Goal: Information Seeking & Learning: Learn about a topic

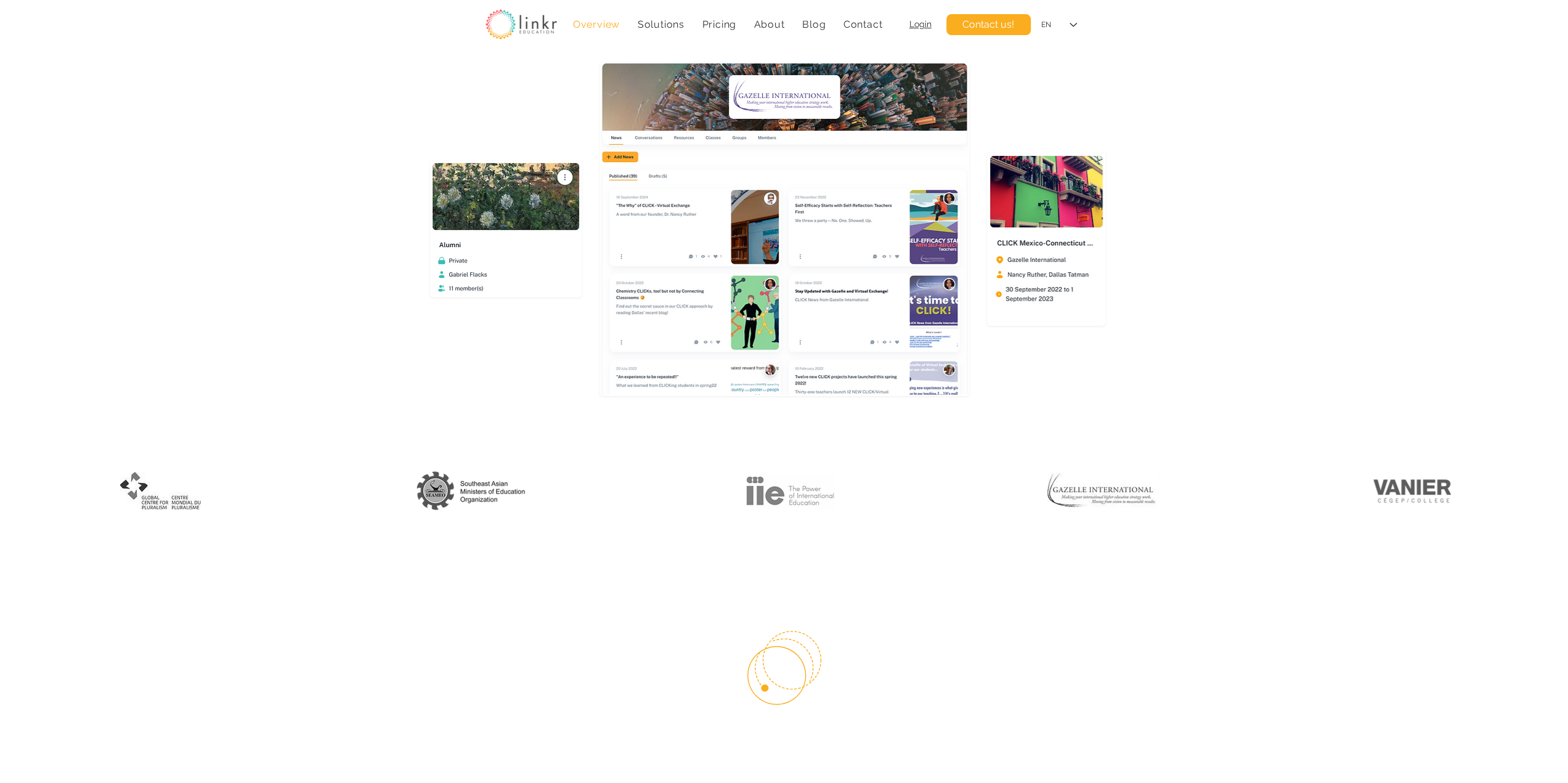
scroll to position [308, 0]
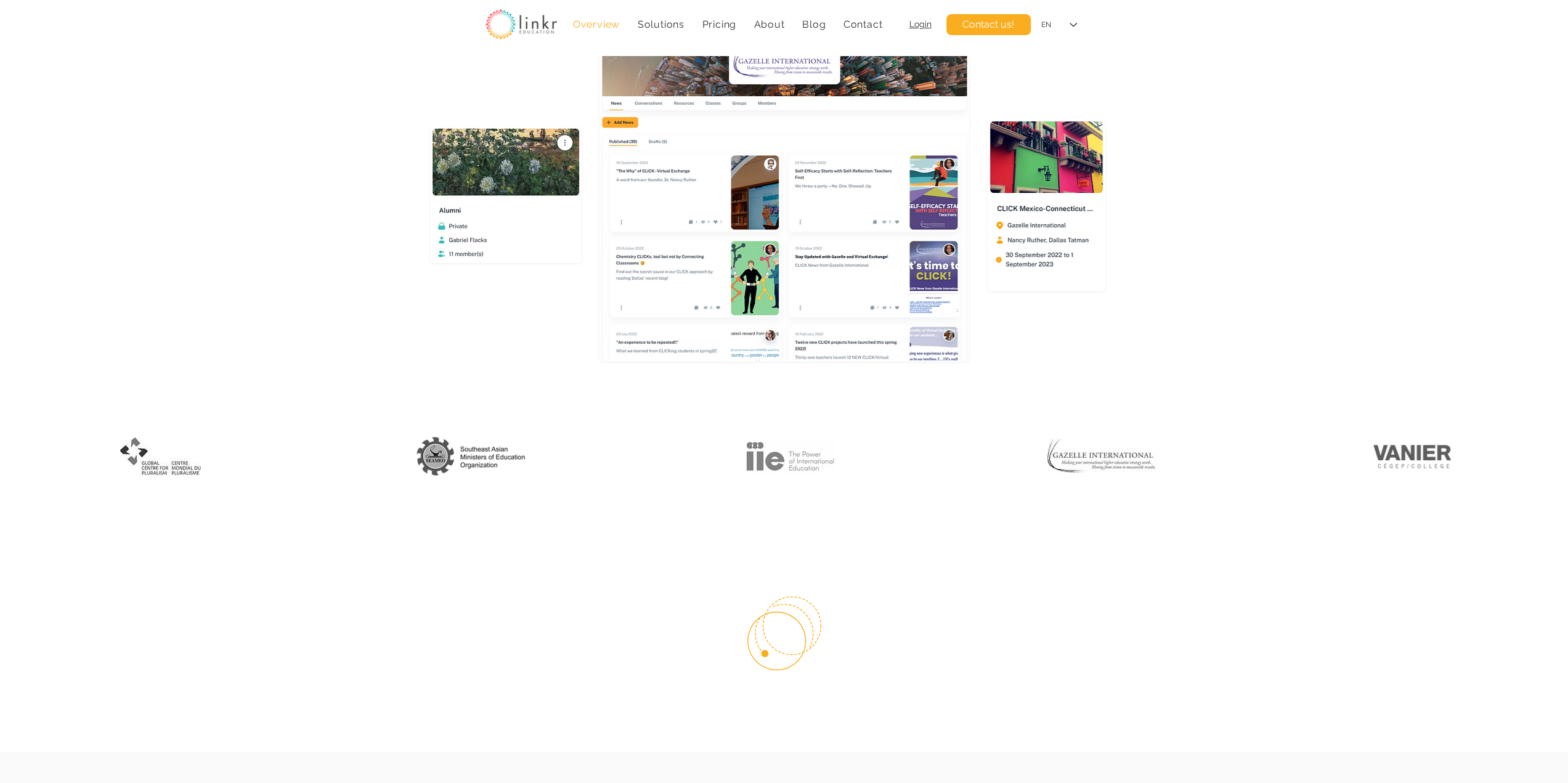
click at [161, 466] on img at bounding box center [160, 456] width 81 height 38
click at [446, 459] on img at bounding box center [471, 456] width 111 height 42
click at [765, 476] on div at bounding box center [784, 459] width 313 height 146
click at [786, 466] on img at bounding box center [790, 456] width 88 height 35
click at [1397, 458] on img at bounding box center [1412, 456] width 77 height 41
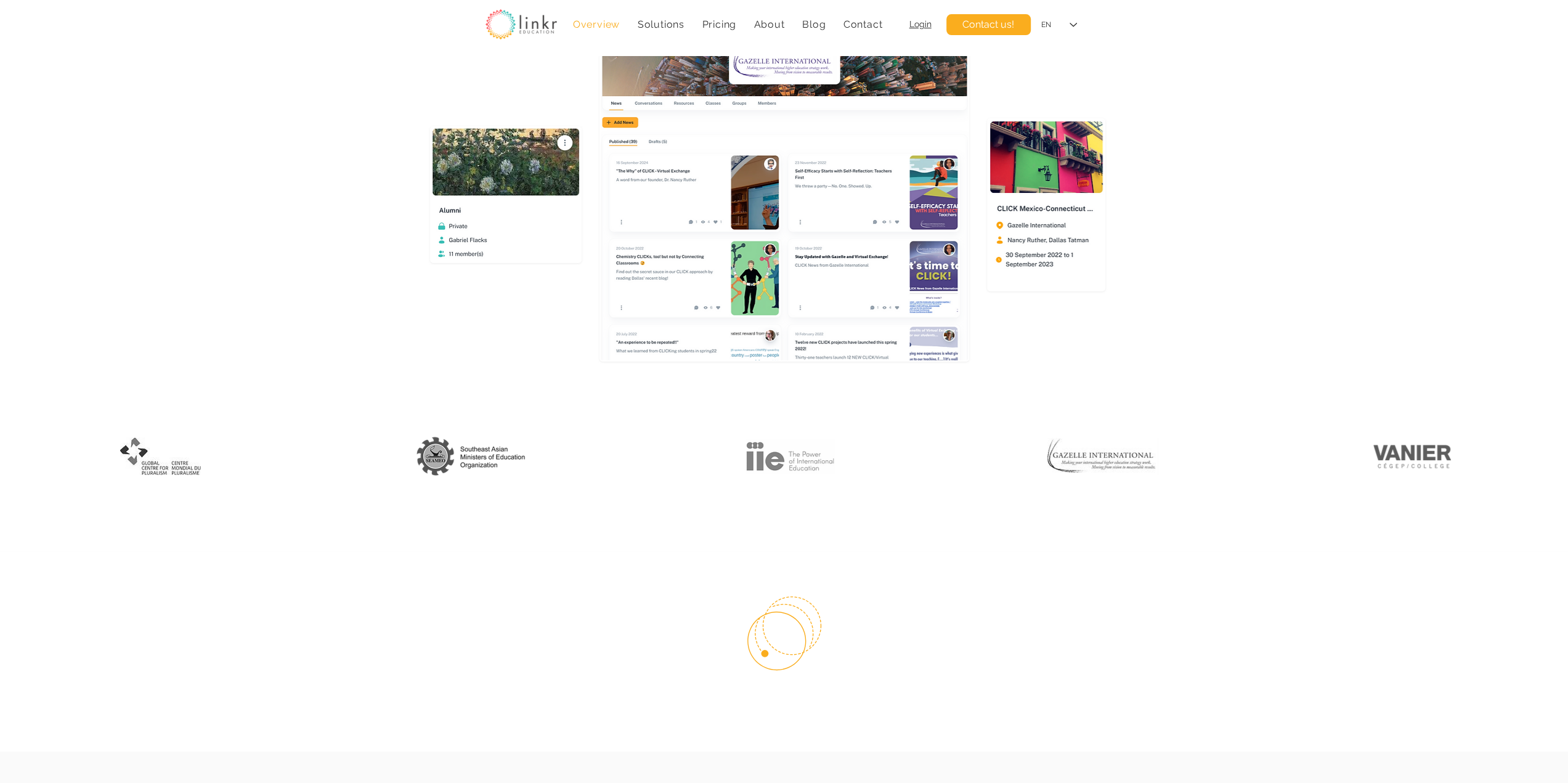
click at [1108, 468] on img at bounding box center [1102, 456] width 111 height 37
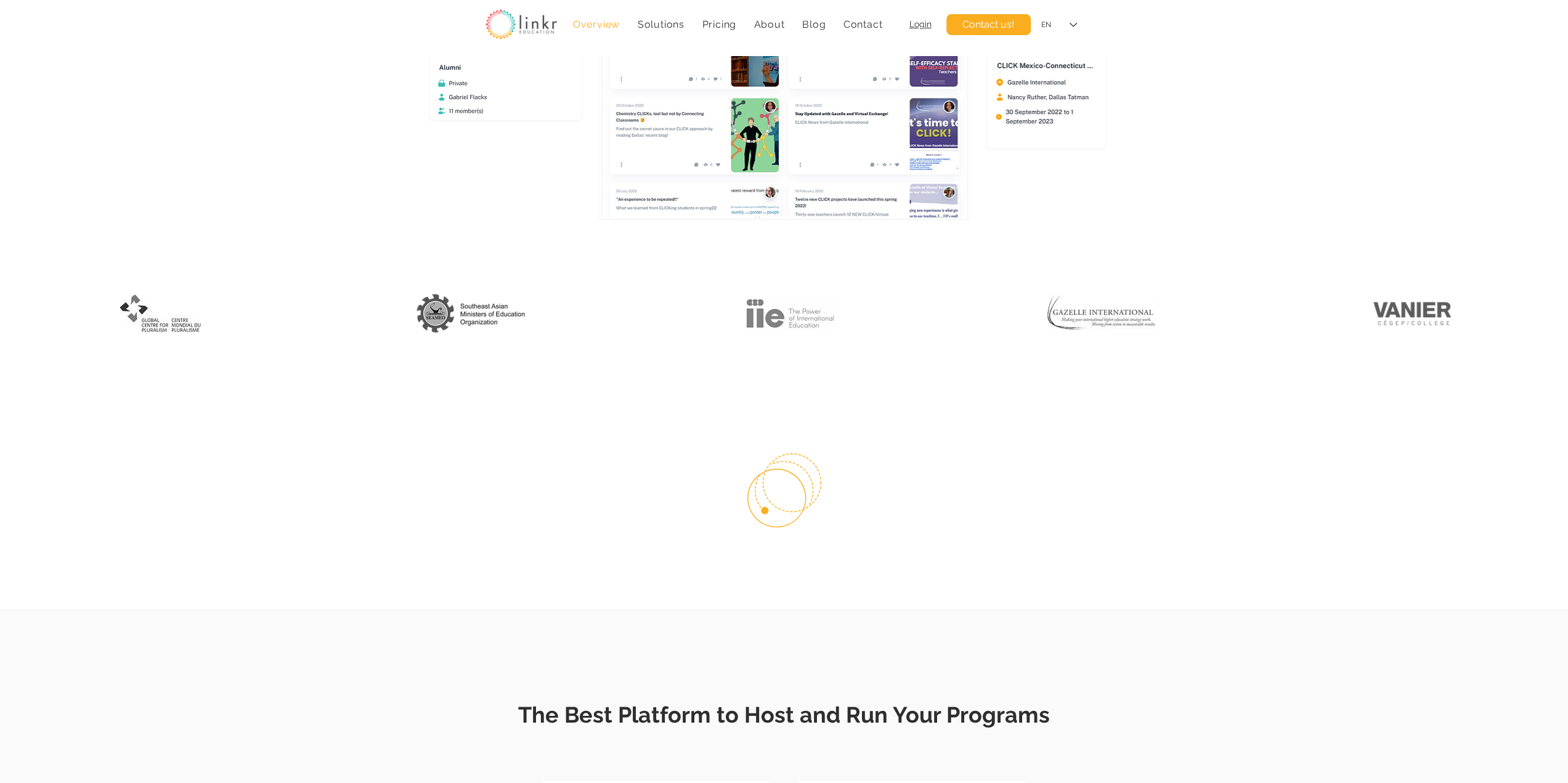
scroll to position [411, 0]
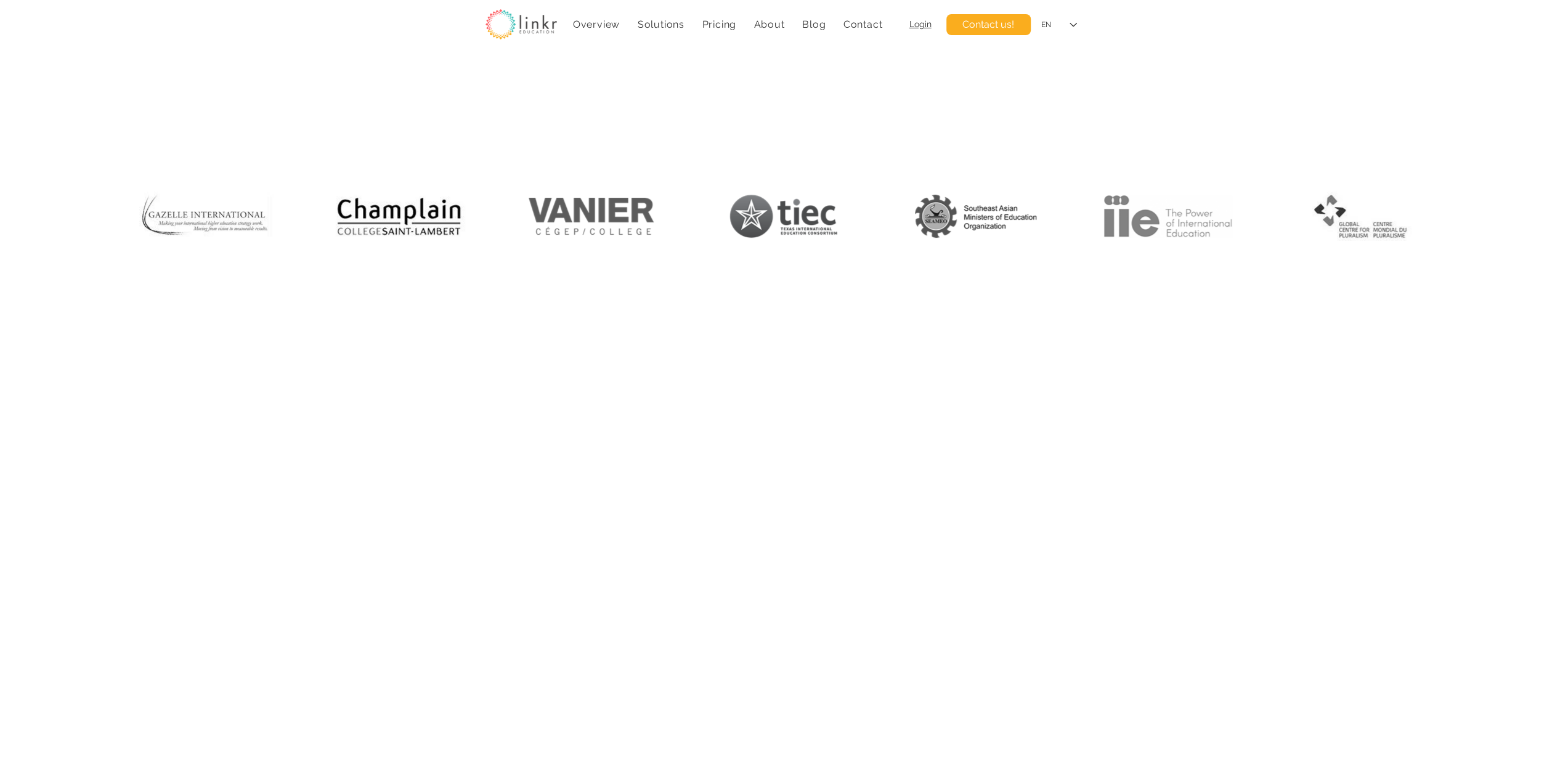
click at [434, 345] on div "main content" at bounding box center [784, 201] width 1568 height 291
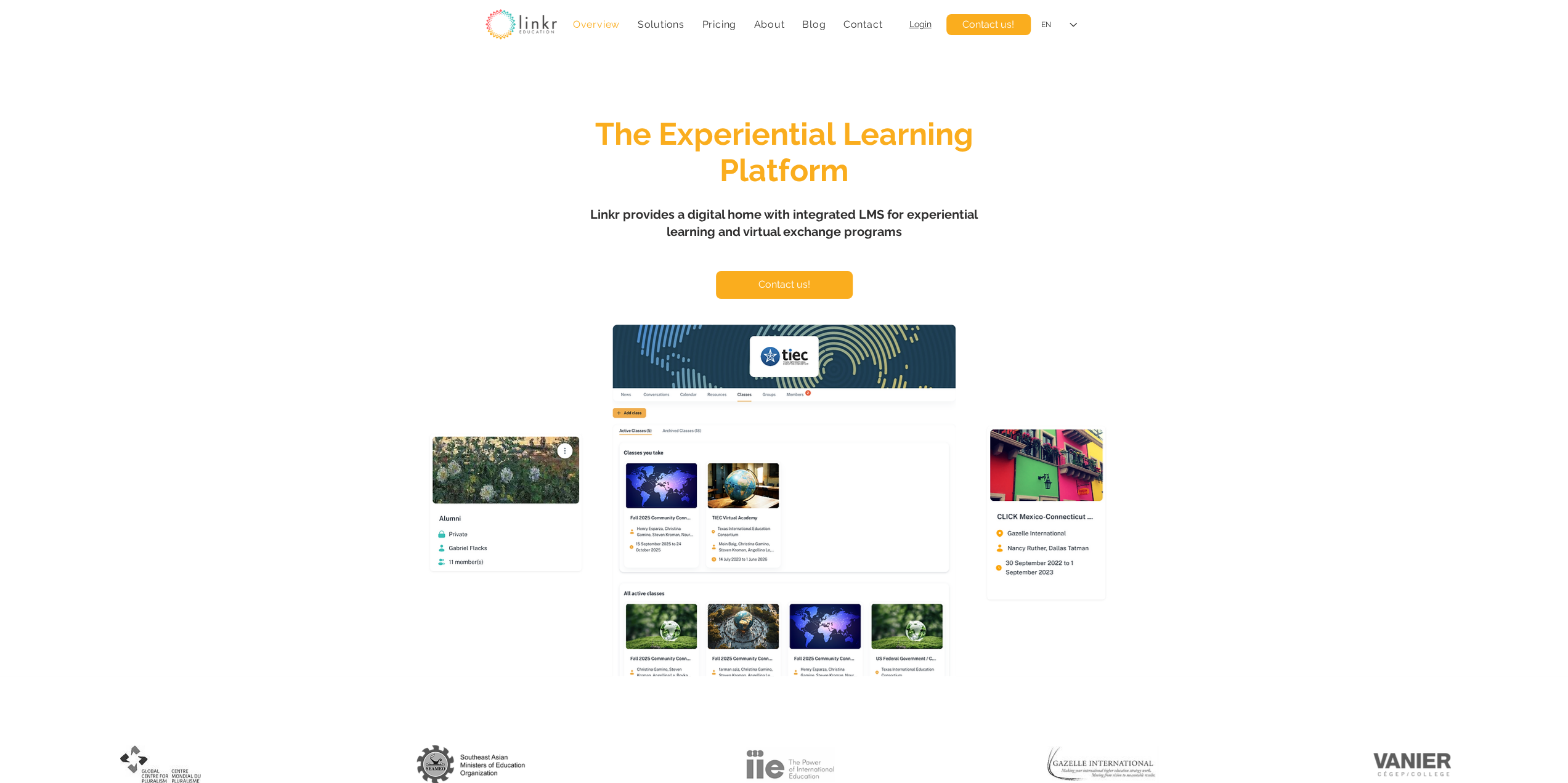
click at [1138, 304] on div "main content" at bounding box center [784, 366] width 1568 height 620
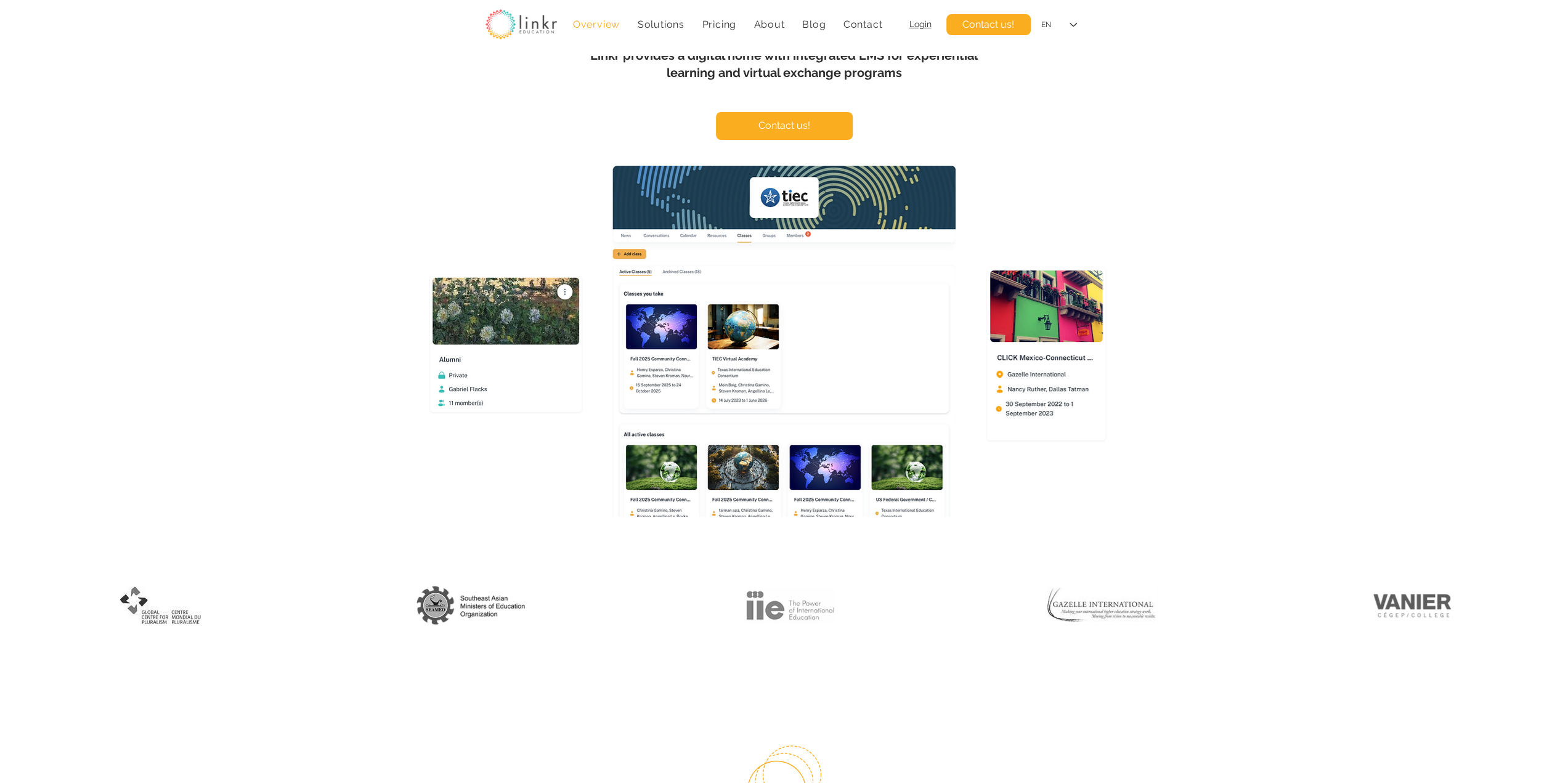
scroll to position [205, 0]
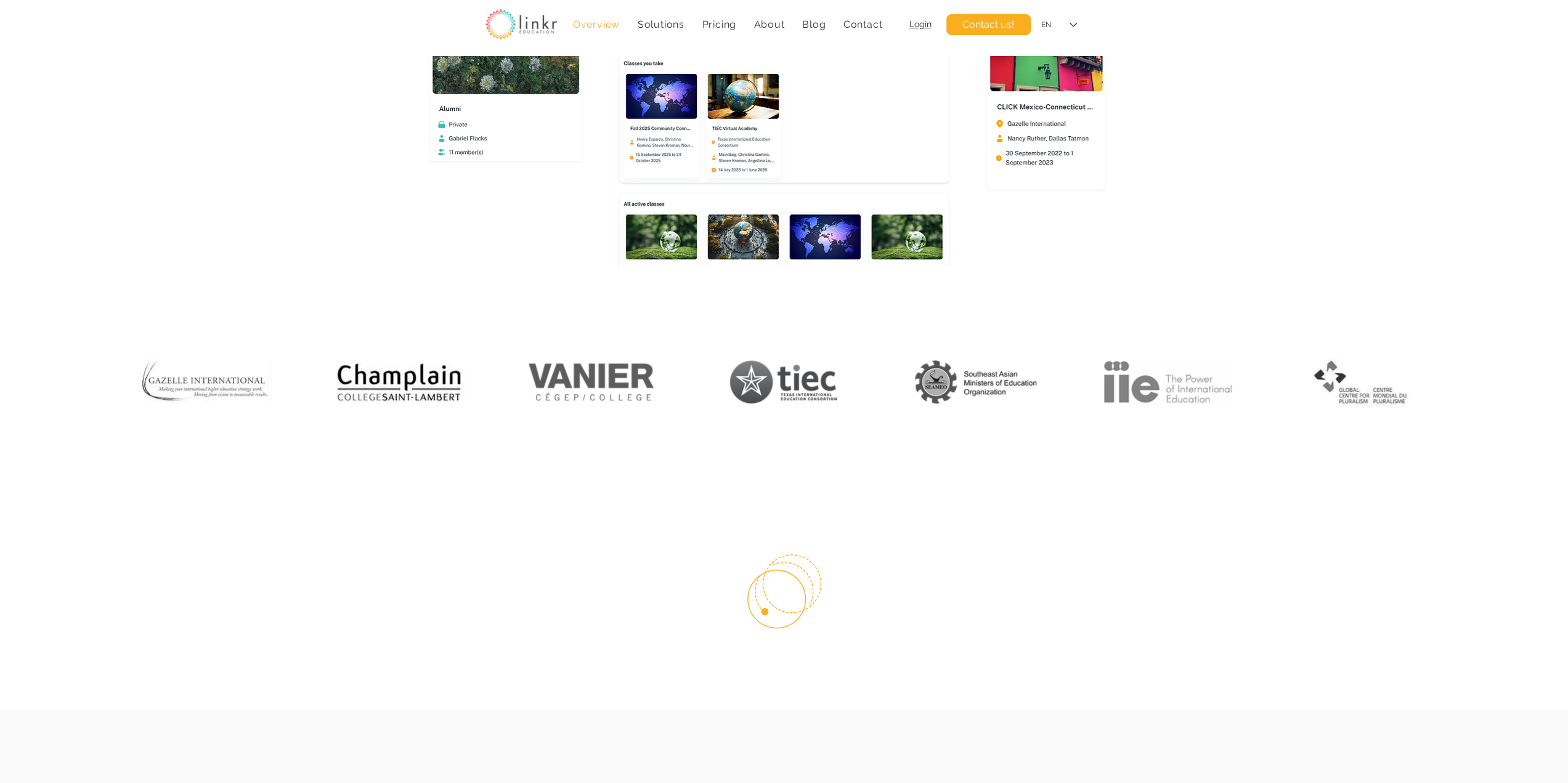
scroll to position [308, 0]
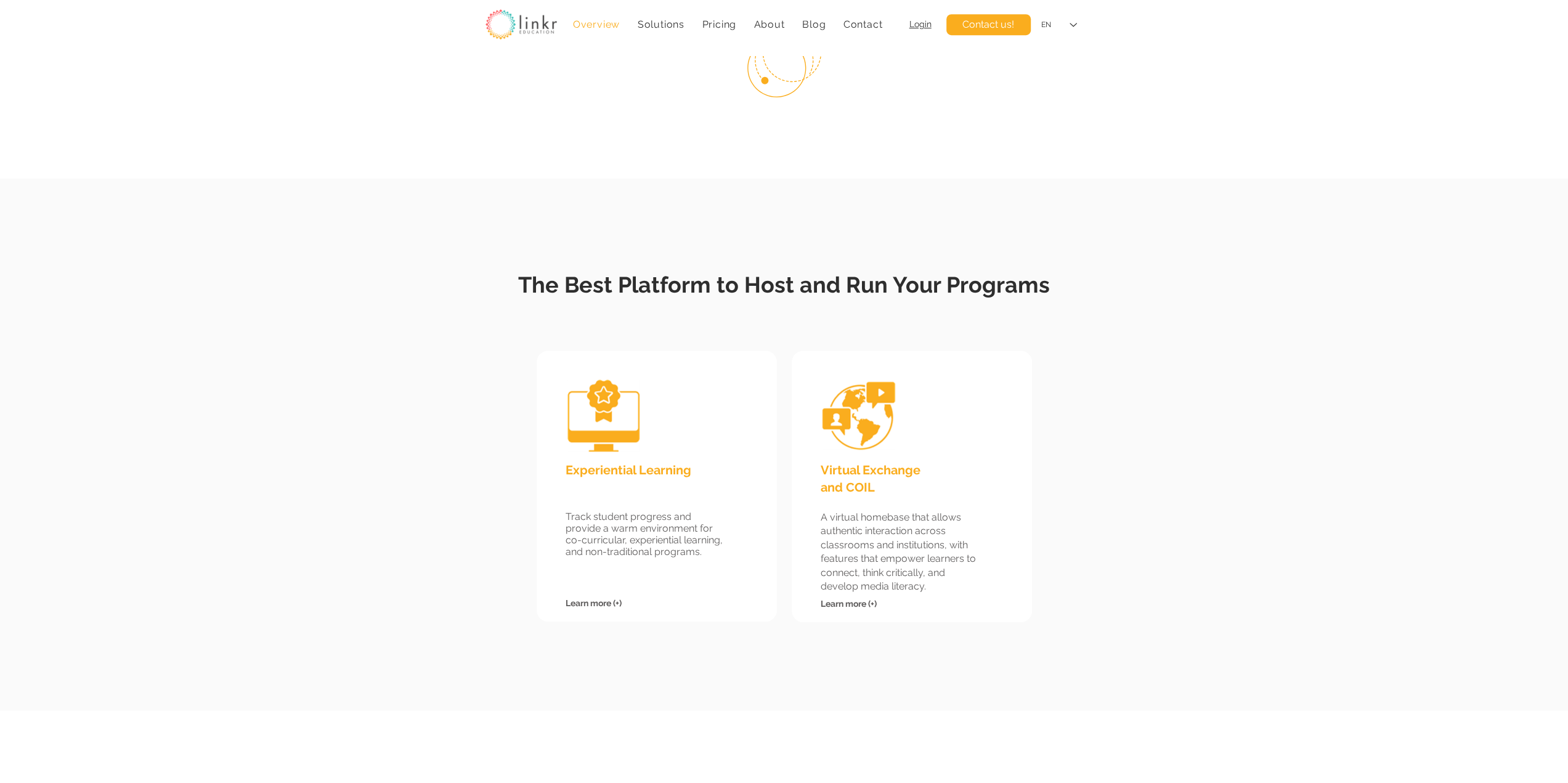
scroll to position [821, 0]
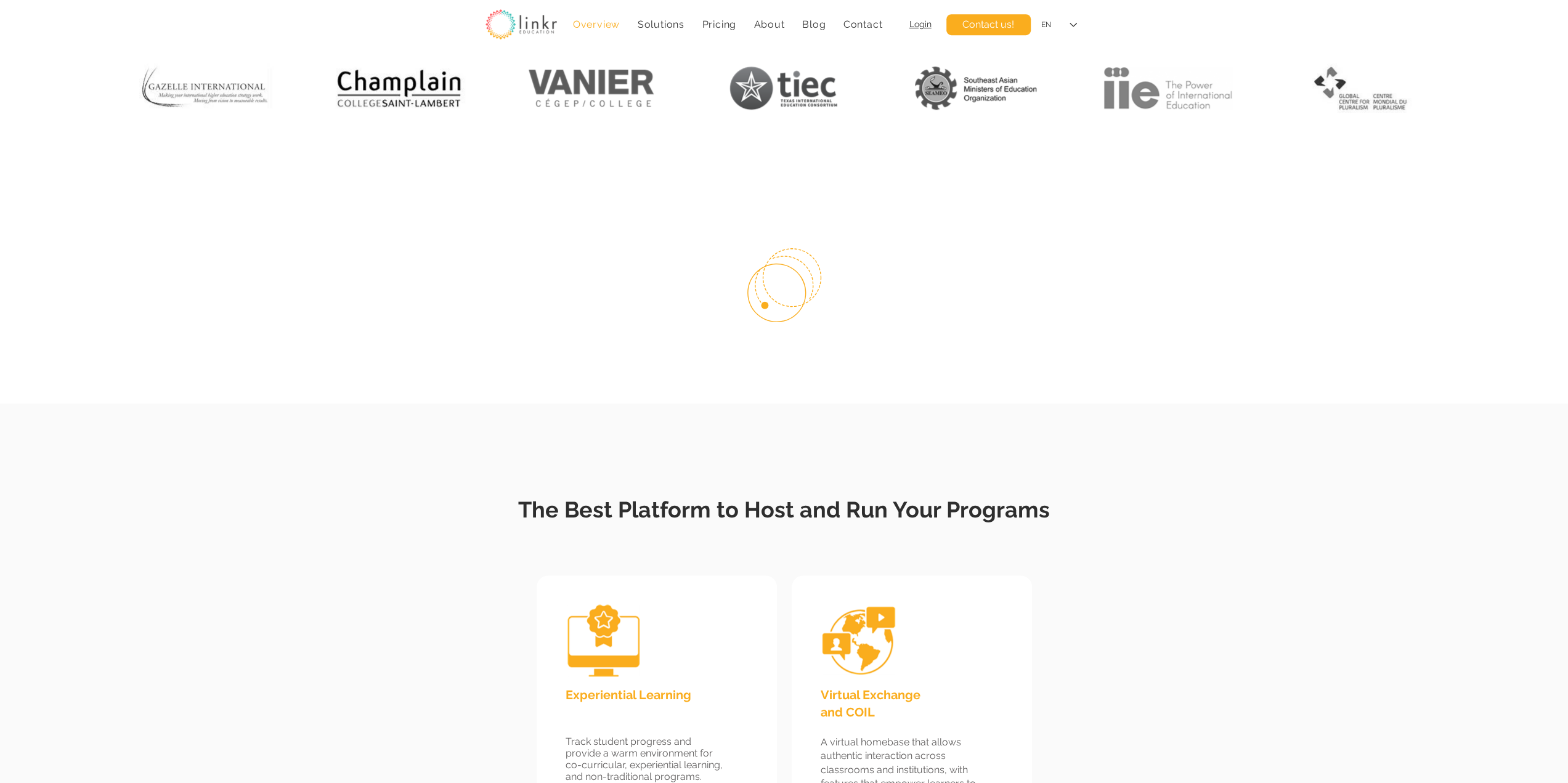
scroll to position [718, 0]
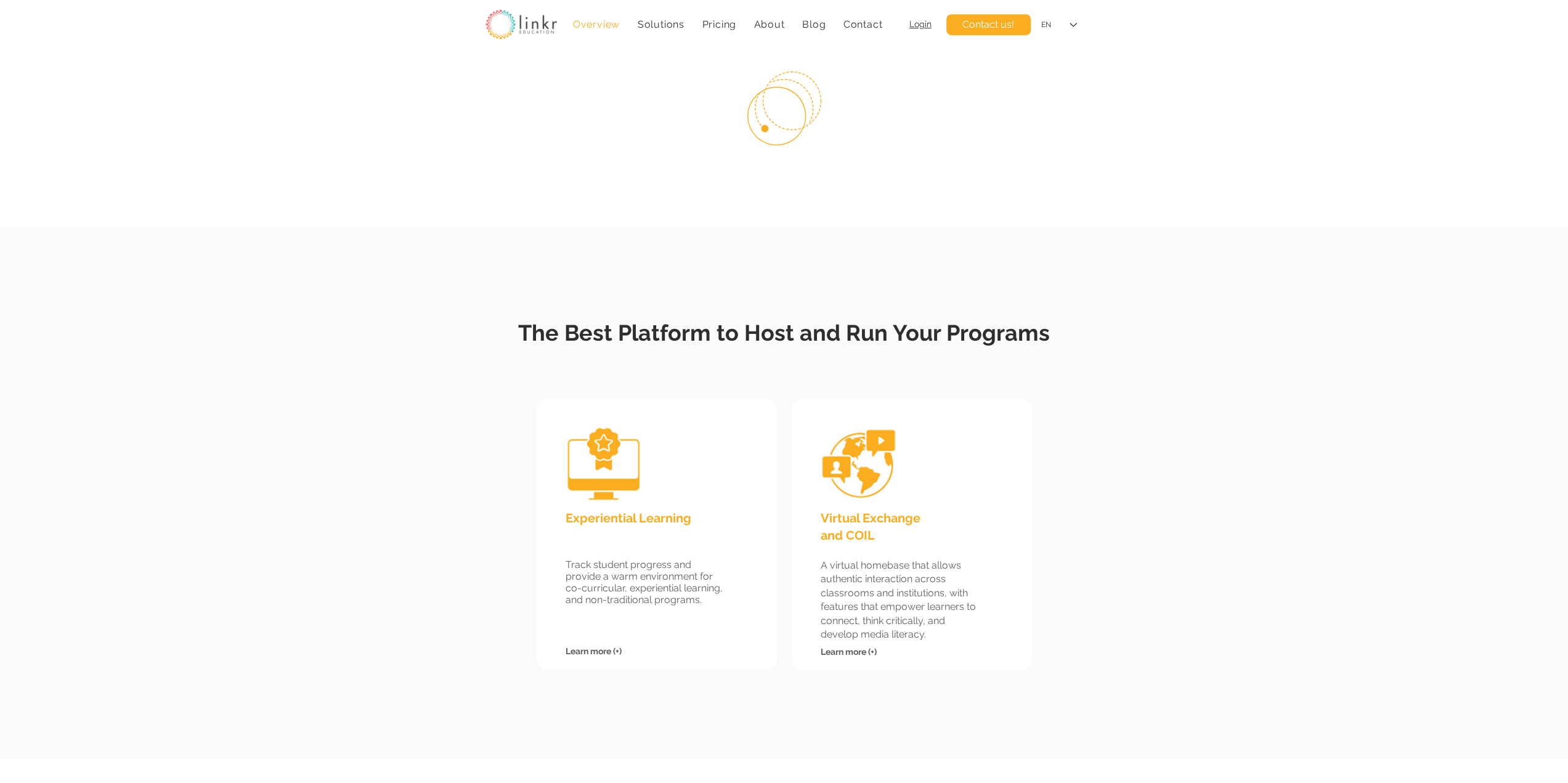
scroll to position [924, 0]
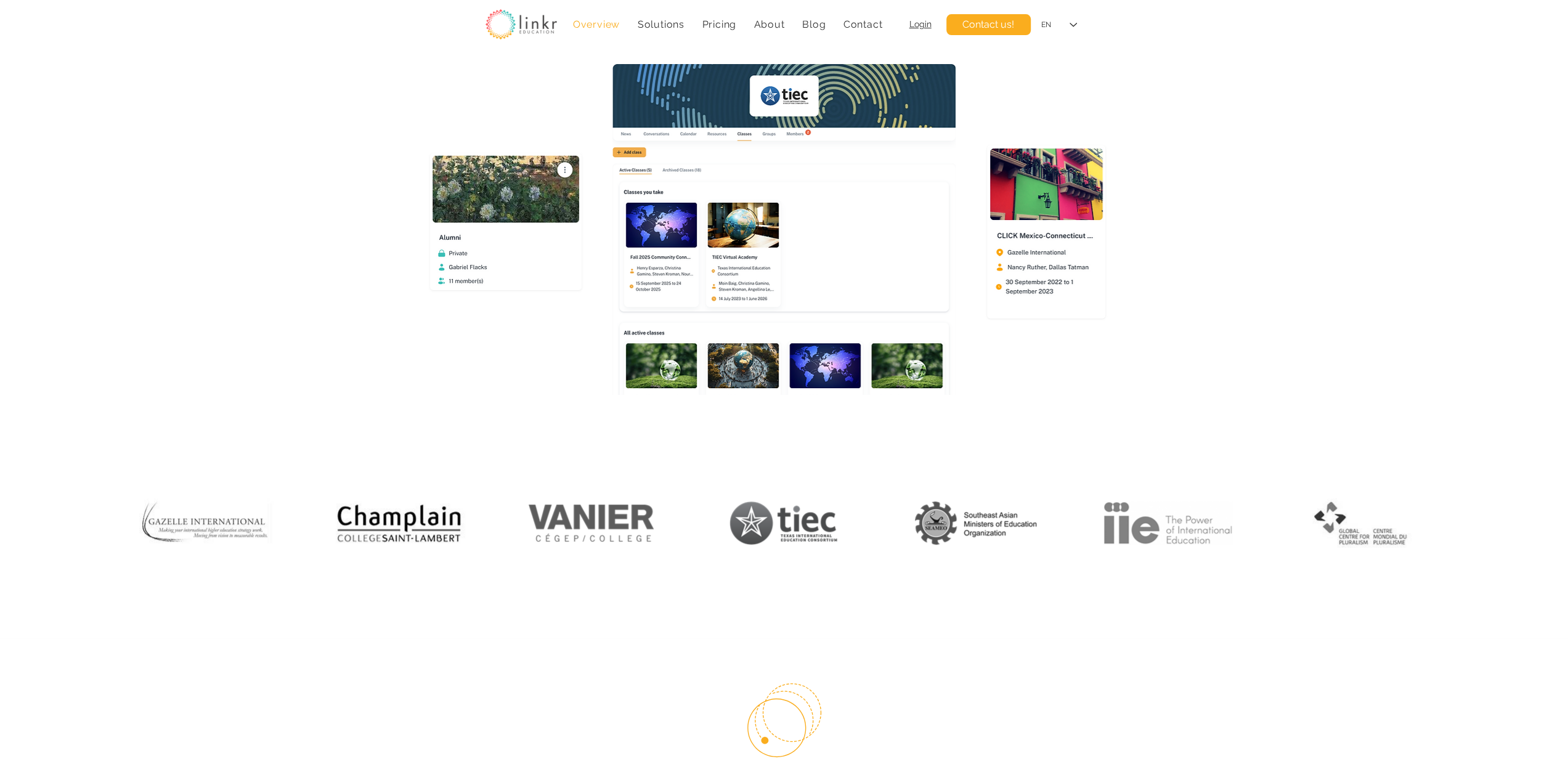
scroll to position [102, 0]
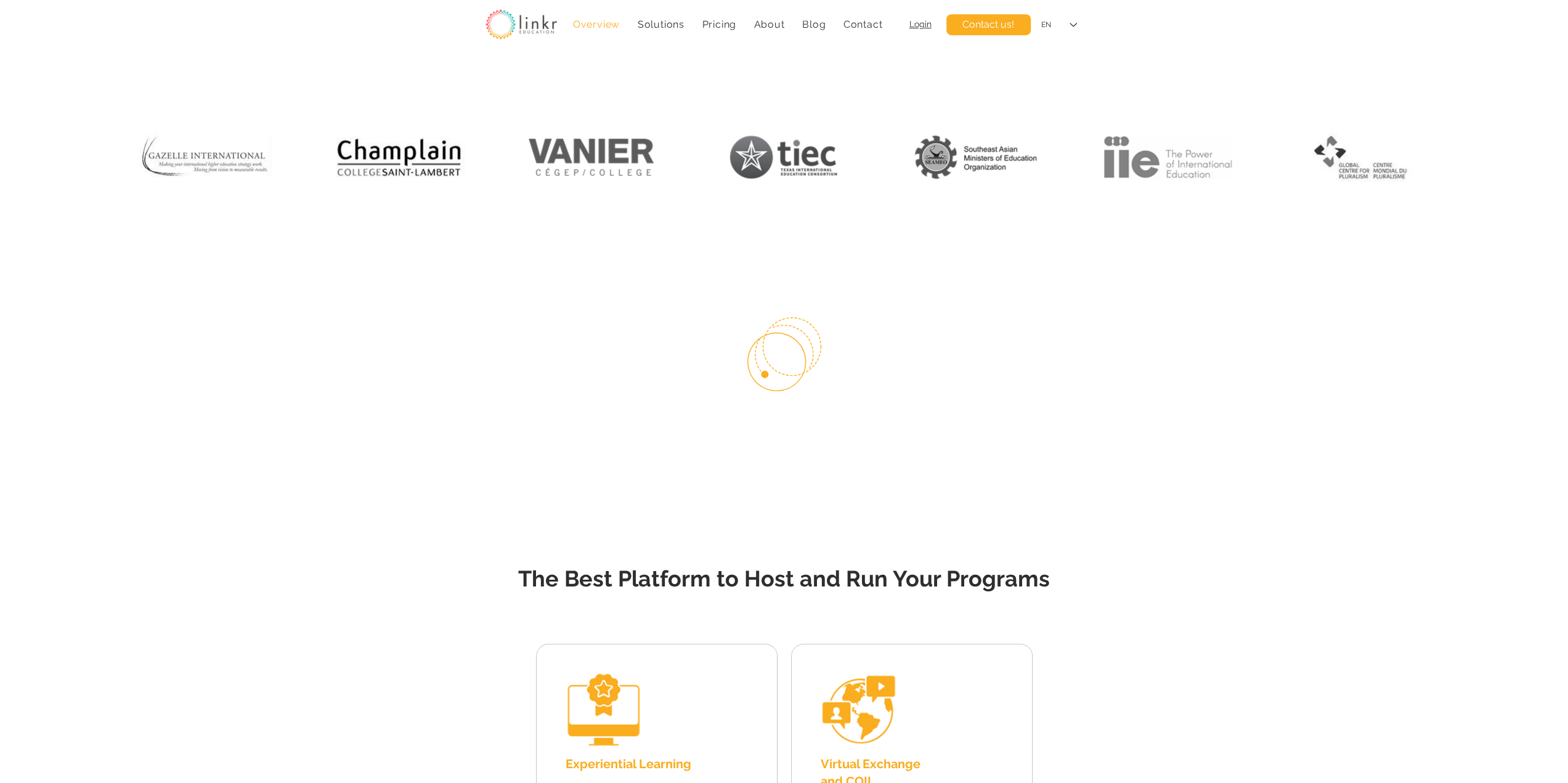
scroll to position [616, 0]
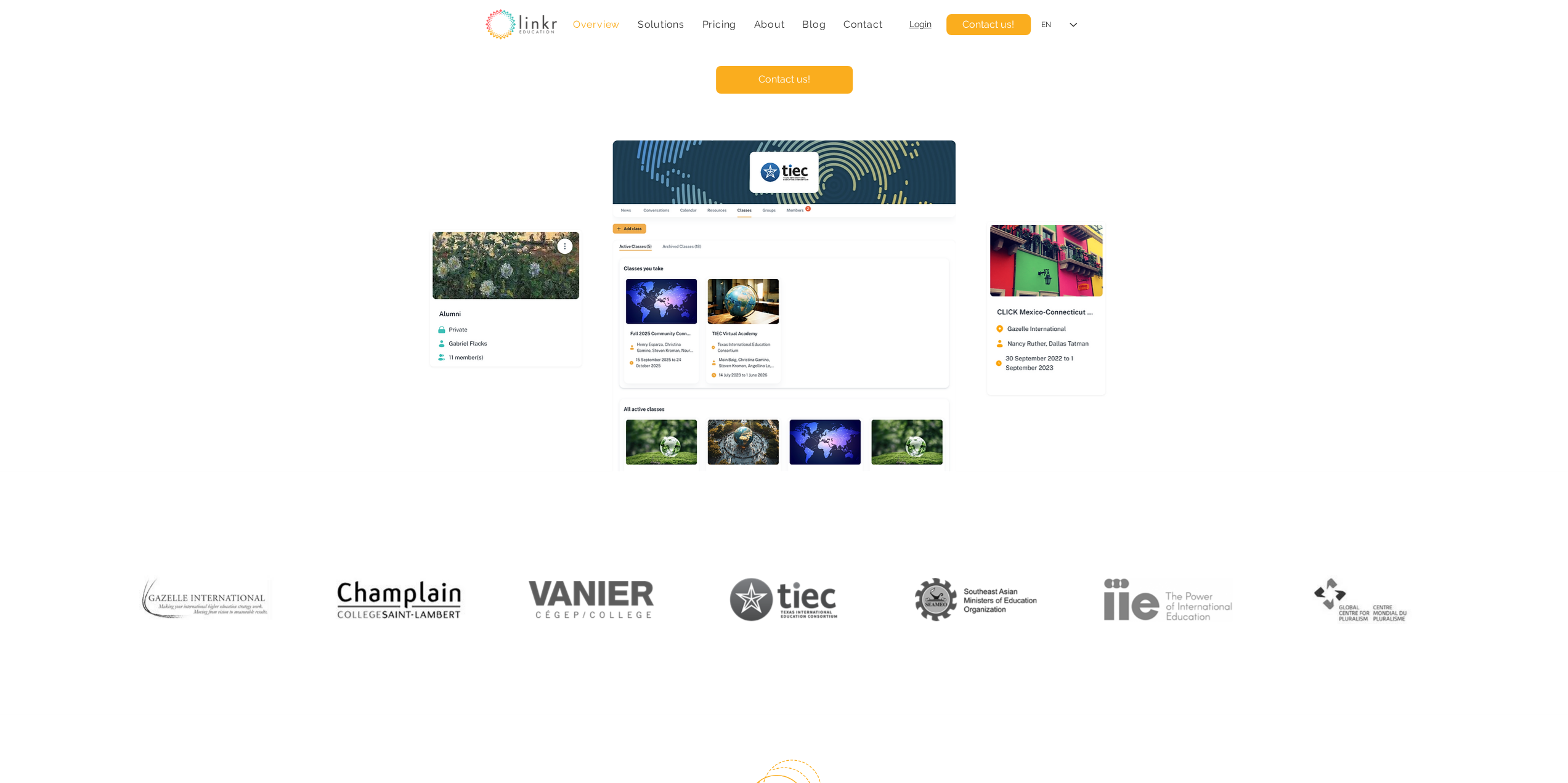
scroll to position [102, 0]
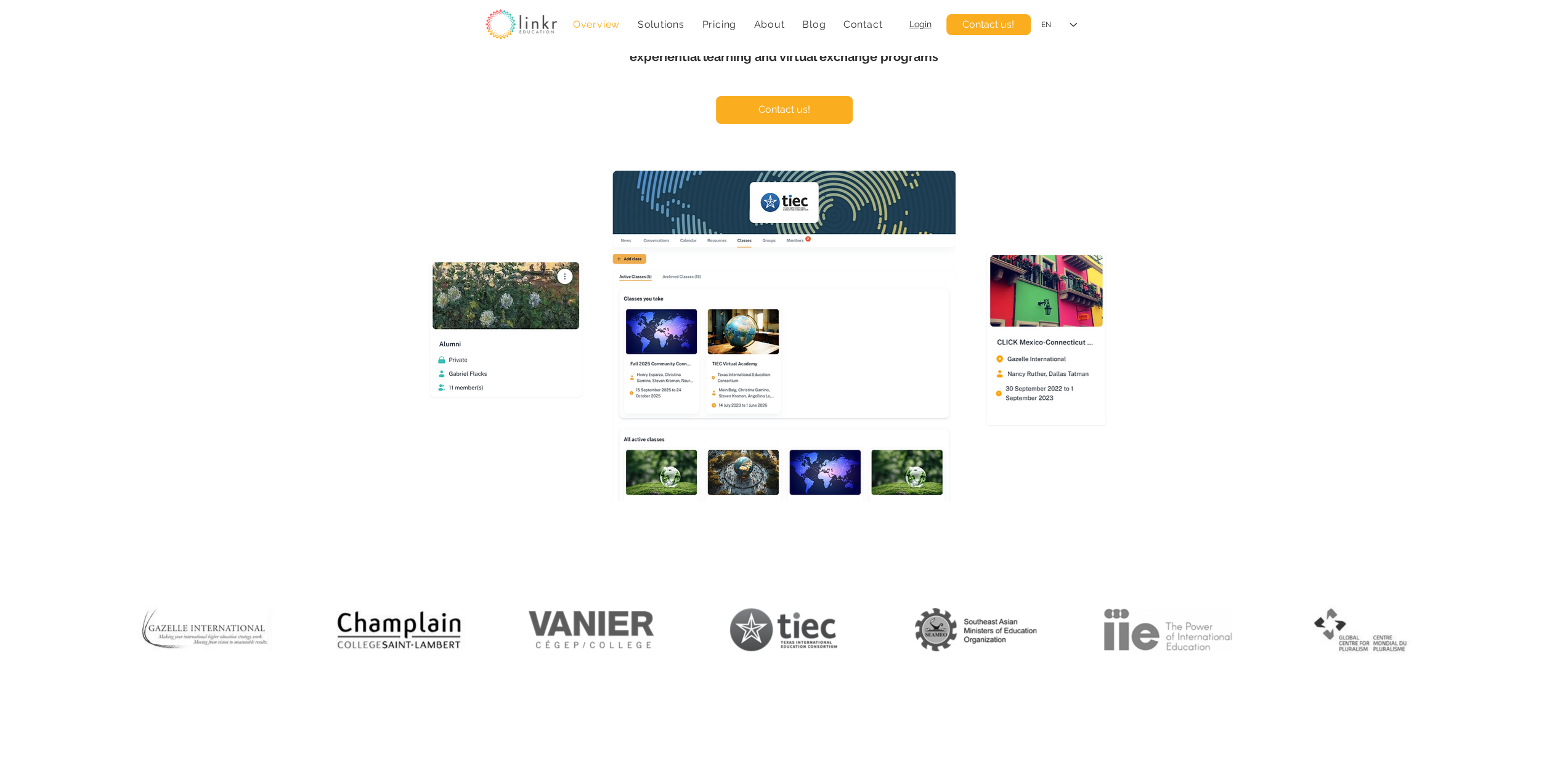
scroll to position [205, 0]
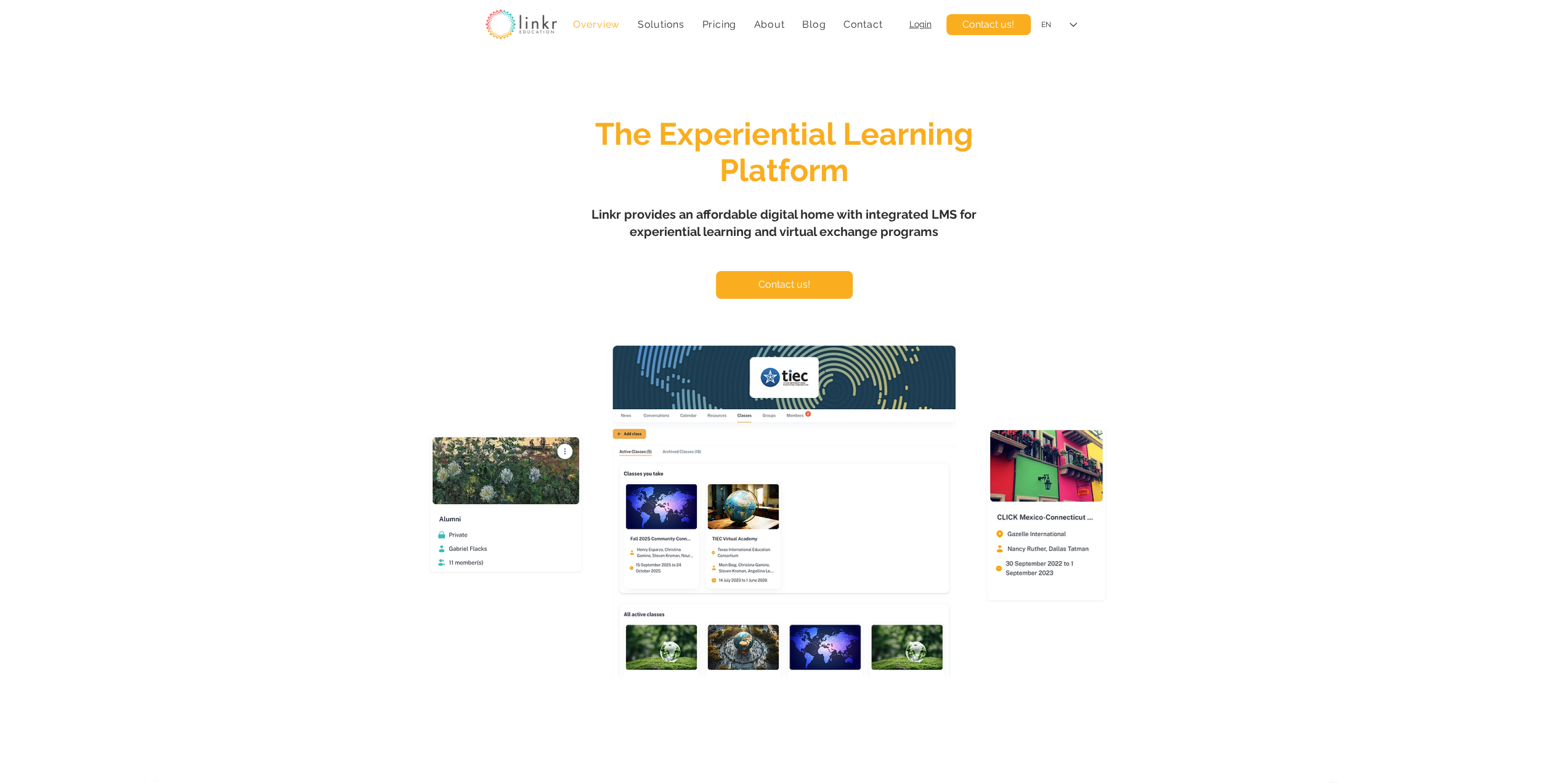
scroll to position [205, 0]
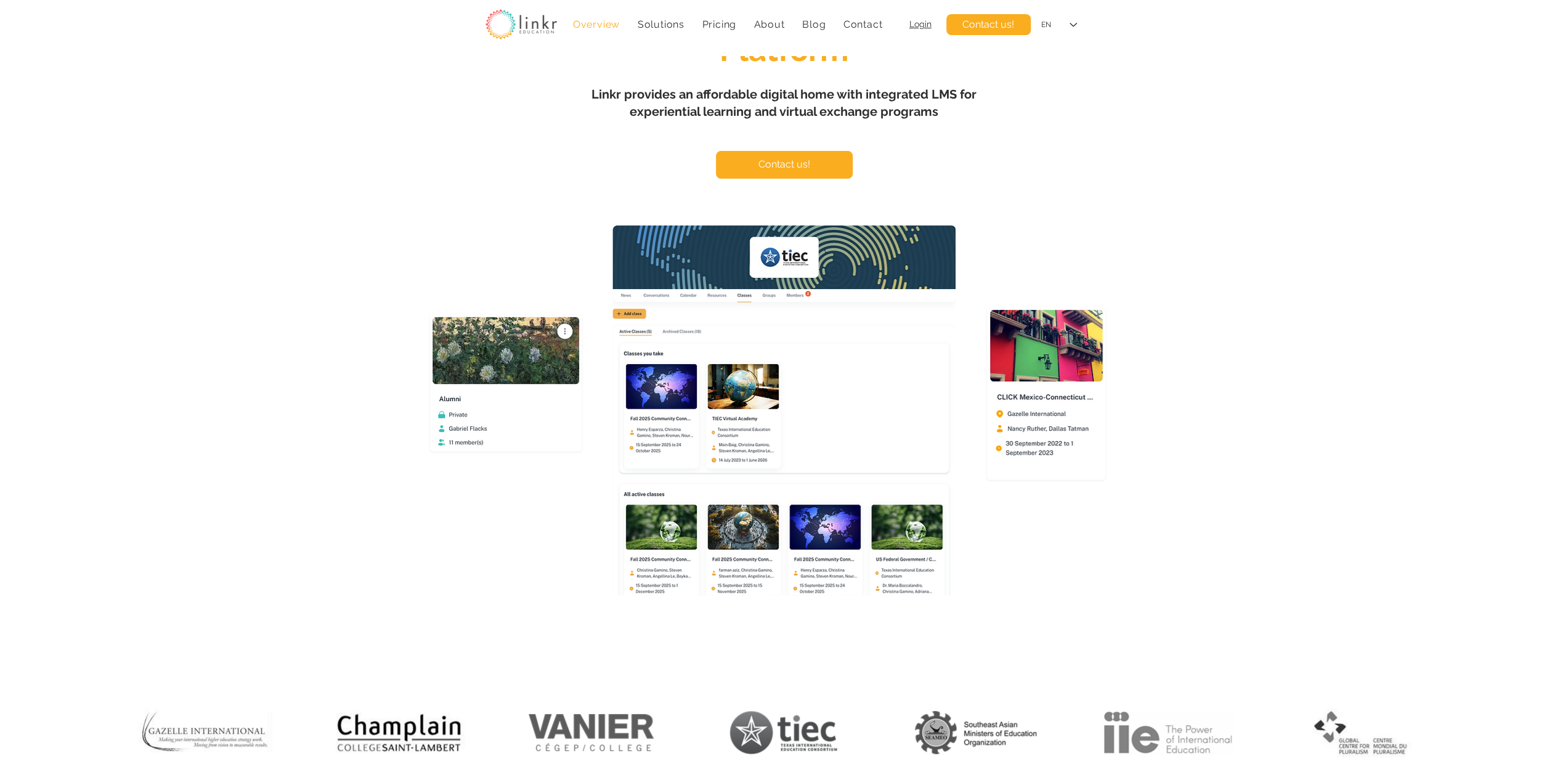
scroll to position [102, 0]
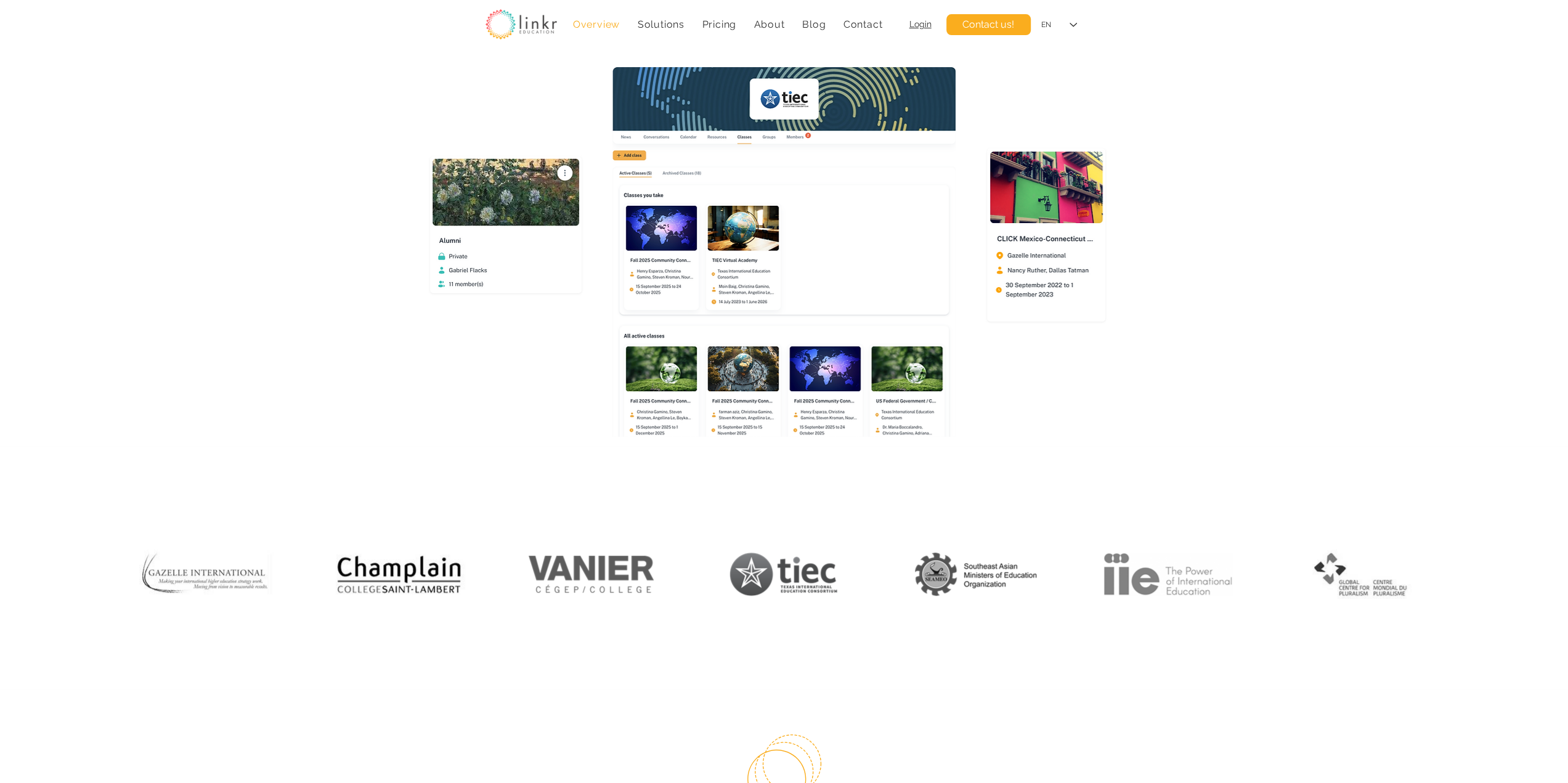
scroll to position [308, 0]
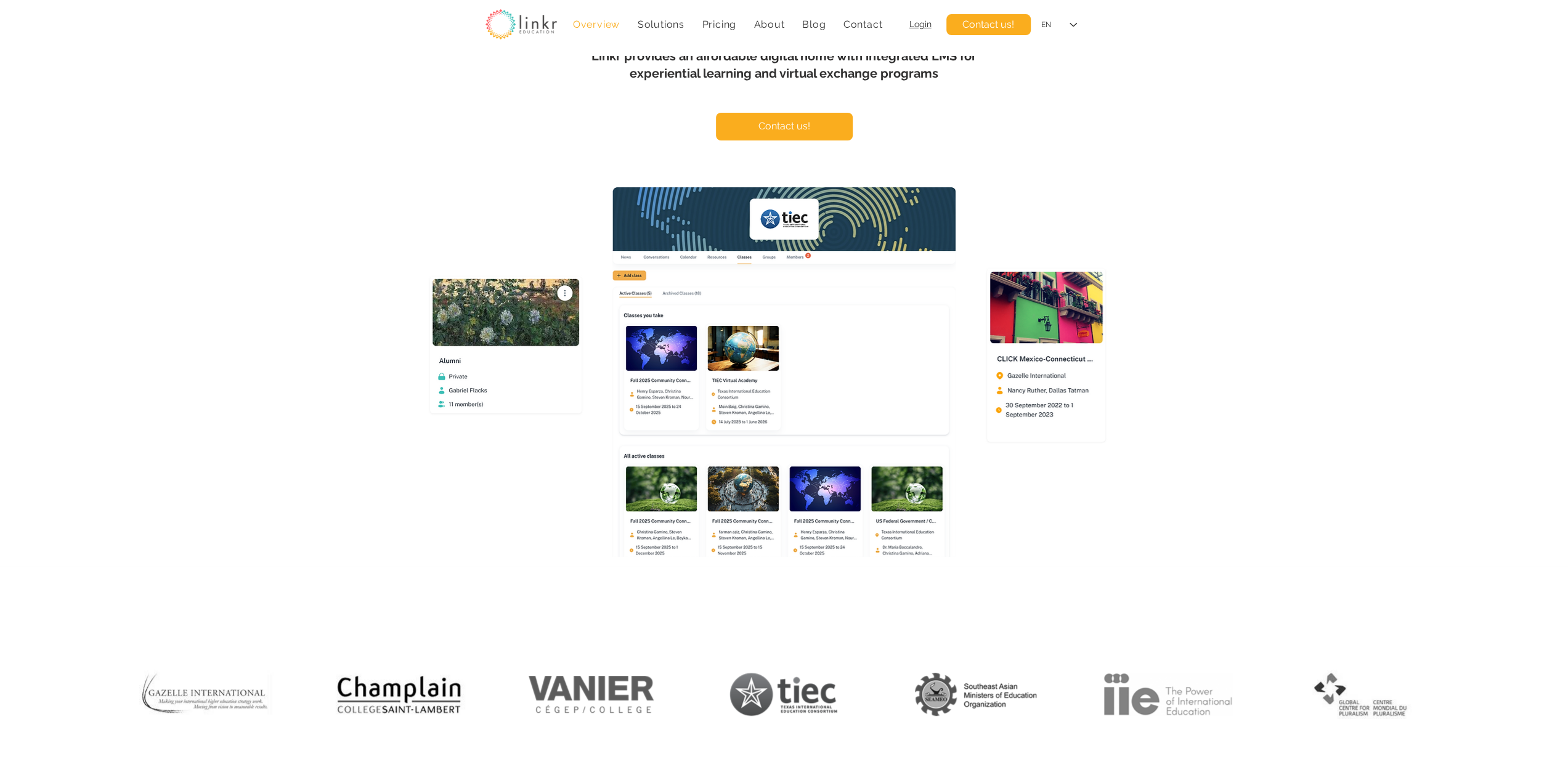
scroll to position [205, 0]
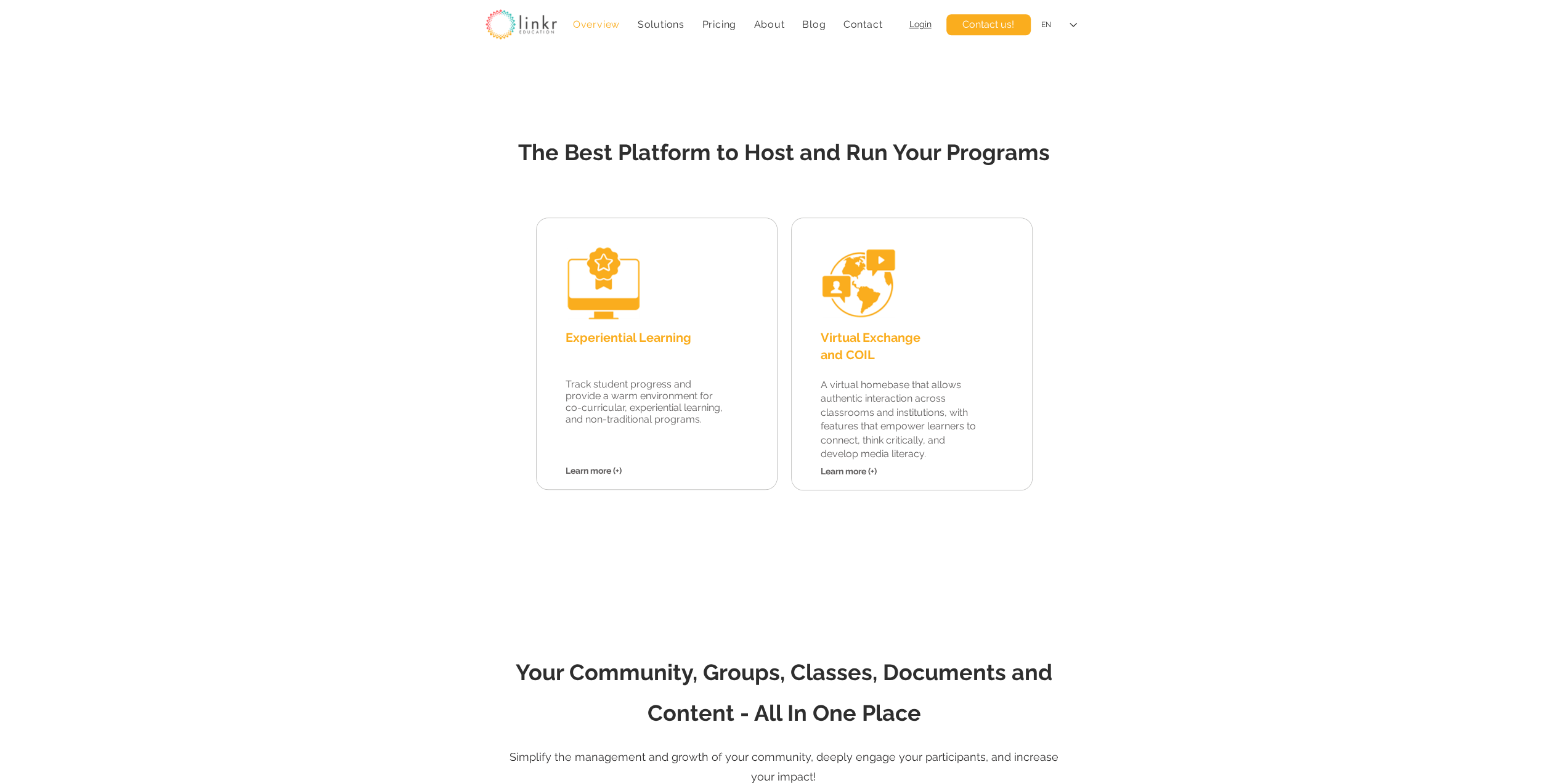
scroll to position [1026, 0]
click at [589, 470] on span "Learn more (+)" at bounding box center [593, 470] width 56 height 10
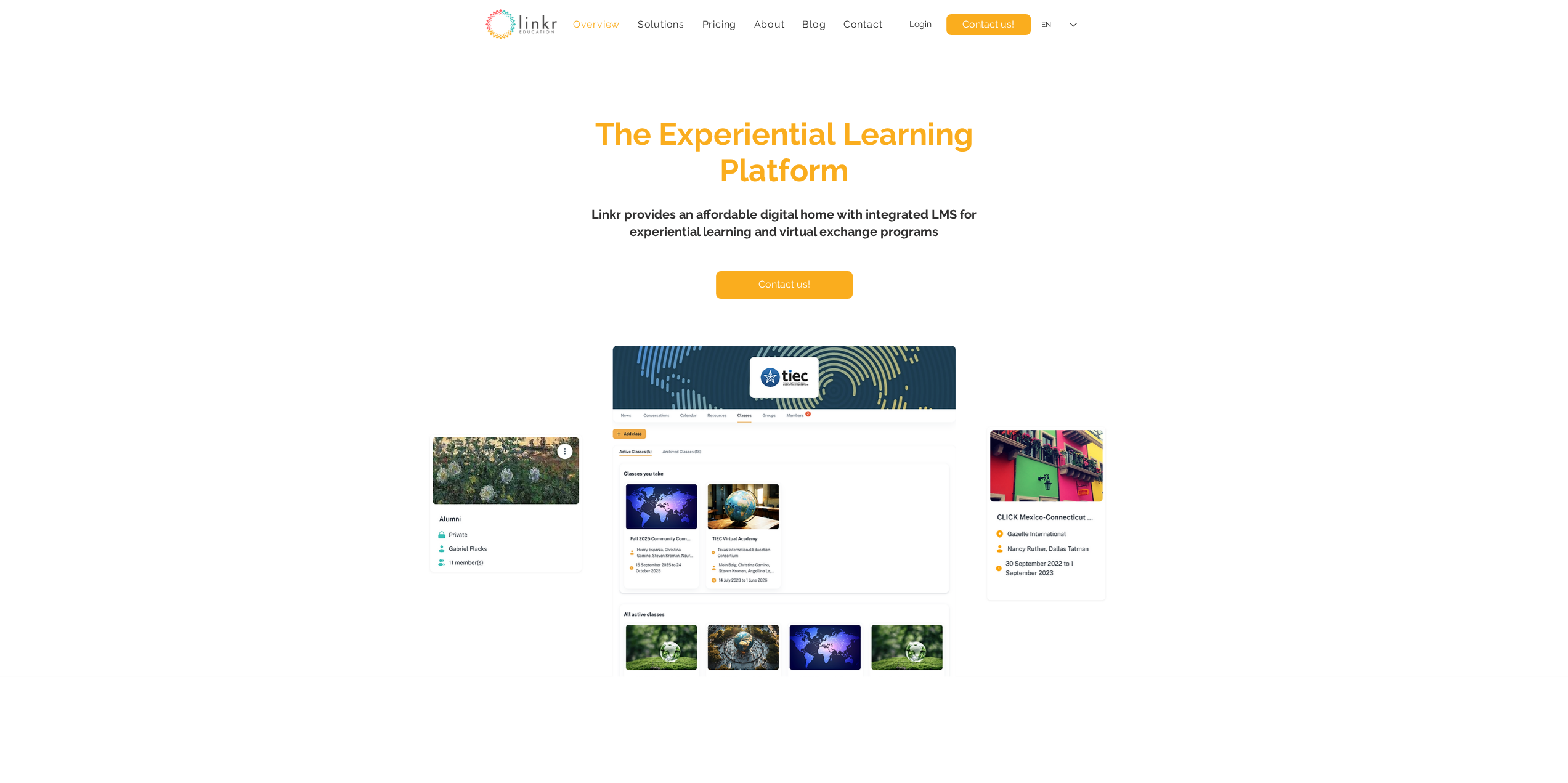
scroll to position [1026, 0]
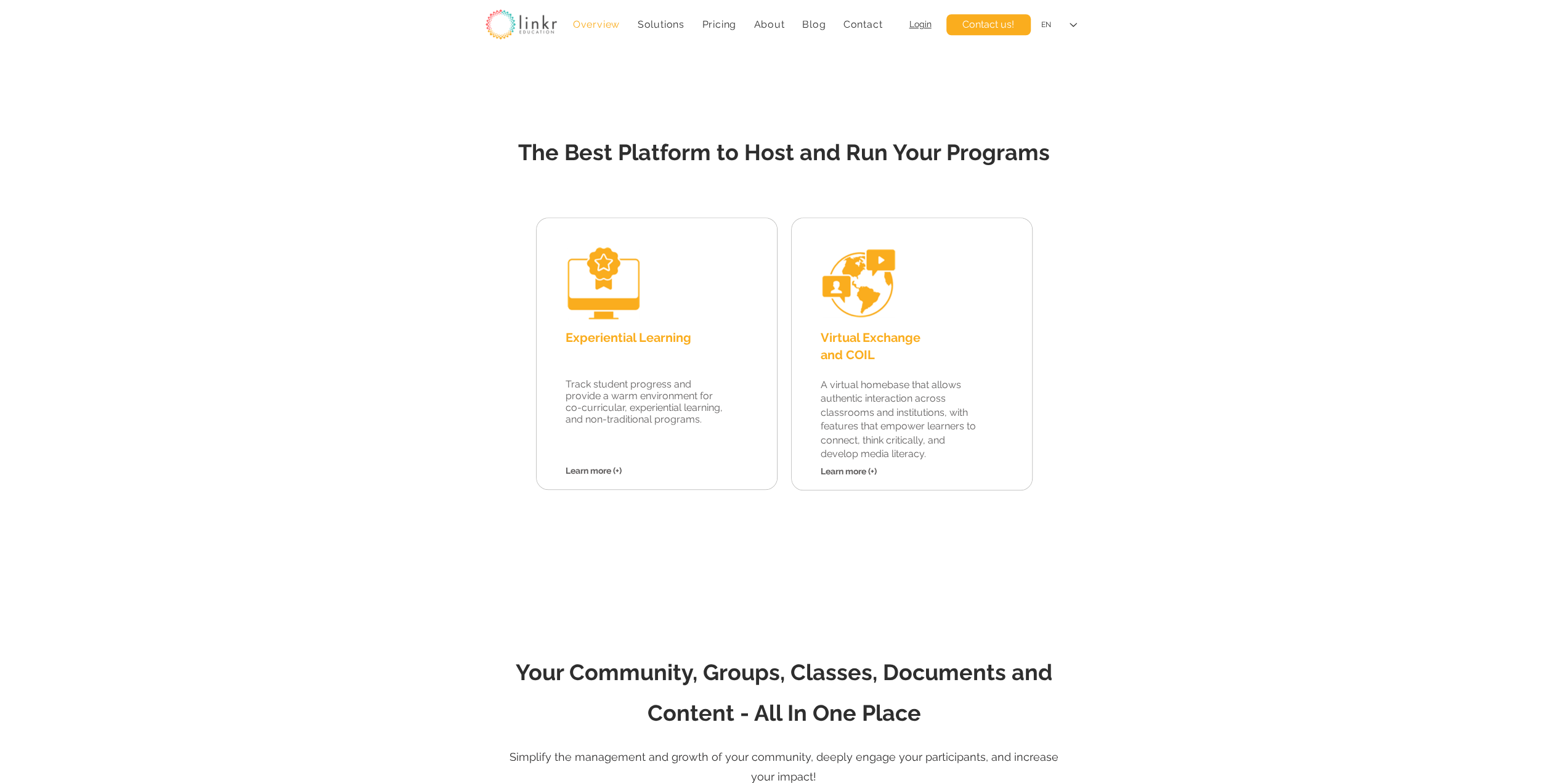
click at [841, 465] on p "Learn more (+)" at bounding box center [893, 472] width 144 height 13
click at [840, 471] on span "Learn more (+)" at bounding box center [848, 471] width 56 height 10
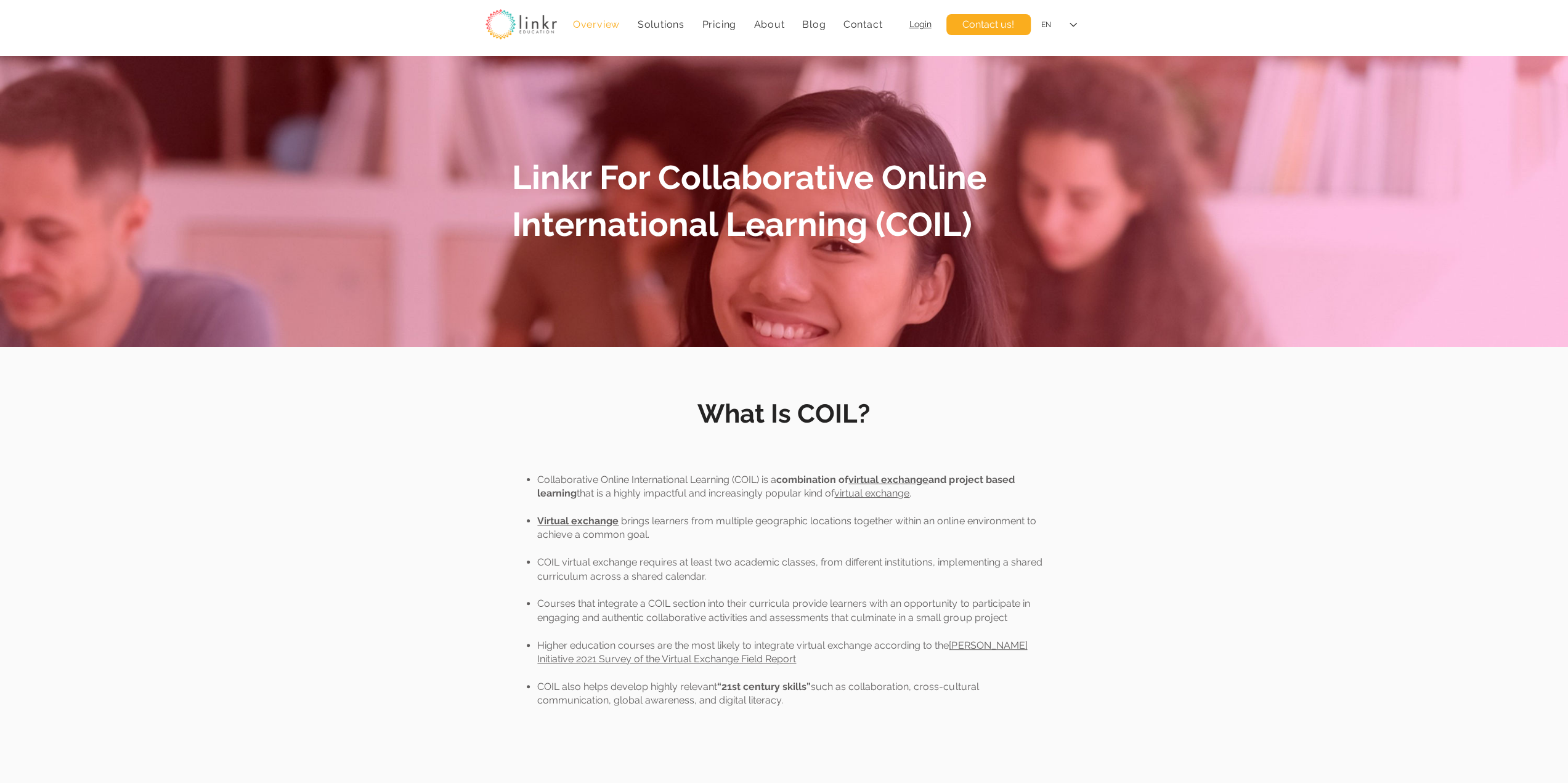
click at [603, 25] on span "Overview" at bounding box center [596, 24] width 47 height 12
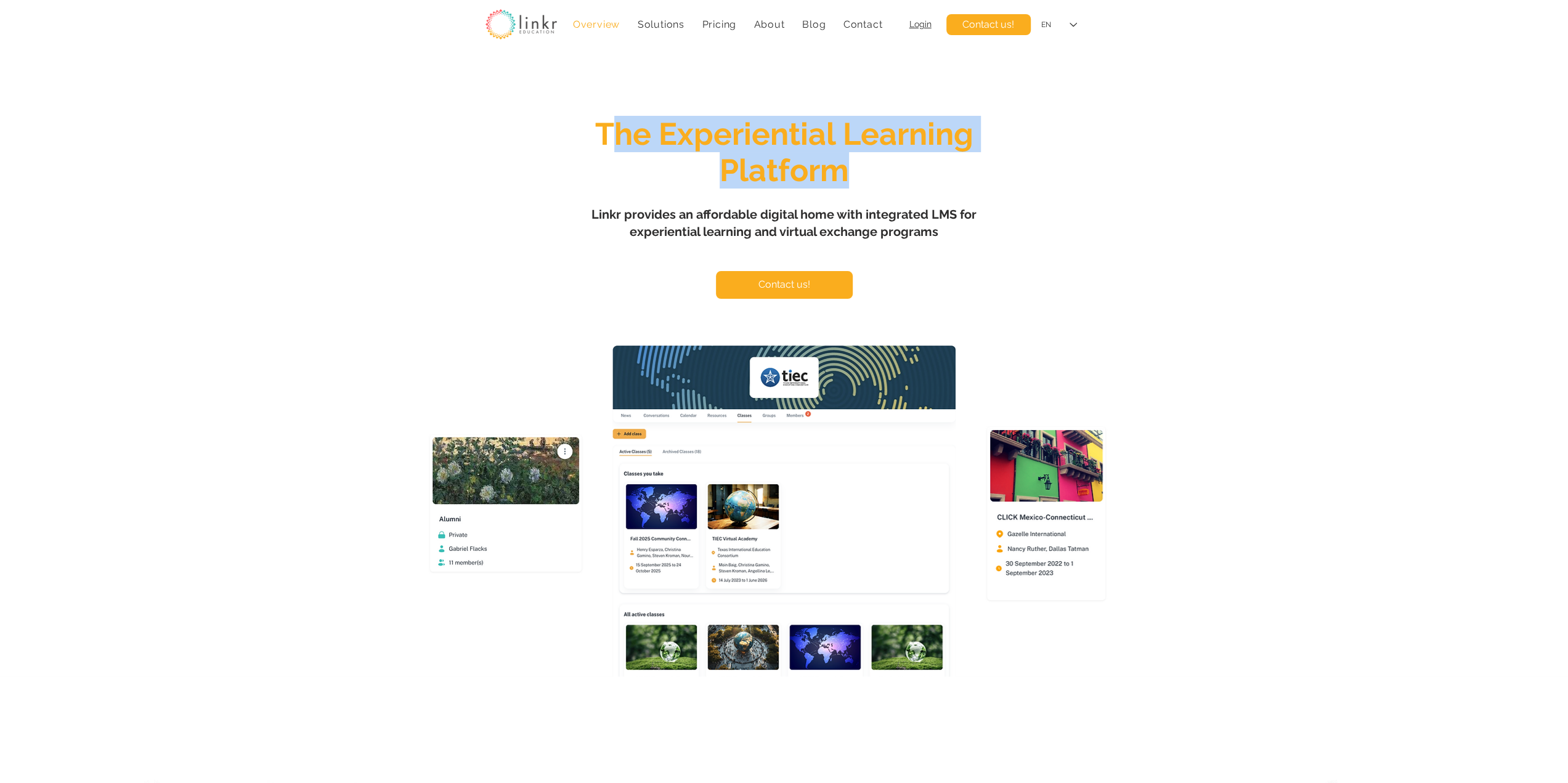
drag, startPoint x: 613, startPoint y: 127, endPoint x: 966, endPoint y: 174, distance: 356.1
click at [966, 174] on h1 "The Experiential Learning Platform" at bounding box center [784, 152] width 478 height 73
click at [954, 177] on h1 "The Experiential Learning Platform" at bounding box center [784, 152] width 478 height 73
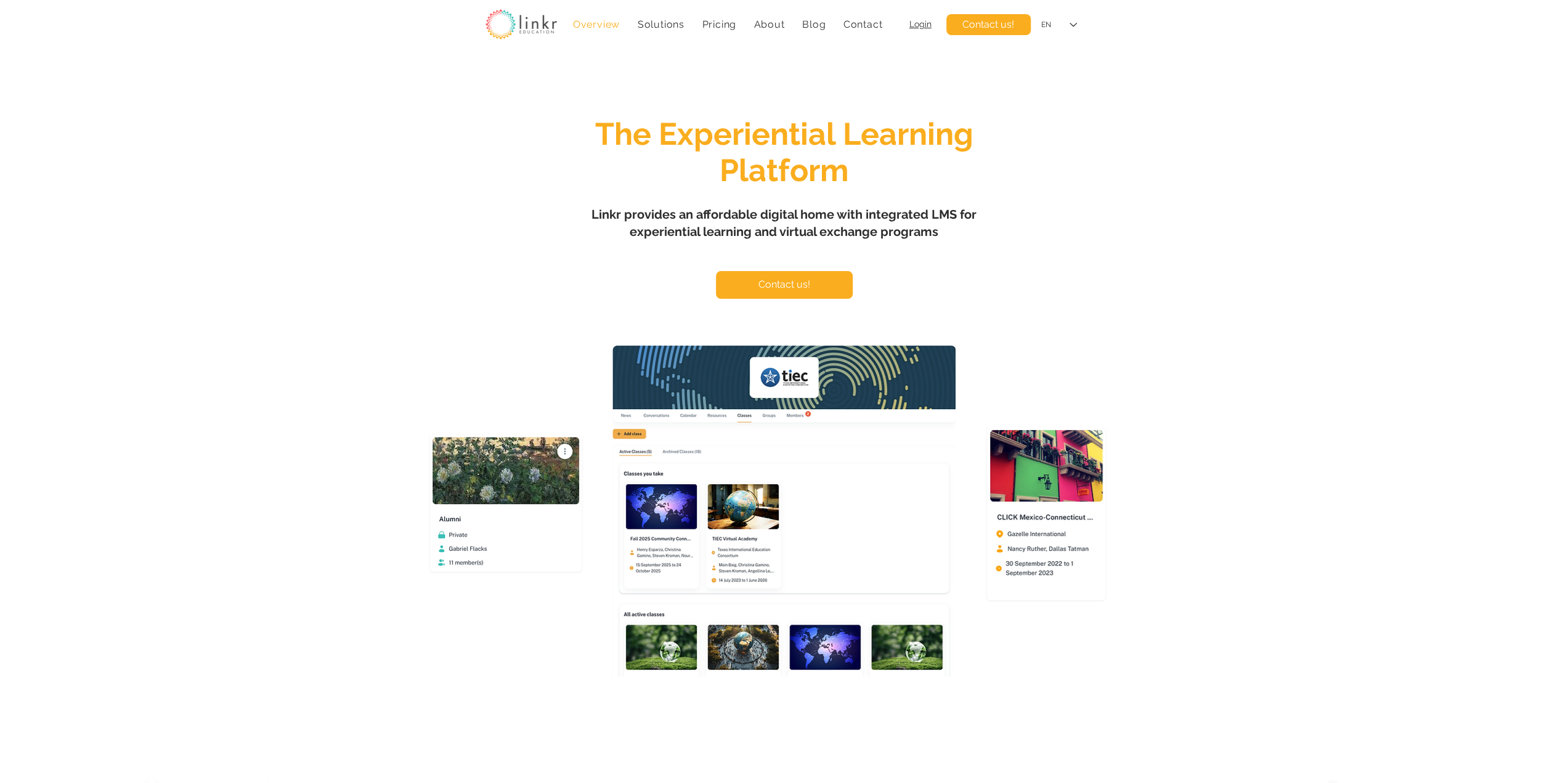
click at [952, 235] on h1 "Linkr provides an affordable digital home with integrated LMS for experiential …" at bounding box center [784, 223] width 432 height 35
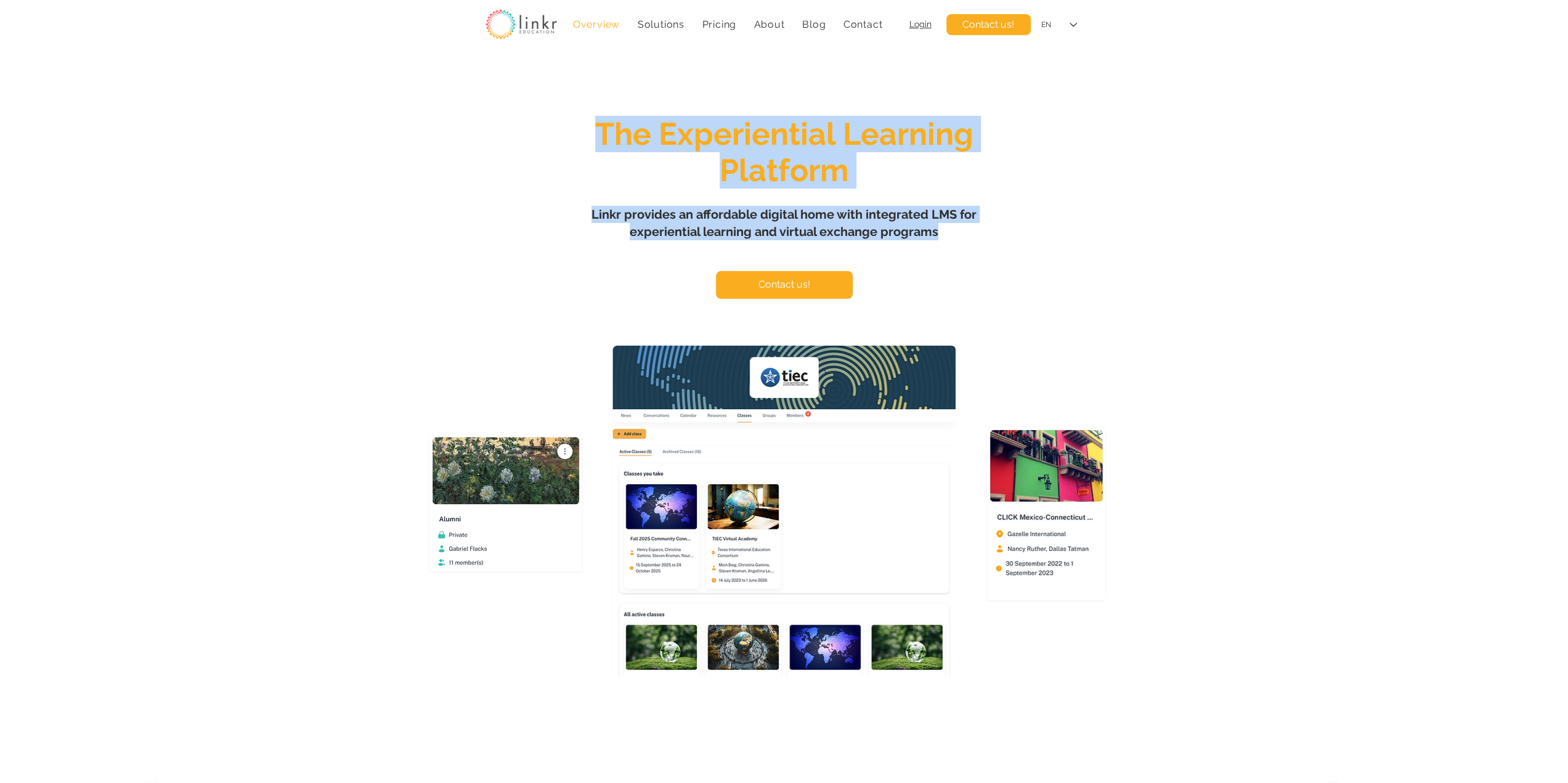
drag, startPoint x: 949, startPoint y: 235, endPoint x: 594, endPoint y: 131, distance: 369.9
click at [594, 131] on div "The Experiential Learning Platform Linkr provides an affordable digital home wi…" at bounding box center [784, 386] width 1568 height 660
click at [594, 131] on h1 "The Experiential Learning Platform" at bounding box center [784, 152] width 478 height 73
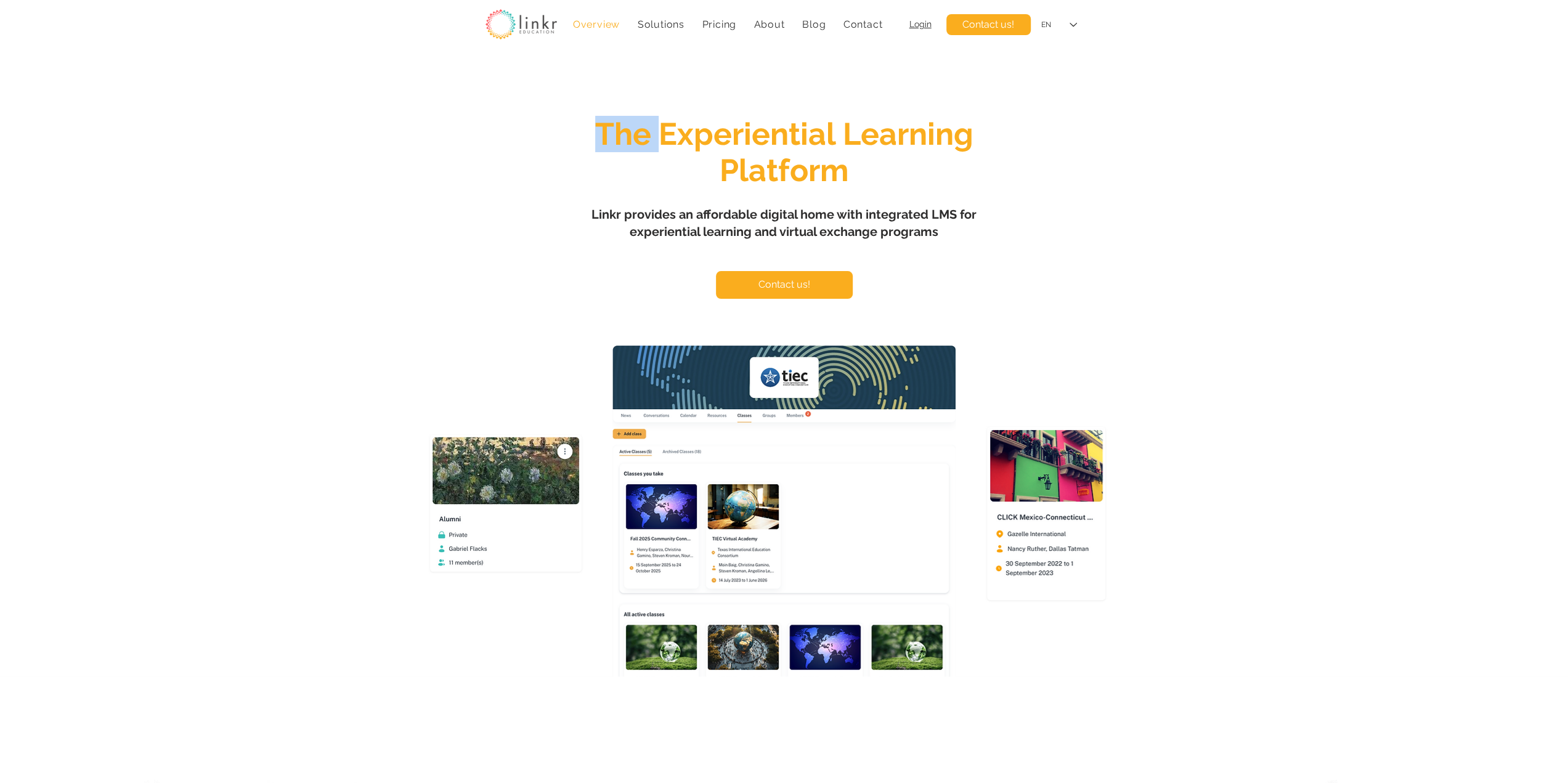
click at [594, 131] on h1 "The Experiential Learning Platform" at bounding box center [784, 152] width 478 height 73
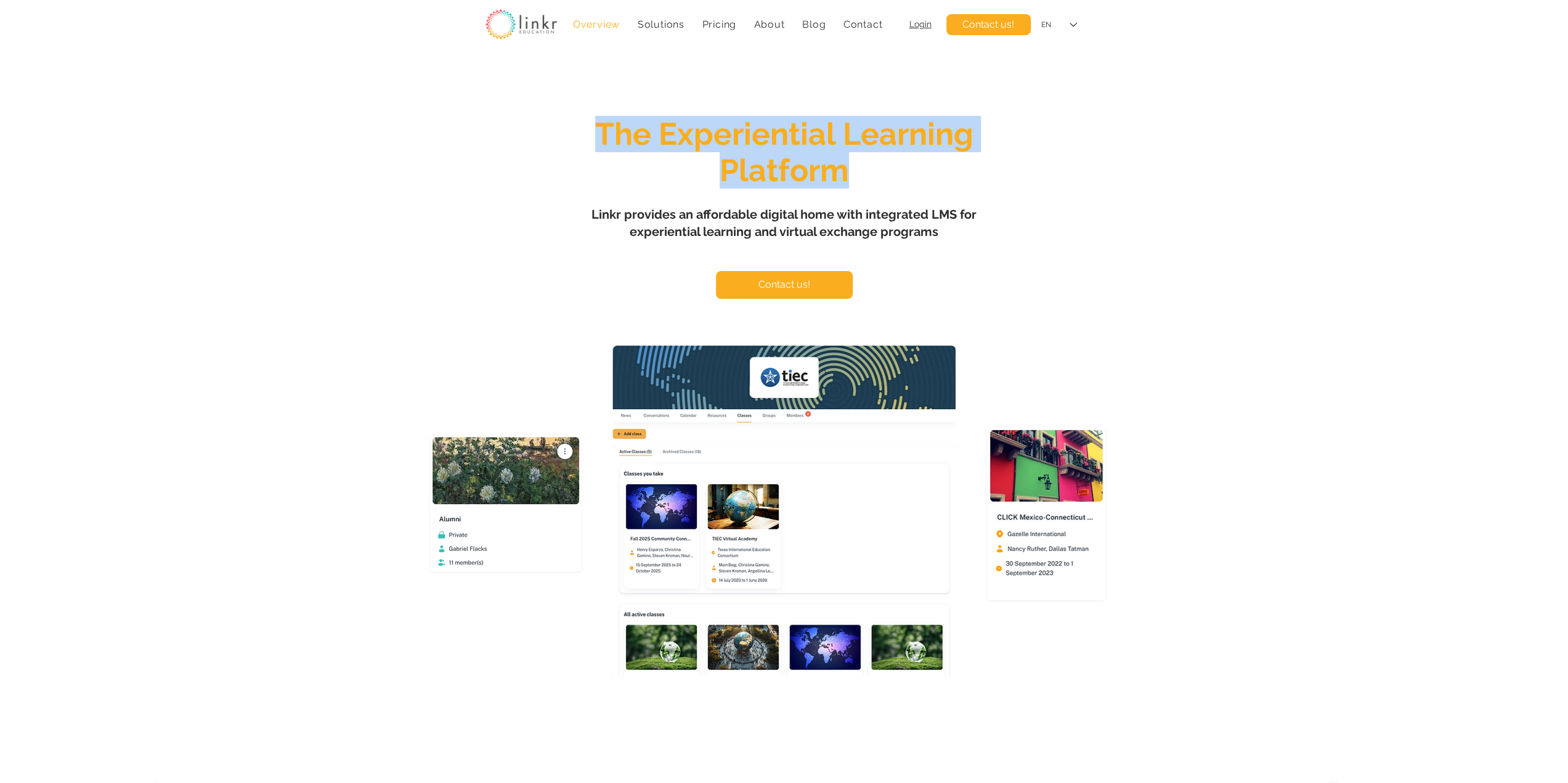
click at [594, 131] on h1 "The Experiential Learning Platform" at bounding box center [784, 152] width 478 height 73
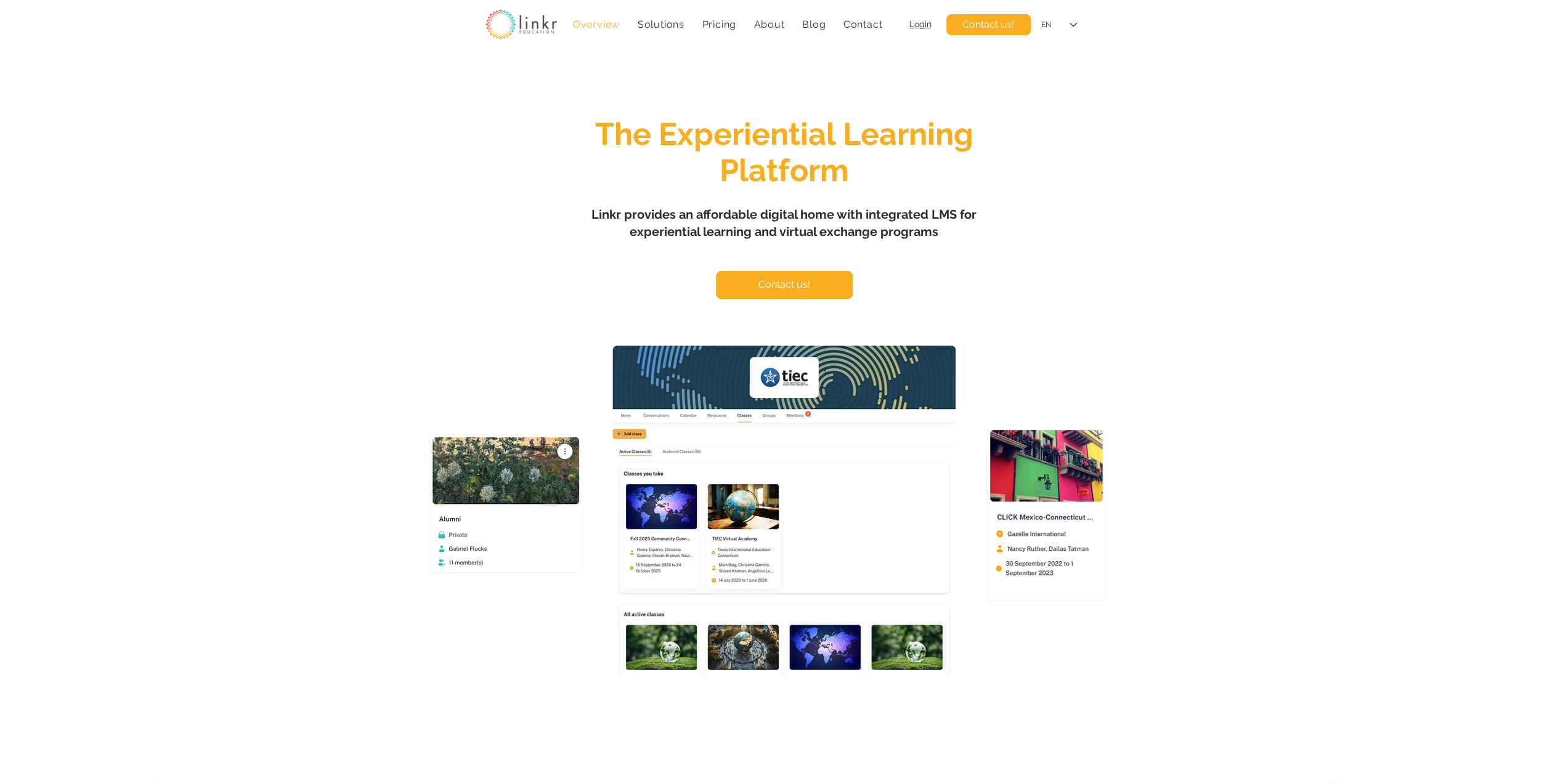
click at [626, 205] on div "main content" at bounding box center [784, 366] width 1568 height 621
click at [620, 219] on span "Linkr provides an affordable digital home with integrated LMS for experiential …" at bounding box center [784, 223] width 385 height 32
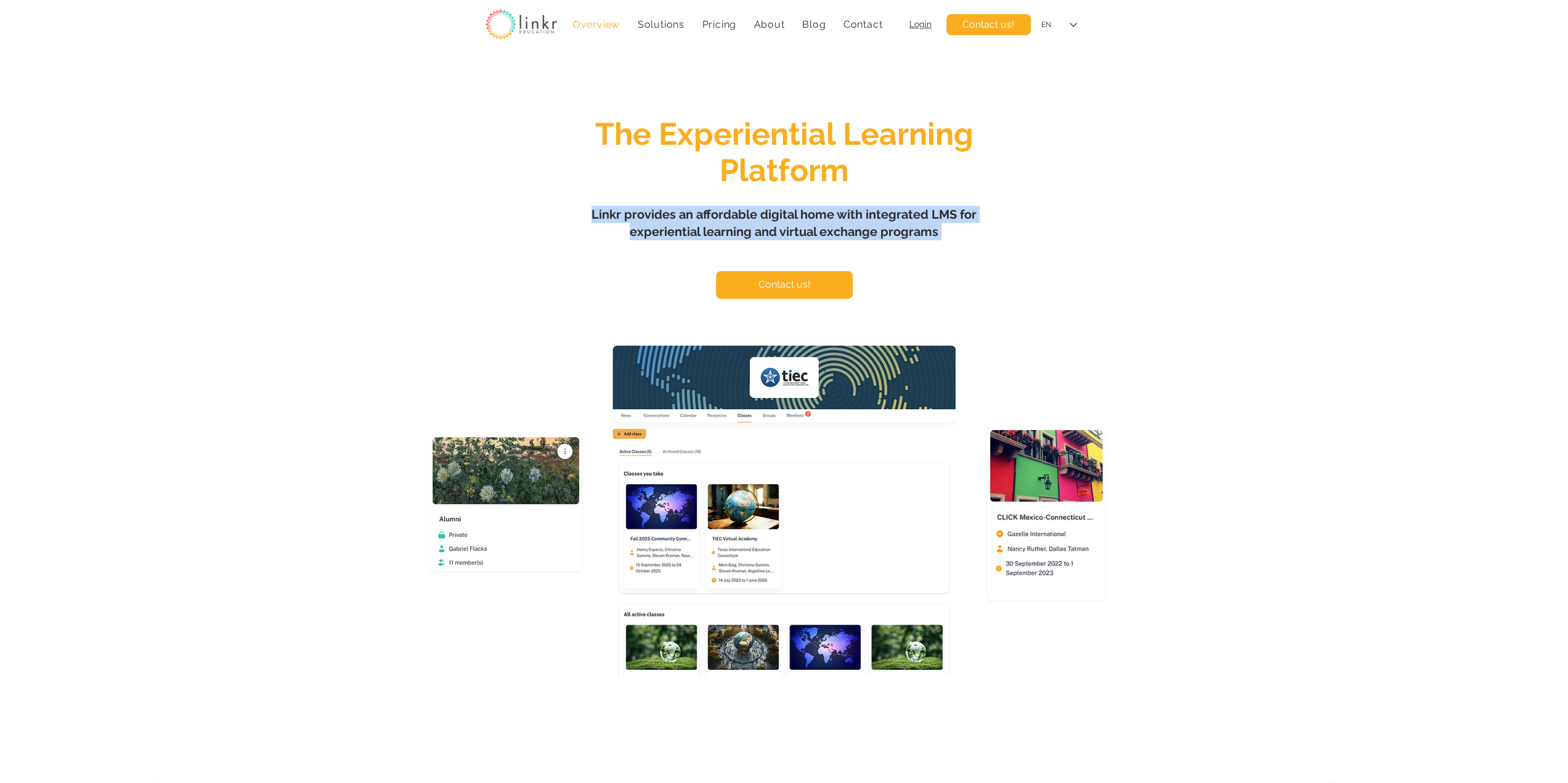
click at [620, 219] on span "Linkr provides an affordable digital home with integrated LMS for experiential …" at bounding box center [784, 223] width 385 height 32
click at [671, 225] on span "Linkr provides an affordable digital home with integrated LMS for experiential …" at bounding box center [784, 223] width 385 height 32
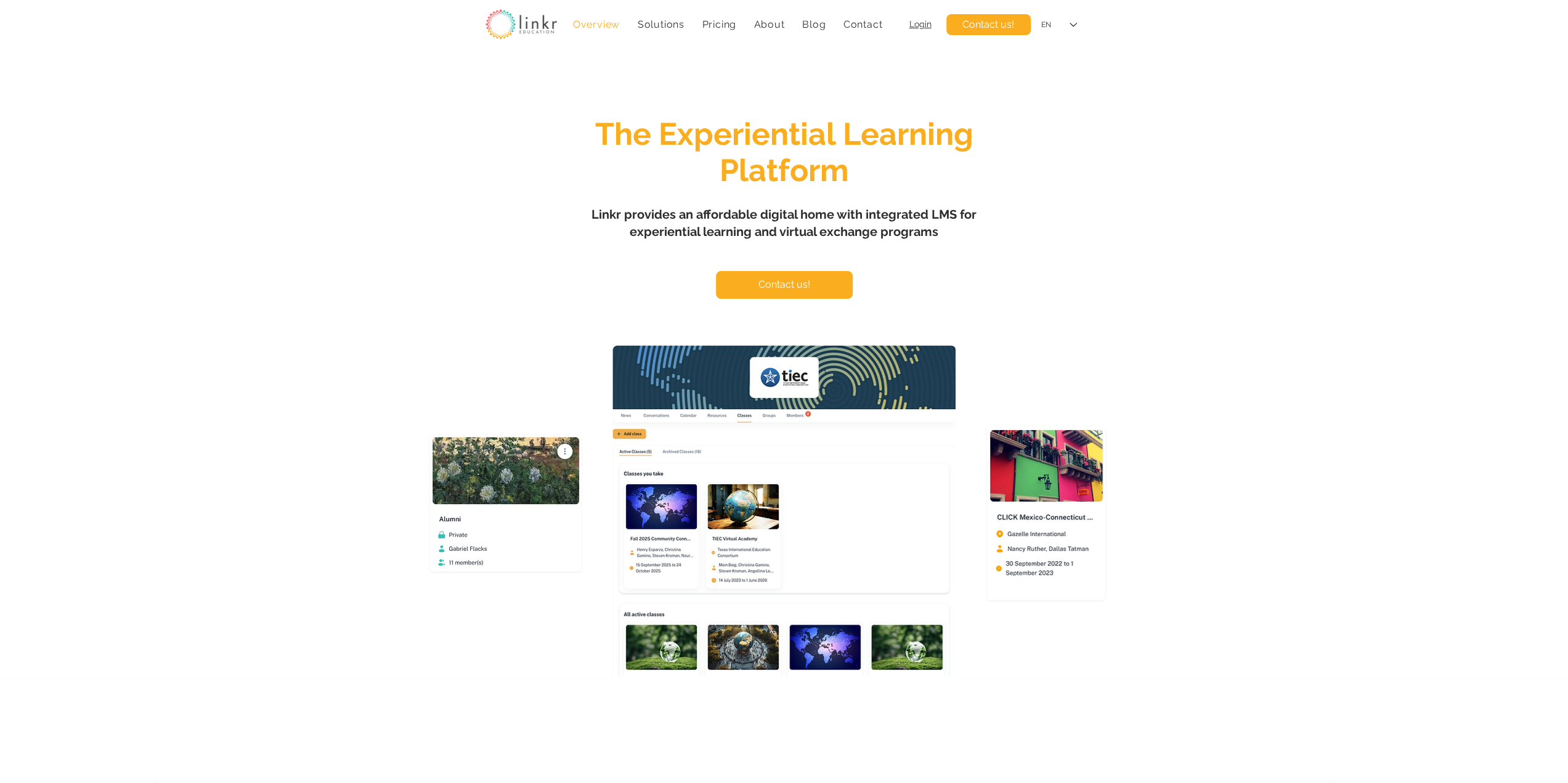
click at [761, 182] on span "The Experiential Learning Platform" at bounding box center [784, 152] width 378 height 73
click at [761, 182] on span "The Experiential Learning Platform" at bounding box center [784, 152] width 378 height 73
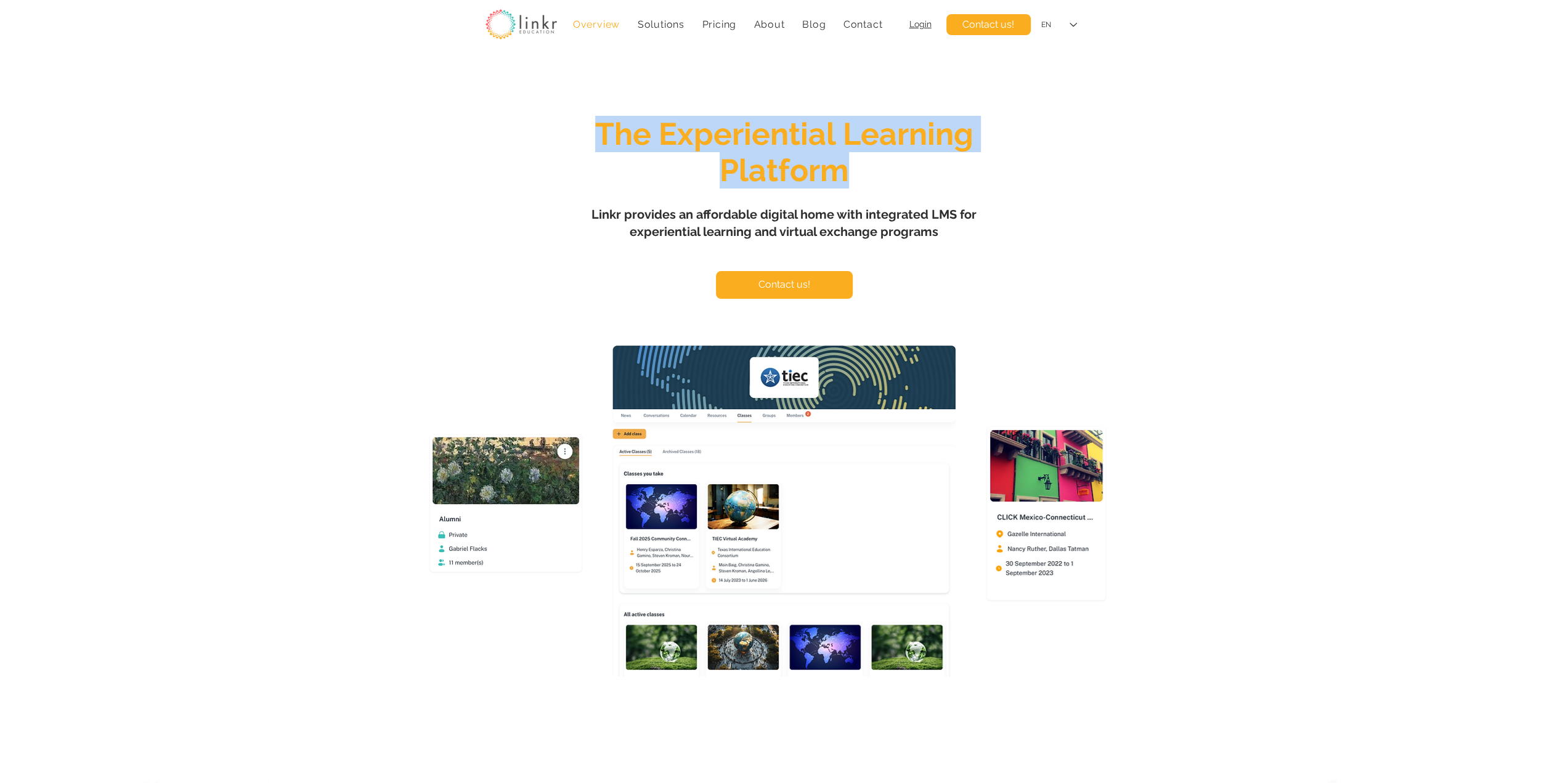
click at [761, 182] on span "The Experiential Learning Platform" at bounding box center [784, 152] width 378 height 73
click at [673, 139] on span "The Experiential Learning Platform" at bounding box center [784, 152] width 378 height 73
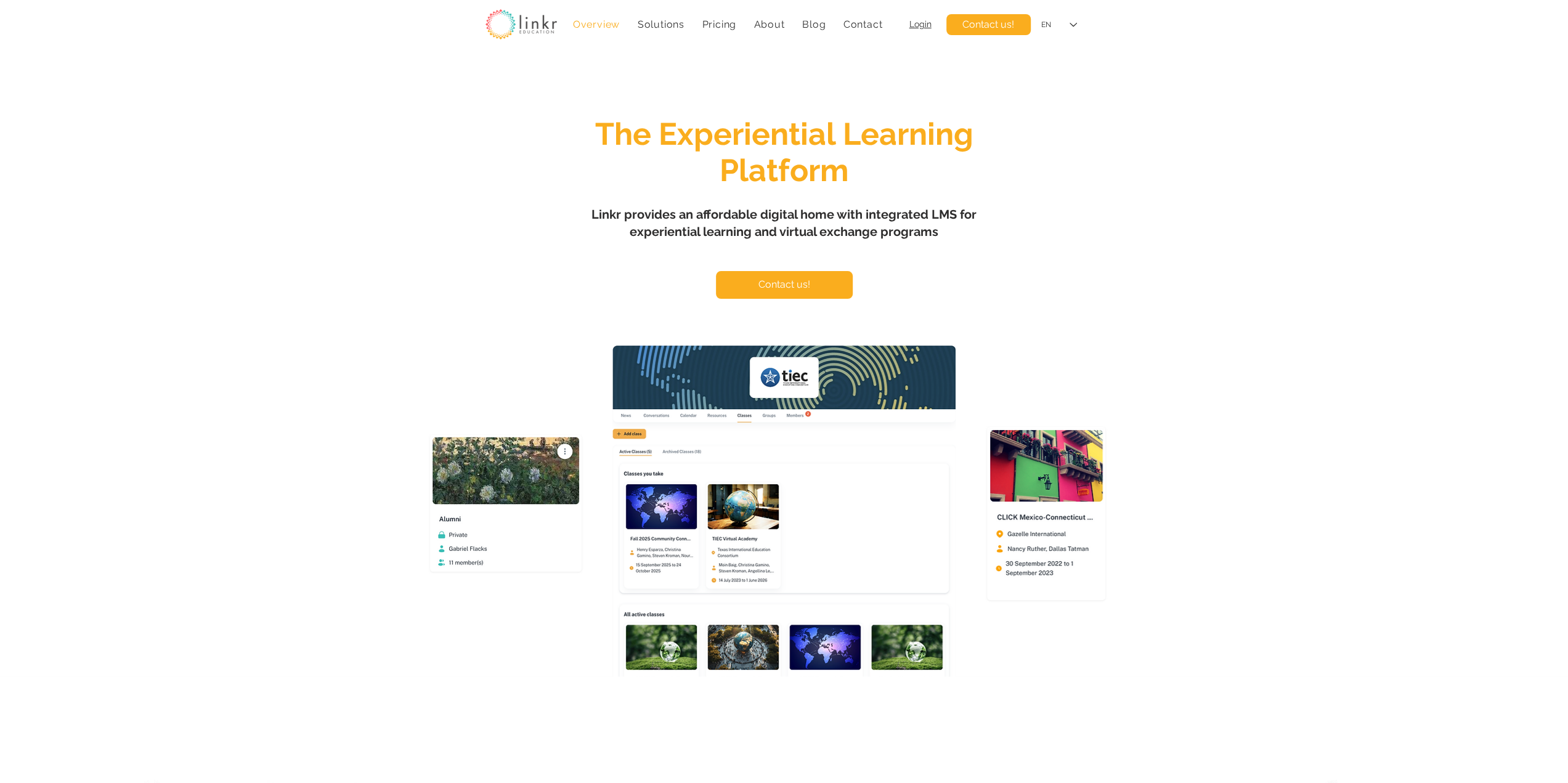
click at [722, 218] on span "Linkr provides an affordable digital home with integrated LMS for experiential …" at bounding box center [784, 223] width 385 height 32
click at [749, 146] on span "The Experiential Learning Platform" at bounding box center [784, 152] width 378 height 73
click at [749, 146] on span "The Experiential Learning Platform" at bounding box center [784, 152] width 378 height 73
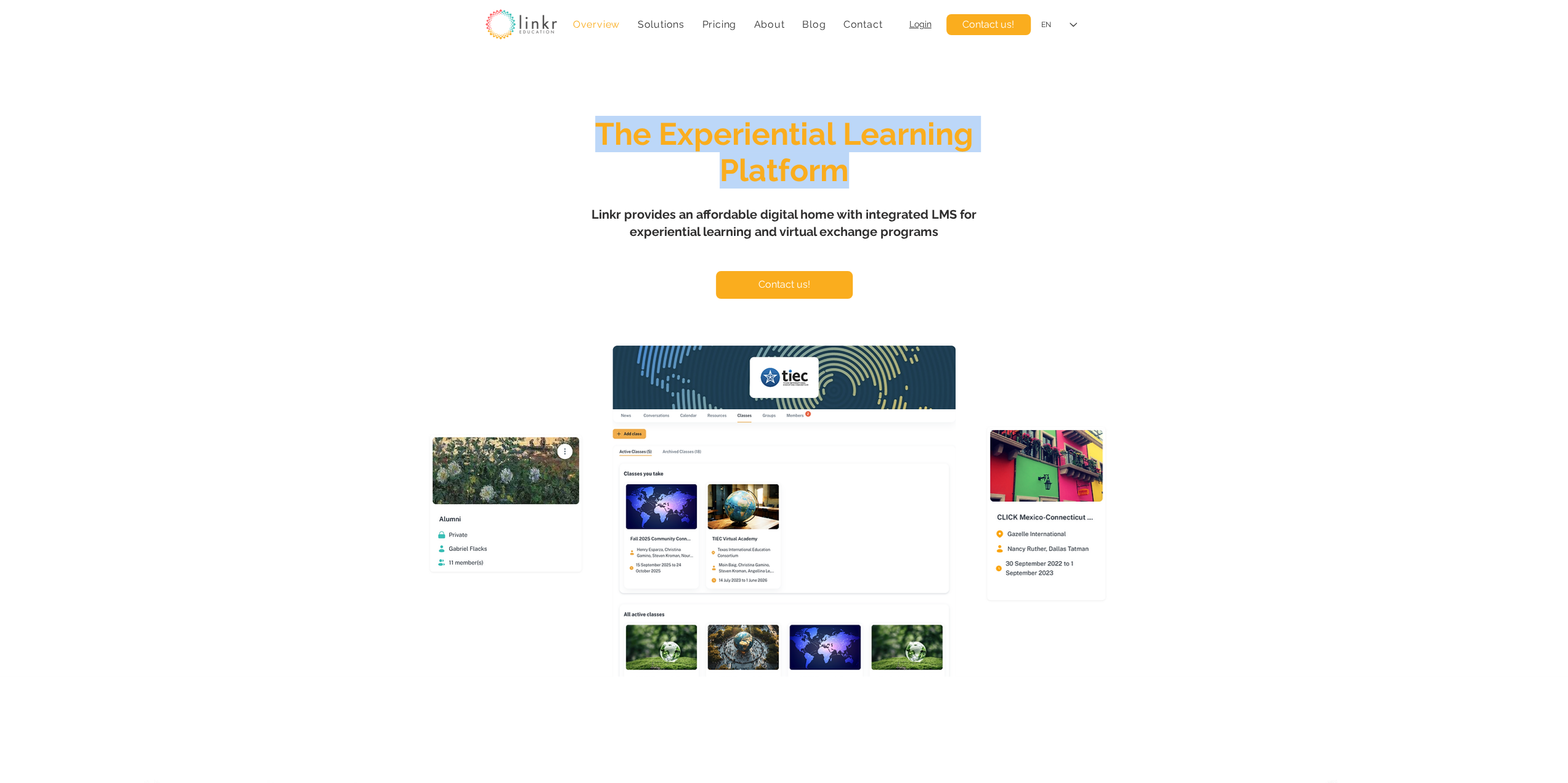
click at [749, 146] on span "The Experiential Learning Platform" at bounding box center [784, 152] width 378 height 73
click at [775, 167] on span "The Experiential Learning Platform" at bounding box center [784, 152] width 378 height 73
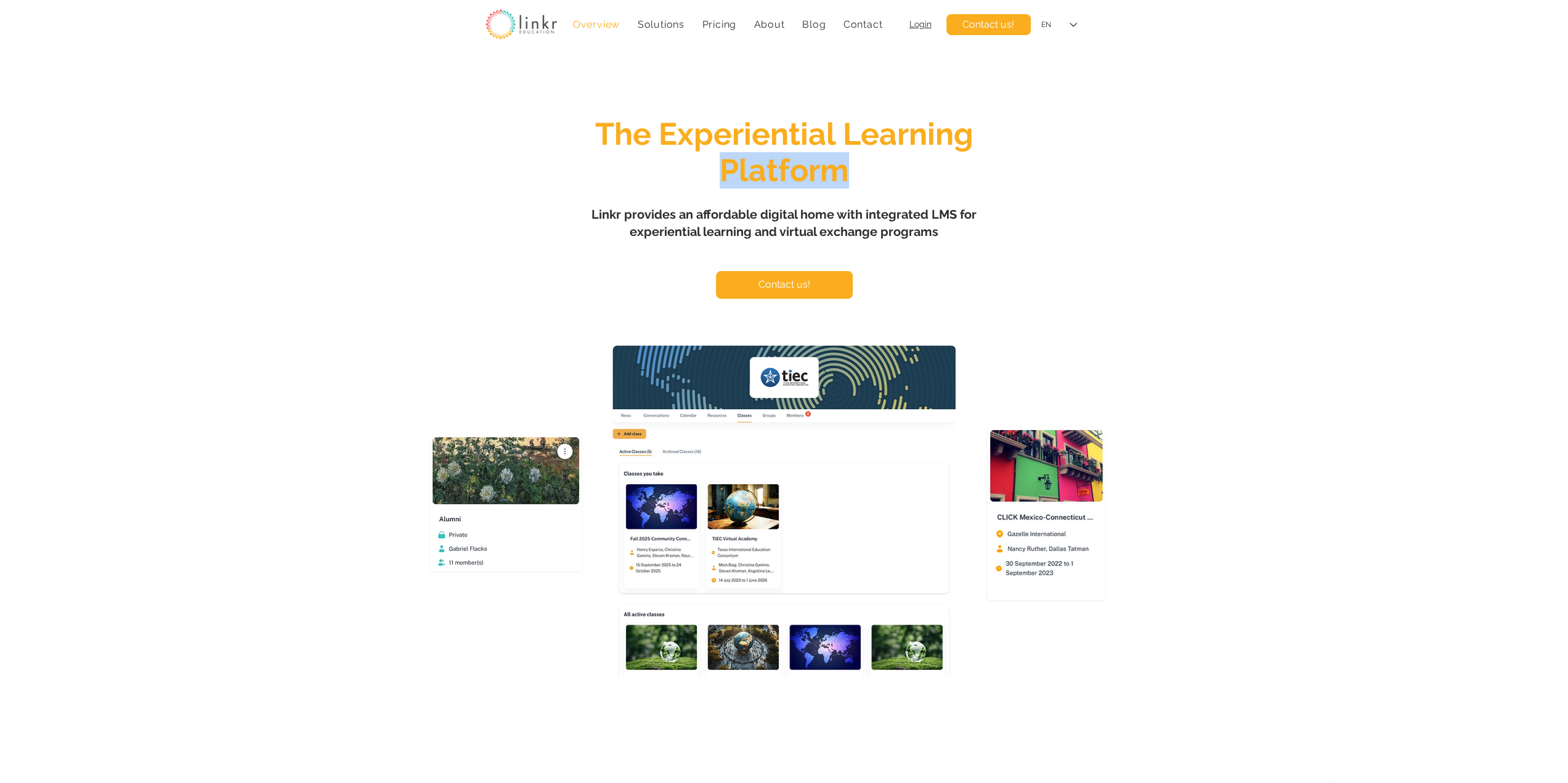
click at [775, 167] on span "The Experiential Learning Platform" at bounding box center [784, 152] width 378 height 73
click at [794, 234] on span "Linkr provides an affordable digital home with integrated LMS for experiential …" at bounding box center [784, 223] width 385 height 32
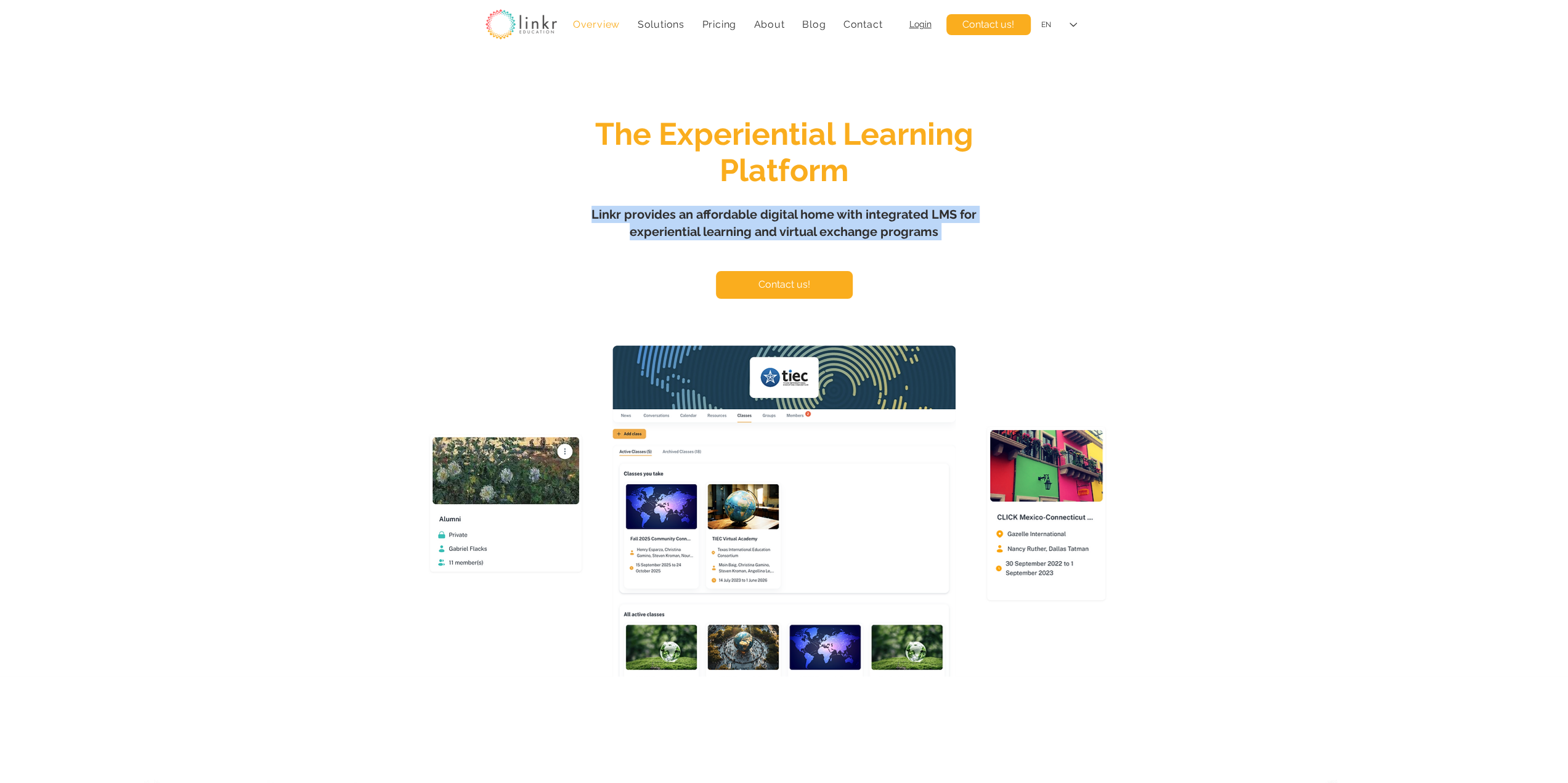
click at [794, 234] on span "Linkr provides an affordable digital home with integrated LMS for experiential …" at bounding box center [784, 223] width 385 height 32
click at [778, 162] on span "The Experiential Learning Platform" at bounding box center [784, 152] width 378 height 73
click at [769, 138] on span "The Experiential Learning Platform" at bounding box center [784, 152] width 378 height 73
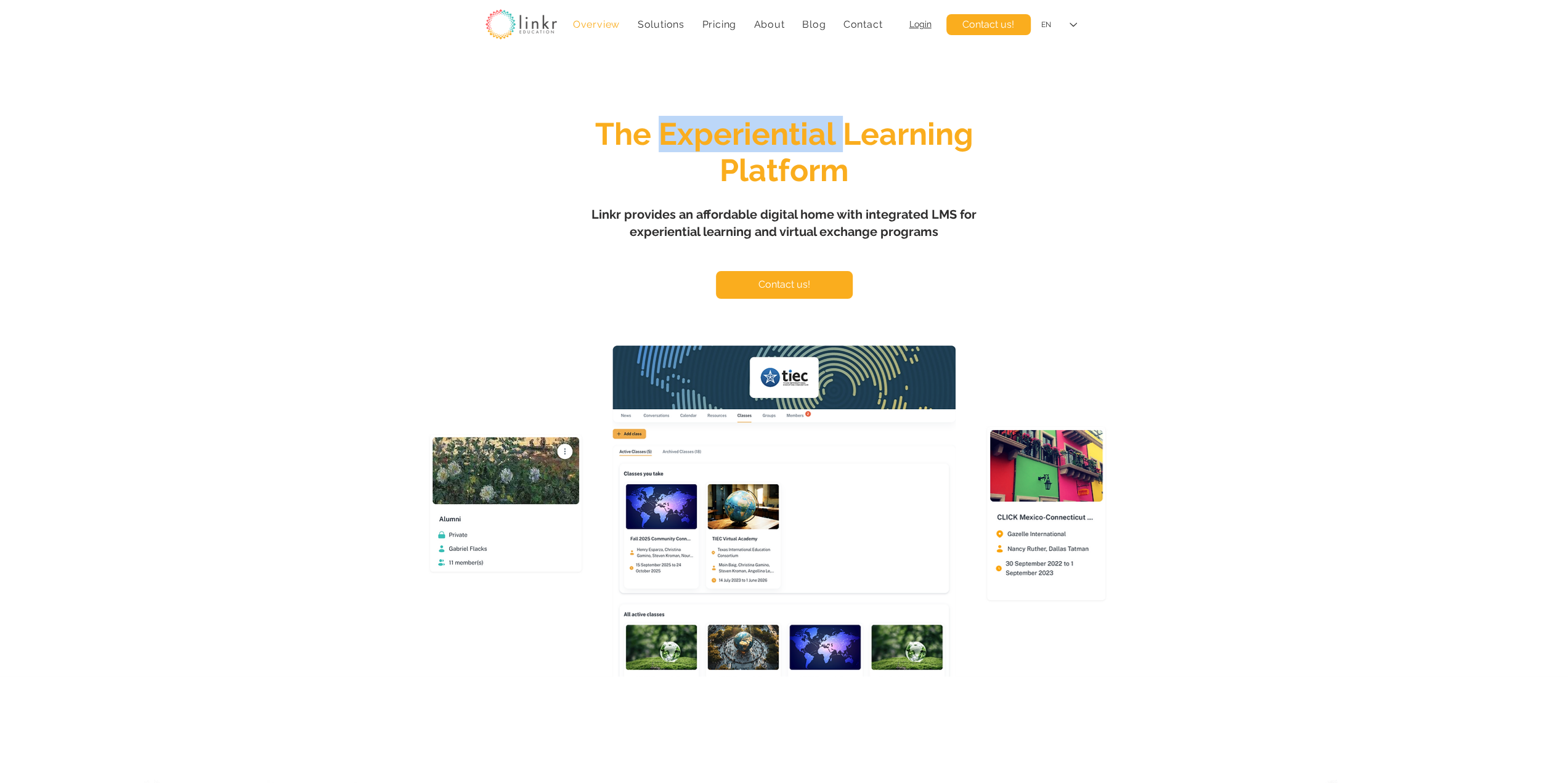
click at [769, 138] on span "The Experiential Learning Platform" at bounding box center [784, 152] width 378 height 73
click at [772, 209] on span "Linkr provides an affordable digital home with integrated LMS for experiential …" at bounding box center [784, 223] width 385 height 32
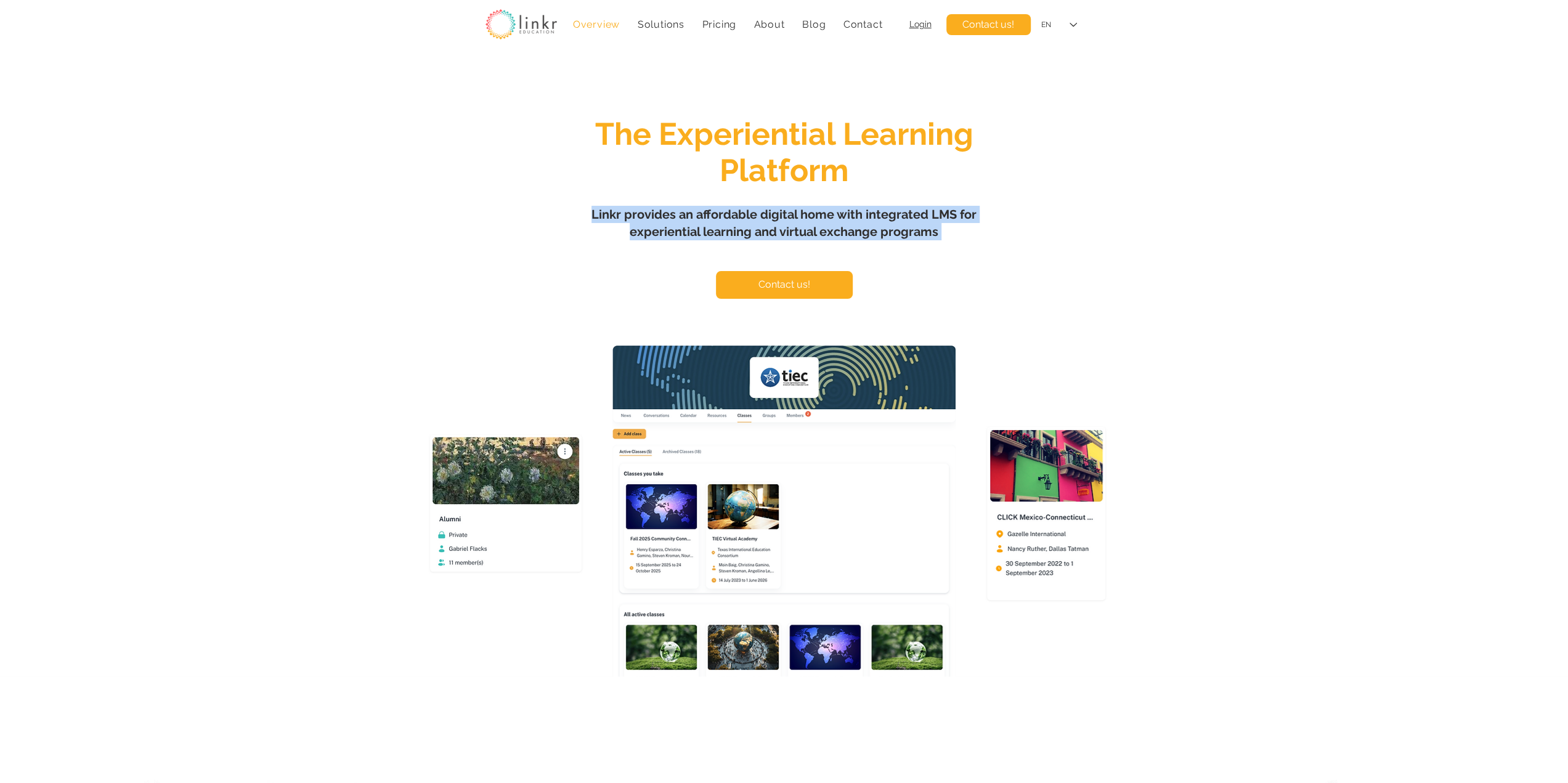
click at [772, 209] on span "Linkr provides an affordable digital home with integrated LMS for experiential …" at bounding box center [784, 223] width 385 height 32
click at [802, 168] on span "The Experiential Learning Platform" at bounding box center [784, 152] width 378 height 73
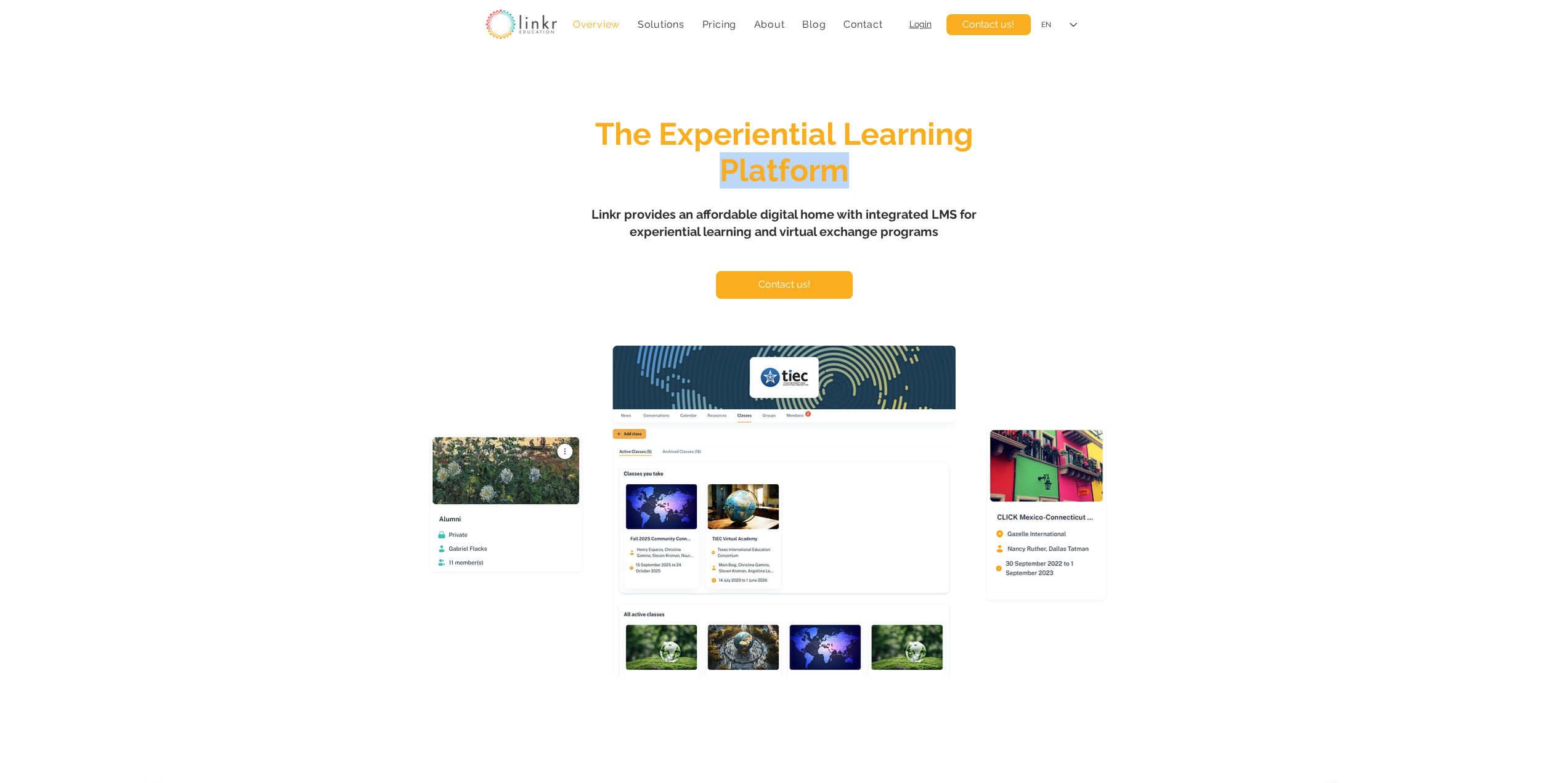
click at [802, 168] on span "The Experiential Learning Platform" at bounding box center [784, 152] width 378 height 73
click at [791, 134] on span "The Experiential Learning Platform" at bounding box center [784, 152] width 378 height 73
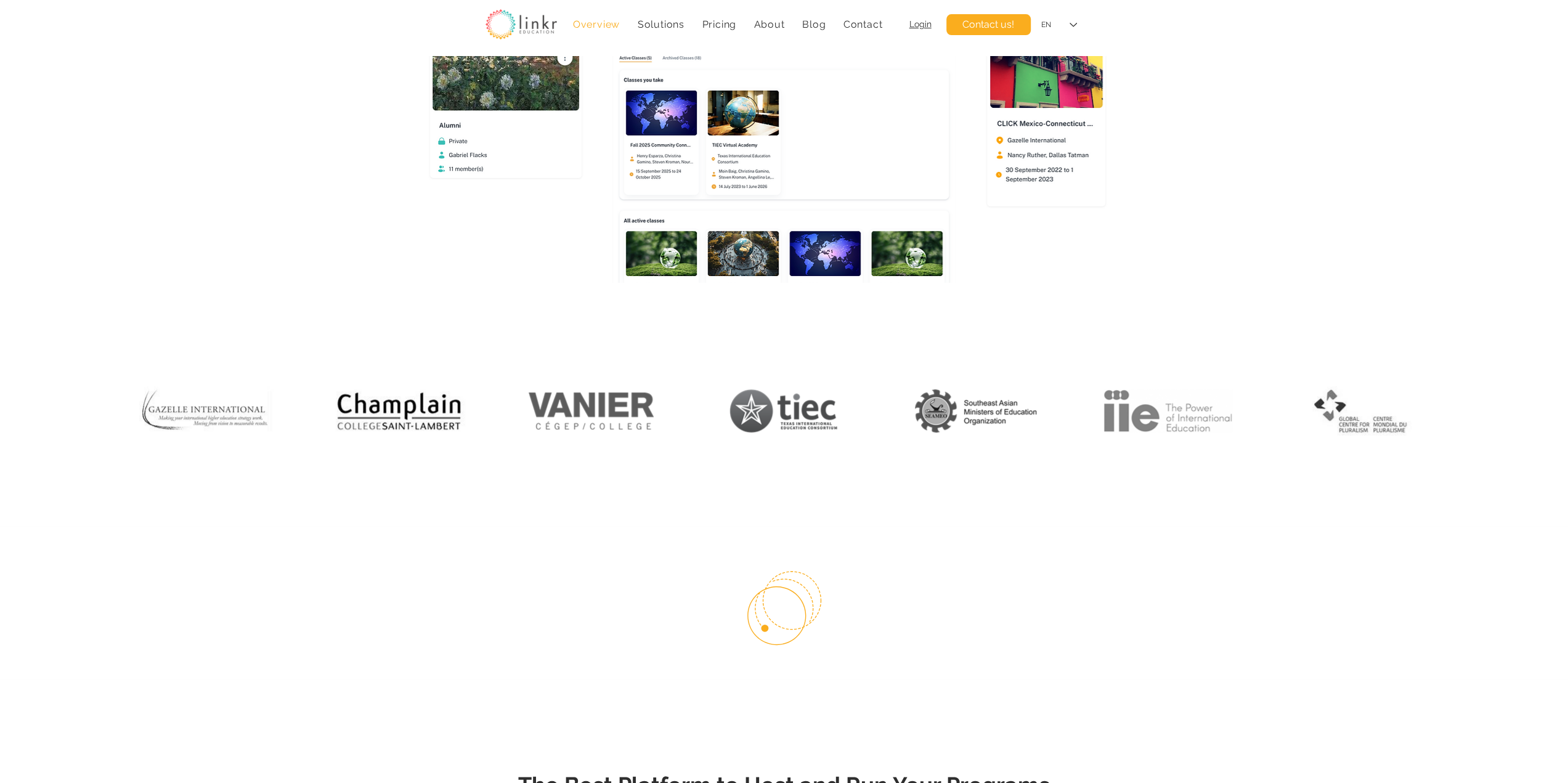
scroll to position [205, 0]
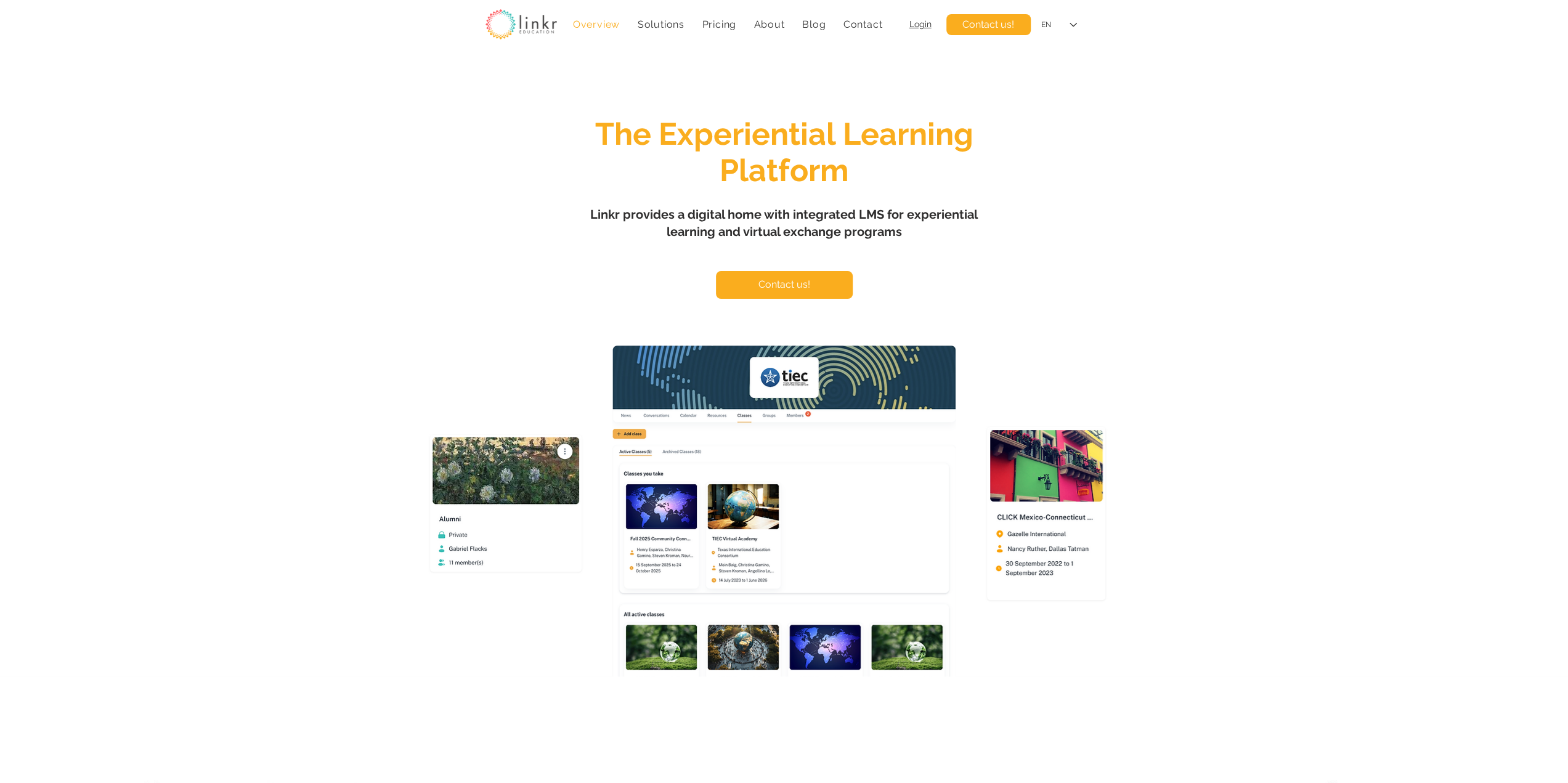
click at [1117, 141] on div "main content" at bounding box center [784, 366] width 1568 height 621
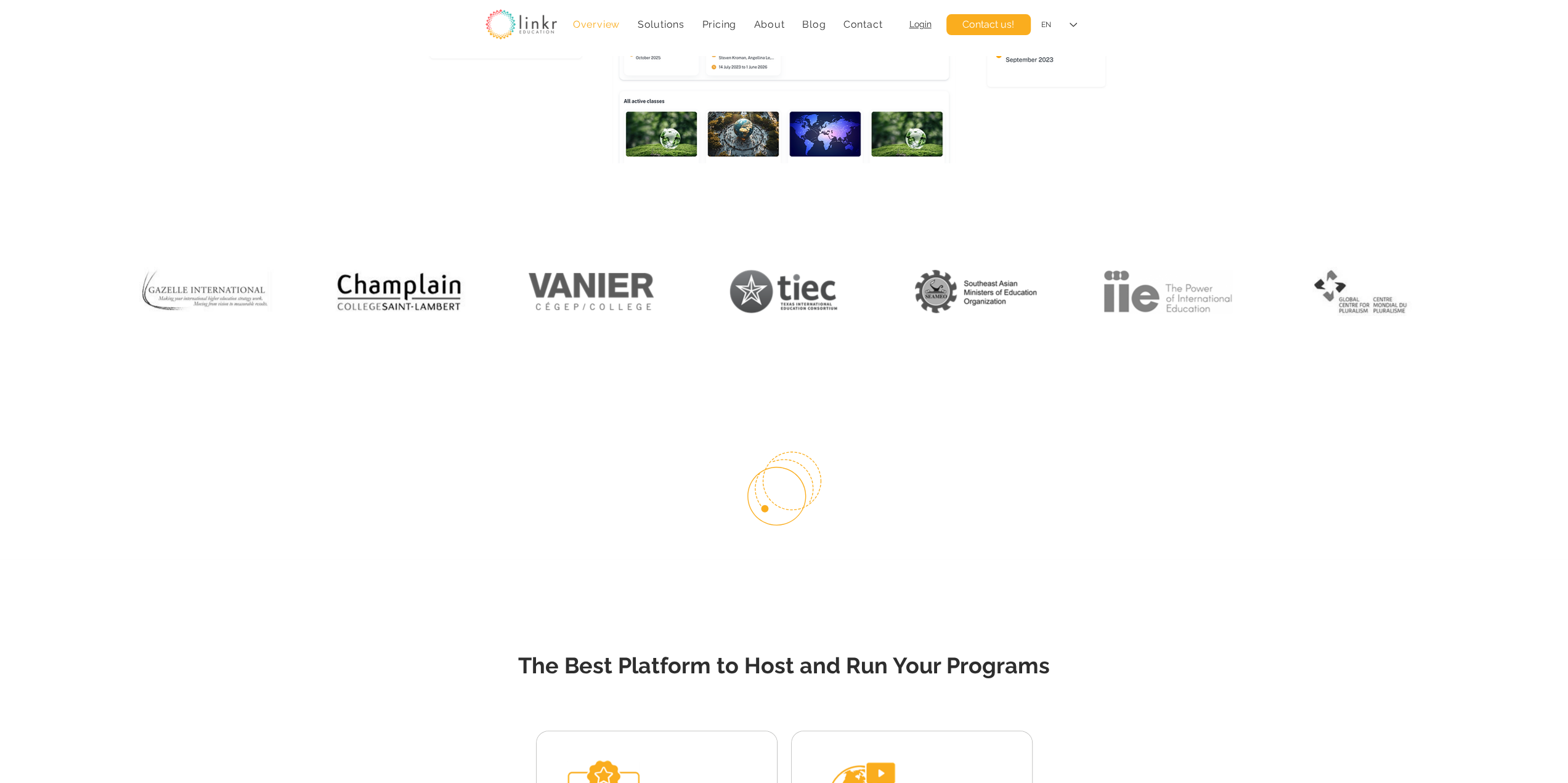
scroll to position [718, 0]
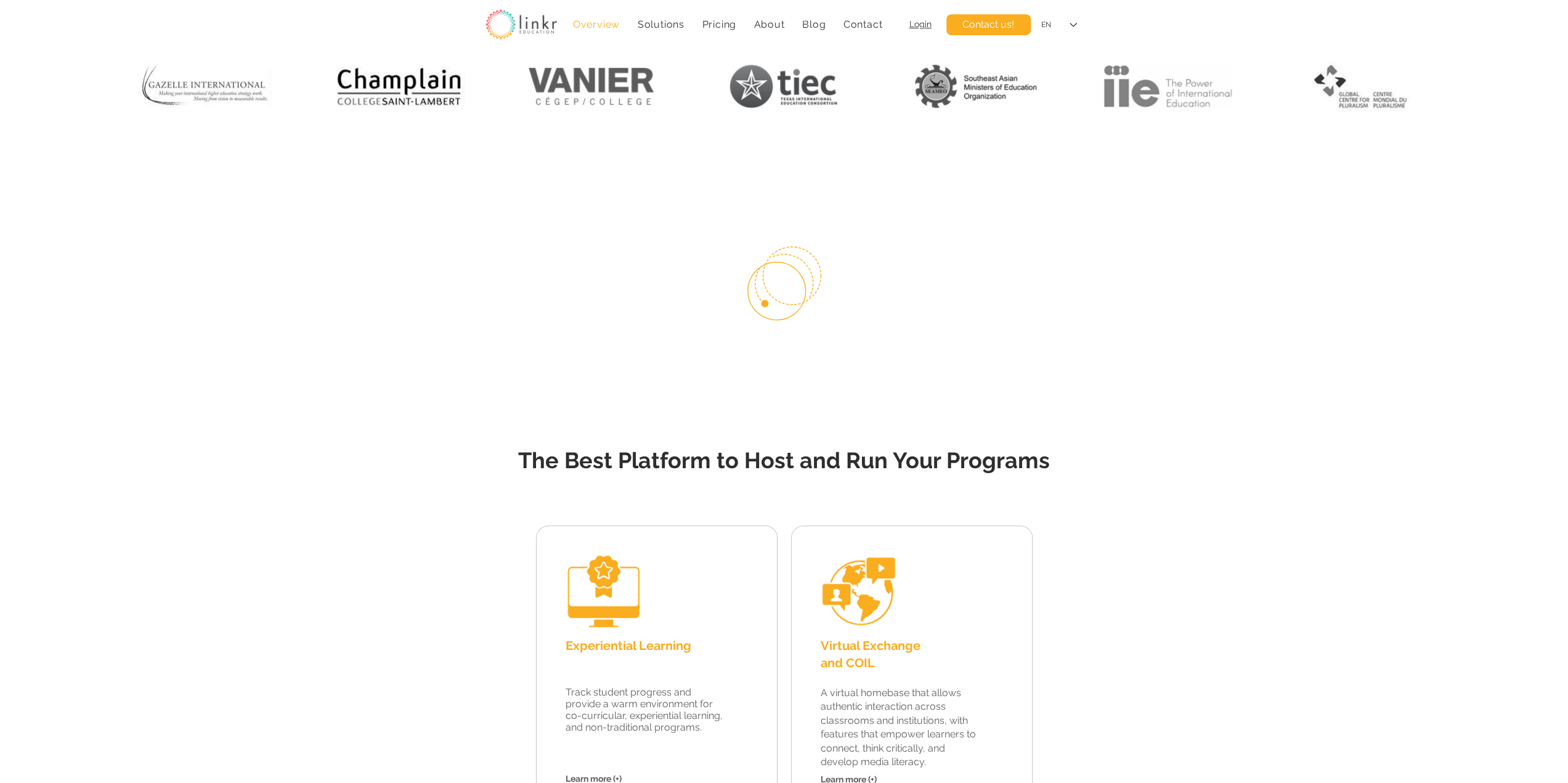
drag, startPoint x: 702, startPoint y: 241, endPoint x: 861, endPoint y: 317, distance: 176.2
click at [901, 342] on div at bounding box center [784, 277] width 1568 height 153
drag, startPoint x: 817, startPoint y: 304, endPoint x: 698, endPoint y: 245, distance: 132.8
click at [698, 245] on div at bounding box center [784, 277] width 1568 height 153
drag, startPoint x: 778, startPoint y: 275, endPoint x: 806, endPoint y: 278, distance: 28.2
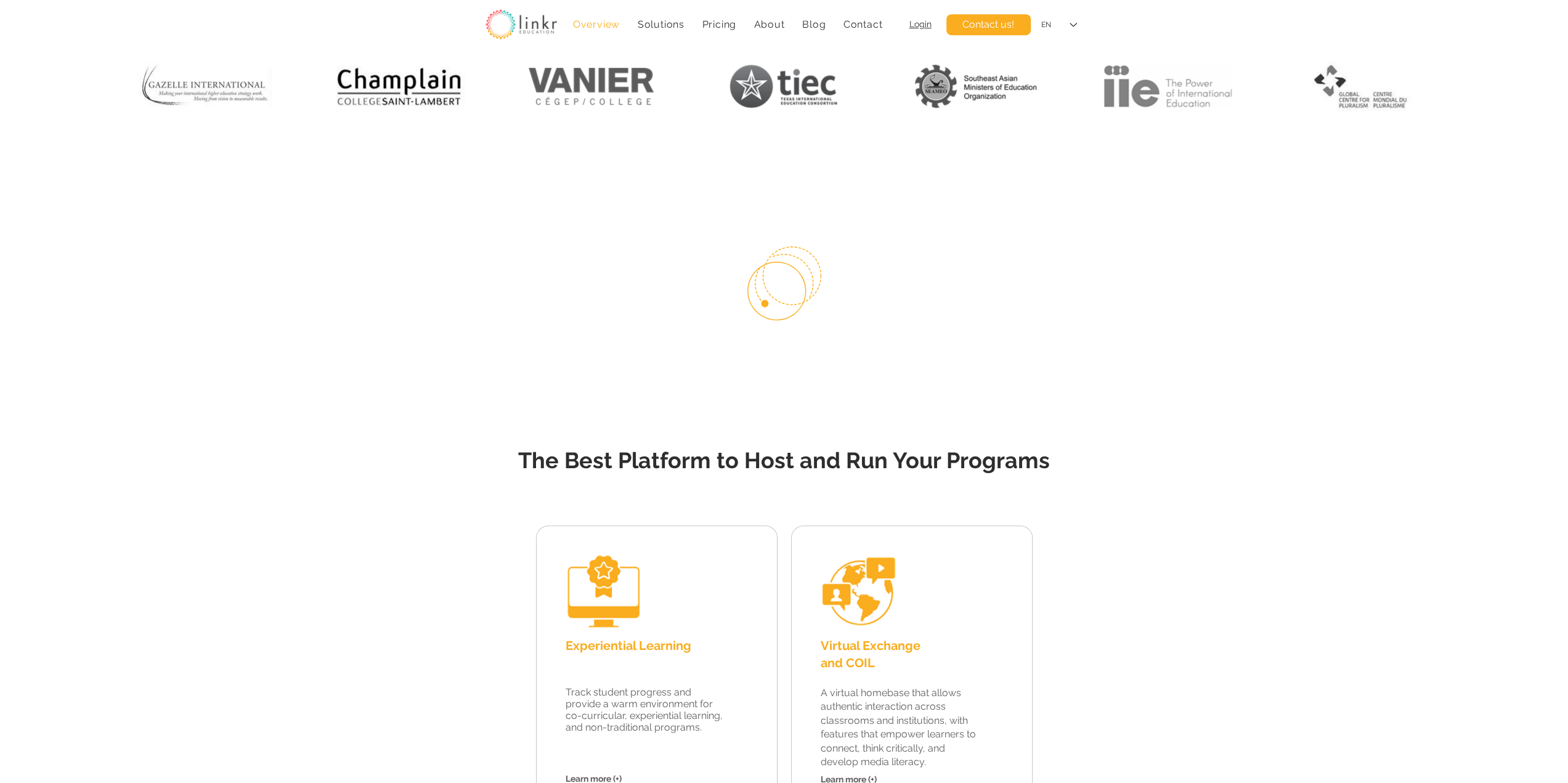
click at [806, 278] on icon "#comp-m8lkxj5b6 svg [data-color="1"] {fill: #FAAD1E;}" at bounding box center [784, 283] width 74 height 74
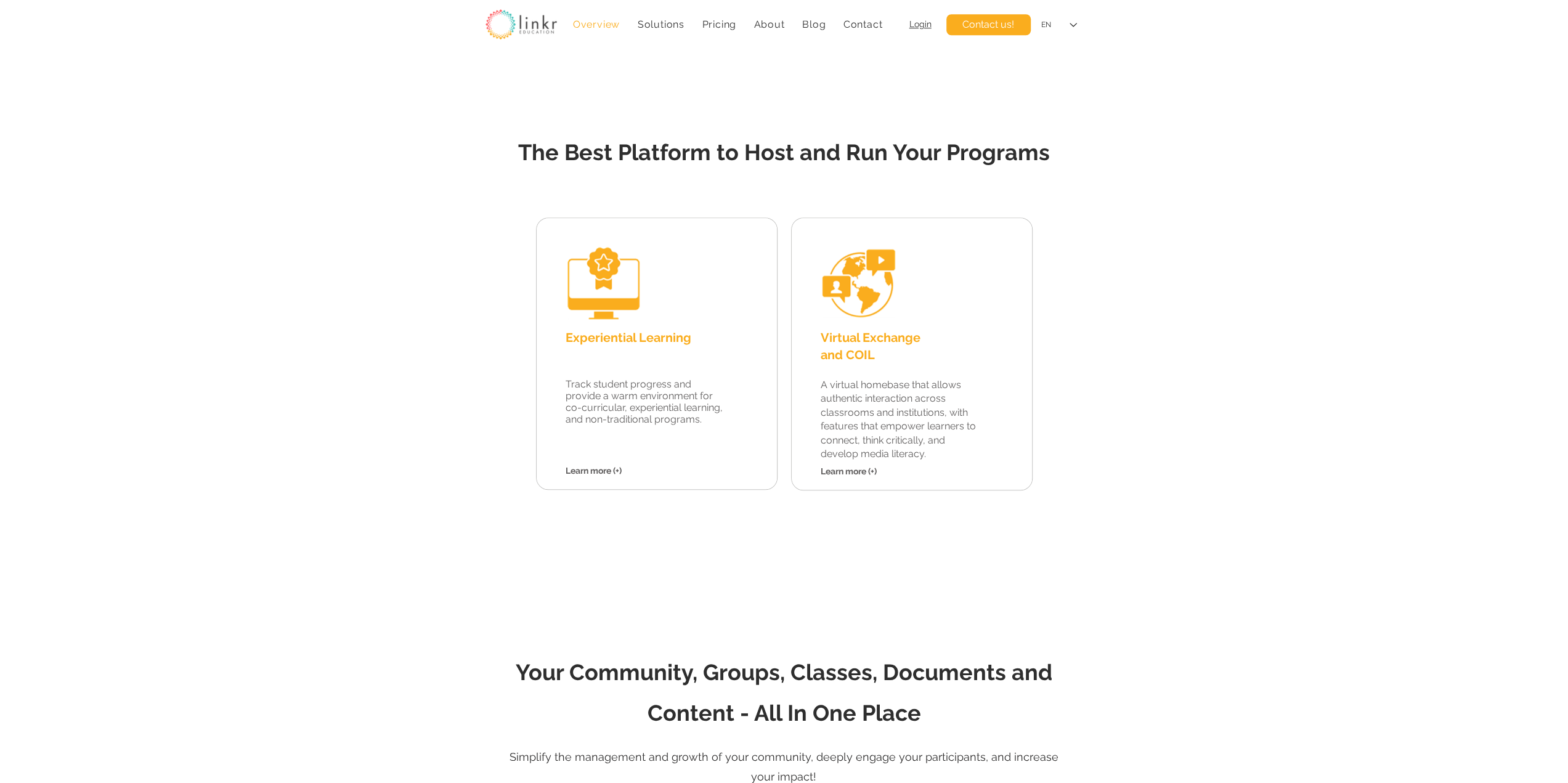
scroll to position [1129, 0]
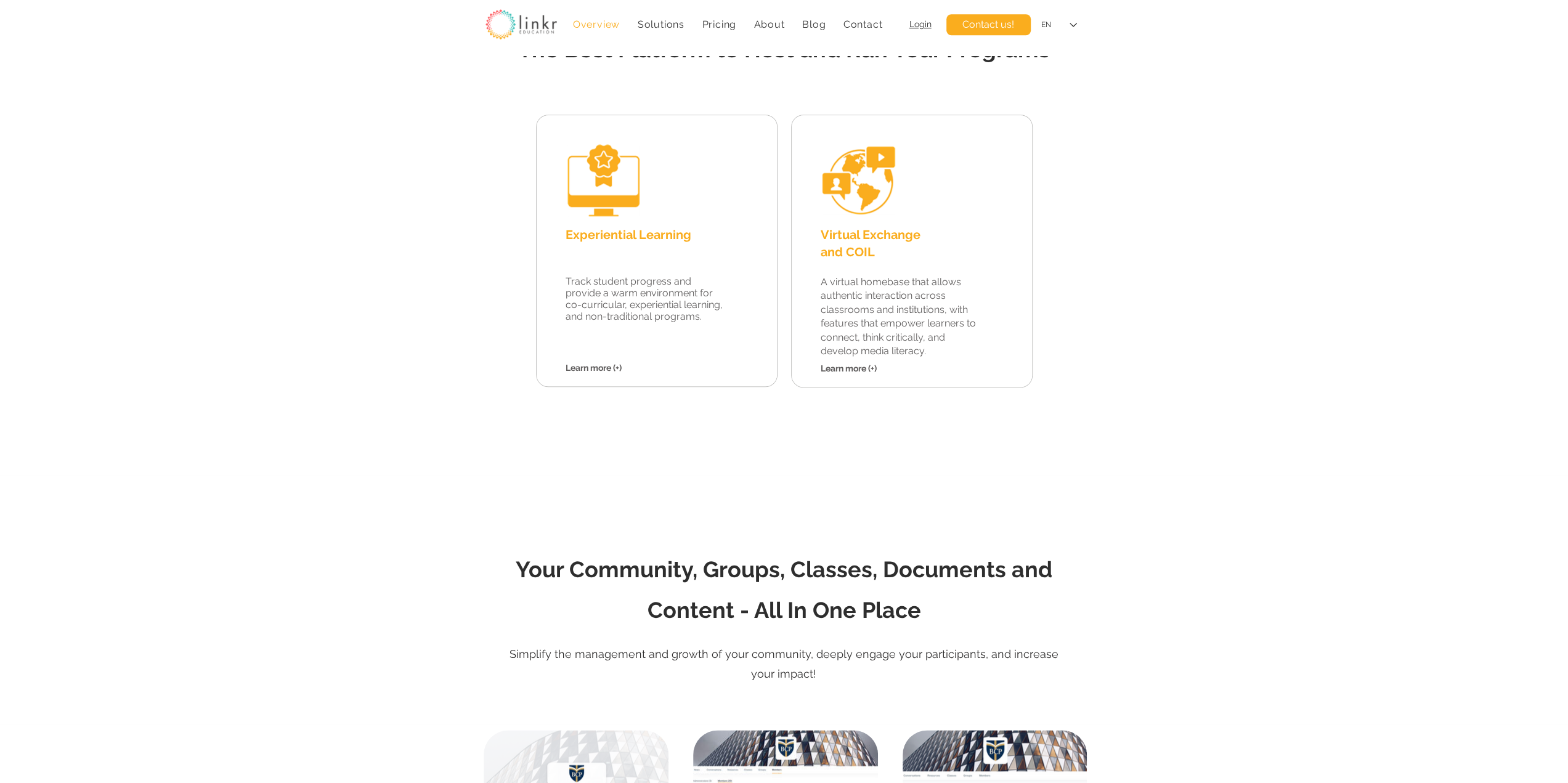
click at [1104, 433] on div at bounding box center [784, 209] width 1568 height 532
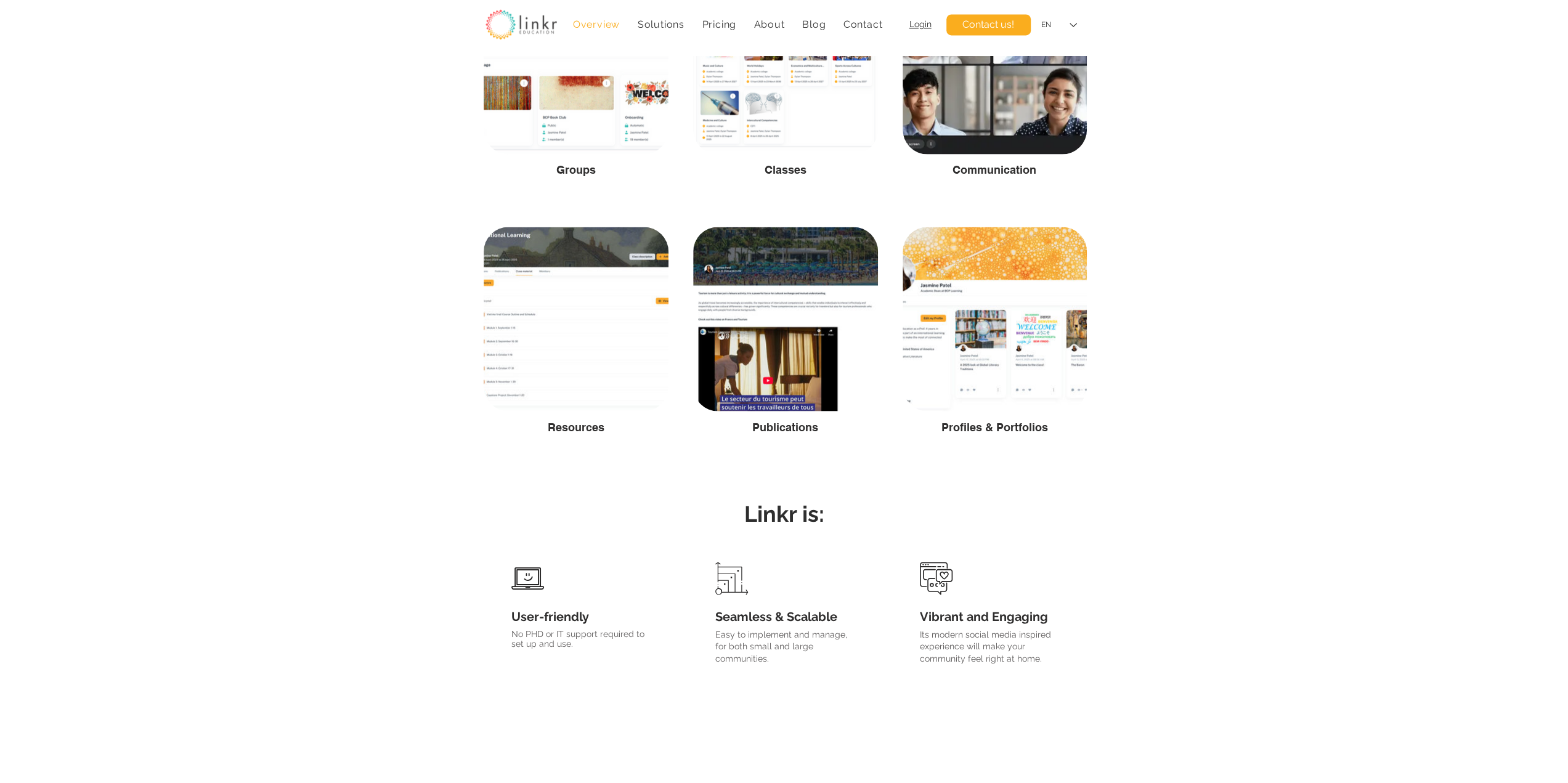
scroll to position [2156, 0]
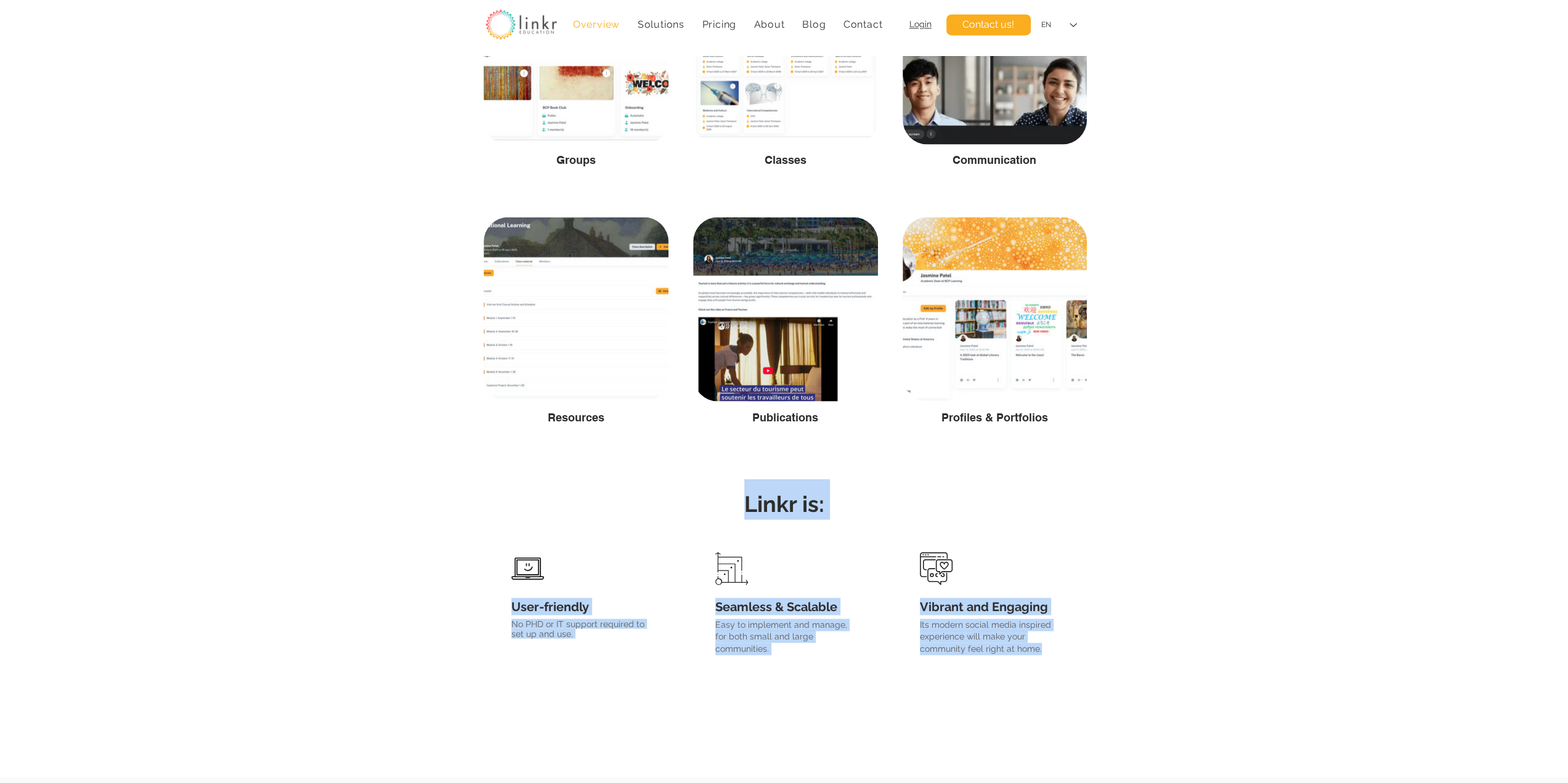
drag, startPoint x: 743, startPoint y: 504, endPoint x: 1047, endPoint y: 647, distance: 336.0
click at [1047, 647] on div "Linkr is: User-friendly No PHD or IT support required to set up and use. Seamle…" at bounding box center [784, 613] width 1568 height 329
click at [1066, 648] on div at bounding box center [989, 612] width 195 height 140
drag, startPoint x: 1074, startPoint y: 644, endPoint x: 540, endPoint y: 504, distance: 552.0
click at [540, 504] on div "Linkr is: User-friendly No PHD or IT support required to set up and use. Seamle…" at bounding box center [784, 613] width 1568 height 329
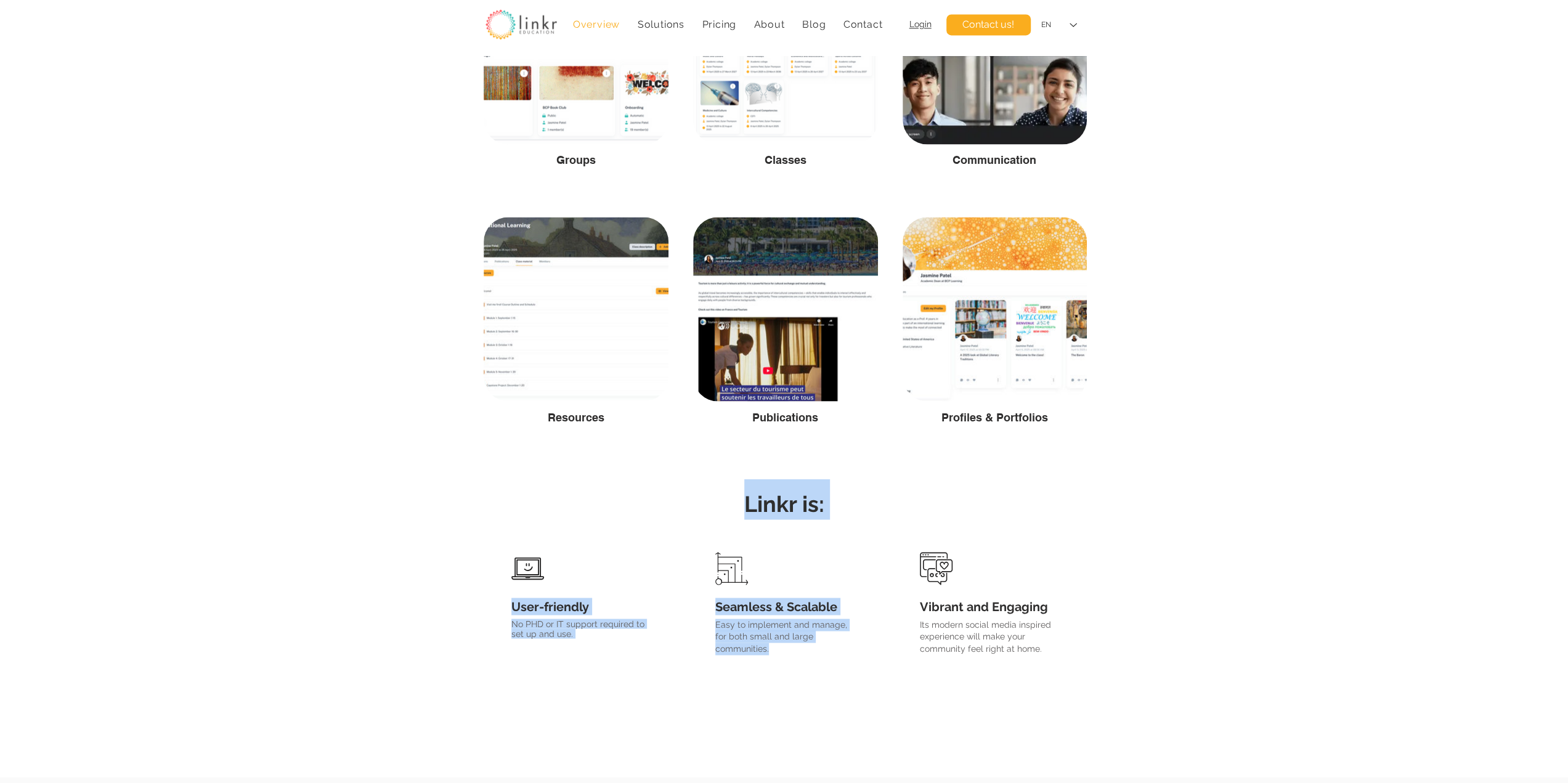
click at [556, 508] on h2 "Linkr is:" at bounding box center [784, 499] width 604 height 41
drag, startPoint x: 519, startPoint y: 494, endPoint x: 1075, endPoint y: 651, distance: 577.7
click at [1075, 651] on div "Linkr is: User-friendly No PHD or IT support required to set up and use. Seamle…" at bounding box center [784, 613] width 1568 height 329
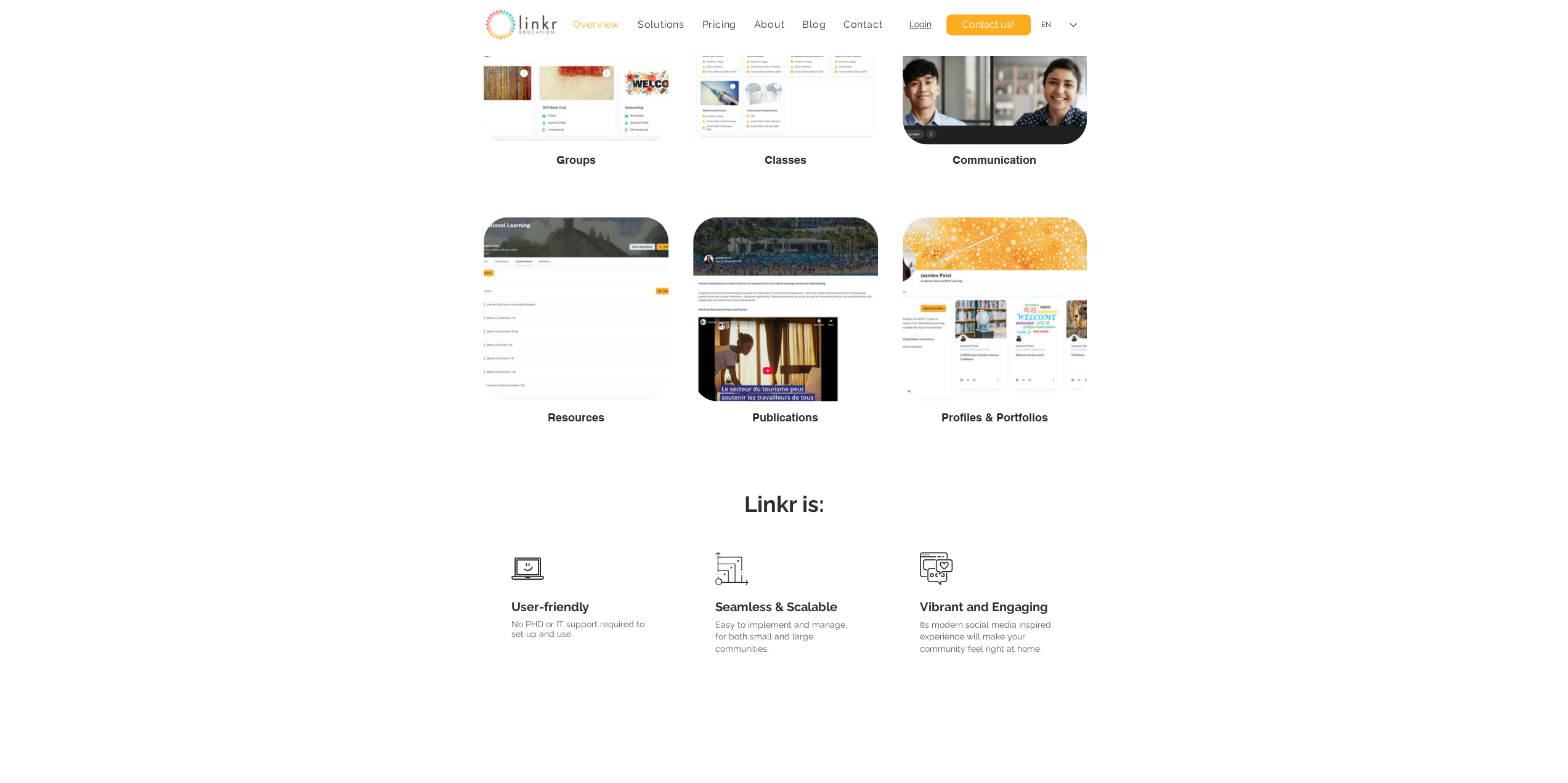
click at [1091, 662] on div at bounding box center [784, 586] width 1568 height 273
drag, startPoint x: 1100, startPoint y: 664, endPoint x: 503, endPoint y: 494, distance: 620.7
click at [503, 494] on div "Linkr is:" at bounding box center [784, 586] width 1568 height 273
click at [534, 490] on h2 "Linkr is:" at bounding box center [784, 499] width 604 height 41
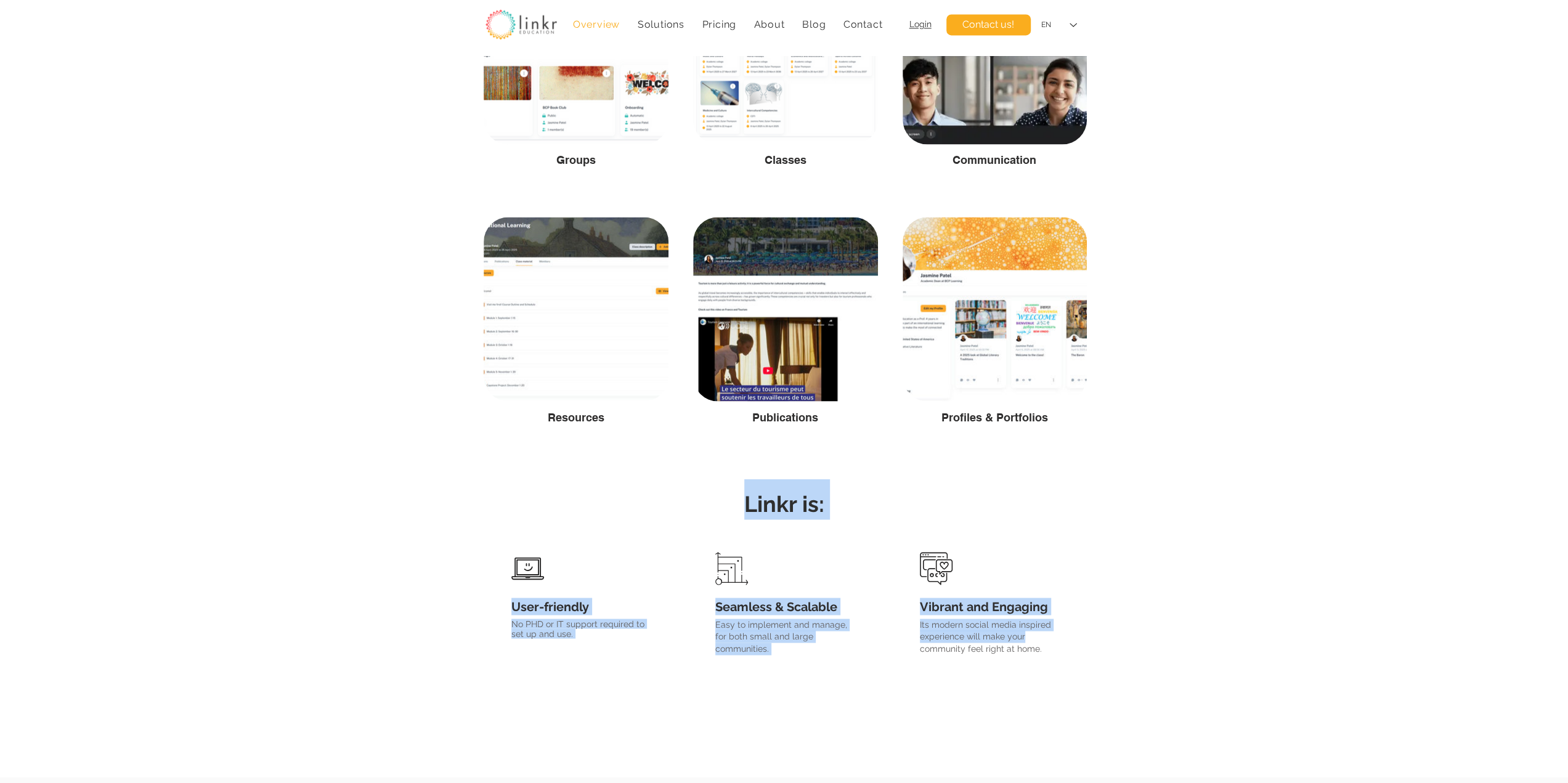
drag, startPoint x: 472, startPoint y: 489, endPoint x: 1049, endPoint y: 641, distance: 596.7
click at [1034, 634] on div "Linkr is: User-friendly No PHD or IT support required to set up and use. Seamle…" at bounding box center [784, 613] width 1568 height 329
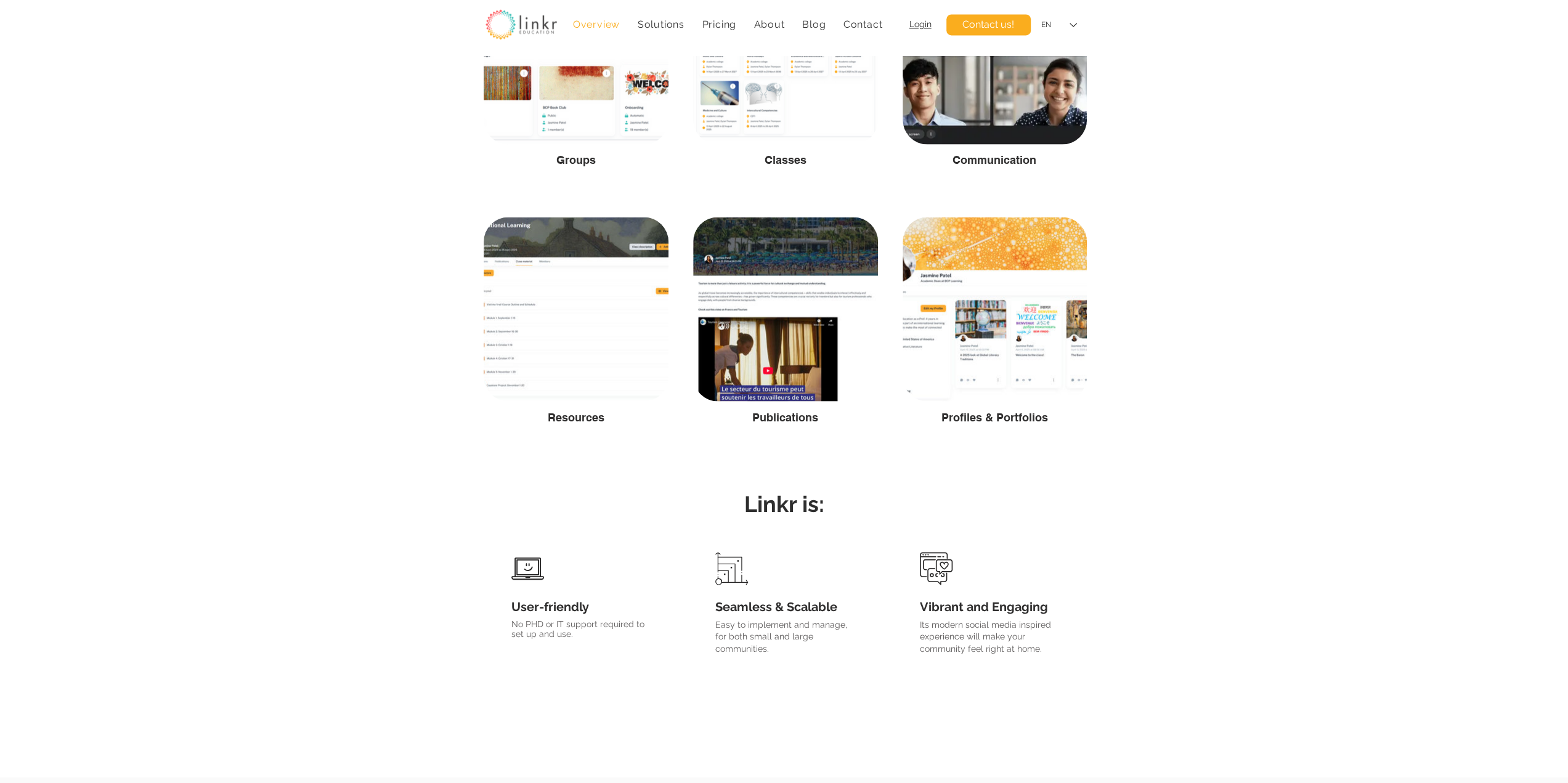
click at [1054, 644] on p "Its modern social media inspired experience will make your community feel right…" at bounding box center [990, 636] width 139 height 36
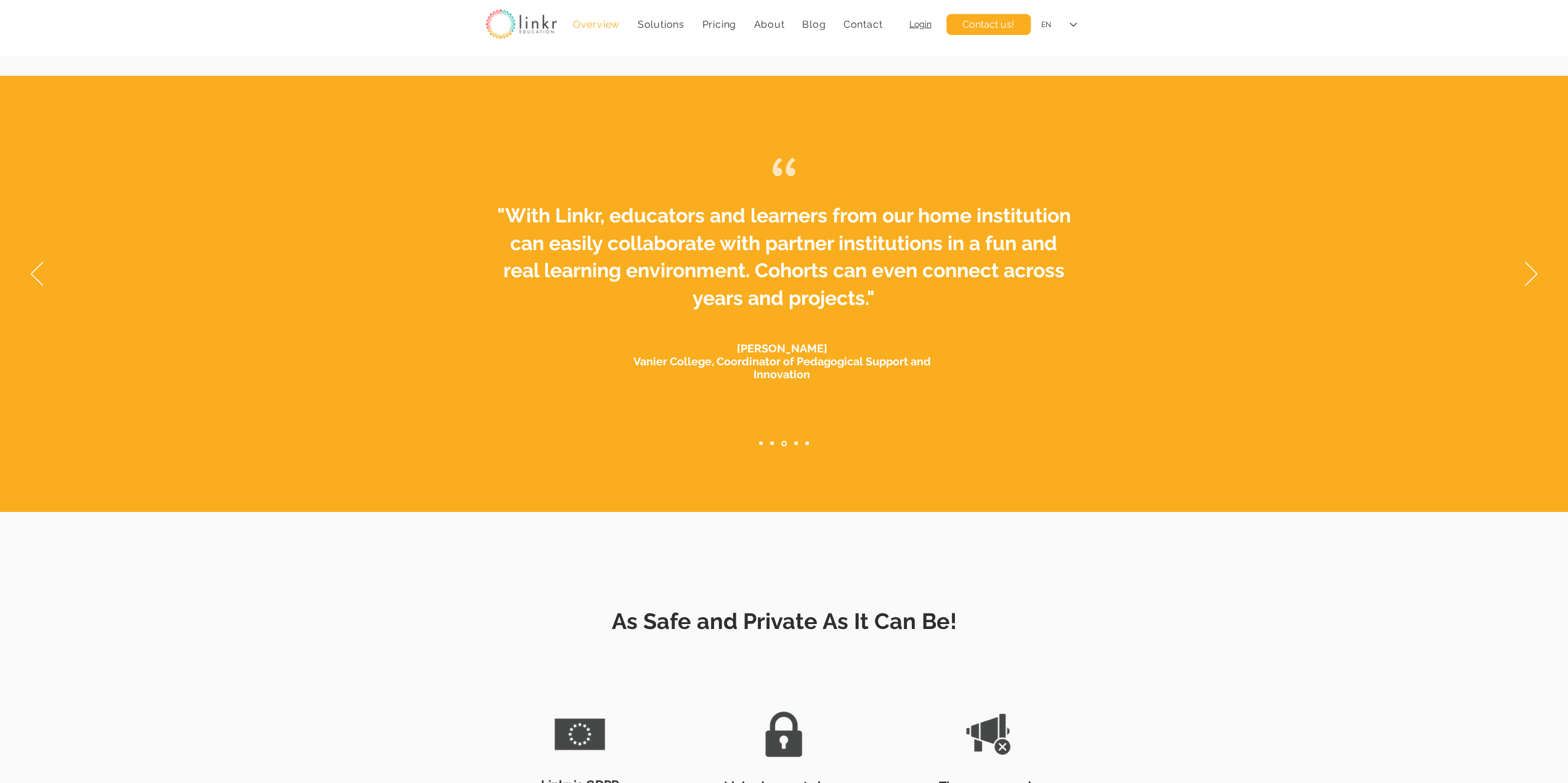
scroll to position [3799, 0]
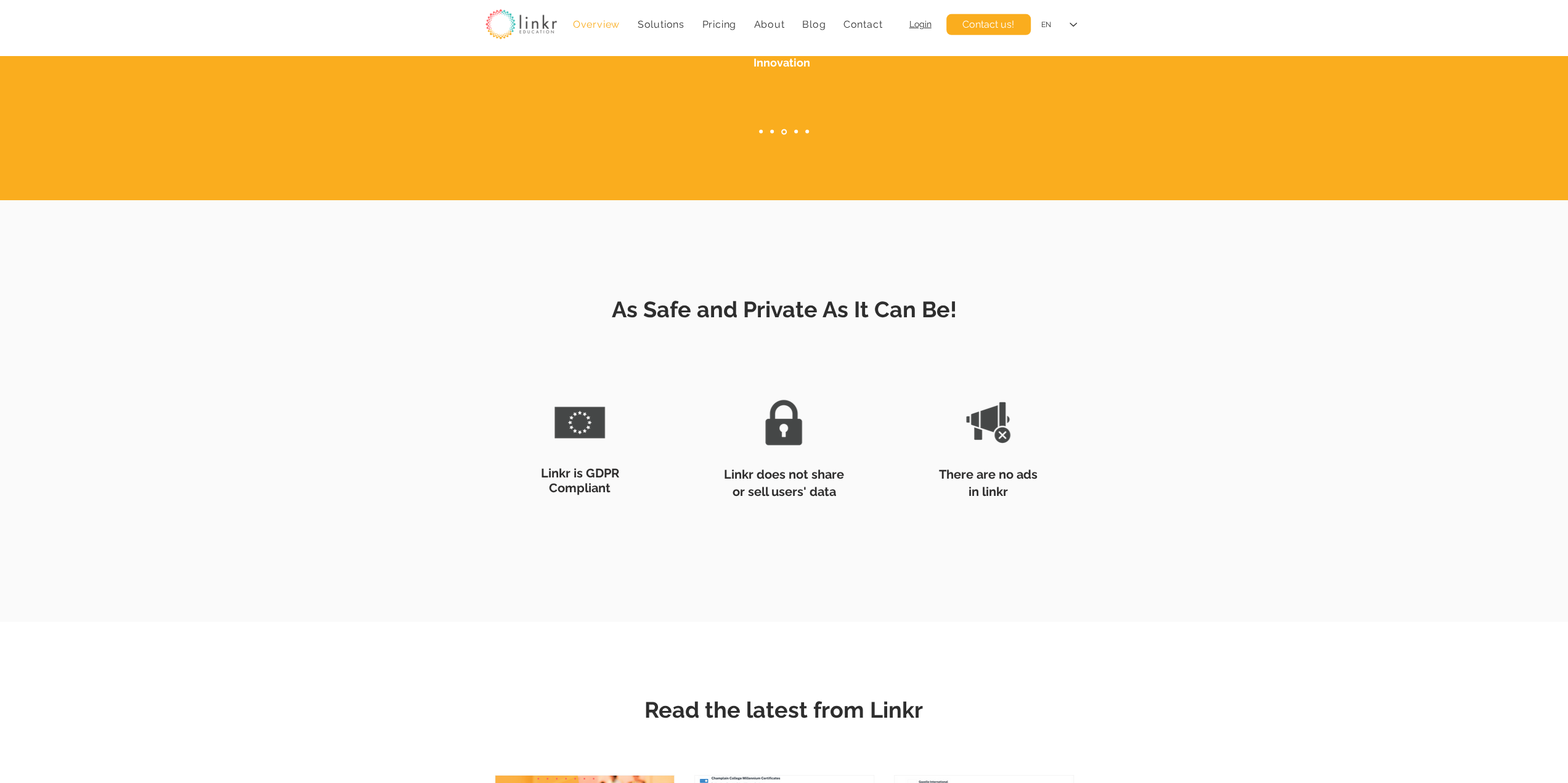
drag, startPoint x: 609, startPoint y: 315, endPoint x: 1101, endPoint y: 455, distance: 511.5
click at [1102, 456] on div "As Safe and Private As It Can Be! Linkr is GDPR Compliant Linkr does not share …" at bounding box center [784, 405] width 1568 height 299
click at [1102, 487] on div at bounding box center [784, 405] width 1568 height 299
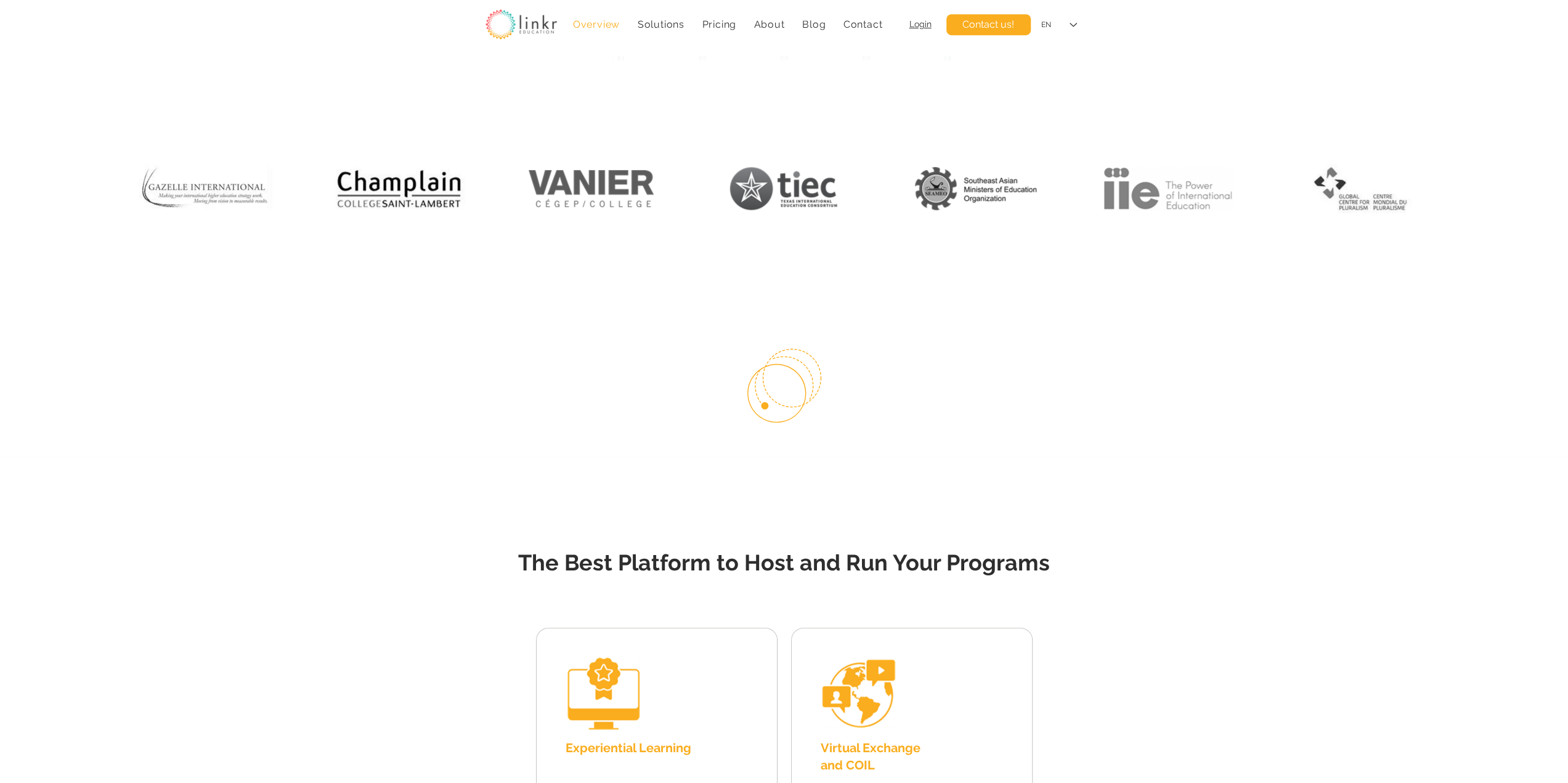
scroll to position [821, 0]
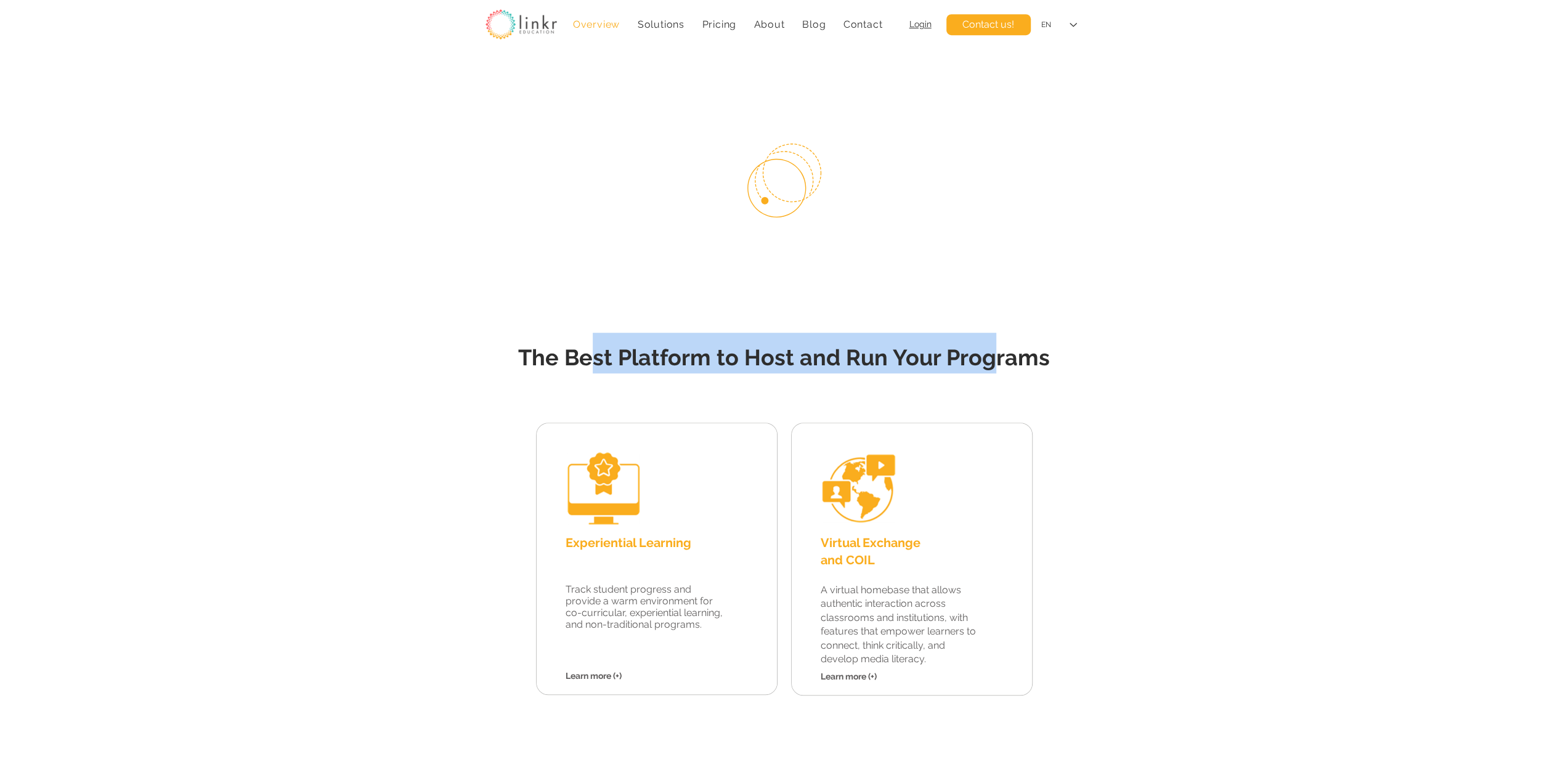
drag, startPoint x: 599, startPoint y: 357, endPoint x: 988, endPoint y: 371, distance: 389.3
click at [988, 371] on h2 "The Best Platform to Host and Run Your Programs" at bounding box center [784, 353] width 604 height 41
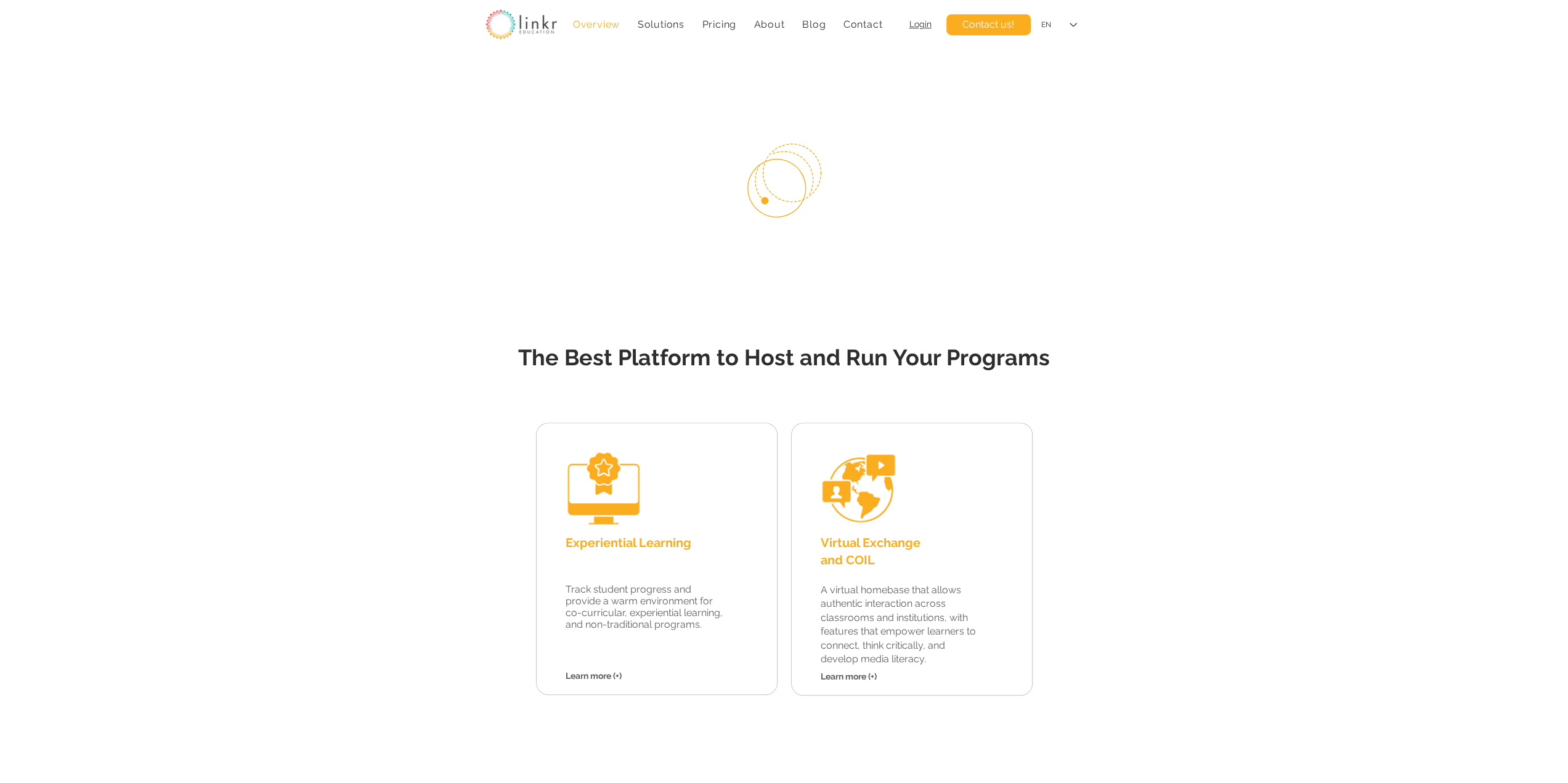
click at [1113, 424] on div at bounding box center [784, 517] width 1568 height 532
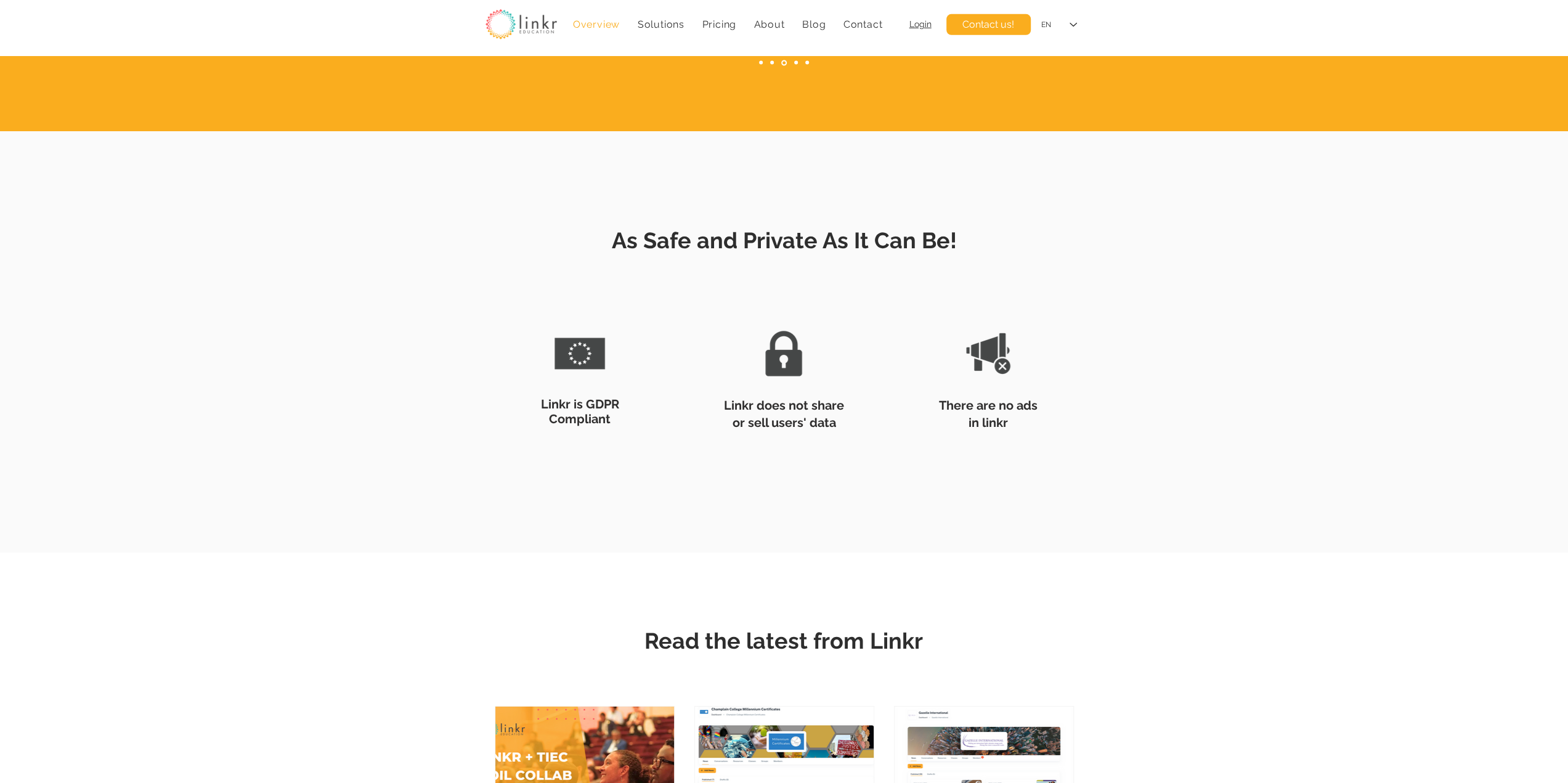
scroll to position [3799, 0]
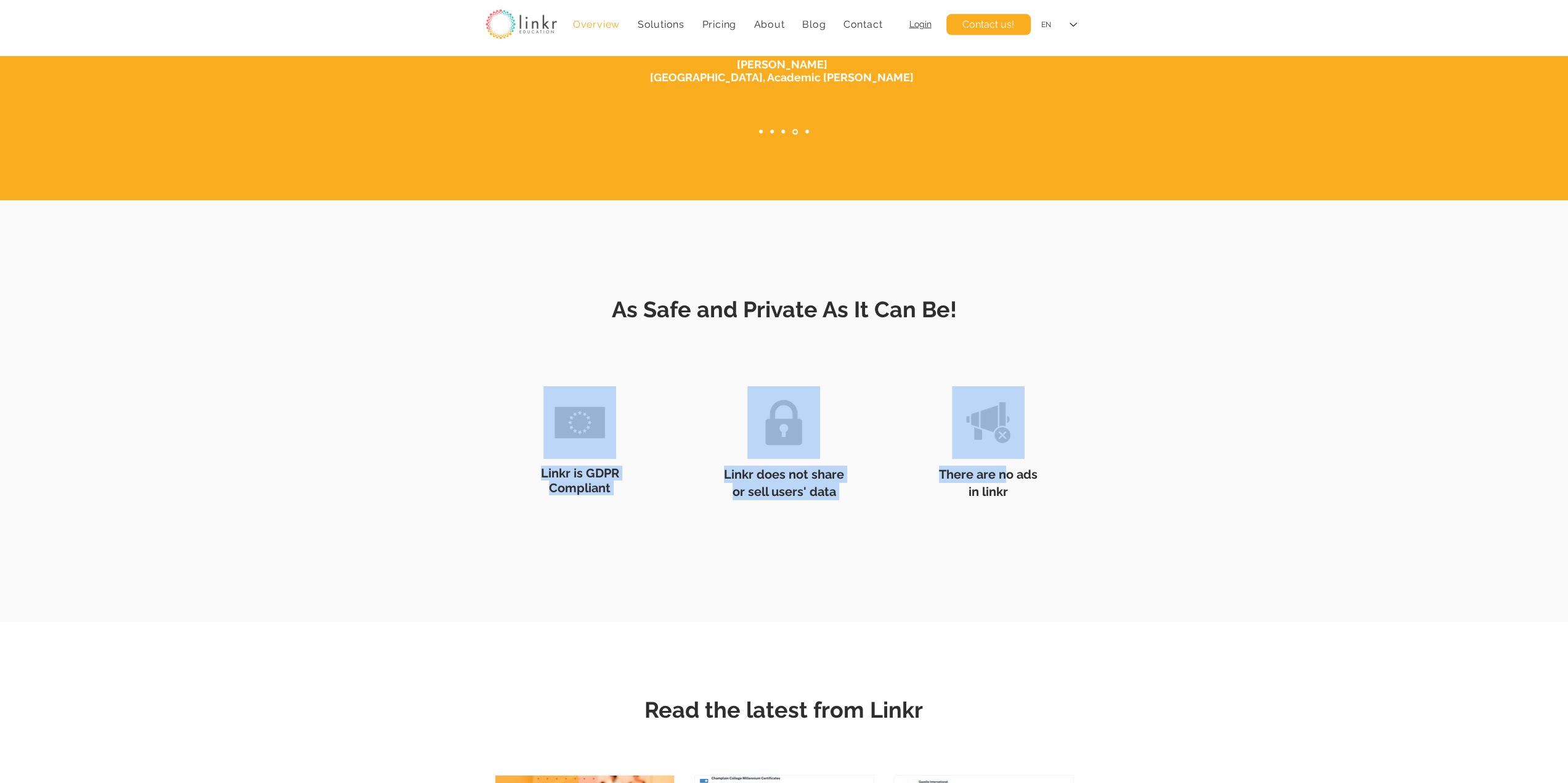
drag, startPoint x: 1003, startPoint y: 483, endPoint x: 614, endPoint y: 519, distance: 390.7
click at [583, 500] on div "Linkr is GDPR Compliant Linkr does not share or sell users' data There are no a…" at bounding box center [784, 439] width 604 height 176
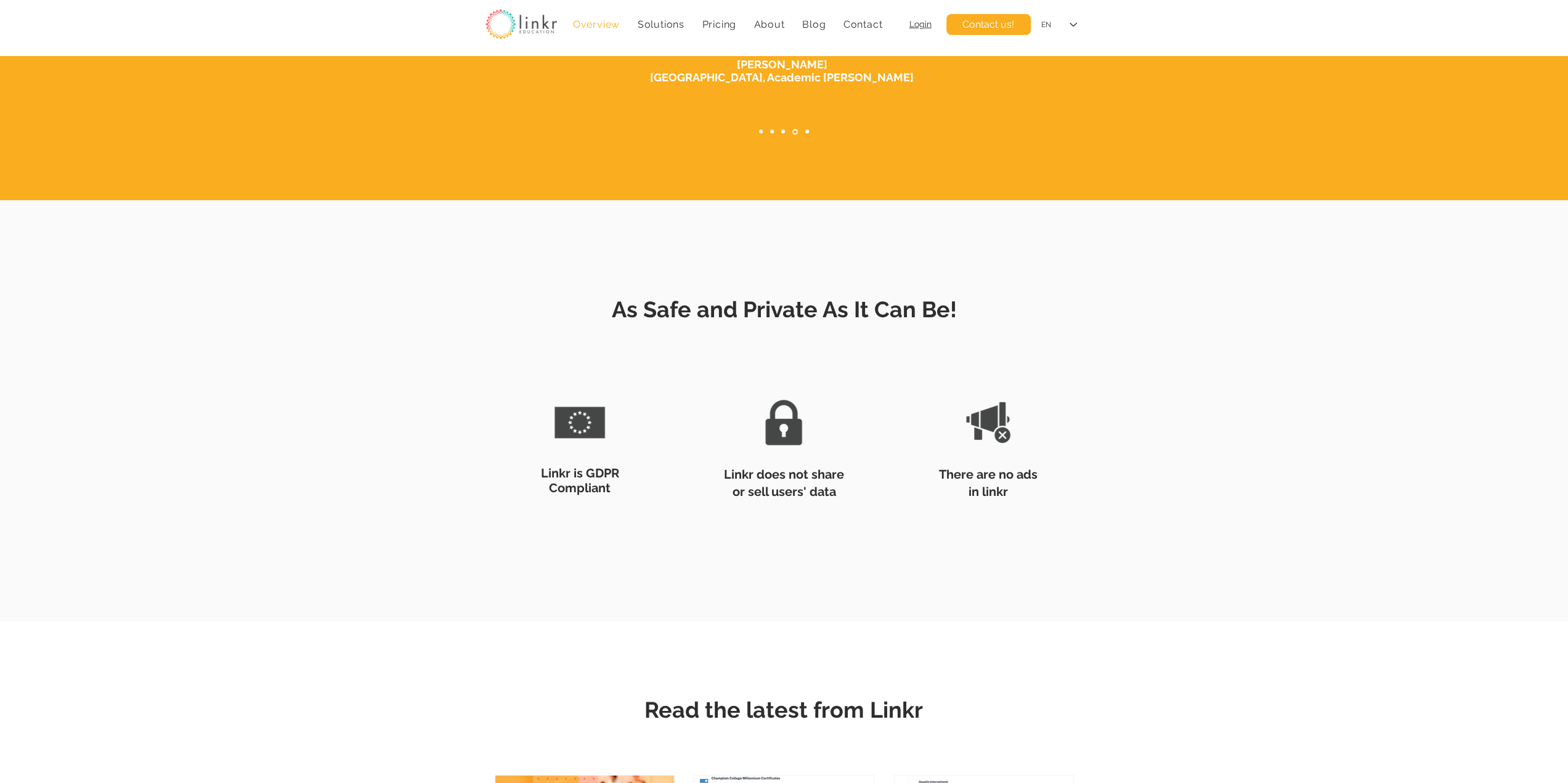
click at [686, 553] on div at bounding box center [784, 405] width 1568 height 299
drag, startPoint x: 550, startPoint y: 315, endPoint x: 698, endPoint y: 325, distance: 148.3
click at [709, 328] on div "As Safe and Private As It Can Be! Linkr is GDPR Compliant Linkr does not share …" at bounding box center [784, 405] width 1568 height 299
click at [630, 311] on span "As Safe and Private As It Can Be!" at bounding box center [784, 309] width 345 height 26
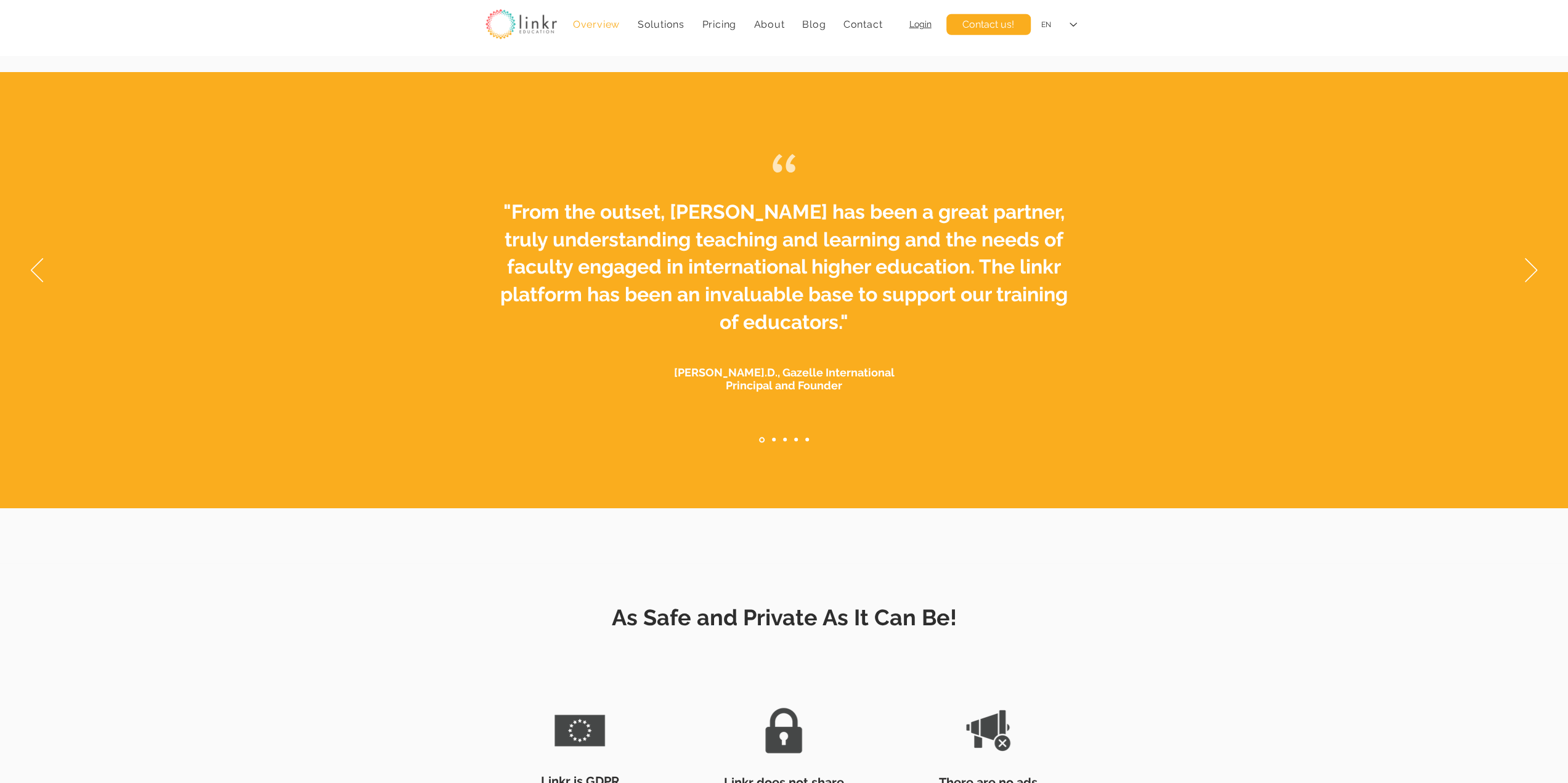
scroll to position [3697, 0]
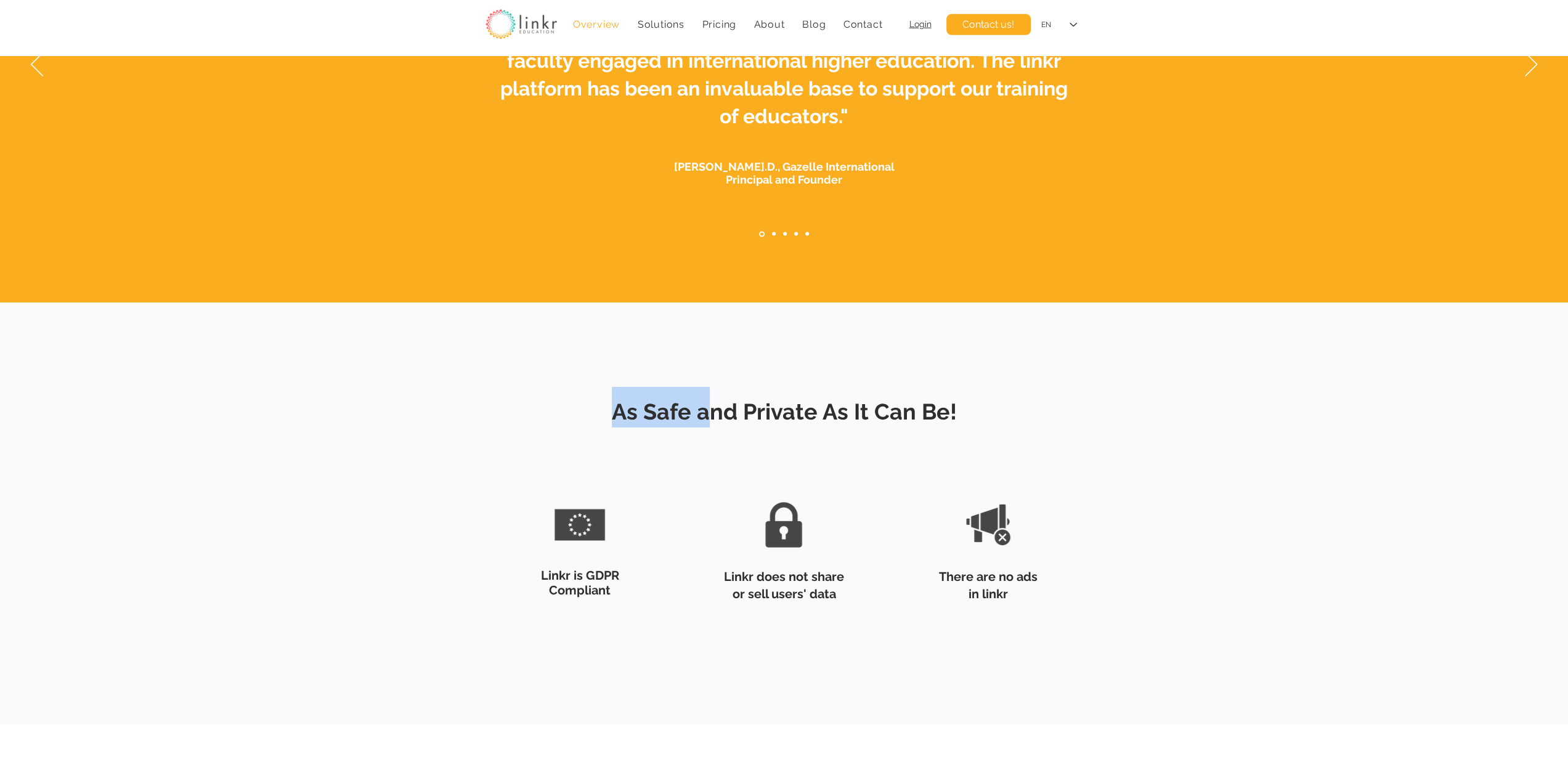
drag, startPoint x: 745, startPoint y: 418, endPoint x: 1102, endPoint y: 560, distance: 384.2
click at [1102, 560] on div "As Safe and Private As It Can Be! Linkr is GDPR Compliant Linkr does not share …" at bounding box center [784, 507] width 1568 height 299
click at [1167, 535] on div at bounding box center [784, 507] width 1568 height 299
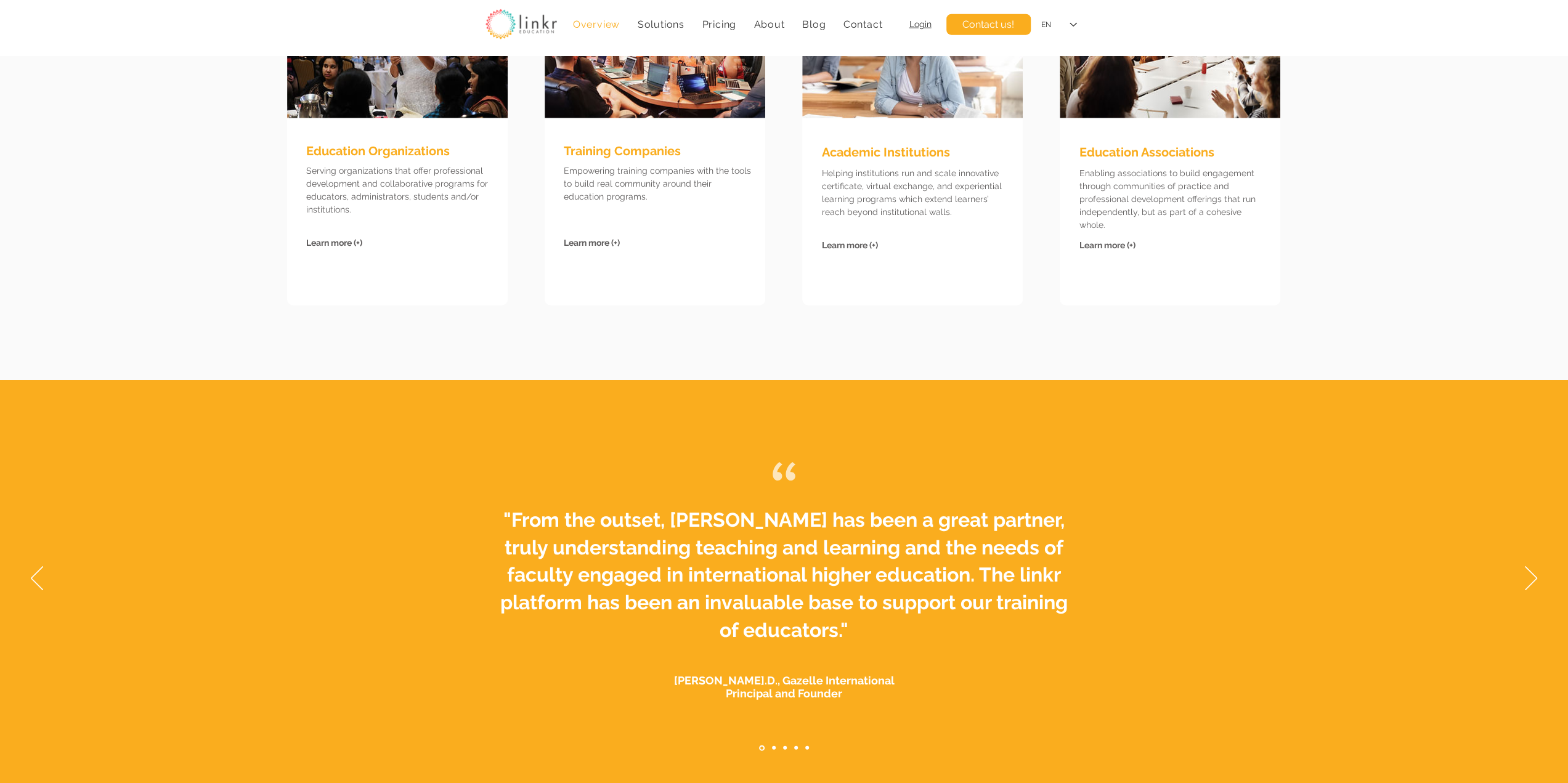
click at [925, 342] on div at bounding box center [784, 65] width 1568 height 629
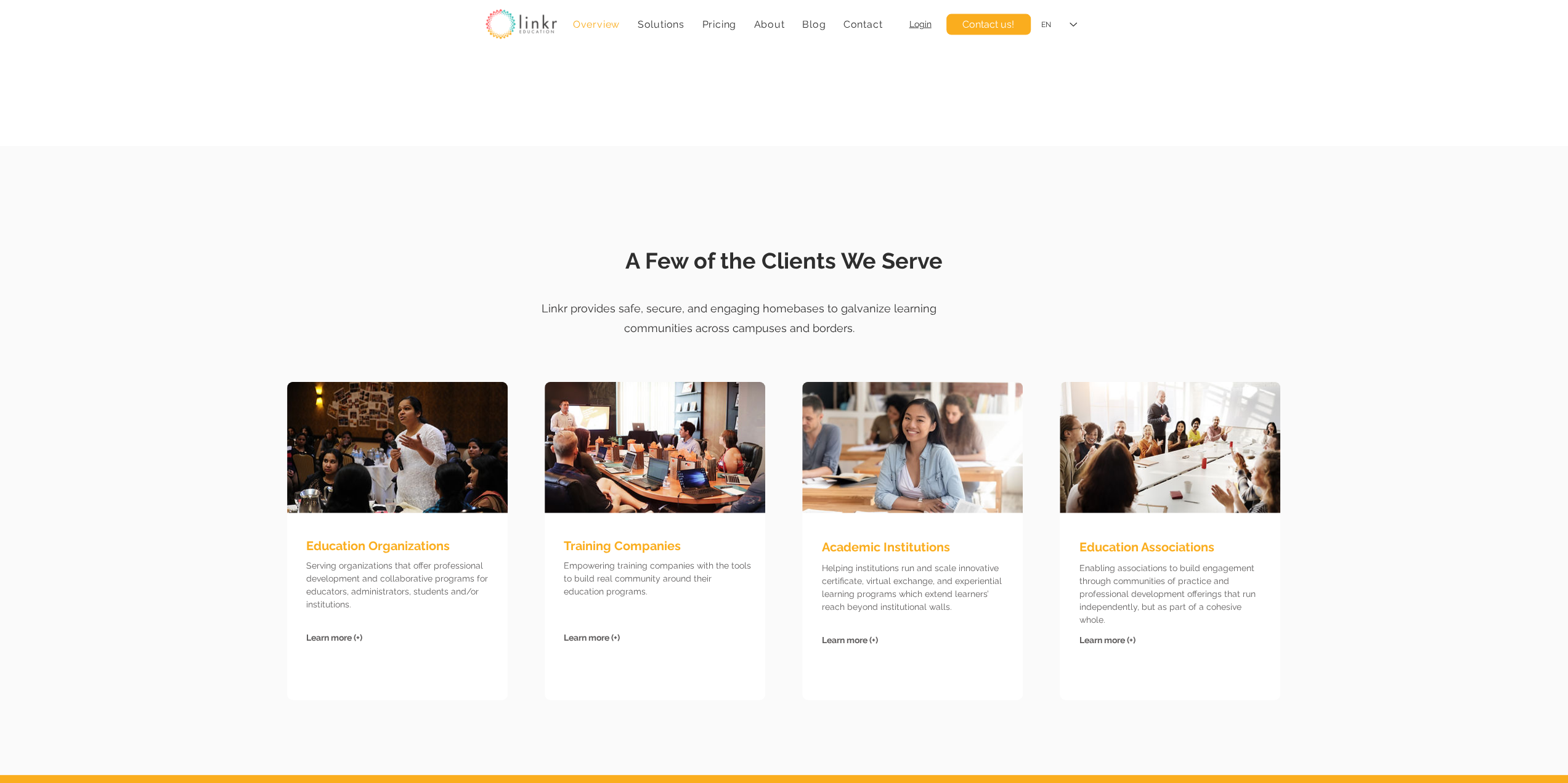
scroll to position [2773, 0]
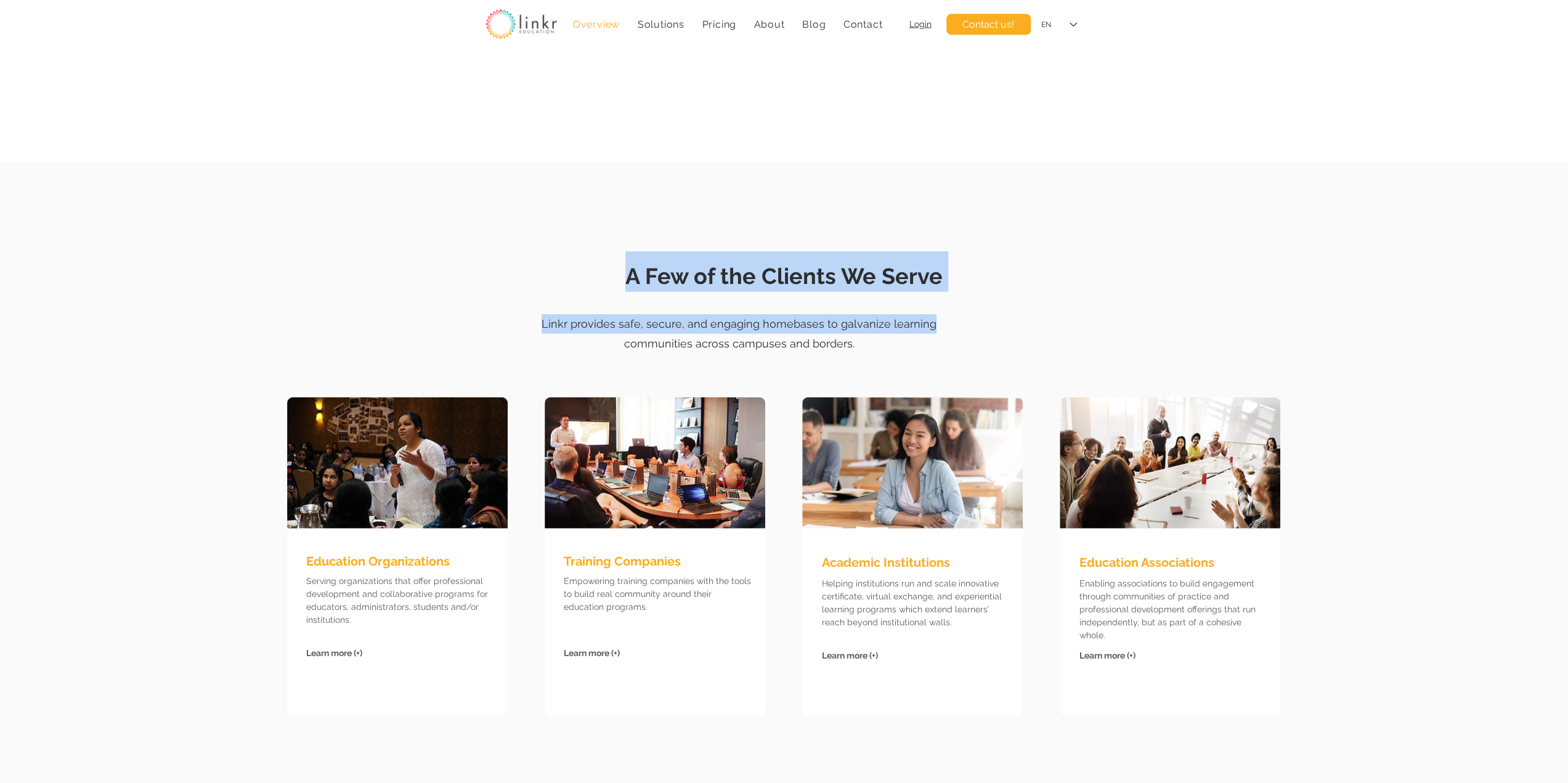
drag, startPoint x: 606, startPoint y: 243, endPoint x: 957, endPoint y: 320, distance: 359.3
click at [959, 321] on section "A Few of the Clients We Serve Linkr provides safe, secure, and engaging homebas…" at bounding box center [784, 475] width 1568 height 629
click at [958, 324] on p "Linkr provides safe, secure, and engaging homebases to galvanize learning commu…" at bounding box center [739, 334] width 450 height 40
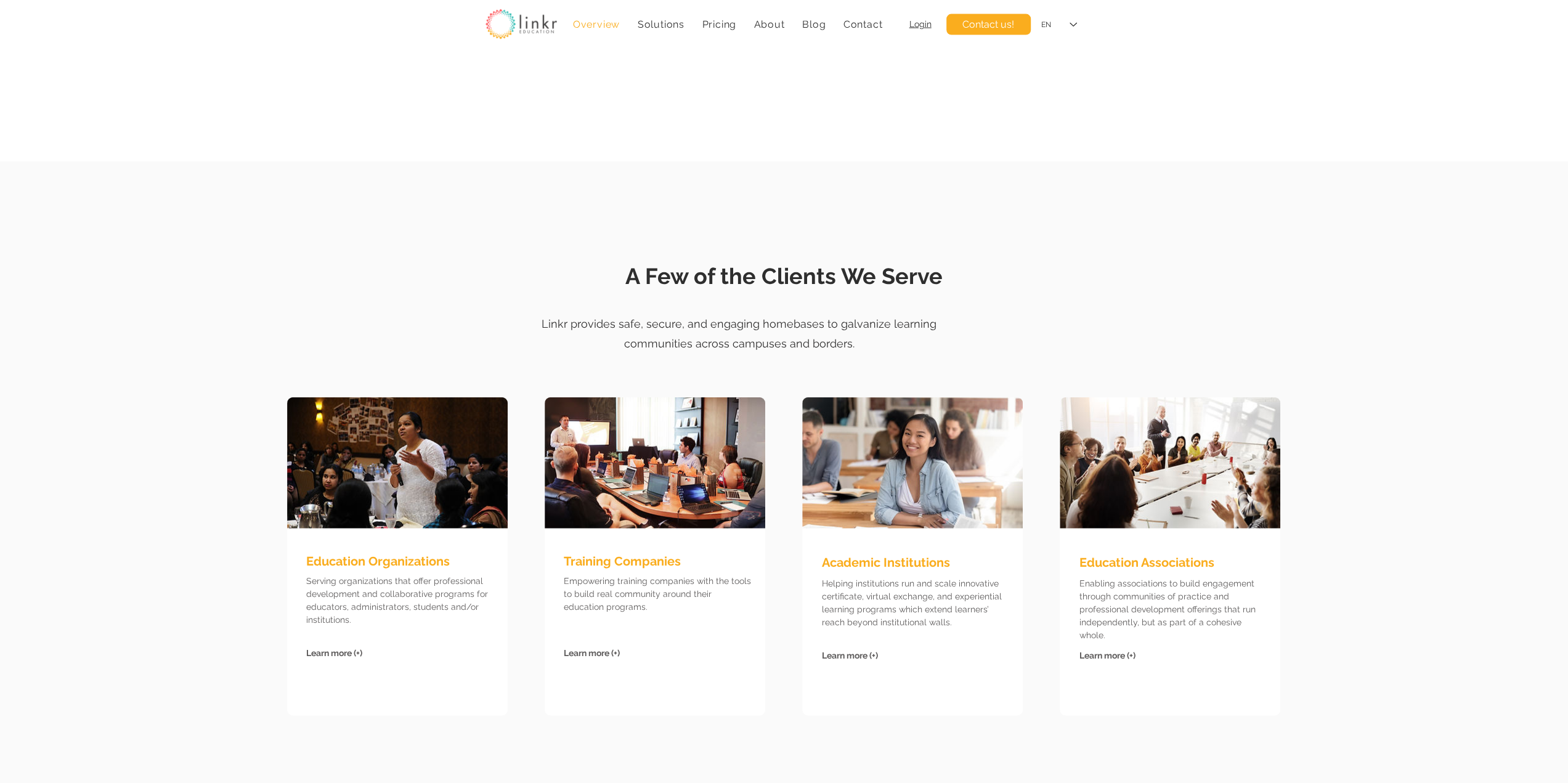
click at [932, 337] on p "Linkr provides safe, secure, and engaging homebases to galvanize learning commu…" at bounding box center [739, 334] width 450 height 40
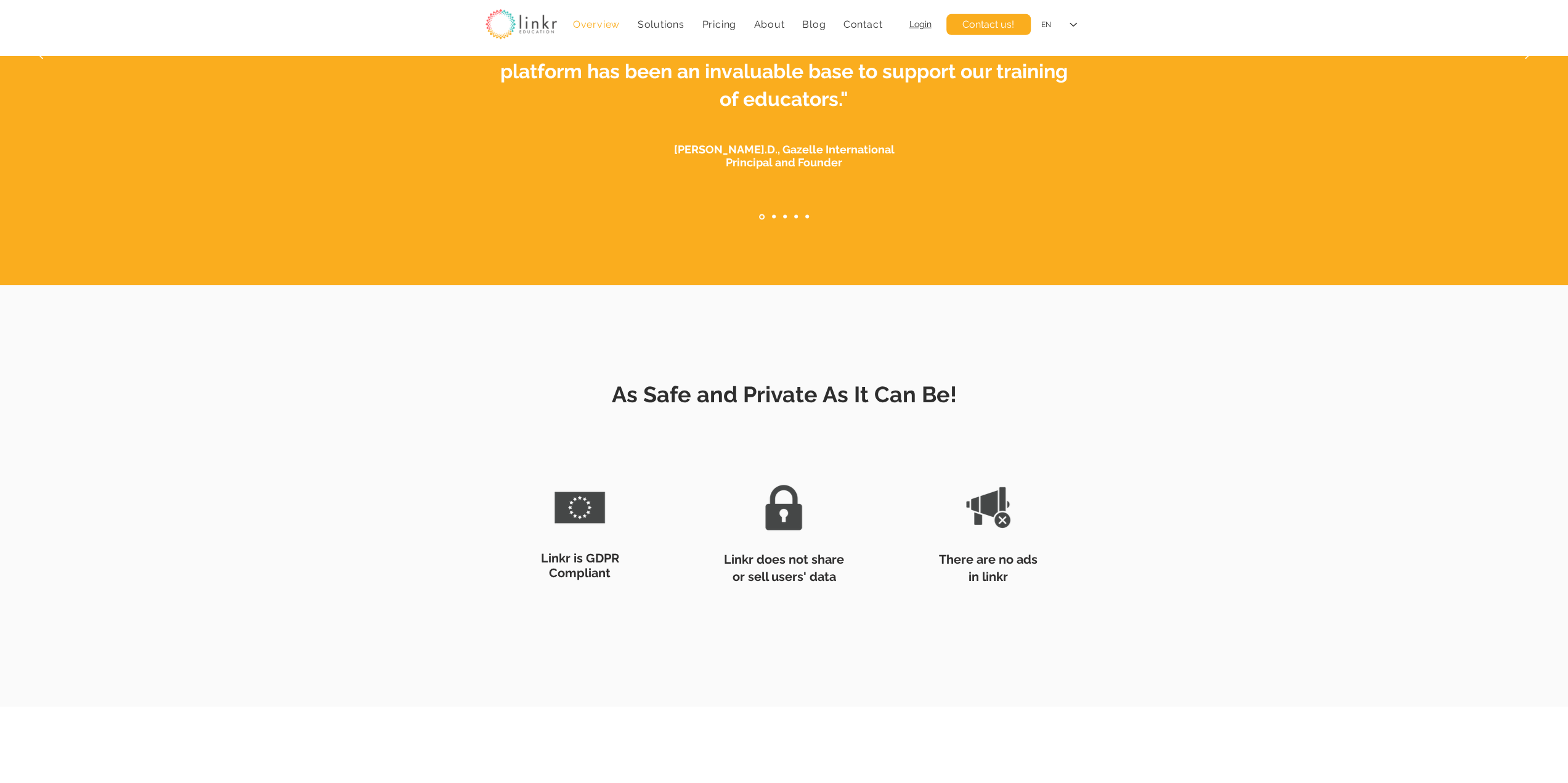
scroll to position [3697, 0]
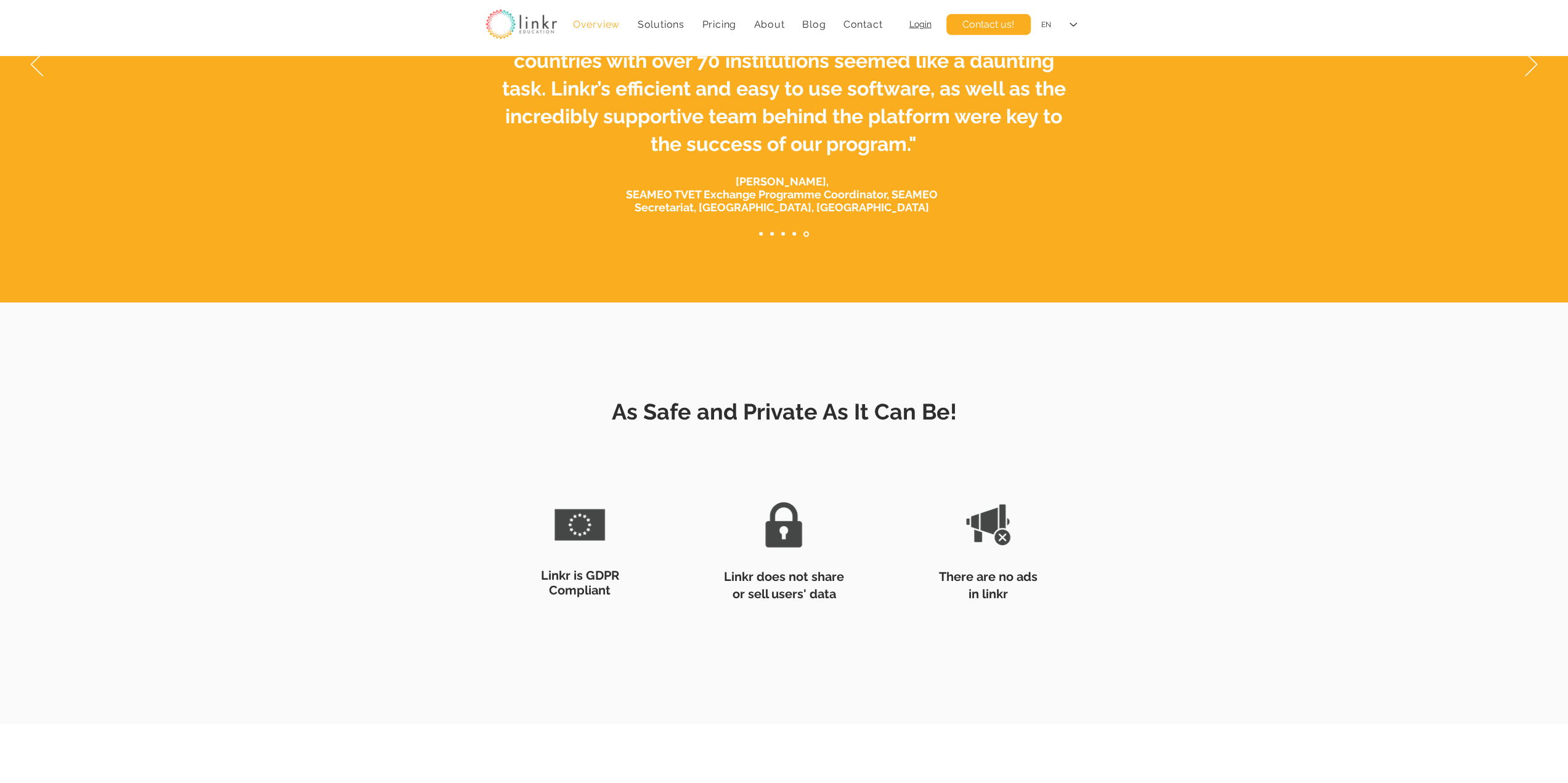
drag, startPoint x: 962, startPoint y: 410, endPoint x: 955, endPoint y: 410, distance: 7.0
click at [955, 410] on h2 "As Safe and Private As It Can Be!" at bounding box center [784, 407] width 604 height 41
click at [970, 411] on h2 "As Safe and Private As It Can Be!" at bounding box center [784, 407] width 604 height 41
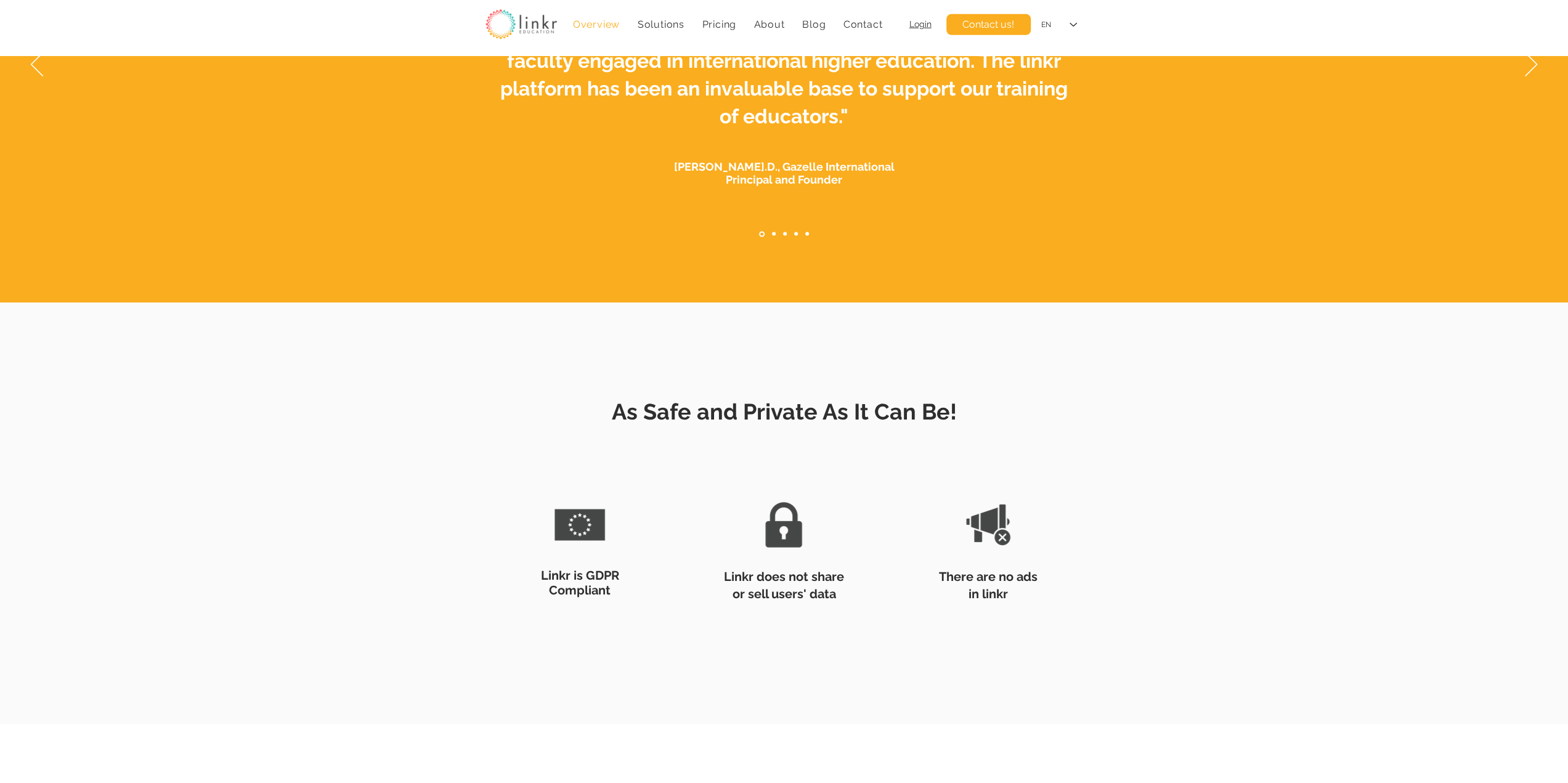
drag, startPoint x: 961, startPoint y: 412, endPoint x: 962, endPoint y: 405, distance: 7.1
click at [967, 395] on h2 "As Safe and Private As It Can Be!" at bounding box center [784, 407] width 604 height 41
click at [962, 410] on h2 "As Safe and Private As It Can Be!" at bounding box center [784, 407] width 604 height 41
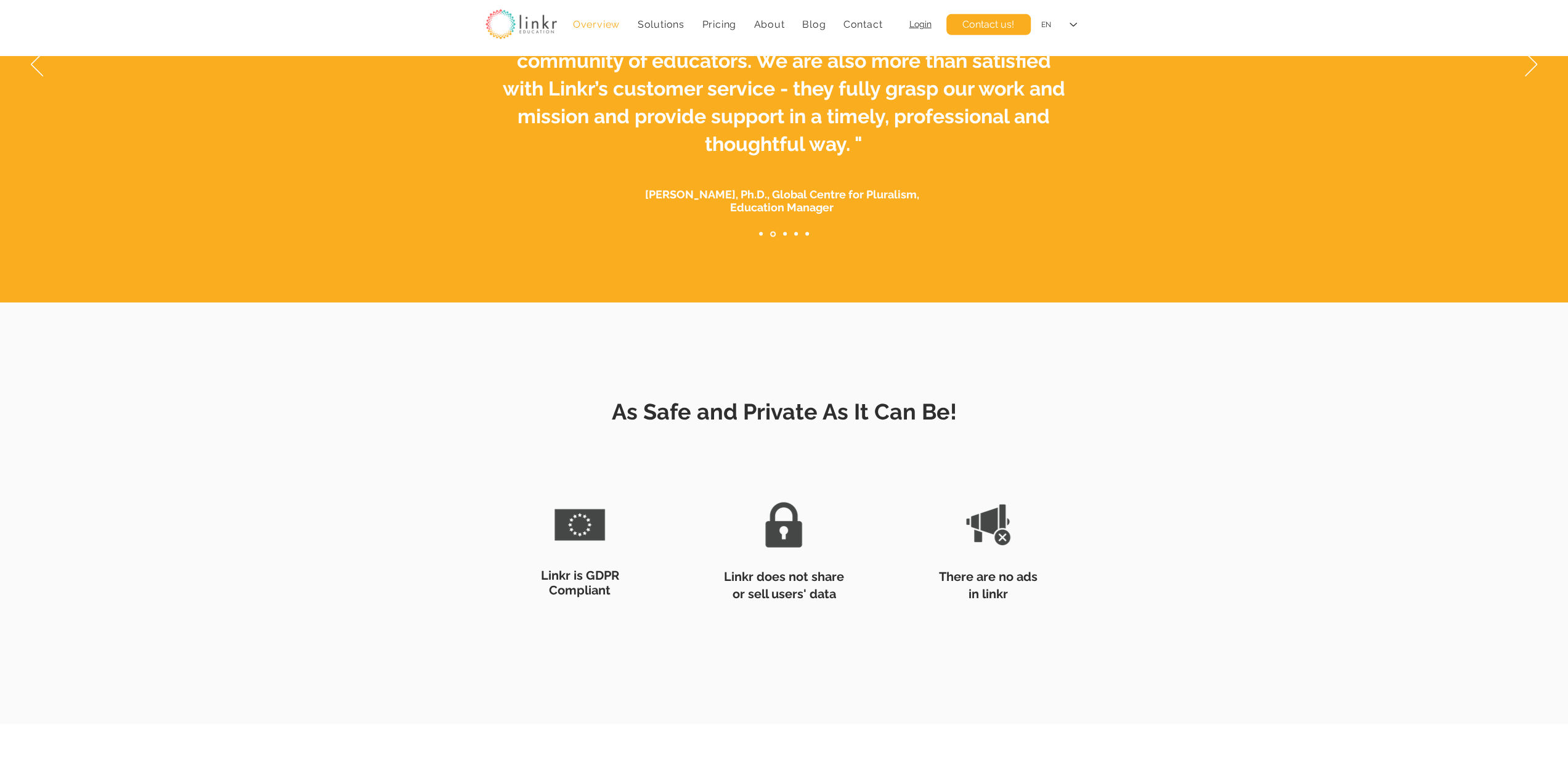
drag, startPoint x: 963, startPoint y: 410, endPoint x: 960, endPoint y: 395, distance: 15.3
click at [960, 395] on h2 "As Safe and Private As It Can Be!" at bounding box center [784, 407] width 604 height 41
click at [960, 394] on h2 "As Safe and Private As It Can Be!" at bounding box center [784, 407] width 604 height 41
click at [984, 411] on h2 "As Safe and Private As It Can Be!" at bounding box center [784, 407] width 604 height 41
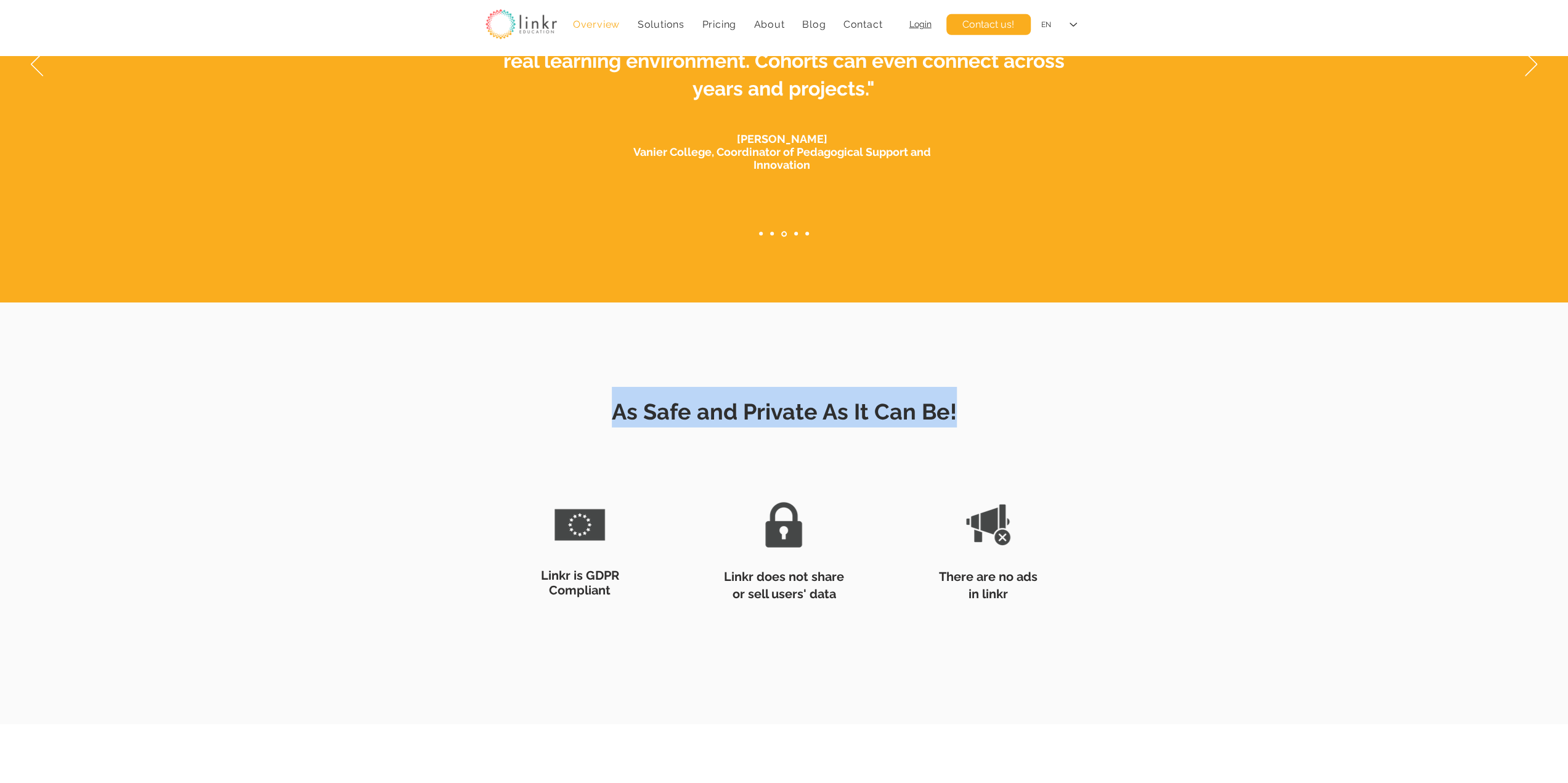
drag, startPoint x: 956, startPoint y: 407, endPoint x: 610, endPoint y: 398, distance: 346.1
click at [610, 398] on h2 "As Safe and Private As It Can Be!" at bounding box center [784, 407] width 604 height 41
click at [652, 403] on span "As Safe and Private As It Can Be!" at bounding box center [784, 411] width 345 height 26
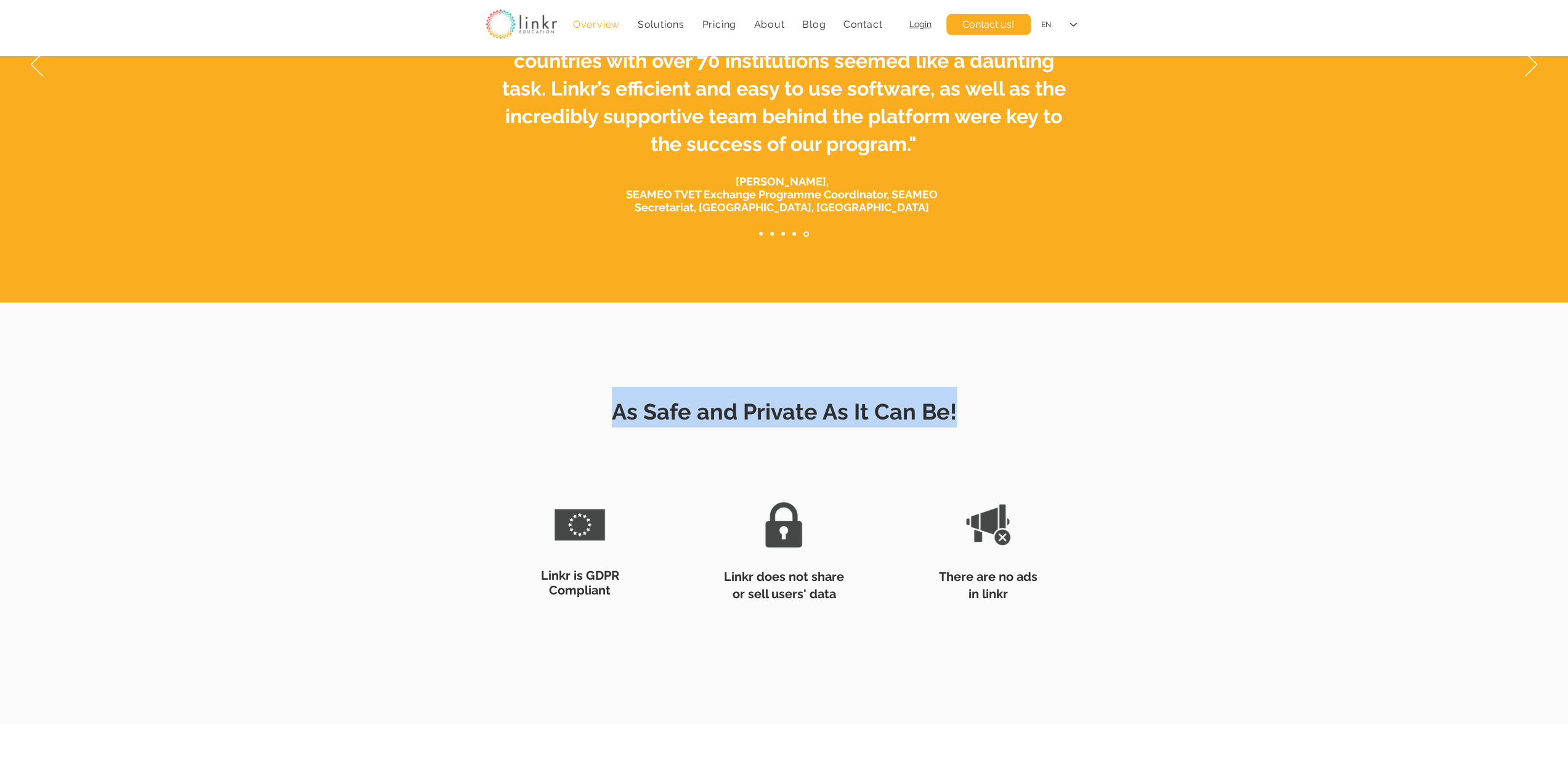
drag, startPoint x: 619, startPoint y: 414, endPoint x: 956, endPoint y: 406, distance: 337.1
click at [956, 406] on h2 "As Safe and Private As It Can Be!" at bounding box center [784, 407] width 604 height 41
click at [974, 412] on h2 "As Safe and Private As It Can Be!" at bounding box center [784, 407] width 604 height 41
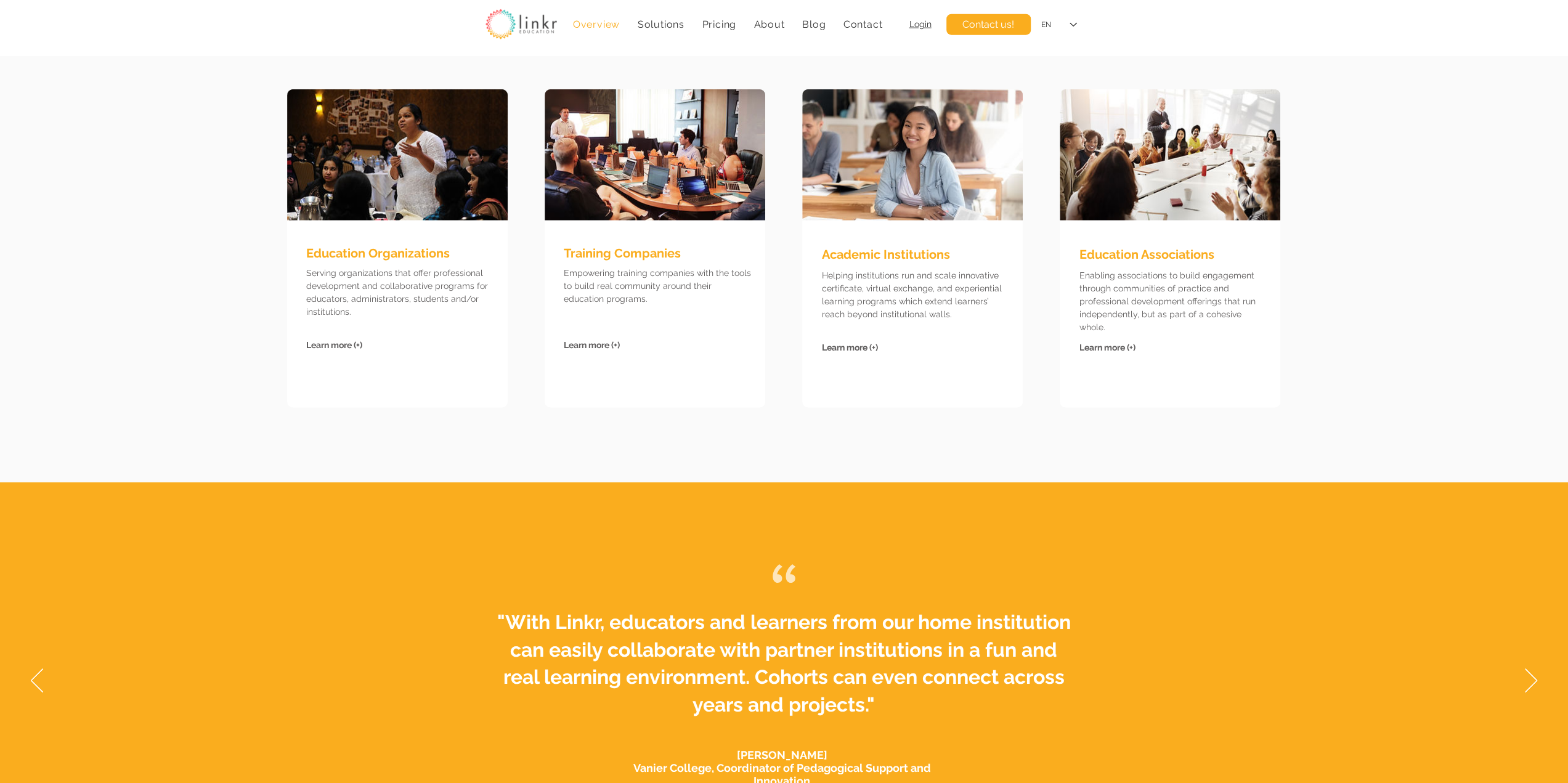
scroll to position [2875, 0]
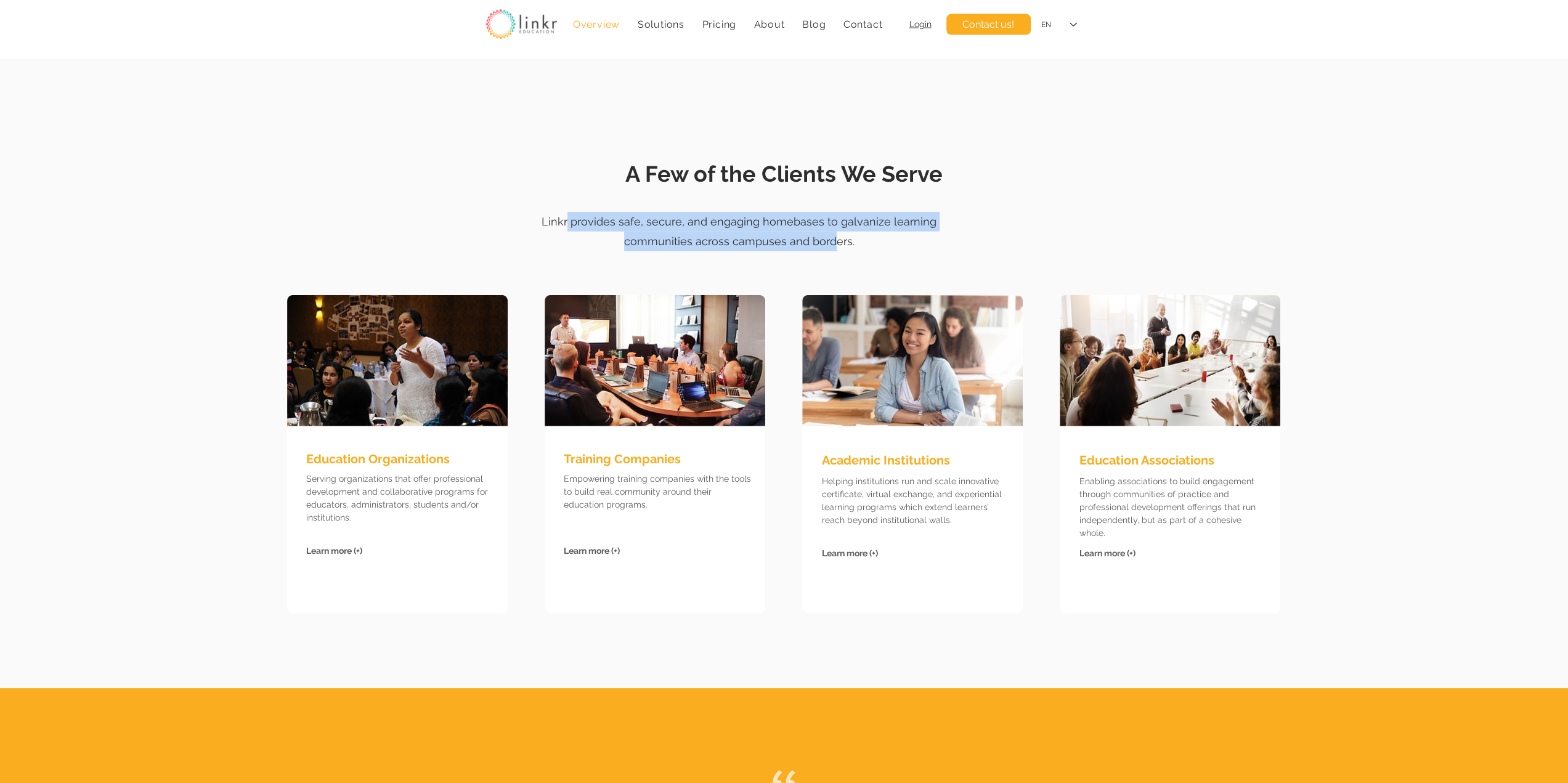
drag, startPoint x: 573, startPoint y: 220, endPoint x: 833, endPoint y: 248, distance: 261.5
click at [833, 248] on p "Linkr provides safe, secure, and engaging homebases to galvanize learning commu…" at bounding box center [739, 231] width 450 height 40
click at [909, 247] on p "Linkr provides safe, secure, and engaging homebases to galvanize learning commu…" at bounding box center [739, 231] width 450 height 40
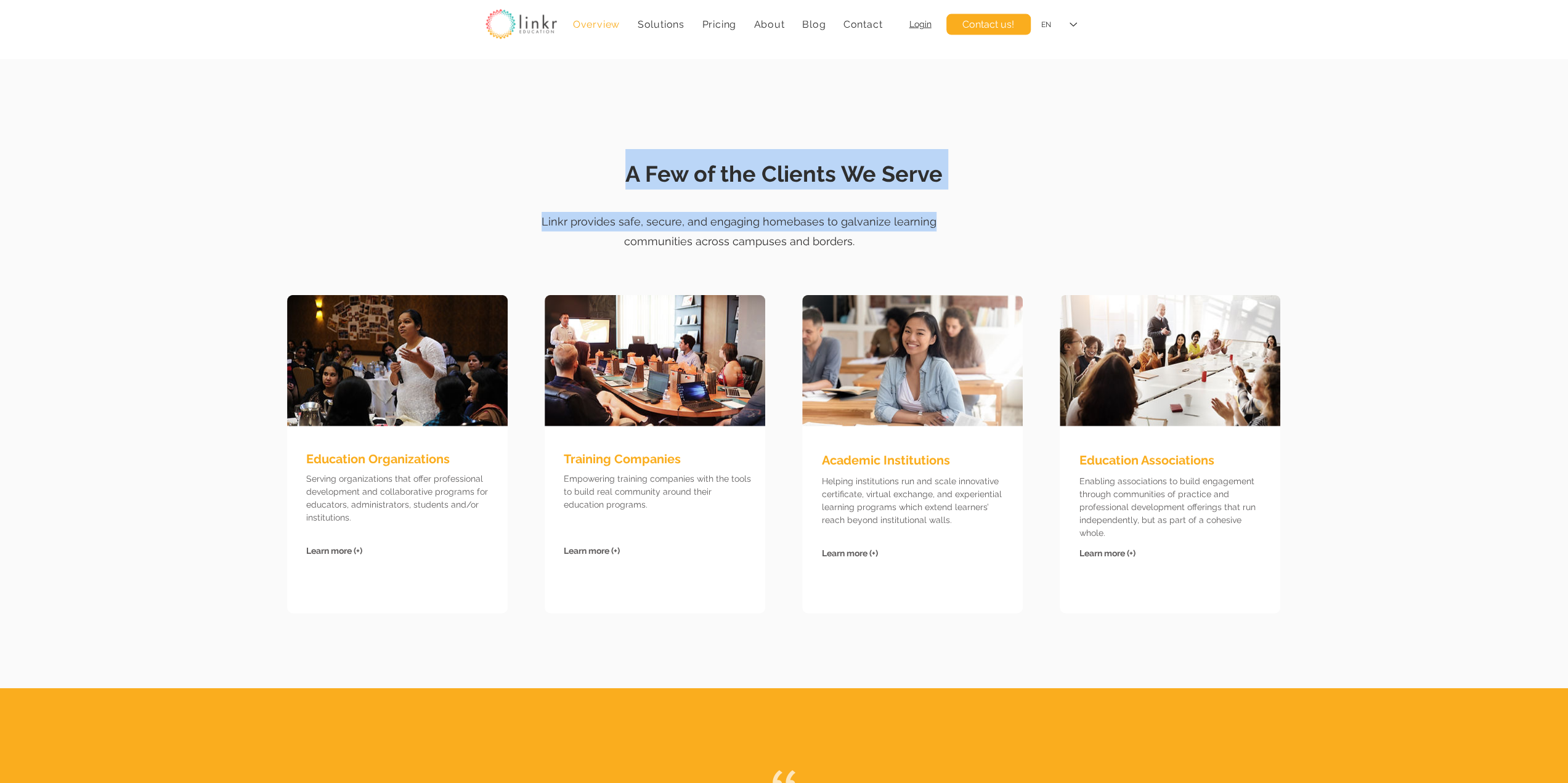
drag, startPoint x: 565, startPoint y: 157, endPoint x: 930, endPoint y: 225, distance: 371.3
click at [930, 225] on div "A Few of the Clients We Serve Linkr provides safe, secure, and engaging homebas…" at bounding box center [784, 373] width 1568 height 629
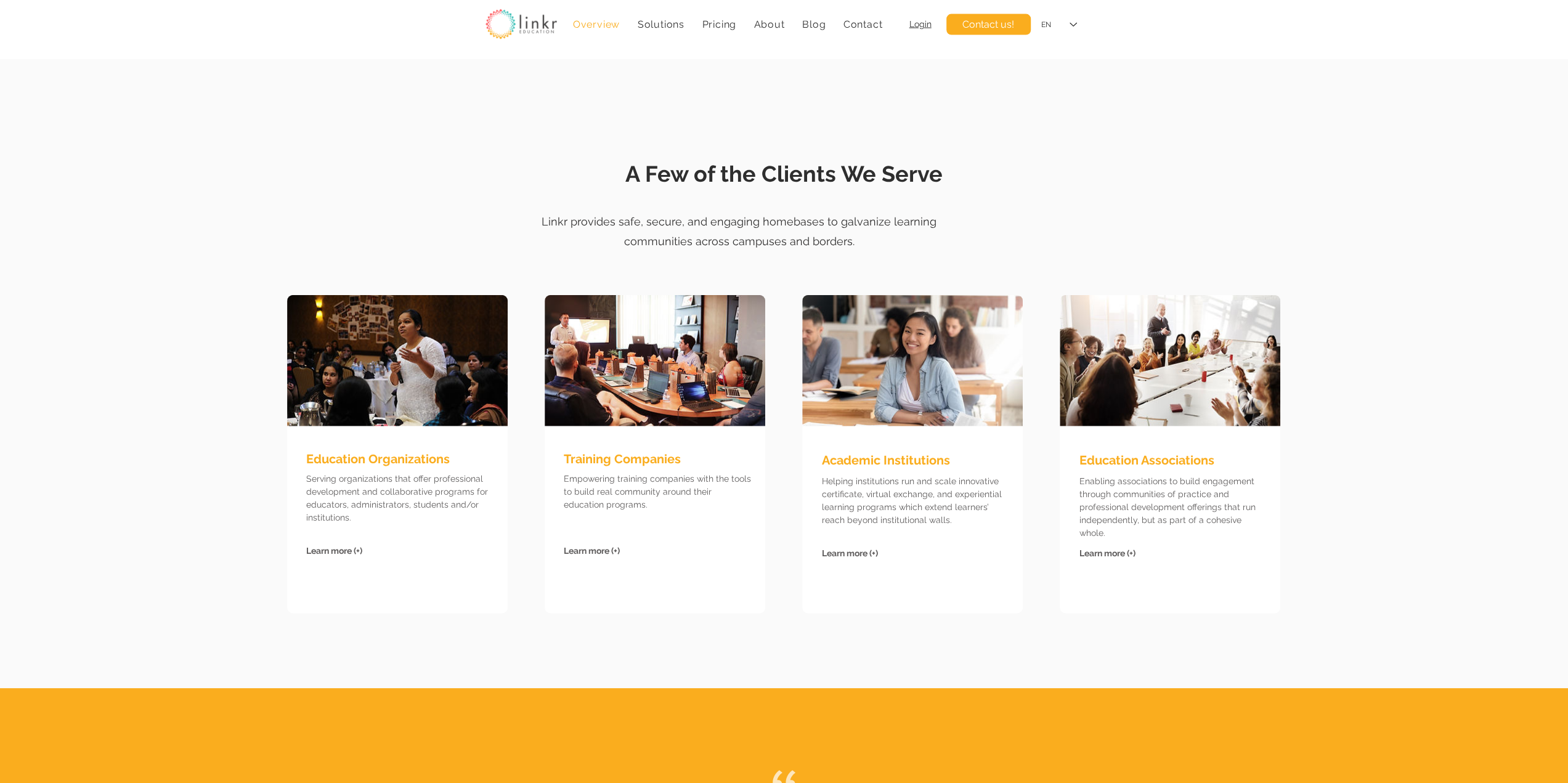
click at [1347, 357] on fluid-columns-repeater "Education Organizations Serving organizations that offer professional developme…" at bounding box center [784, 436] width 1605 height 319
drag, startPoint x: 1223, startPoint y: 502, endPoint x: 1093, endPoint y: 468, distance: 134.4
click at [1093, 468] on div "Education Associations Enabling associations to build engagement through commun…" at bounding box center [1170, 454] width 220 height 319
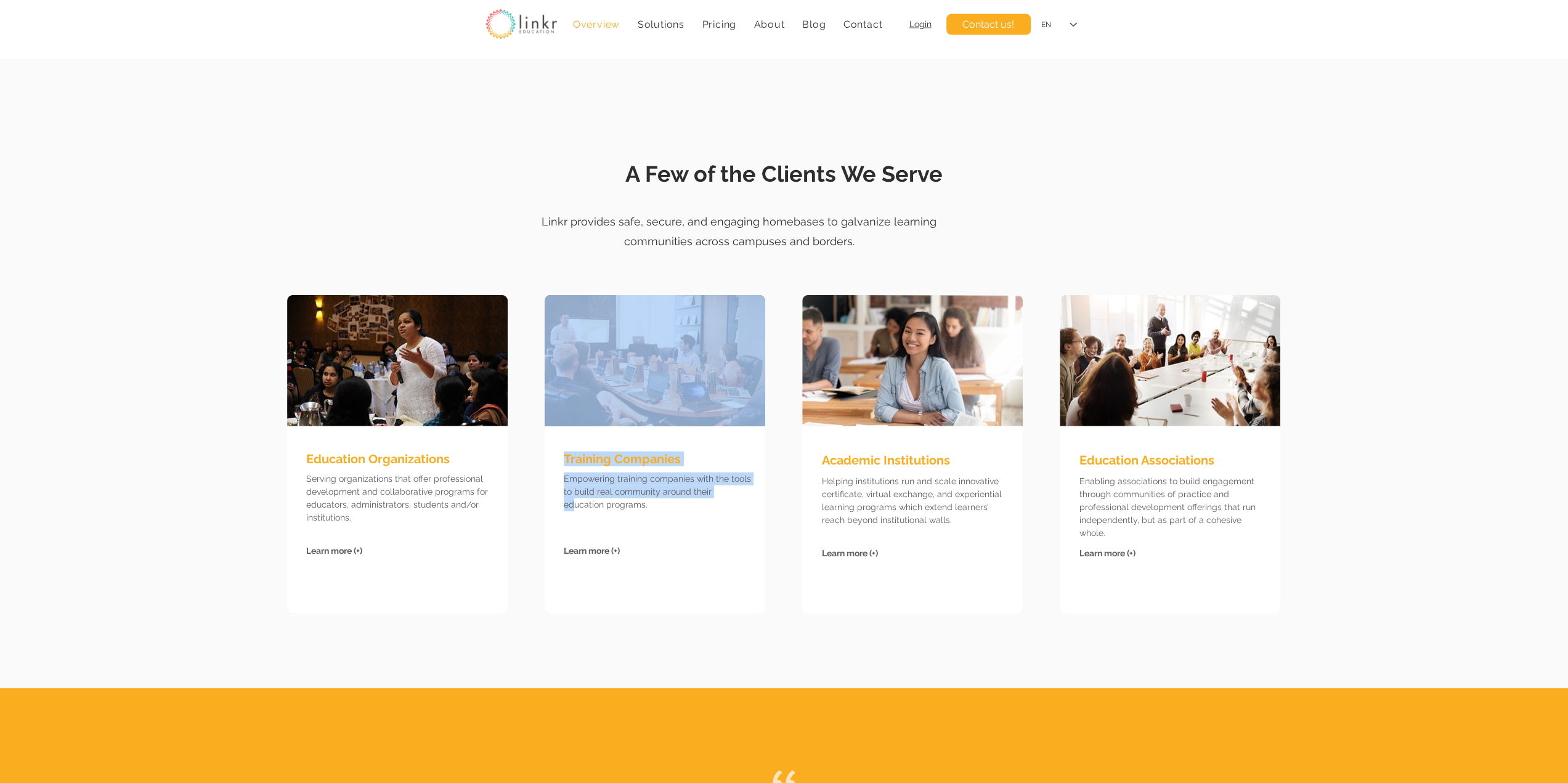
drag, startPoint x: 718, startPoint y: 486, endPoint x: 562, endPoint y: 461, distance: 158.0
click at [562, 461] on div "Training Companies Empowering training companies with the tools to build real c…" at bounding box center [655, 454] width 220 height 319
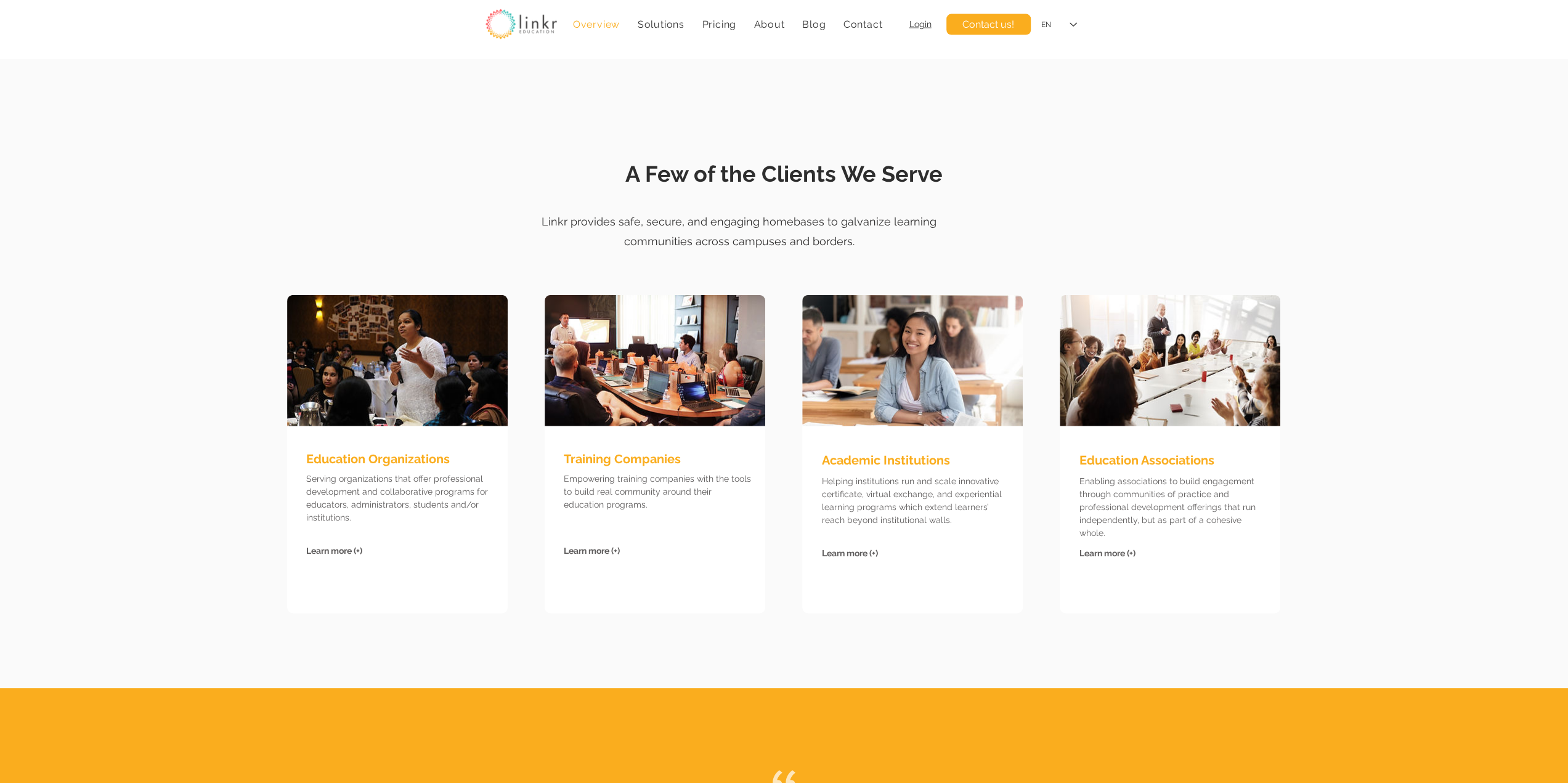
click at [521, 481] on fluid-columns-repeater "Education Organizations Serving organizations that offer professional developme…" at bounding box center [784, 436] width 1605 height 319
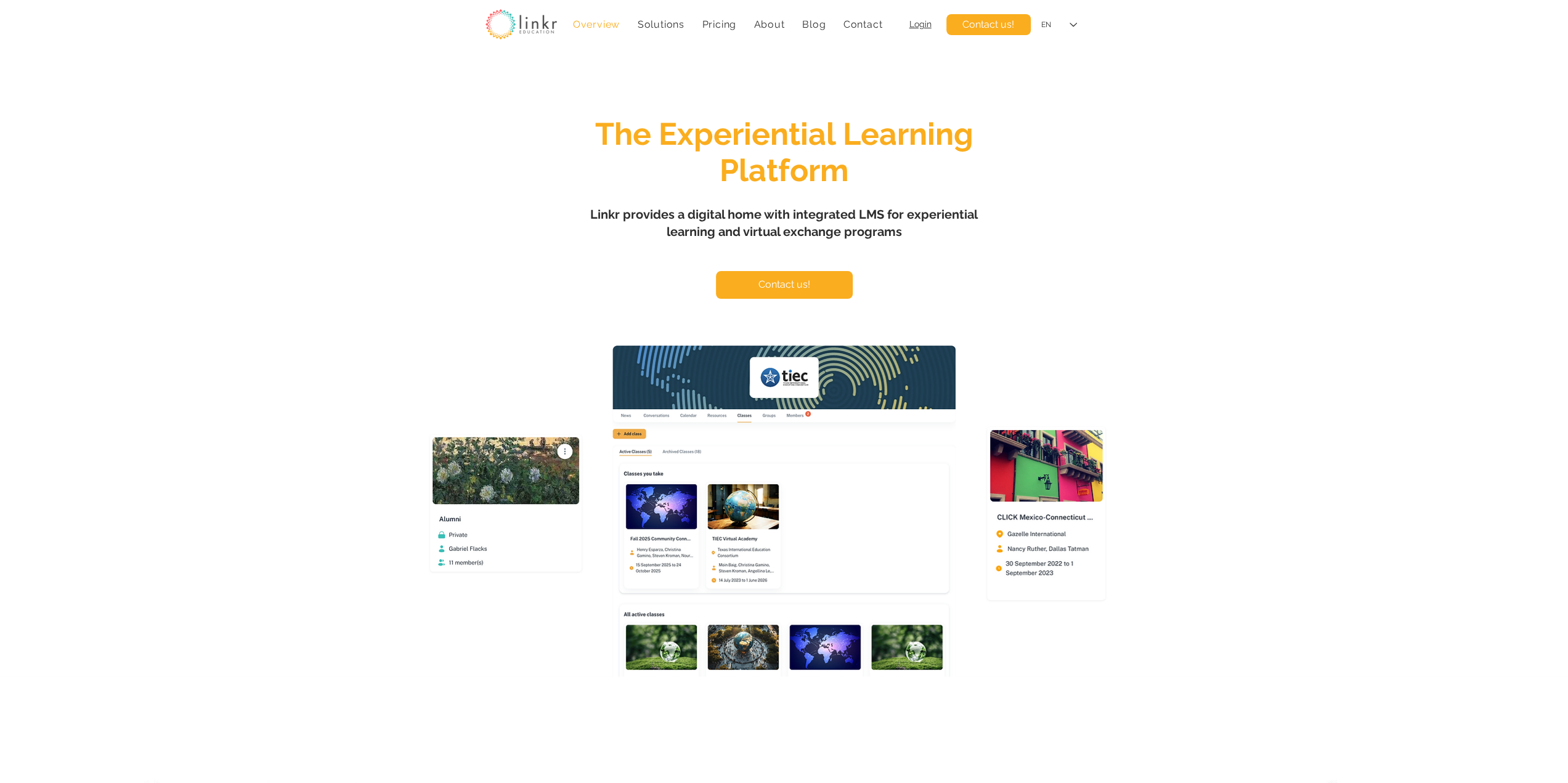
click at [1348, 291] on div "main content" at bounding box center [784, 366] width 1568 height 621
click at [1263, 296] on div "main content" at bounding box center [784, 366] width 1568 height 621
click at [1261, 296] on div "main content" at bounding box center [784, 366] width 1568 height 621
click at [1260, 296] on div "main content" at bounding box center [784, 366] width 1568 height 621
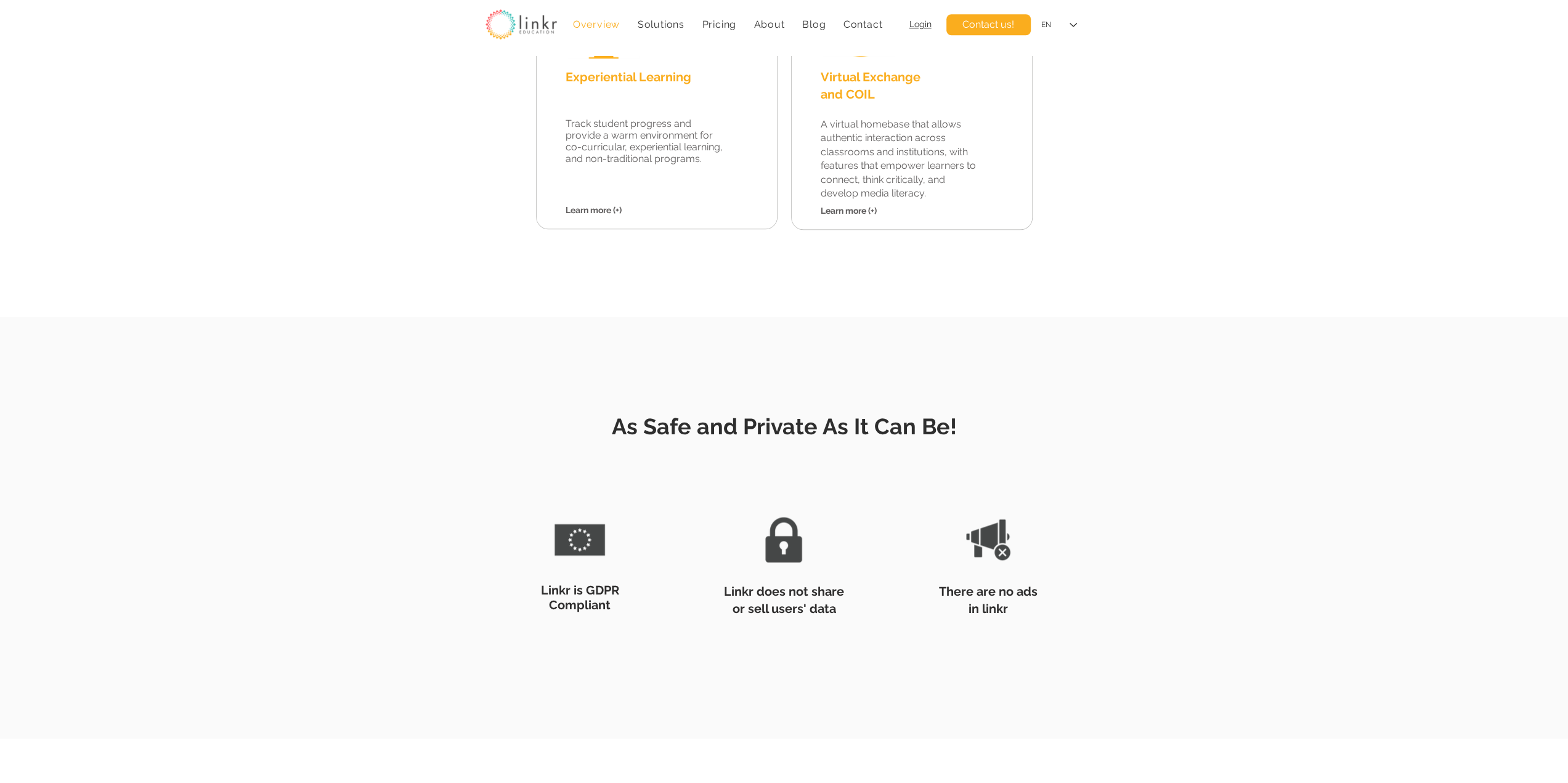
scroll to position [1335, 0]
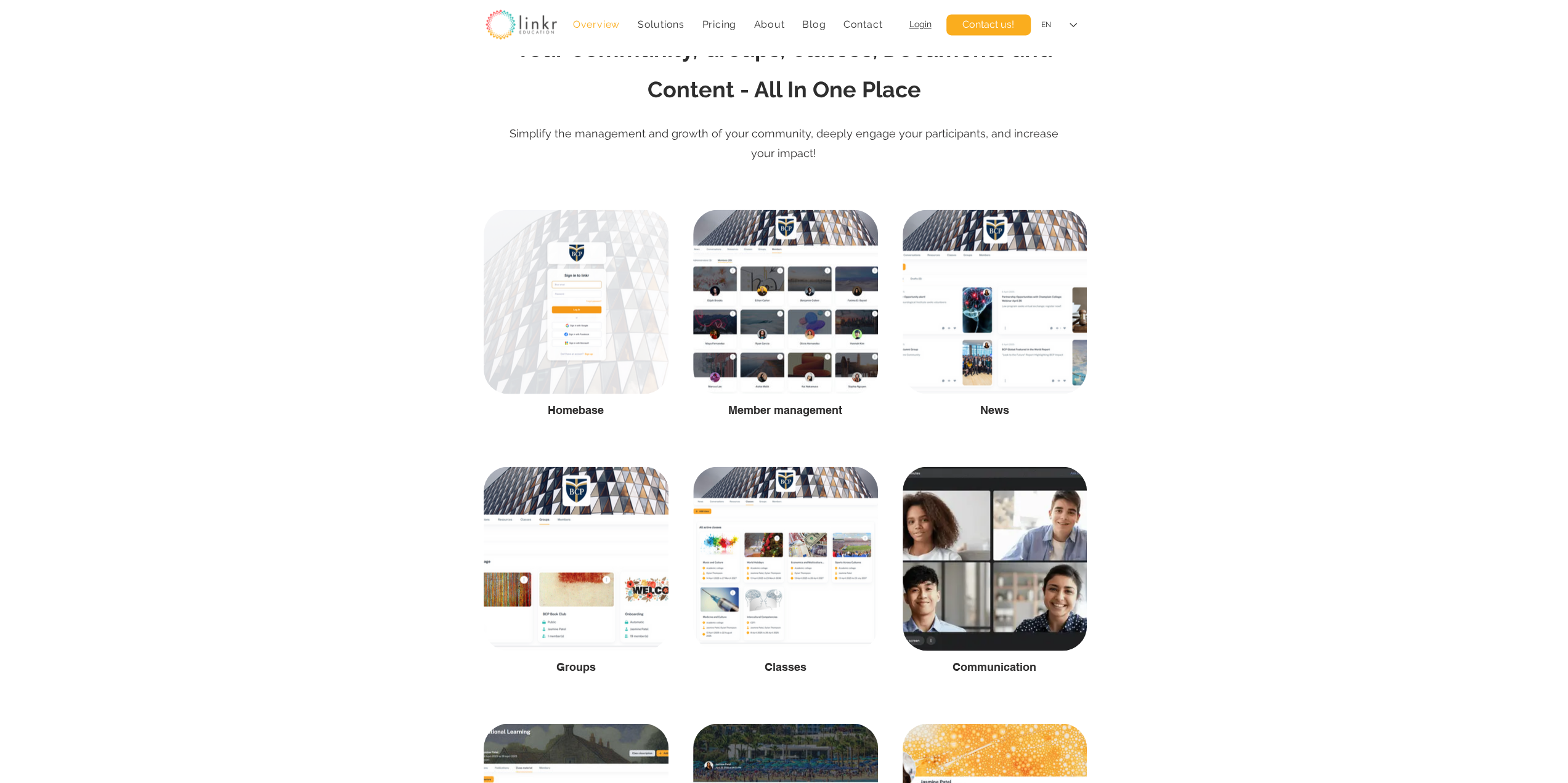
scroll to position [2053, 0]
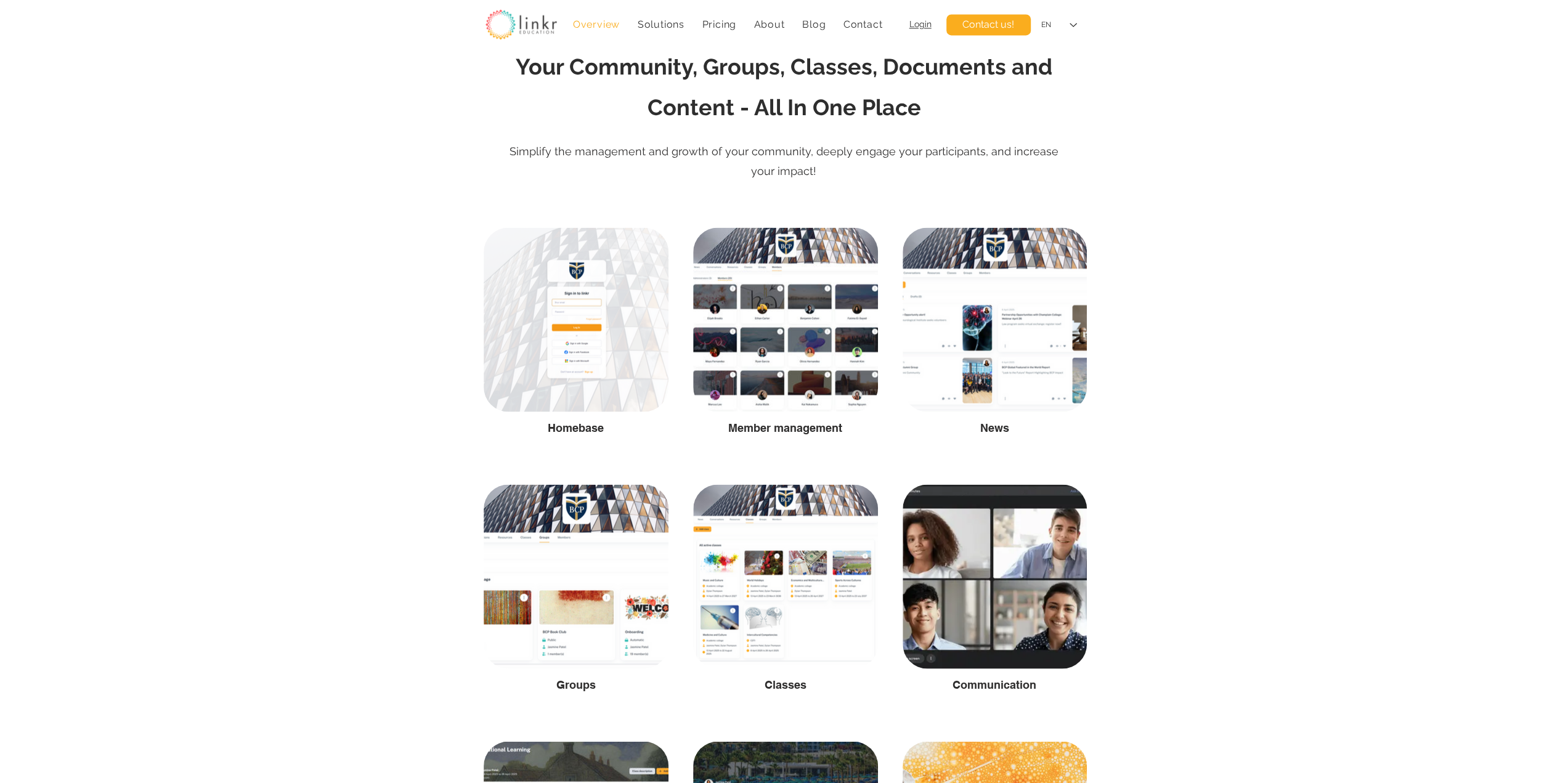
click at [1285, 275] on div at bounding box center [784, 597] width 1568 height 752
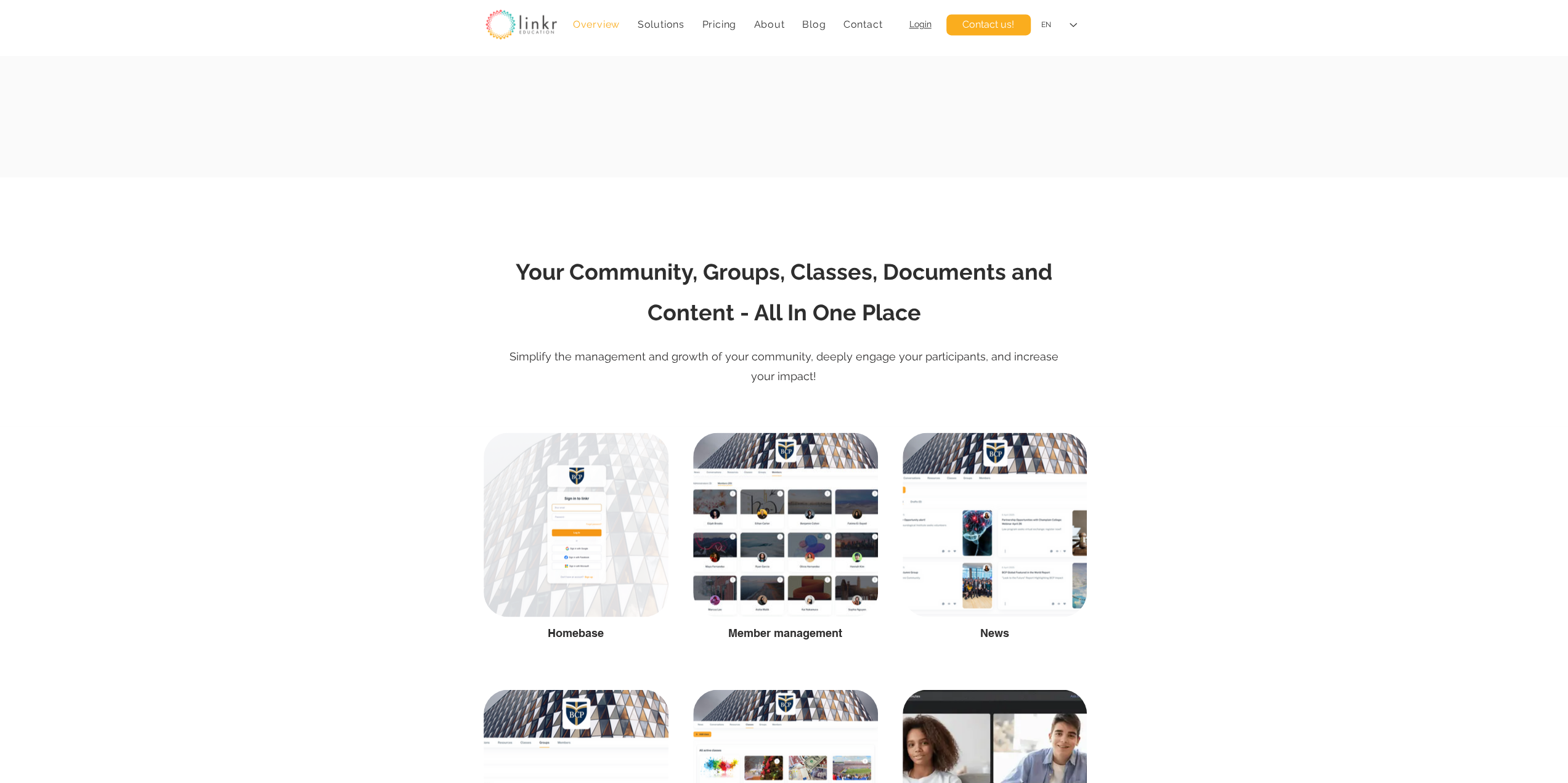
scroll to position [1950, 0]
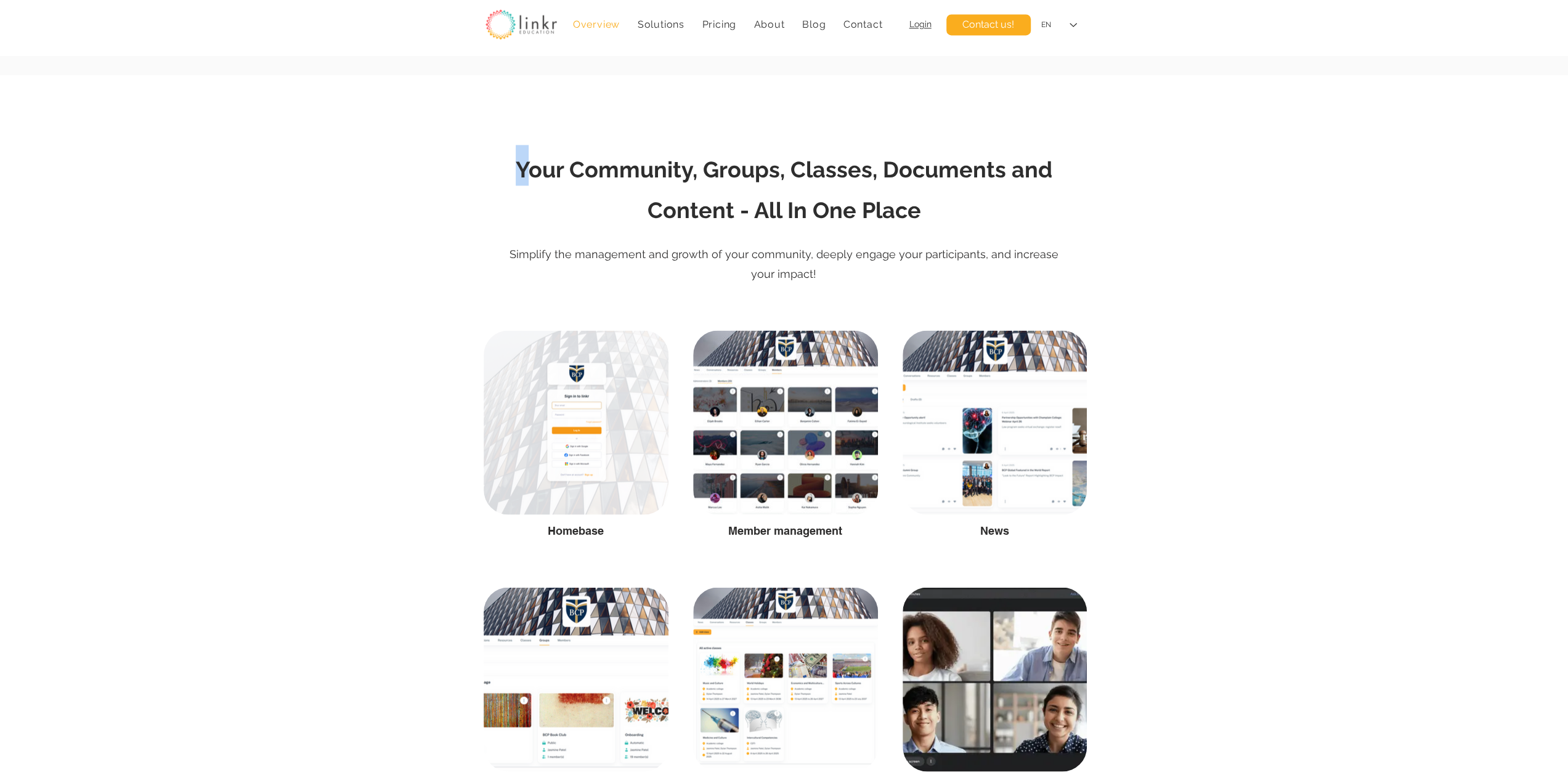
drag, startPoint x: 530, startPoint y: 165, endPoint x: 1081, endPoint y: 239, distance: 555.9
click at [1135, 231] on section "Your Community, Groups, Classes, Documents and Content - All In One Place Simpl…" at bounding box center [784, 200] width 1568 height 249
click at [1081, 241] on div at bounding box center [784, 200] width 1568 height 249
click at [1001, 224] on h2 "Your Community, Groups, Classes, Documents and Content - All In One Place" at bounding box center [784, 186] width 604 height 81
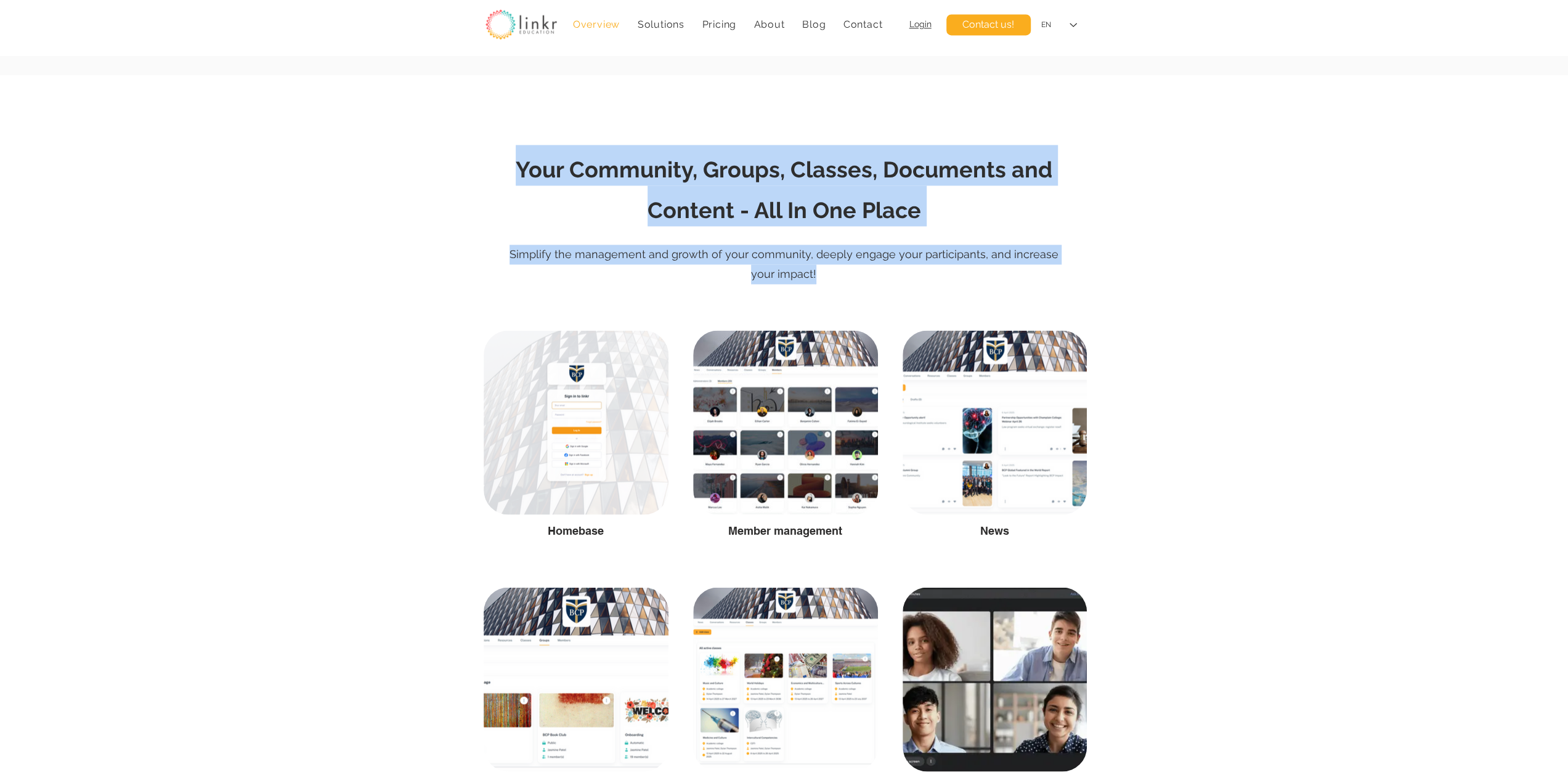
drag, startPoint x: 520, startPoint y: 168, endPoint x: 936, endPoint y: 279, distance: 430.6
click at [936, 279] on div "Your Community, Groups, Classes, Documents and Content - All In One Place Simpl…" at bounding box center [784, 200] width 1568 height 249
click at [935, 279] on p "Simplify the management and growth of your community, deeply engage your partic…" at bounding box center [784, 264] width 555 height 40
drag, startPoint x: 517, startPoint y: 165, endPoint x: 878, endPoint y: 278, distance: 378.3
click at [878, 278] on div "Your Community, Groups, Classes, Documents and Content - All In One Place Simpl…" at bounding box center [784, 200] width 1568 height 249
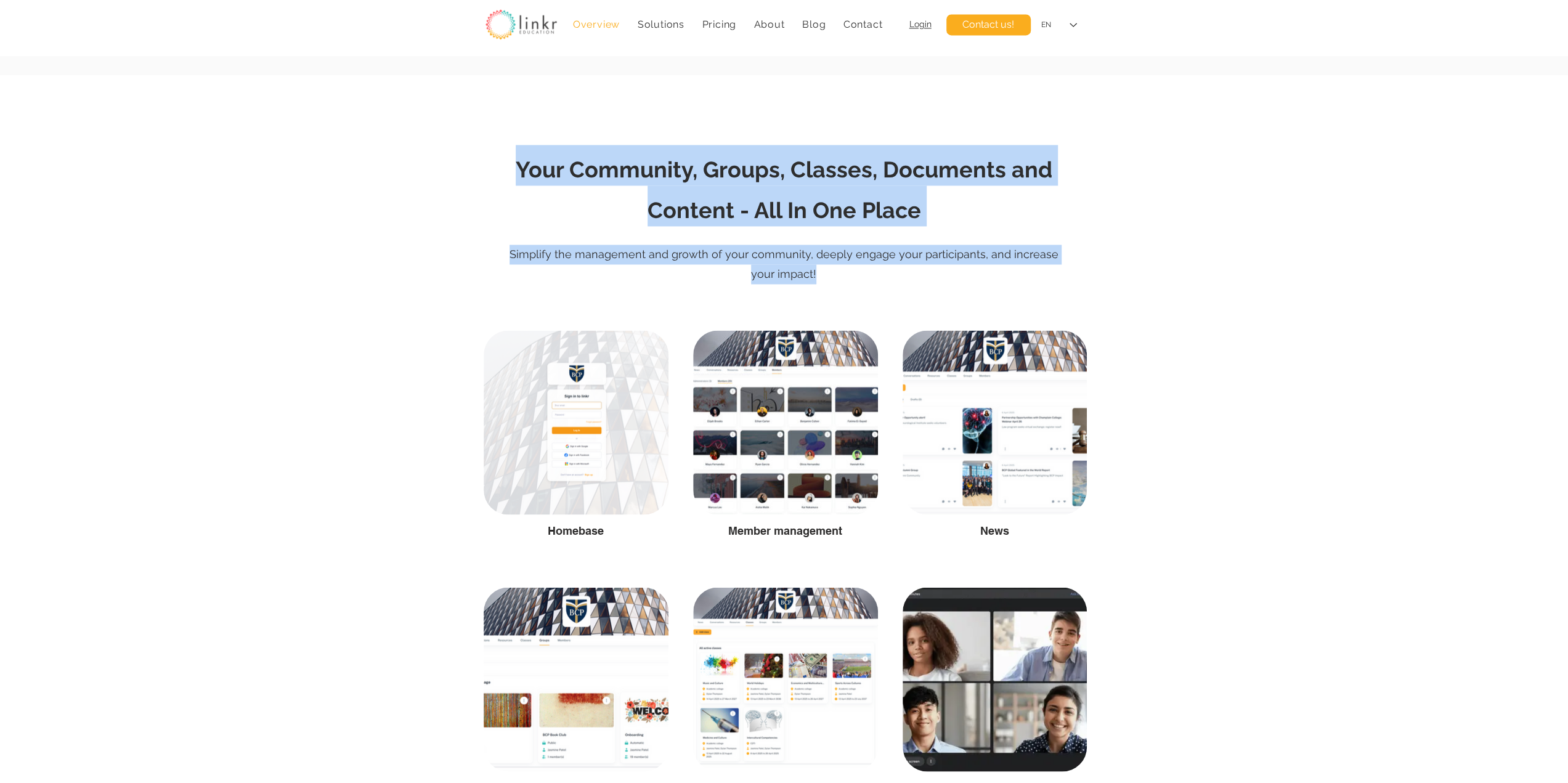
click at [879, 276] on p "Simplify the management and growth of your community, deeply engage your partic…" at bounding box center [784, 264] width 555 height 40
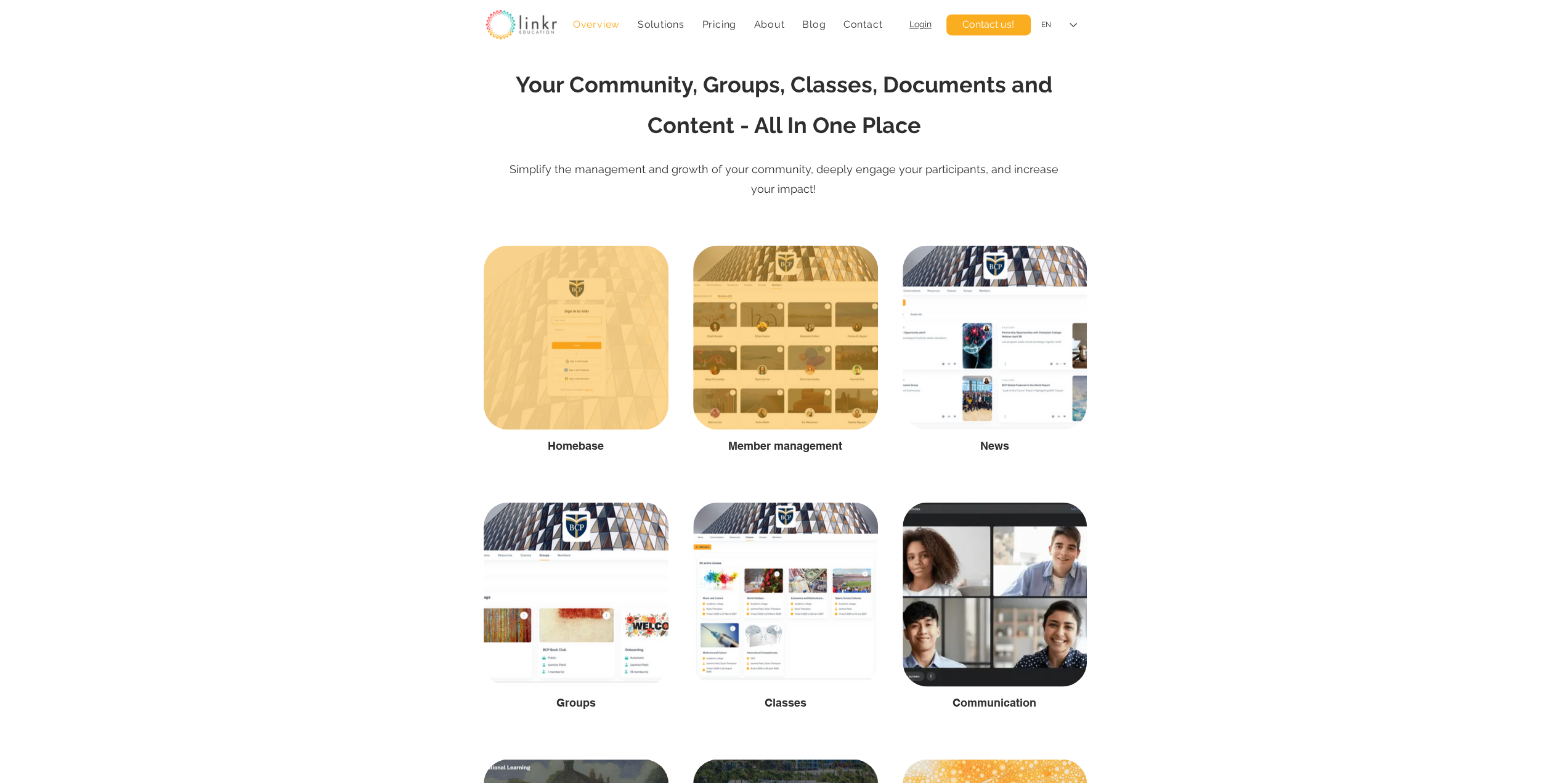
scroll to position [2053, 0]
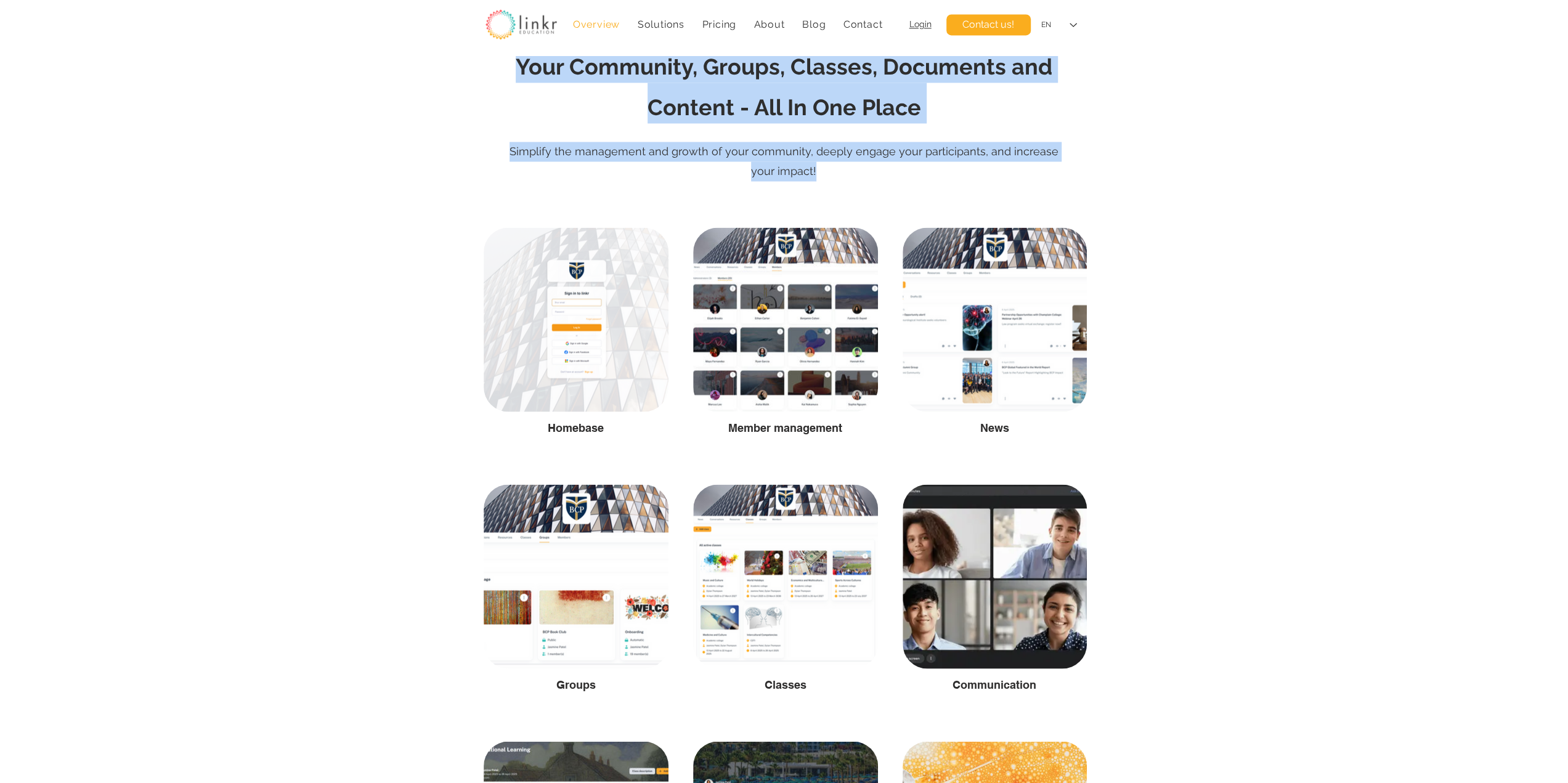
drag, startPoint x: 512, startPoint y: 151, endPoint x: 825, endPoint y: 163, distance: 313.2
click at [827, 165] on section "Your Community, Groups, Classes, Documents and Content - All In One Place Simpl…" at bounding box center [784, 97] width 1568 height 249
drag, startPoint x: 841, startPoint y: 166, endPoint x: 833, endPoint y: 164, distance: 8.2
click at [841, 166] on p "Simplify the management and growth of your community, deeply engage your partic…" at bounding box center [784, 161] width 555 height 40
click at [662, 187] on div at bounding box center [784, 97] width 1568 height 249
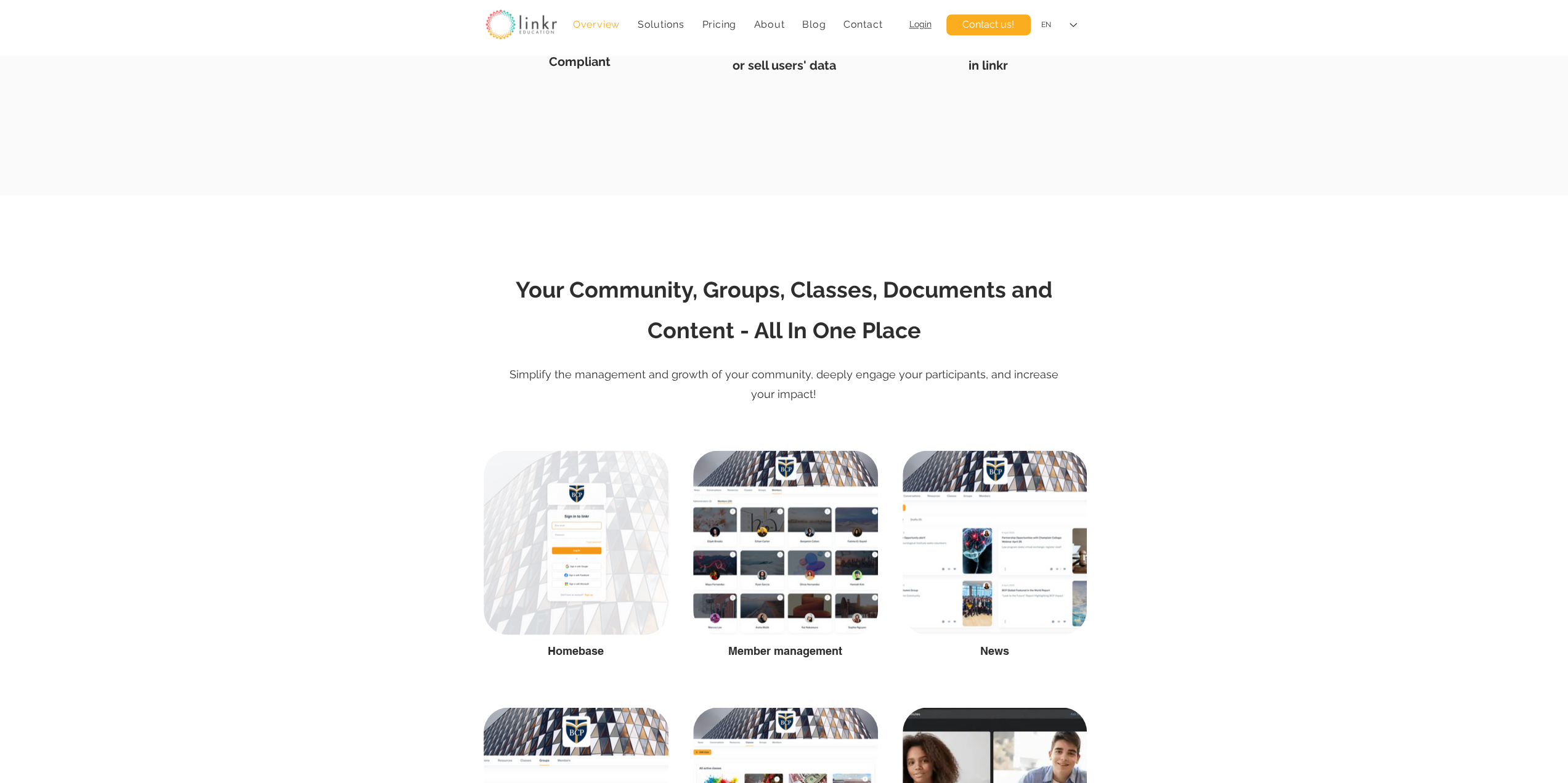
scroll to position [1848, 0]
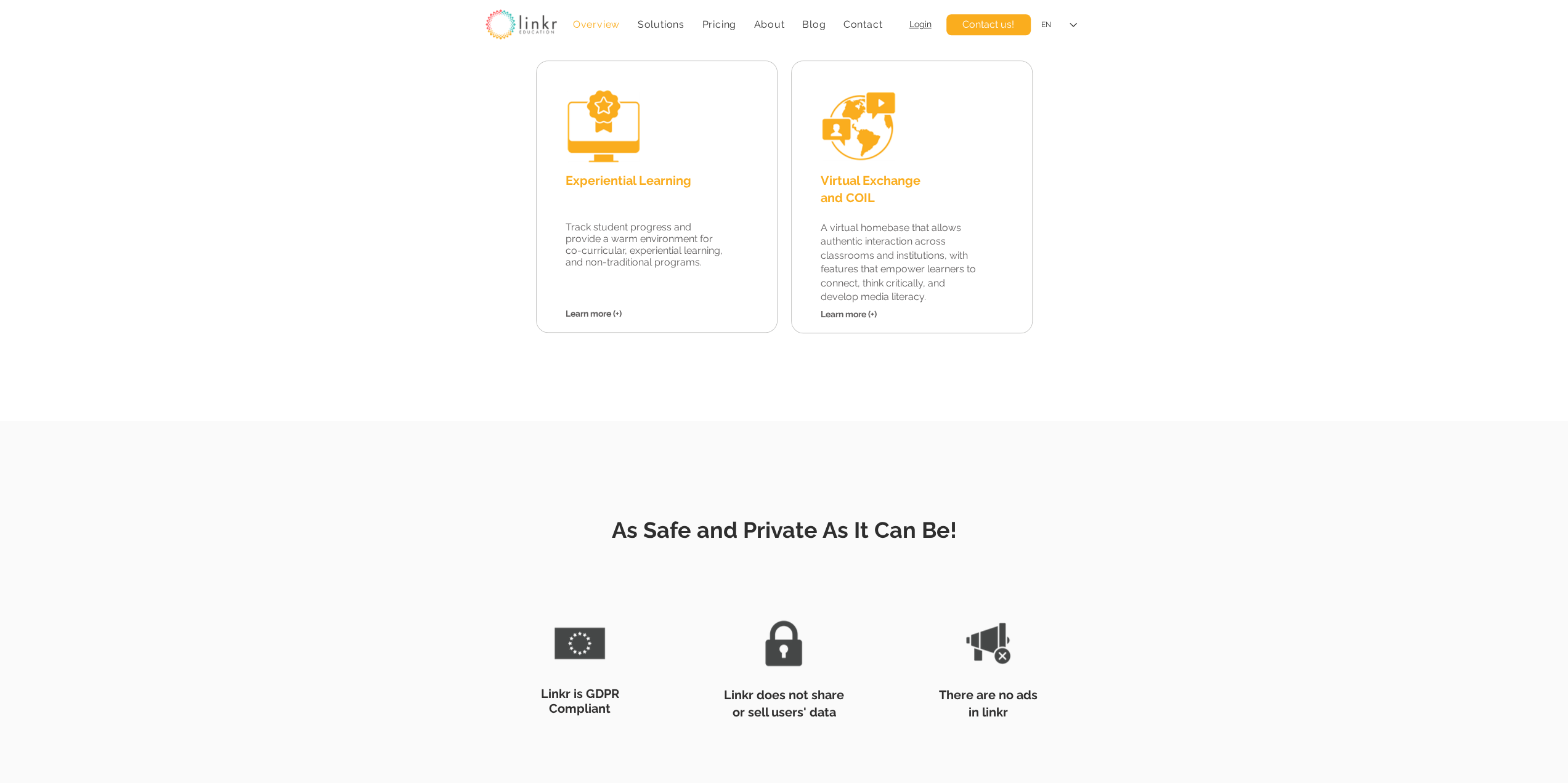
scroll to position [1437, 0]
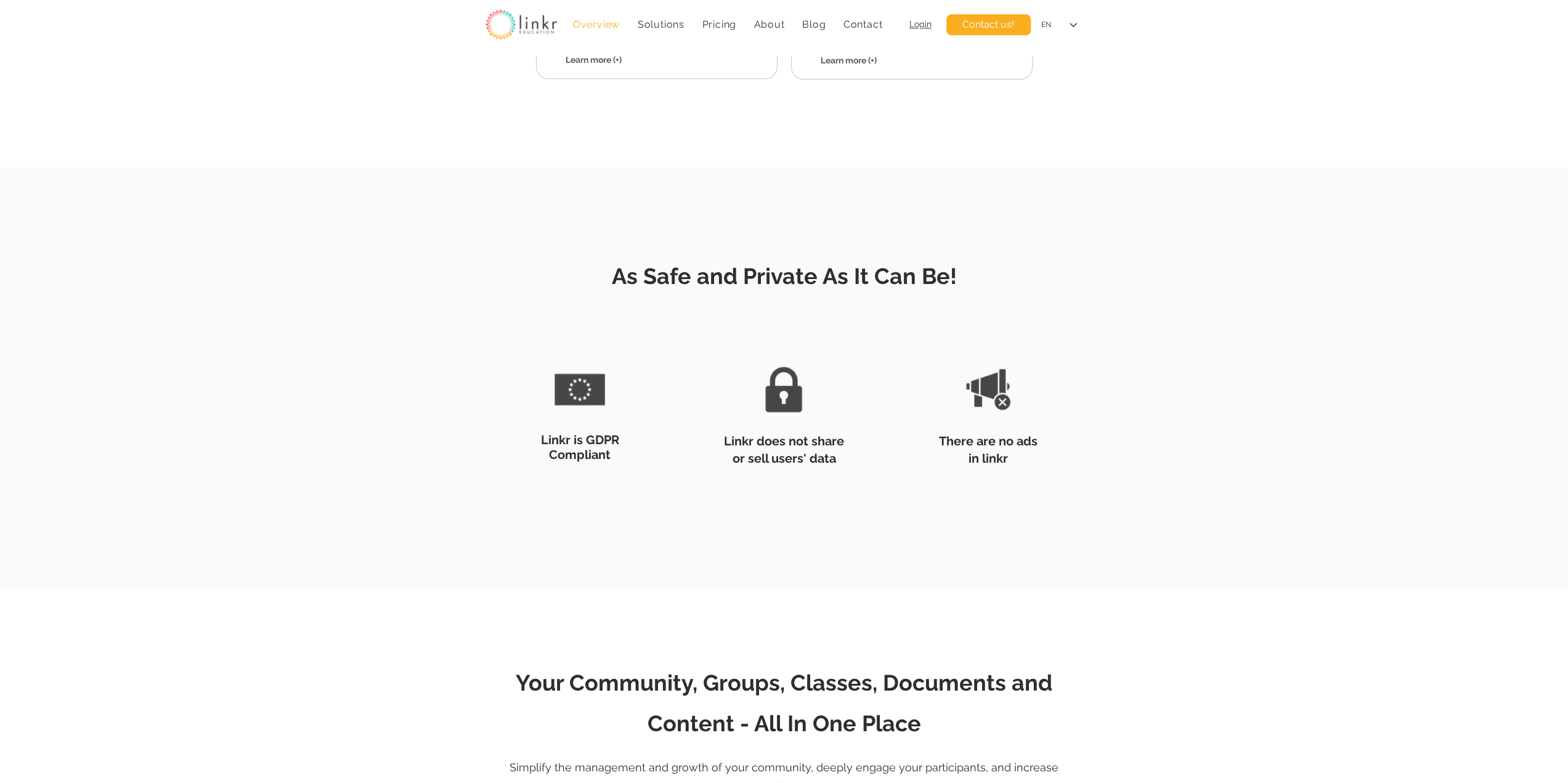
scroll to position [1643, 0]
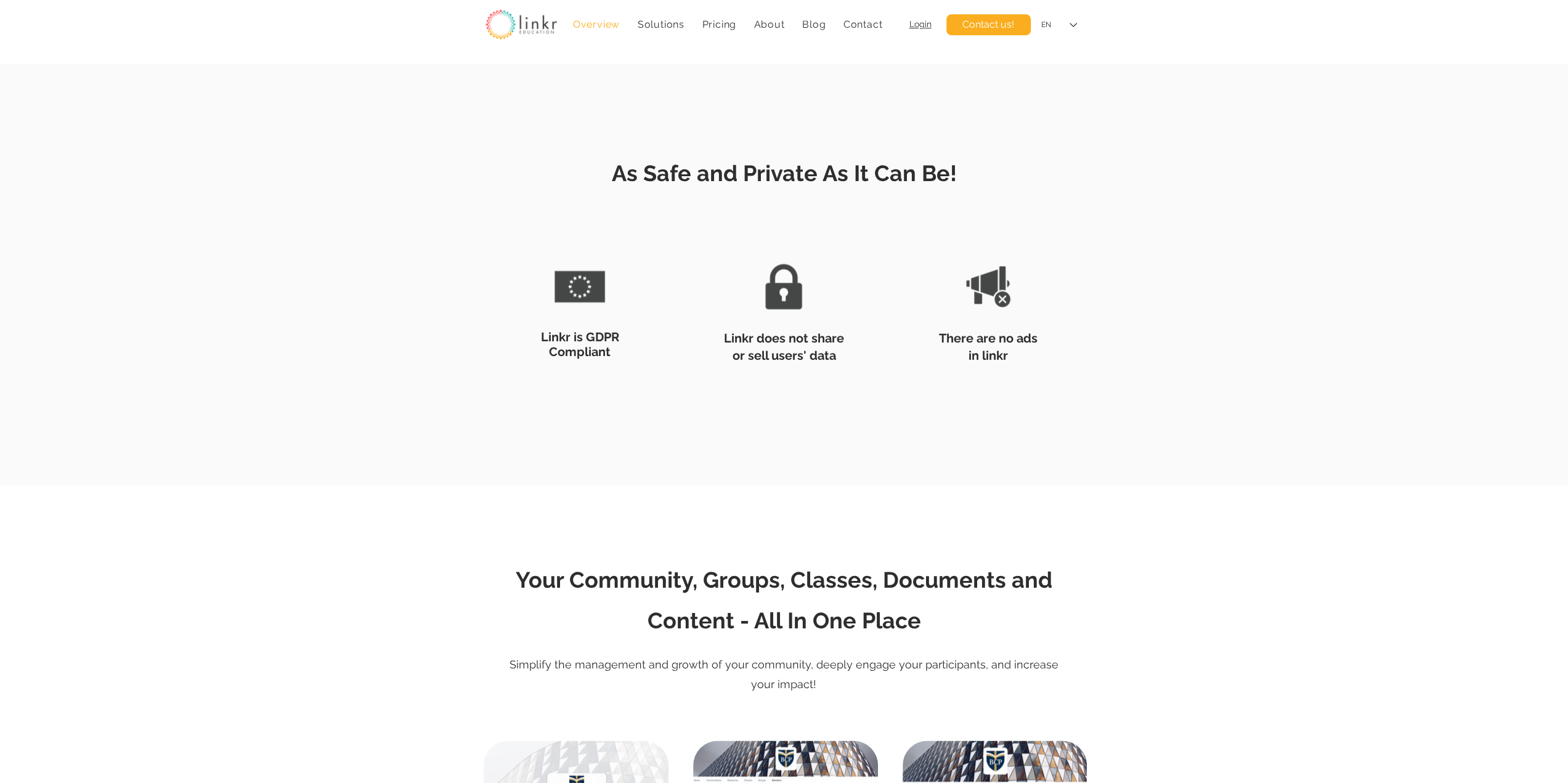
scroll to position [1848, 0]
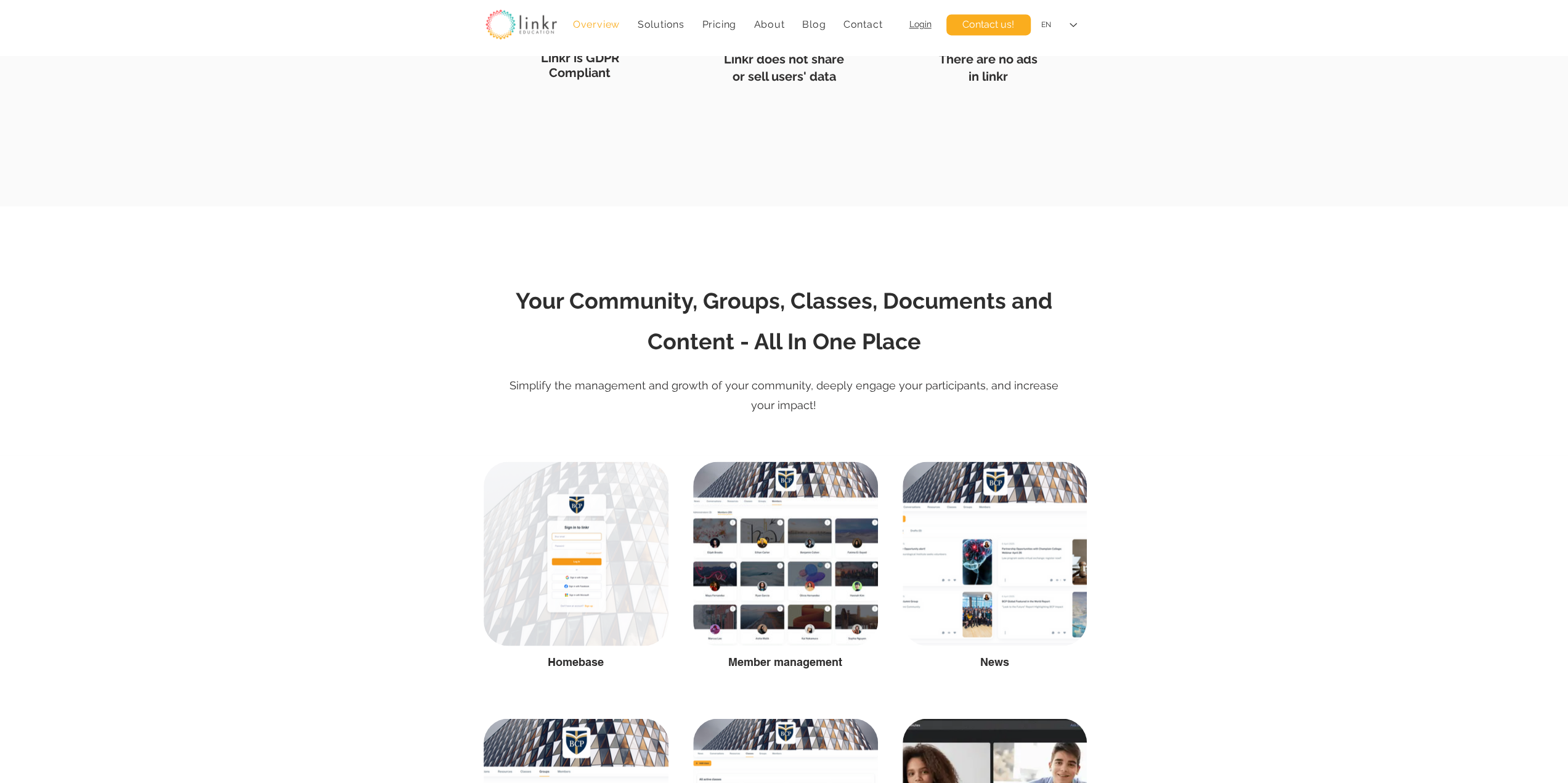
scroll to position [1848, 0]
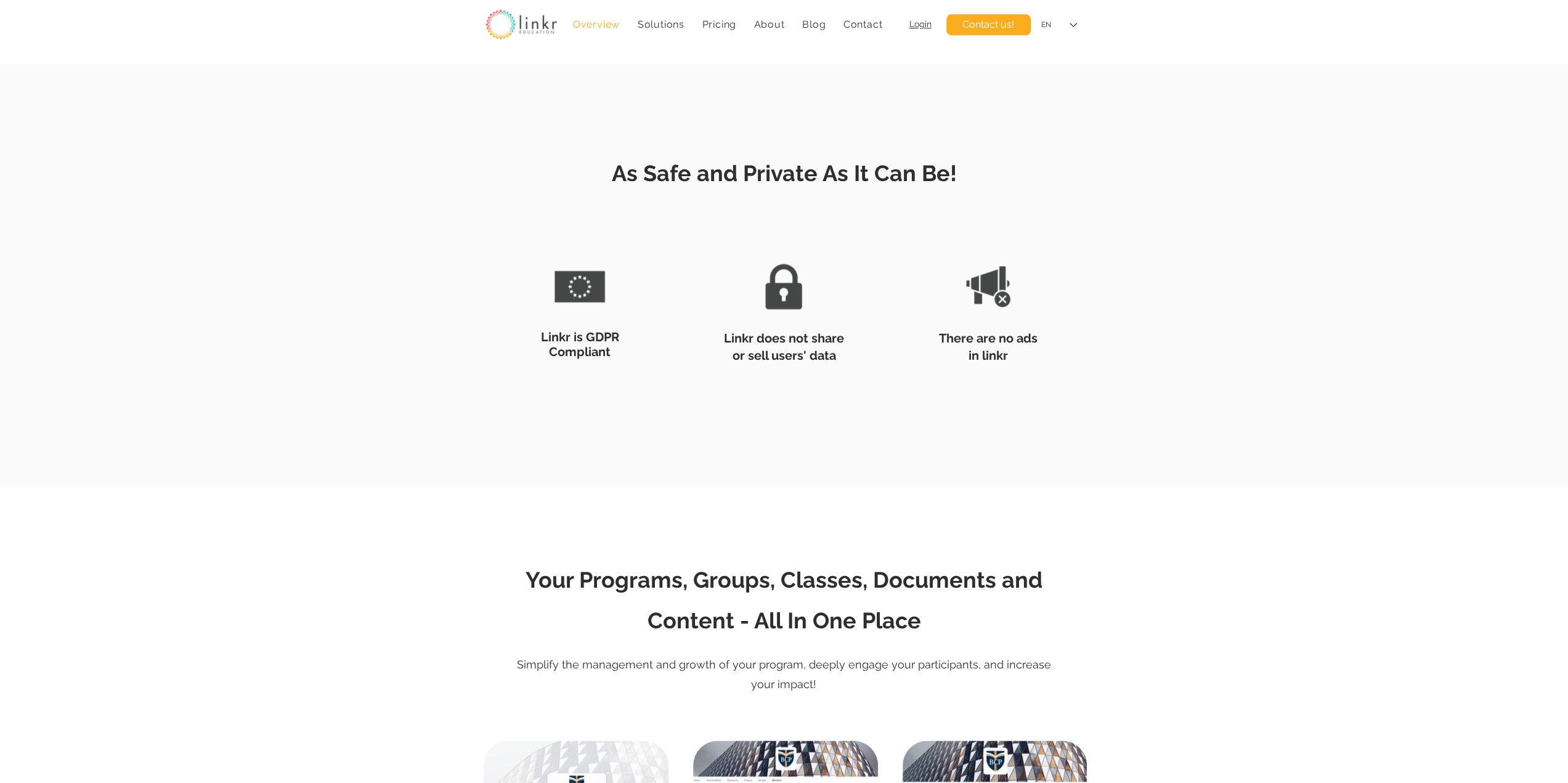
scroll to position [1746, 0]
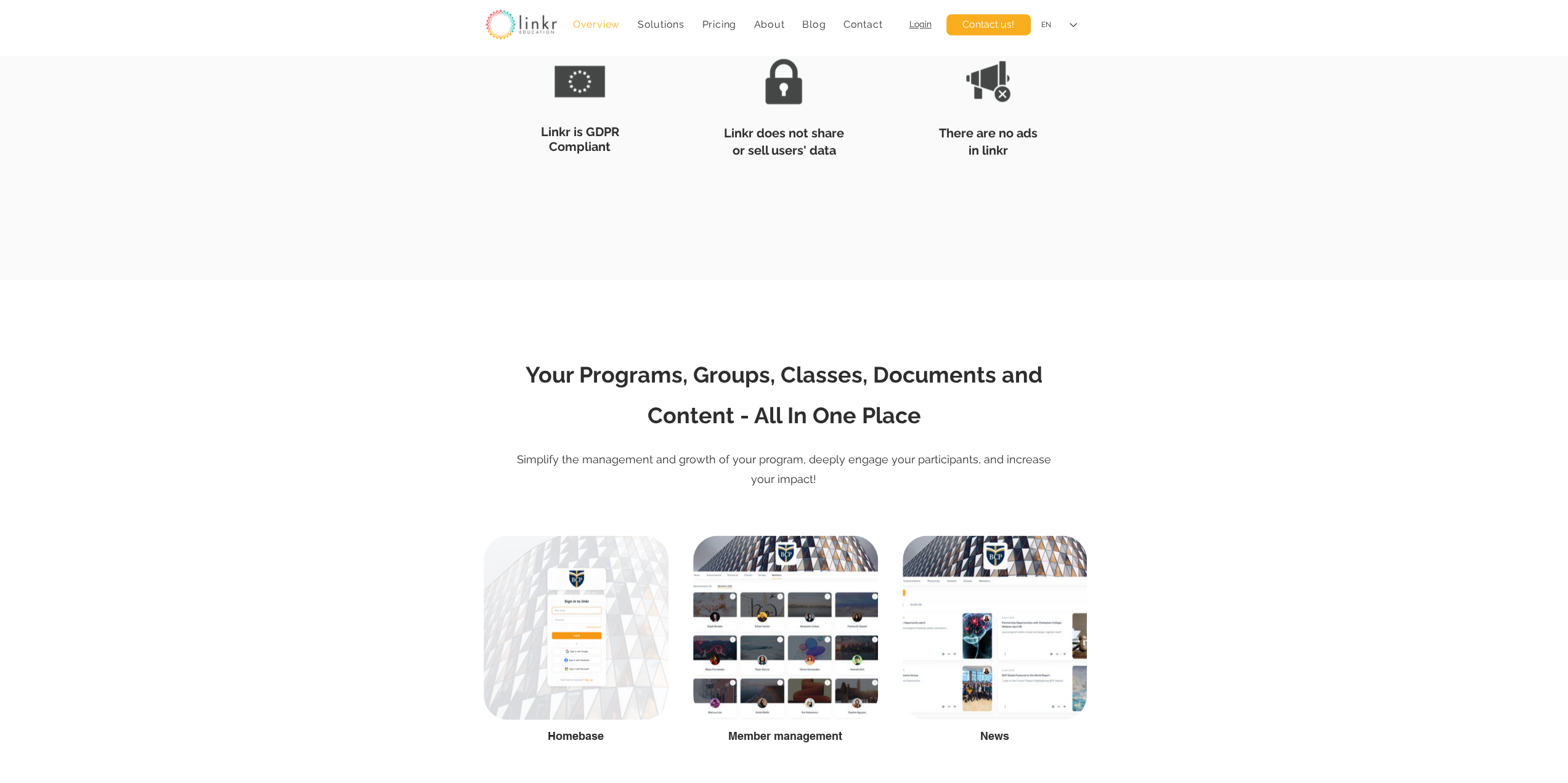
click at [643, 378] on span "Your Programs, Groups, Classes, Documents and Content - All In One Place" at bounding box center [784, 394] width 517 height 66
click at [671, 420] on span "Your Programs, Groups, Classes, Documents and Content - All In One Place" at bounding box center [784, 394] width 517 height 66
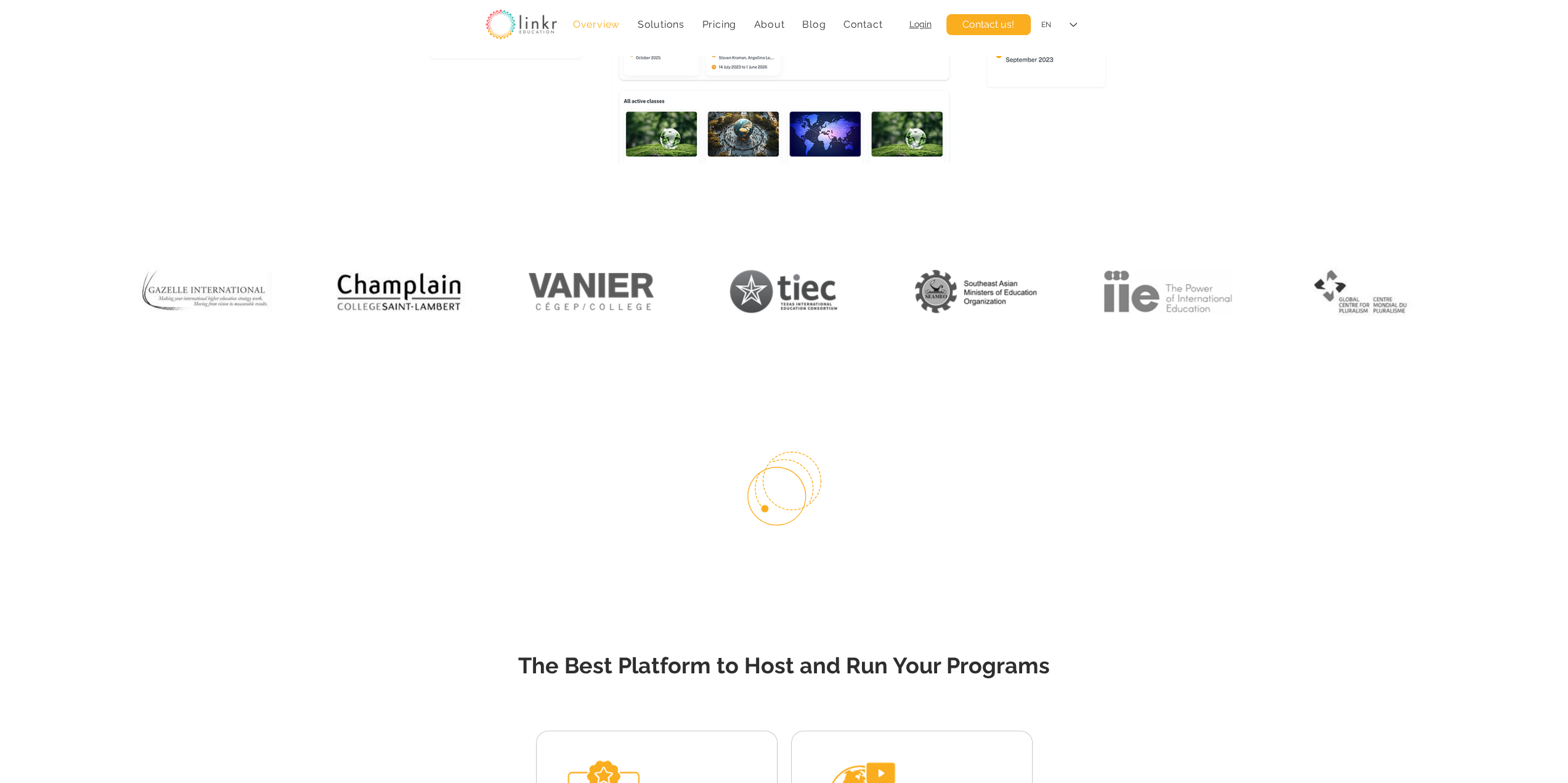
scroll to position [718, 0]
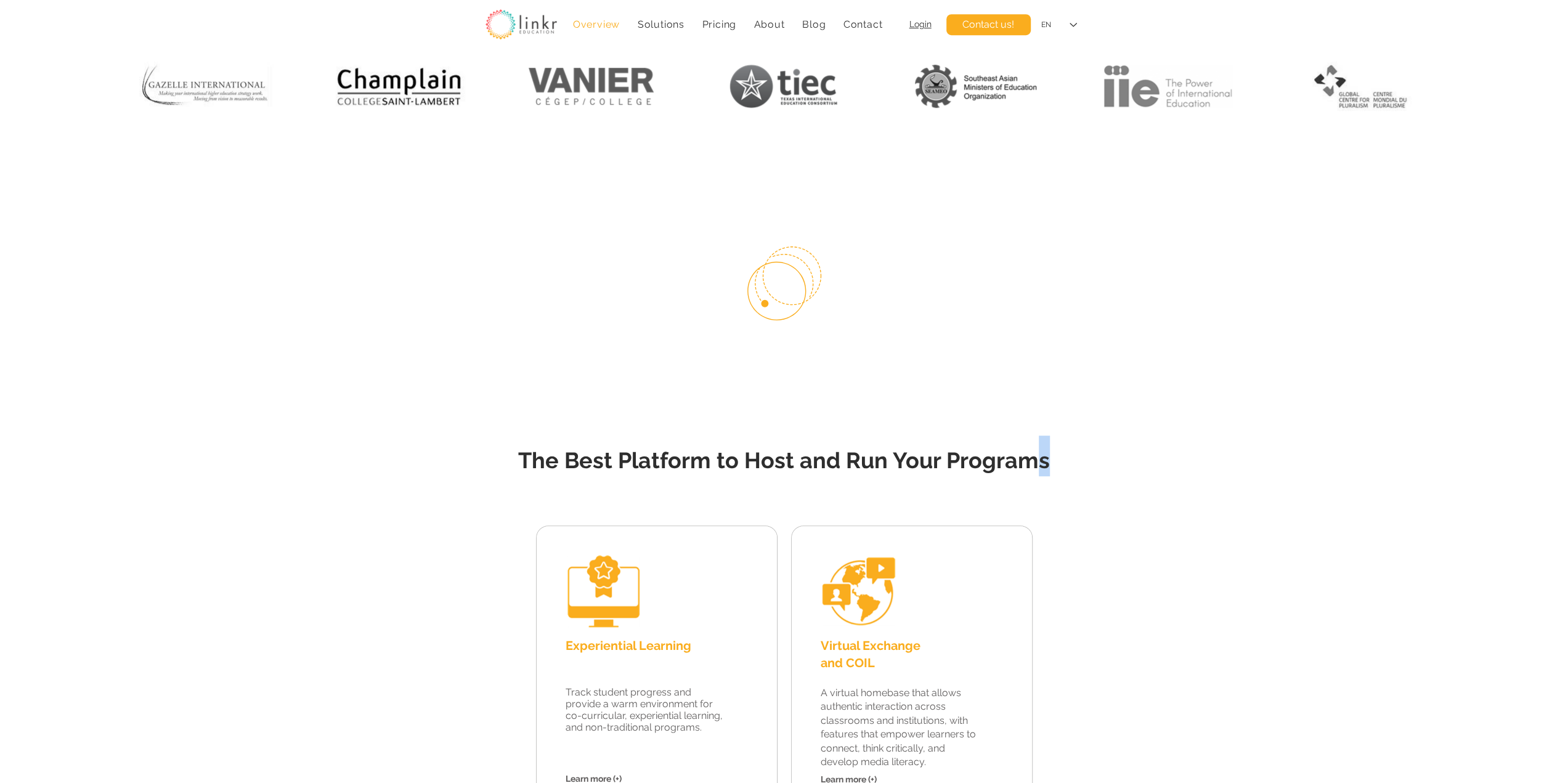
drag, startPoint x: 1054, startPoint y: 462, endPoint x: 1037, endPoint y: 463, distance: 17.0
click at [1037, 463] on h2 "The Best Platform to Host and Run Your Programs" at bounding box center [784, 456] width 604 height 41
click at [1024, 467] on span "The Best Platform to Host and Run Your Programs" at bounding box center [784, 460] width 532 height 26
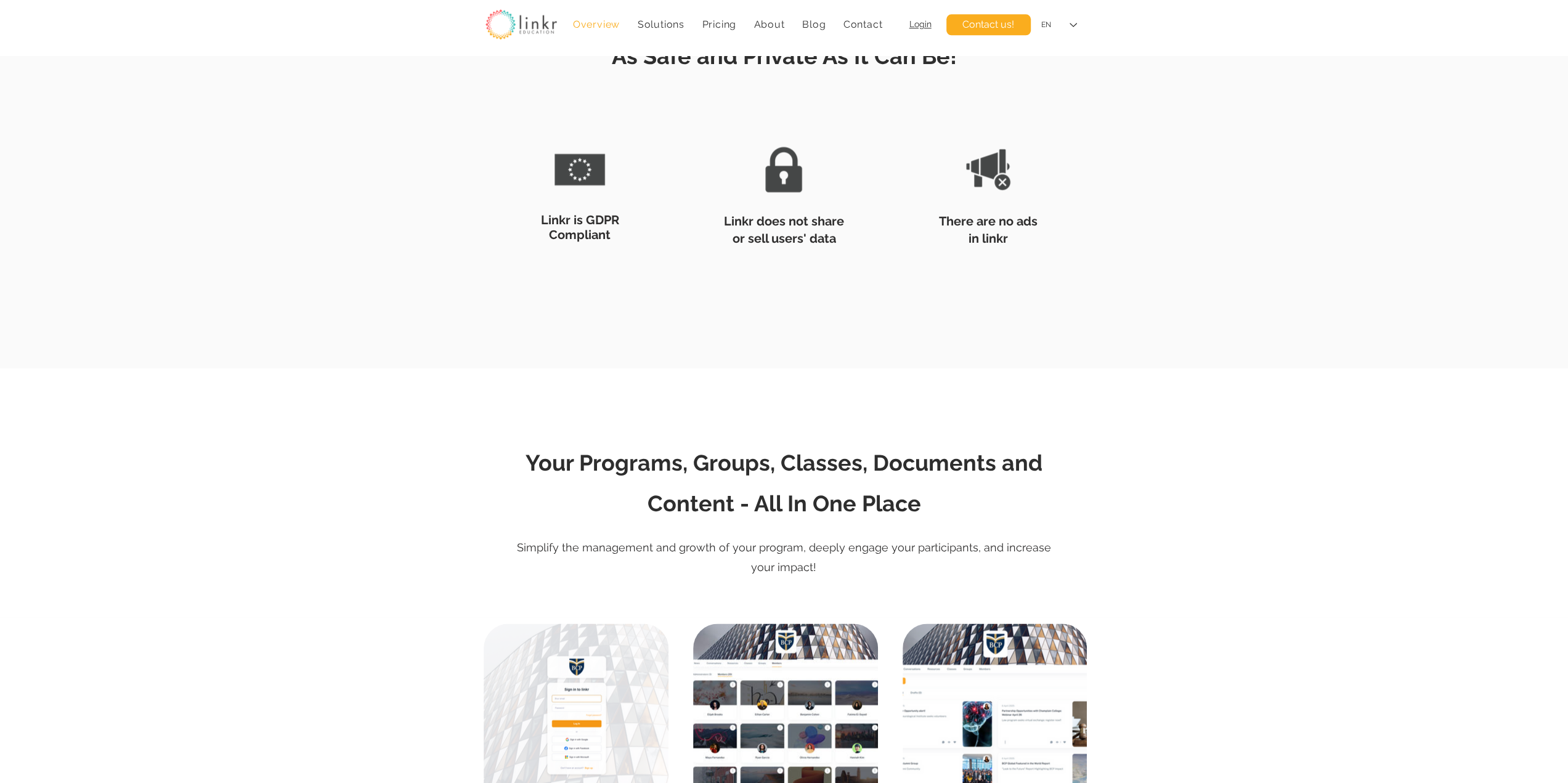
scroll to position [1848, 0]
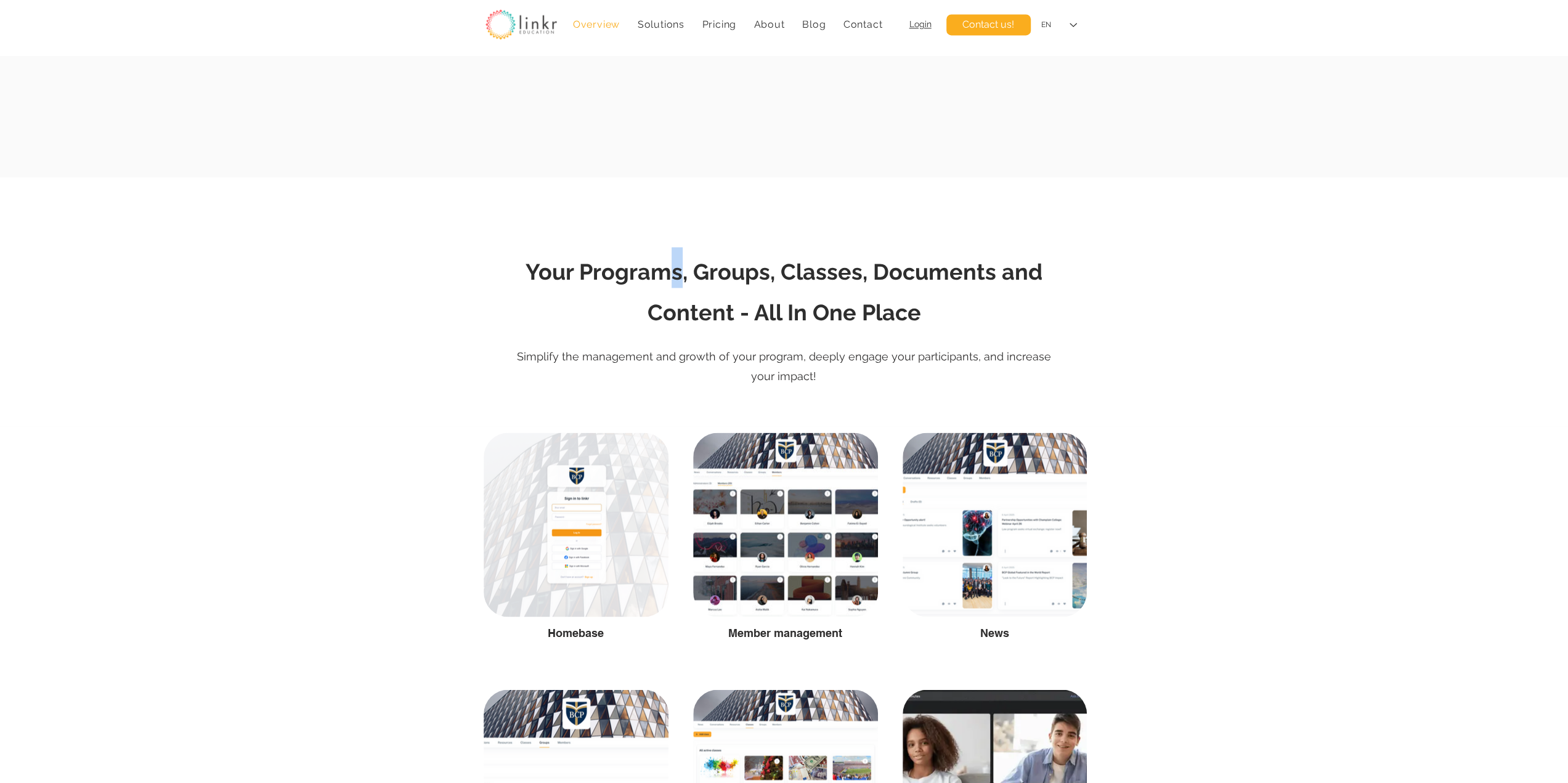
drag, startPoint x: 670, startPoint y: 274, endPoint x: 679, endPoint y: 274, distance: 9.0
click at [679, 274] on span "Your Programs, Groups, Classes, Documents and Content - All In One Place" at bounding box center [784, 292] width 517 height 66
click at [712, 296] on h2 "Your Programs, Groups, Classes, Documents and Content - All In One Place" at bounding box center [784, 288] width 604 height 81
drag, startPoint x: 757, startPoint y: 274, endPoint x: 771, endPoint y: 277, distance: 14.3
click at [771, 277] on span "Your Programs, Groups, Classes, Documents and Content - All In One Place" at bounding box center [784, 292] width 517 height 66
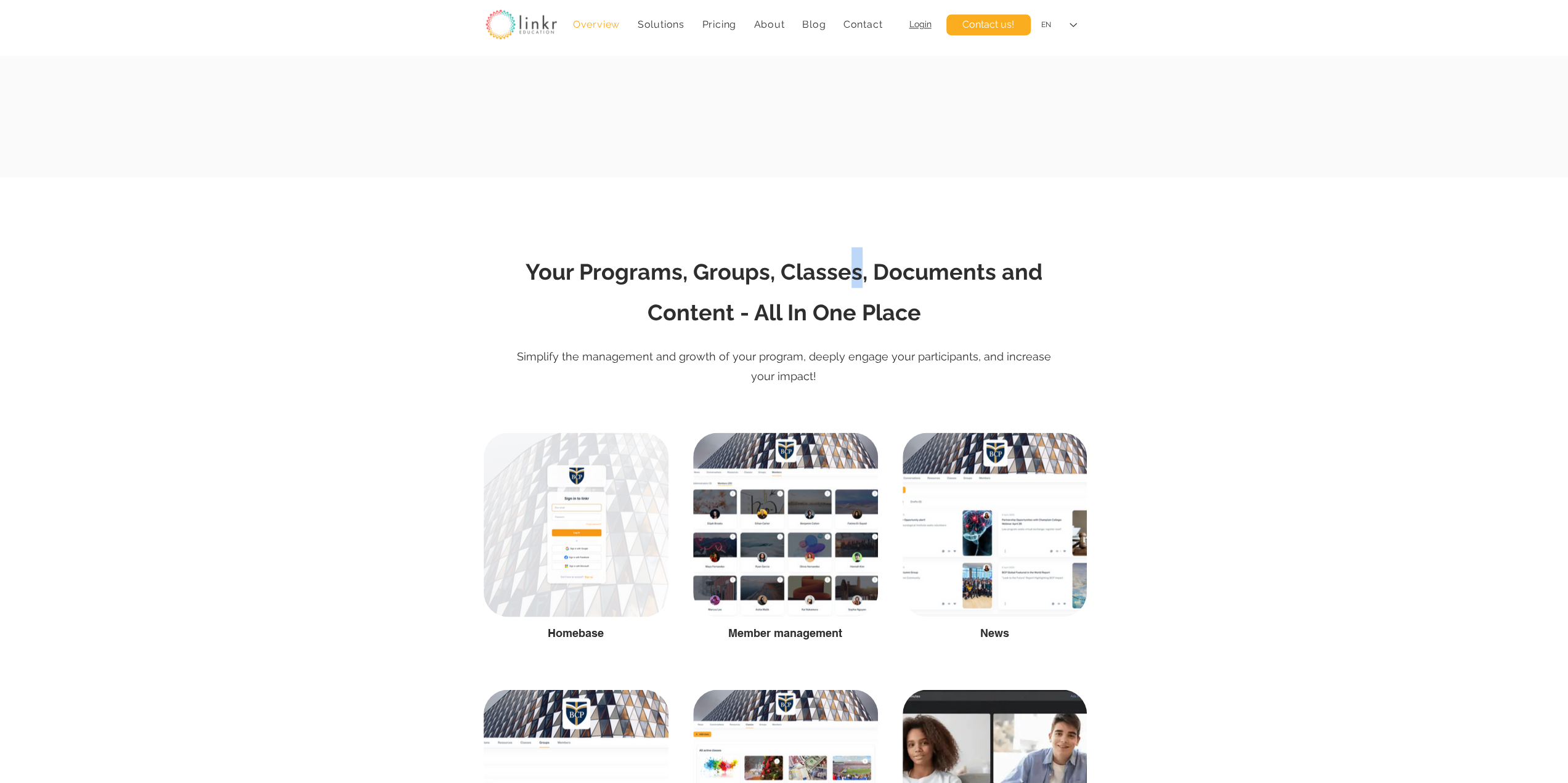
drag, startPoint x: 856, startPoint y: 271, endPoint x: 862, endPoint y: 274, distance: 6.7
click at [862, 274] on span "Your Programs, Groups, Classes, Documents and Content - All In One Place" at bounding box center [784, 292] width 517 height 66
click at [662, 279] on span "Your Programs, Groups, Classes, Documents and Content - All In One Place" at bounding box center [784, 292] width 517 height 66
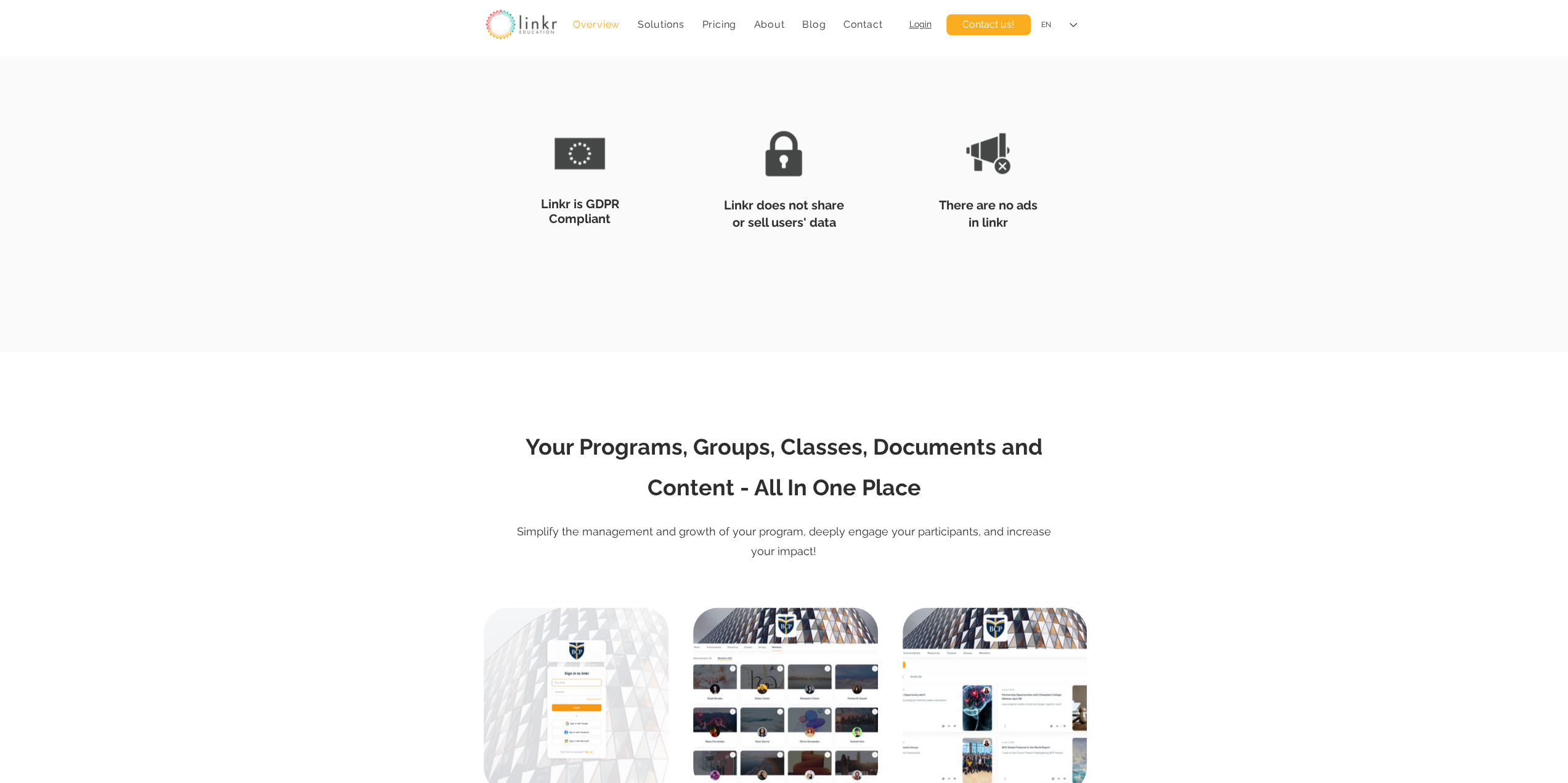
scroll to position [1746, 0]
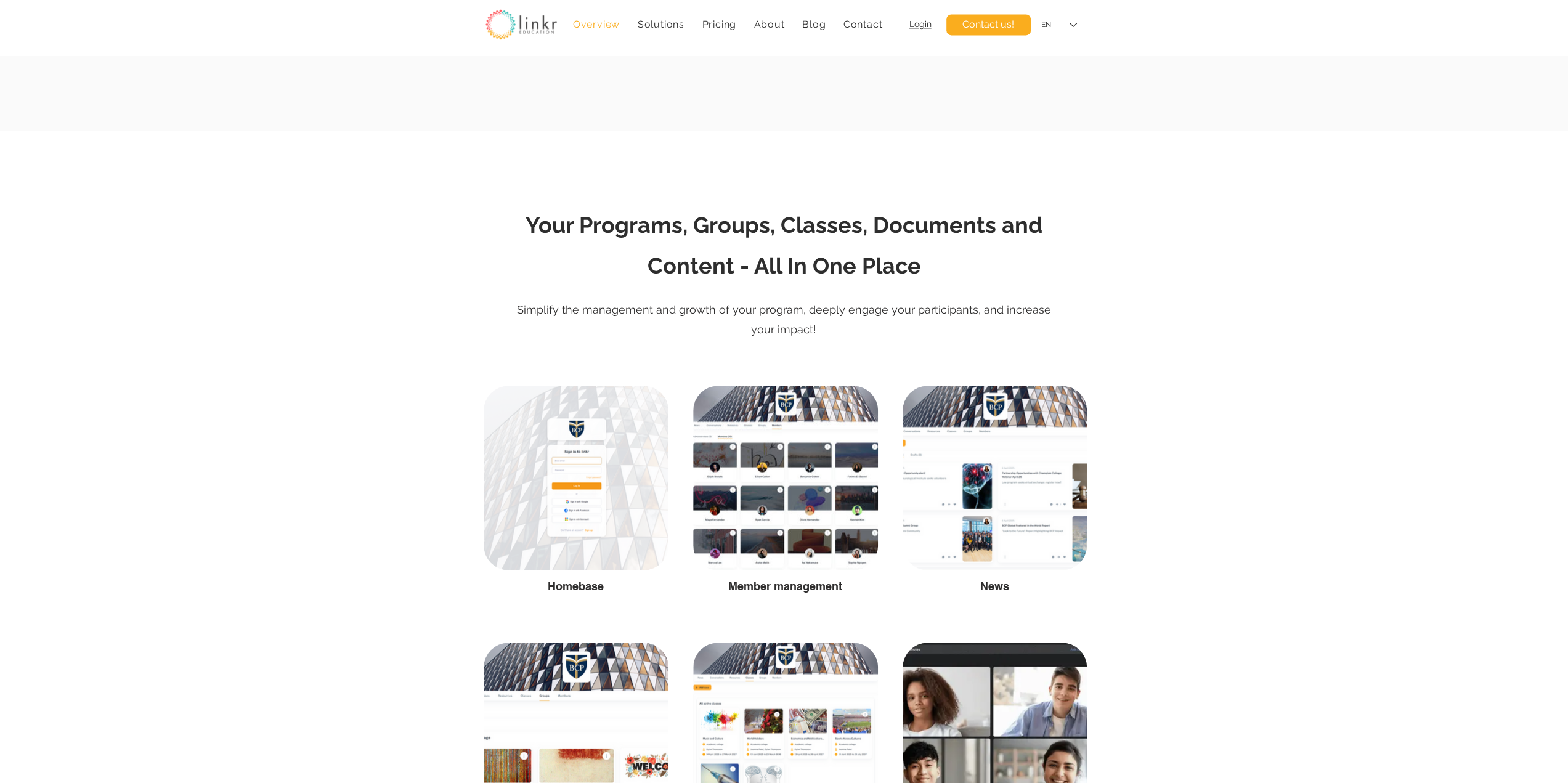
scroll to position [1848, 0]
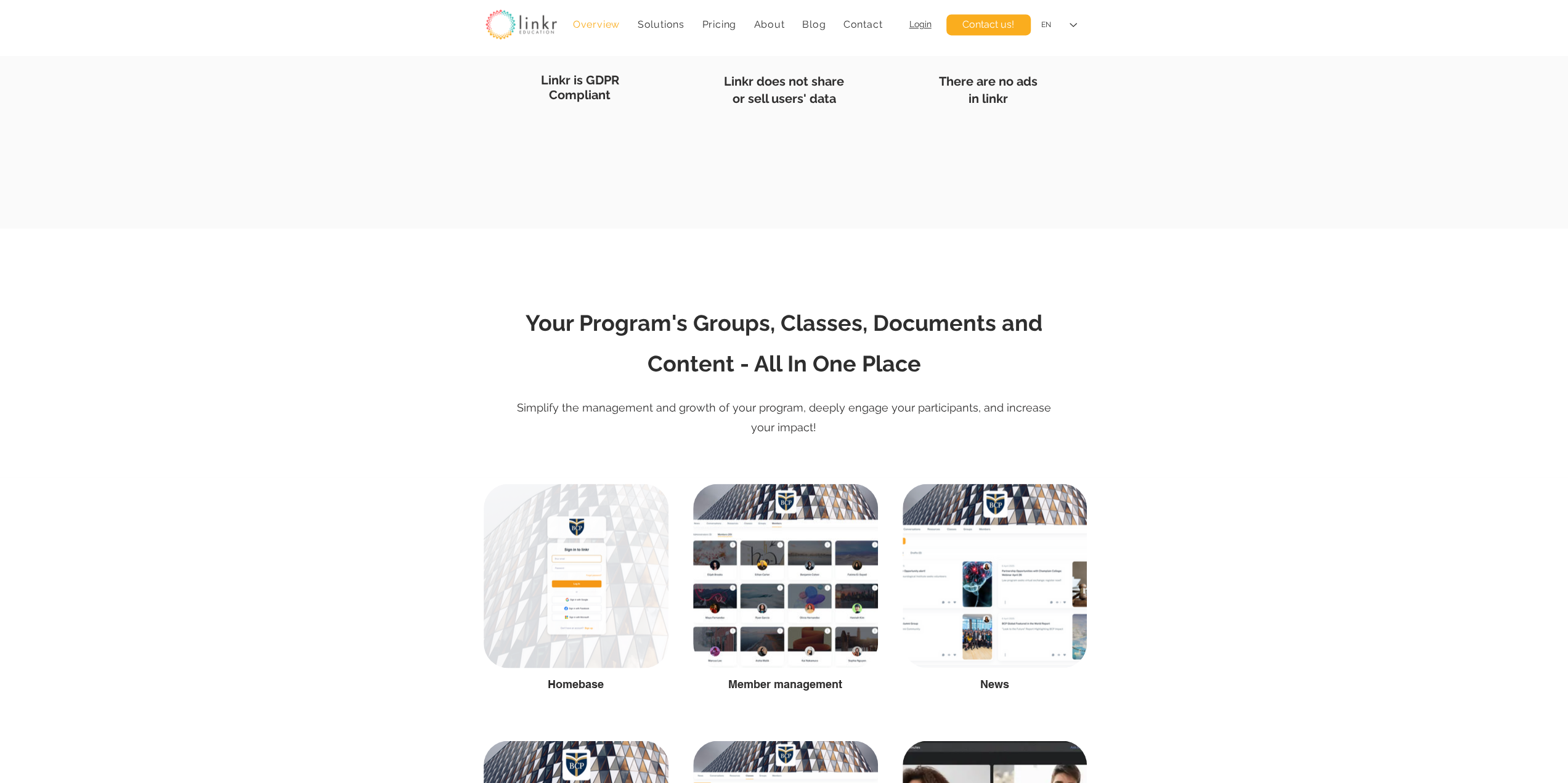
scroll to position [1848, 0]
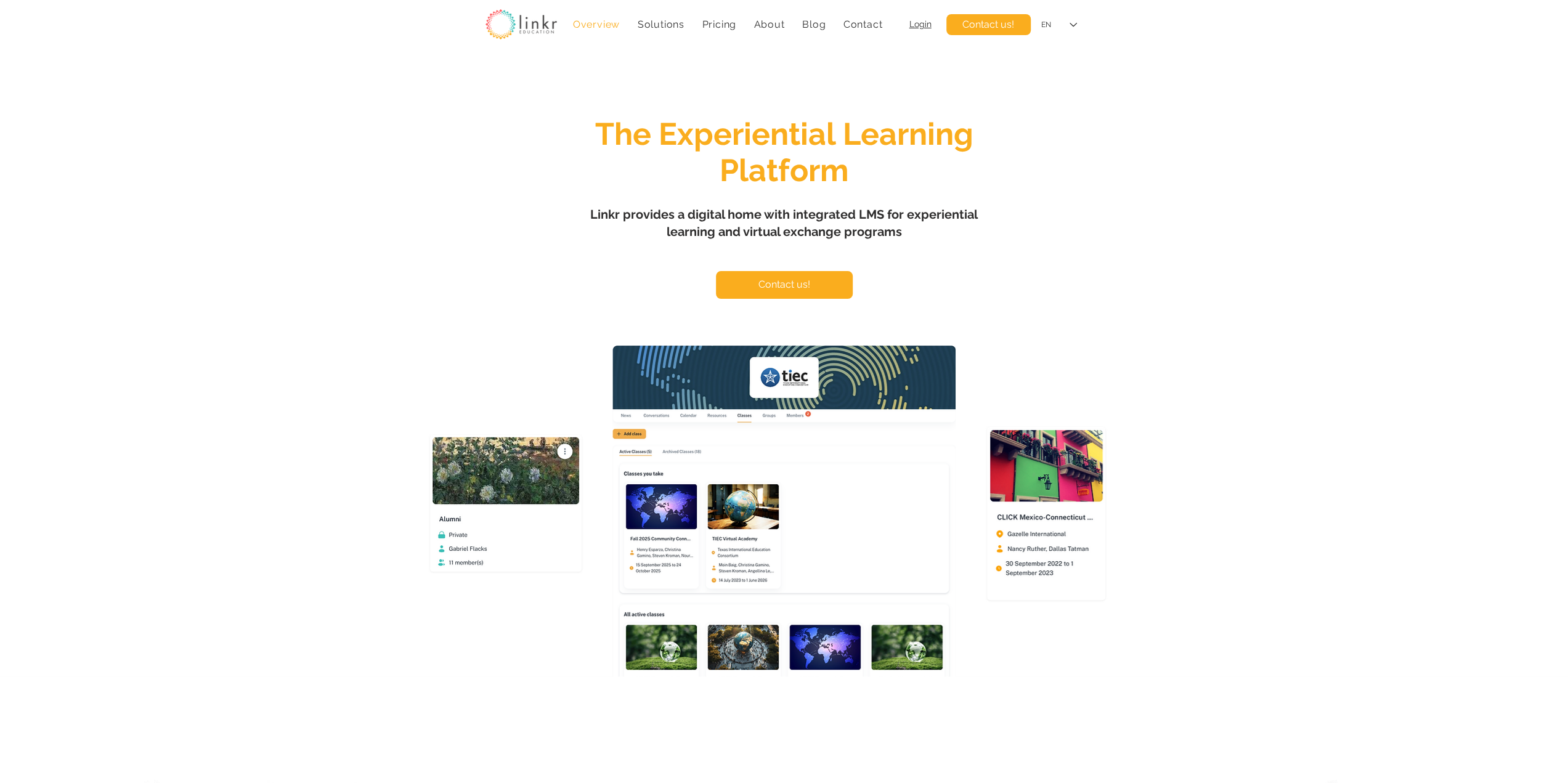
click at [1279, 331] on div "main content" at bounding box center [784, 366] width 1568 height 621
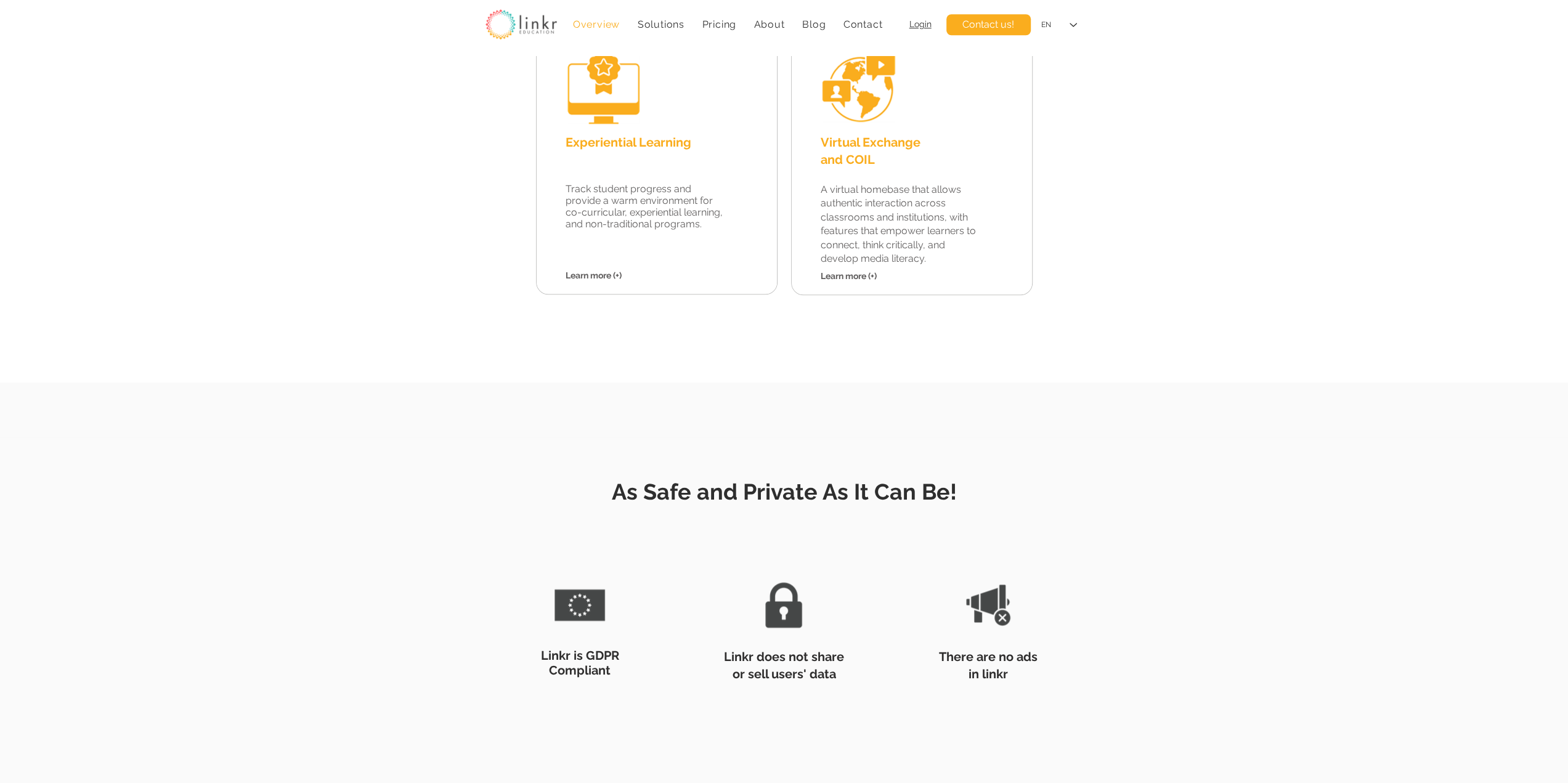
scroll to position [1232, 0]
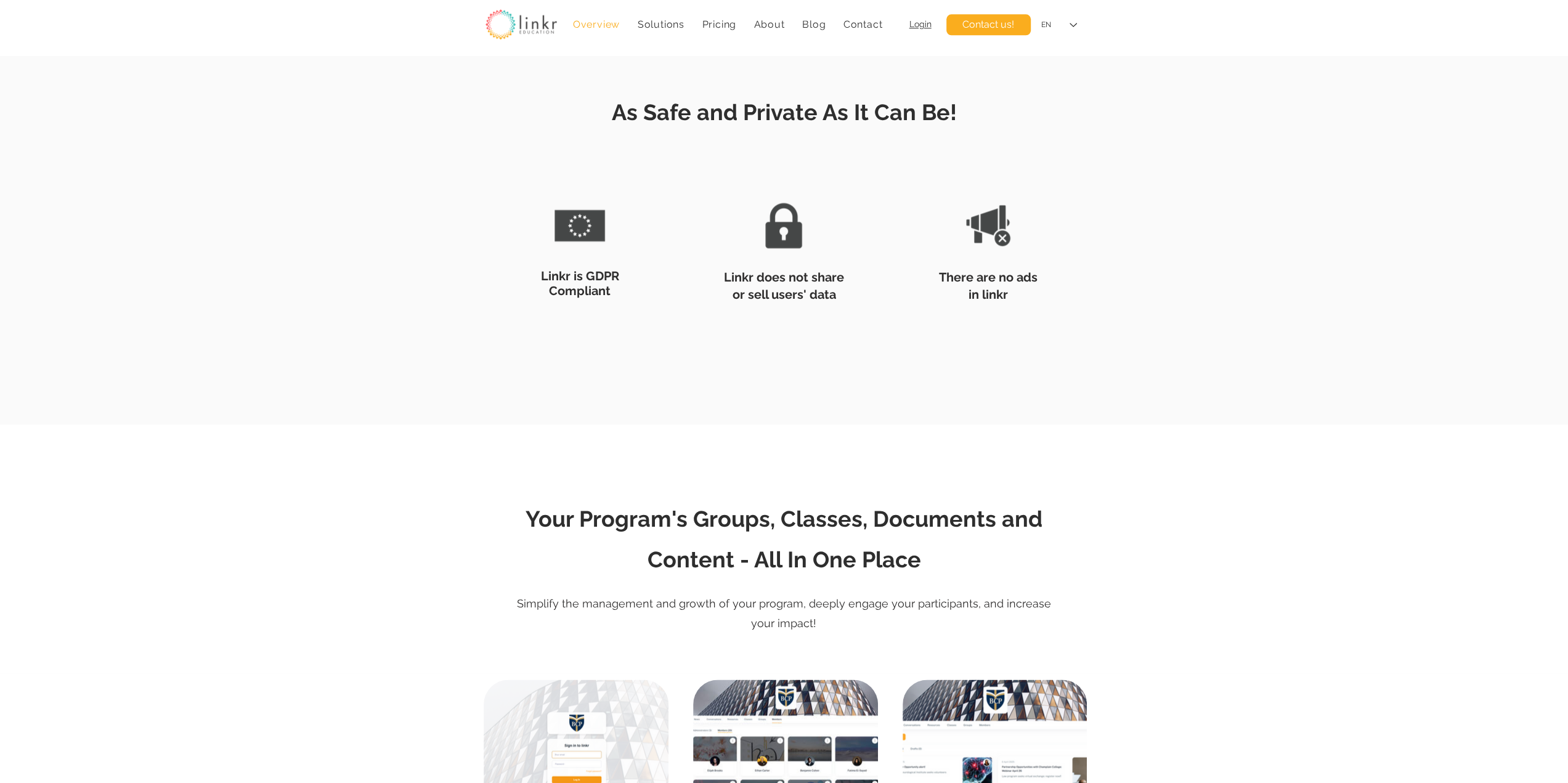
scroll to position [1746, 0]
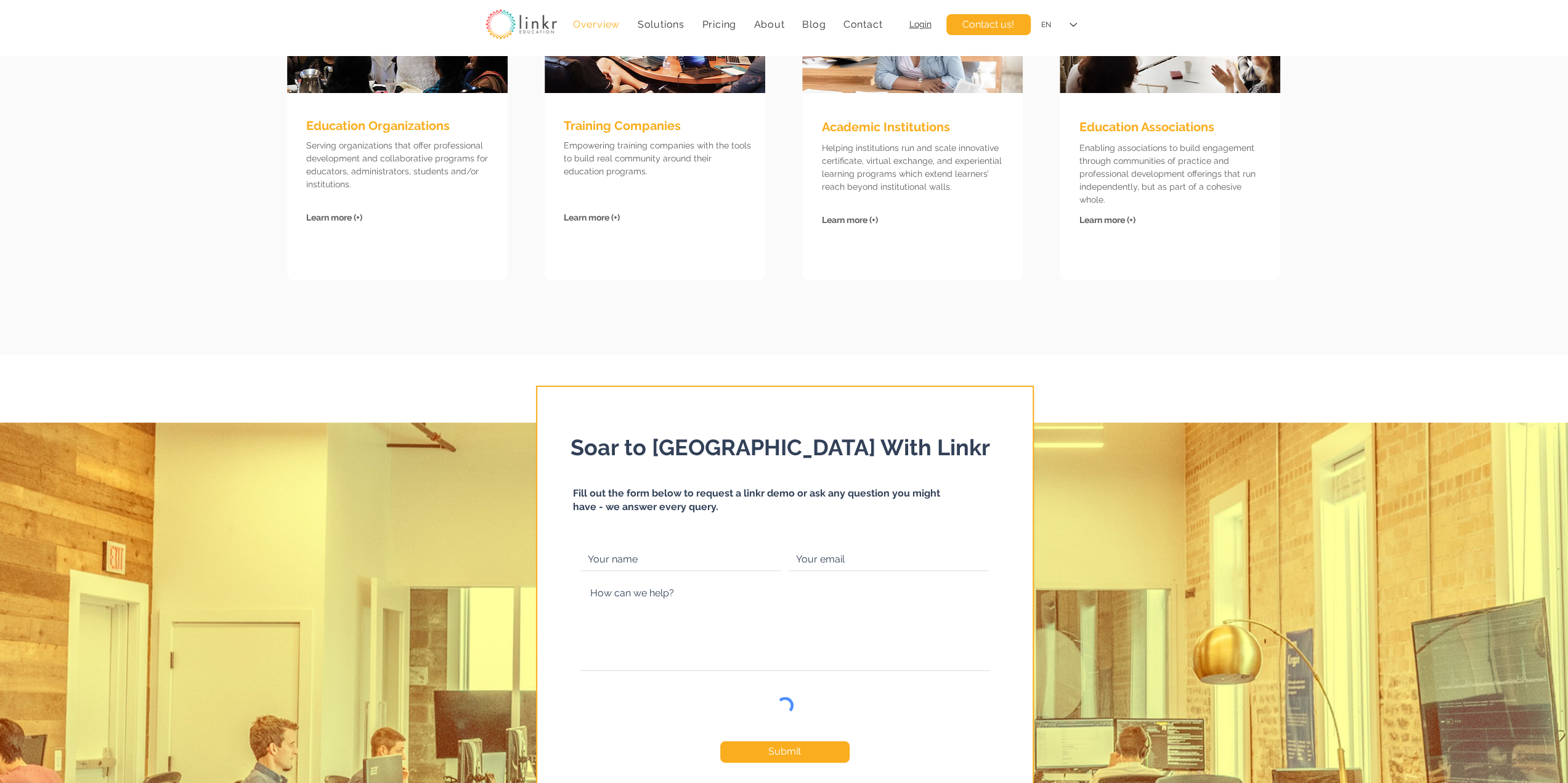
scroll to position [4621, 0]
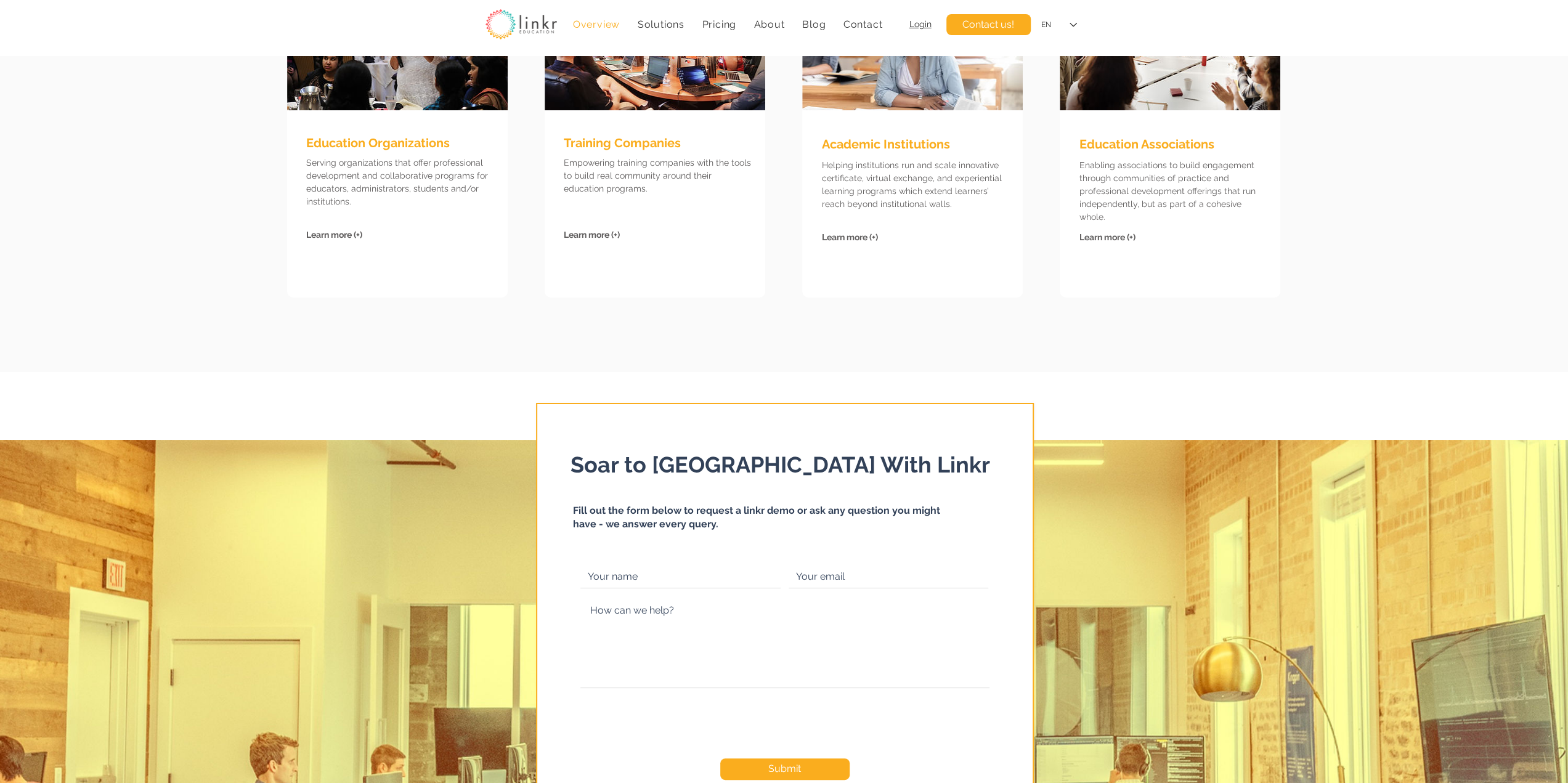
scroll to position [4518, 0]
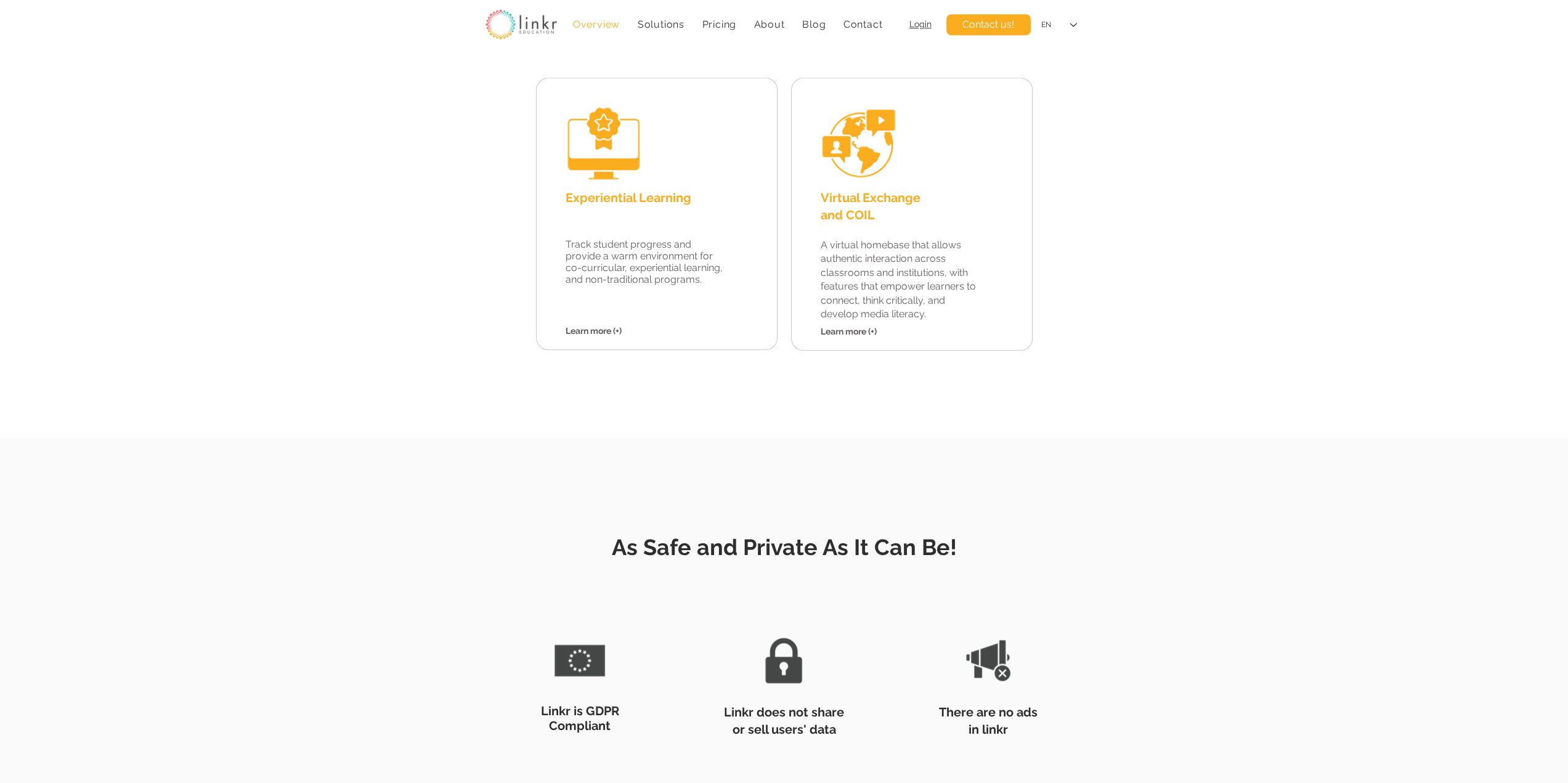
scroll to position [1169, 0]
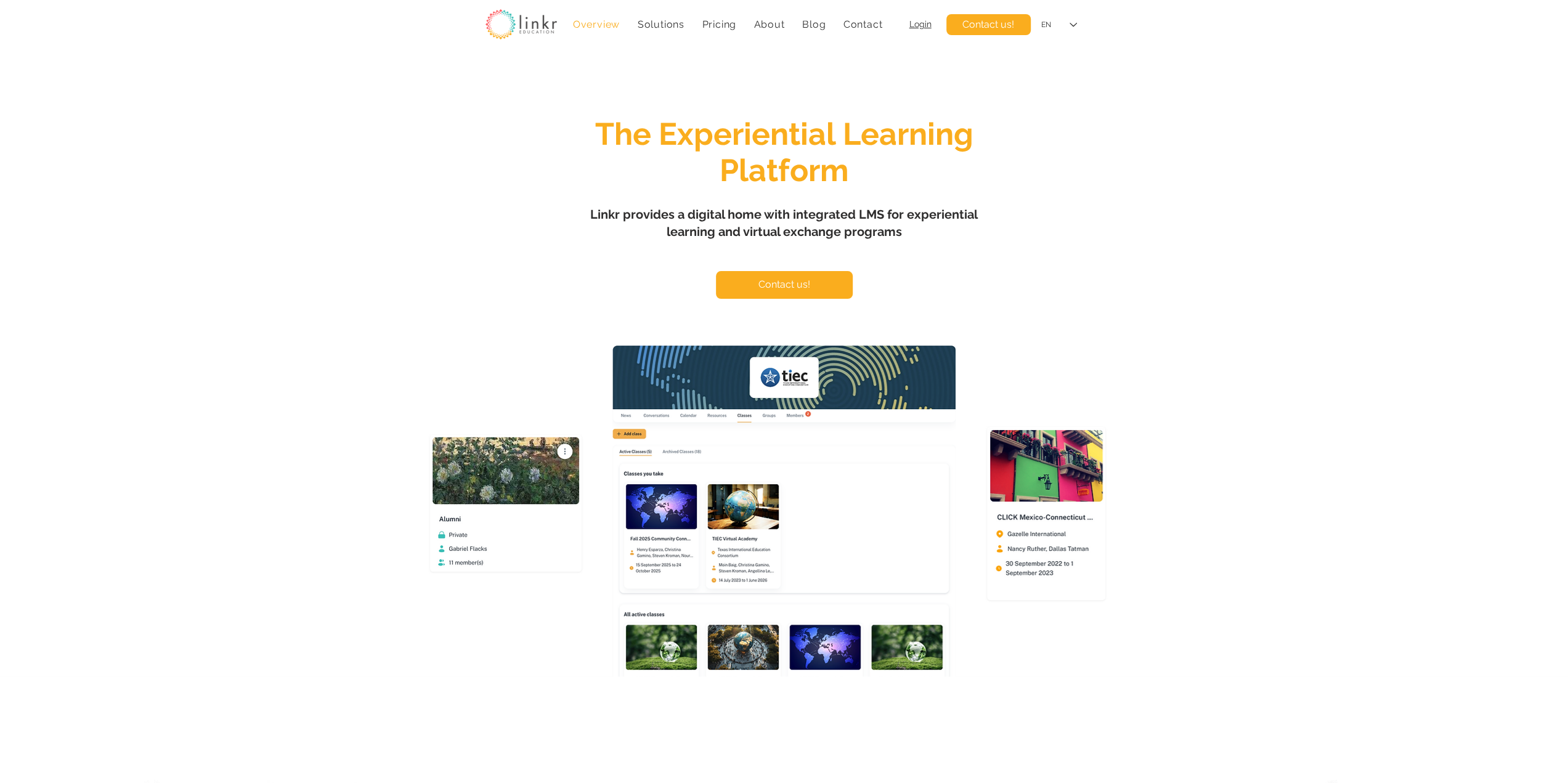
click at [1262, 260] on div "main content" at bounding box center [784, 366] width 1568 height 621
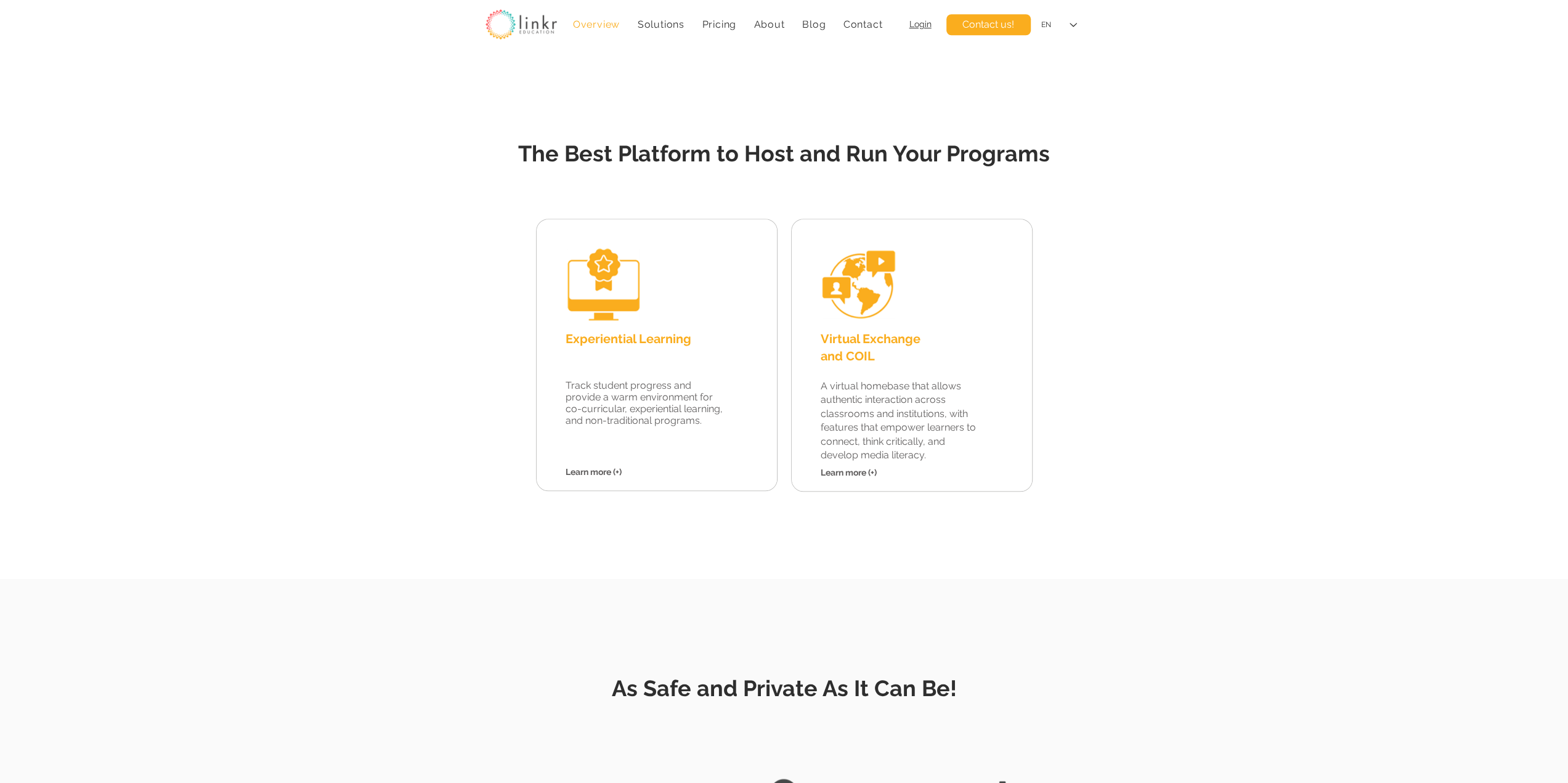
scroll to position [1026, 0]
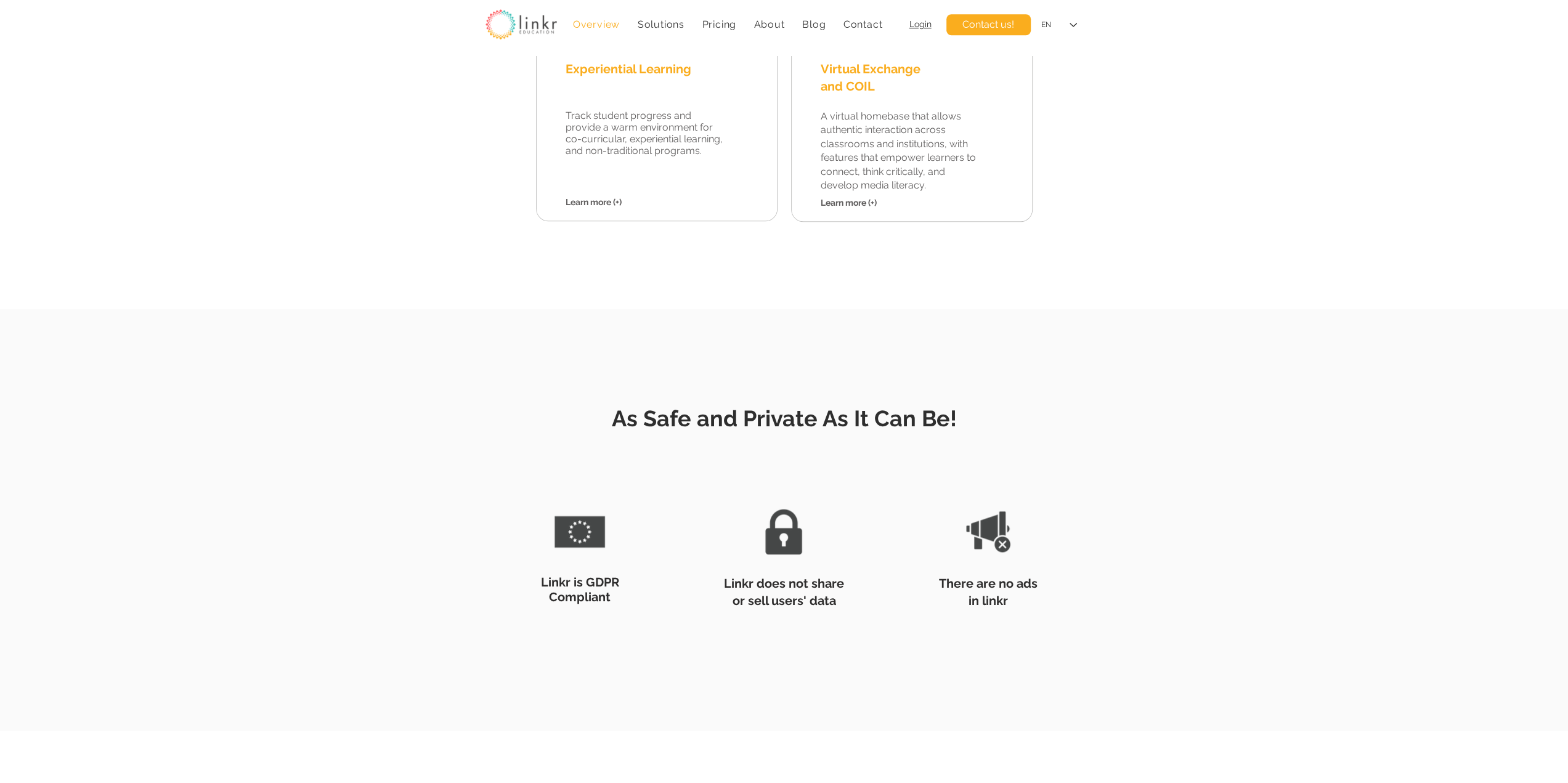
scroll to position [1335, 0]
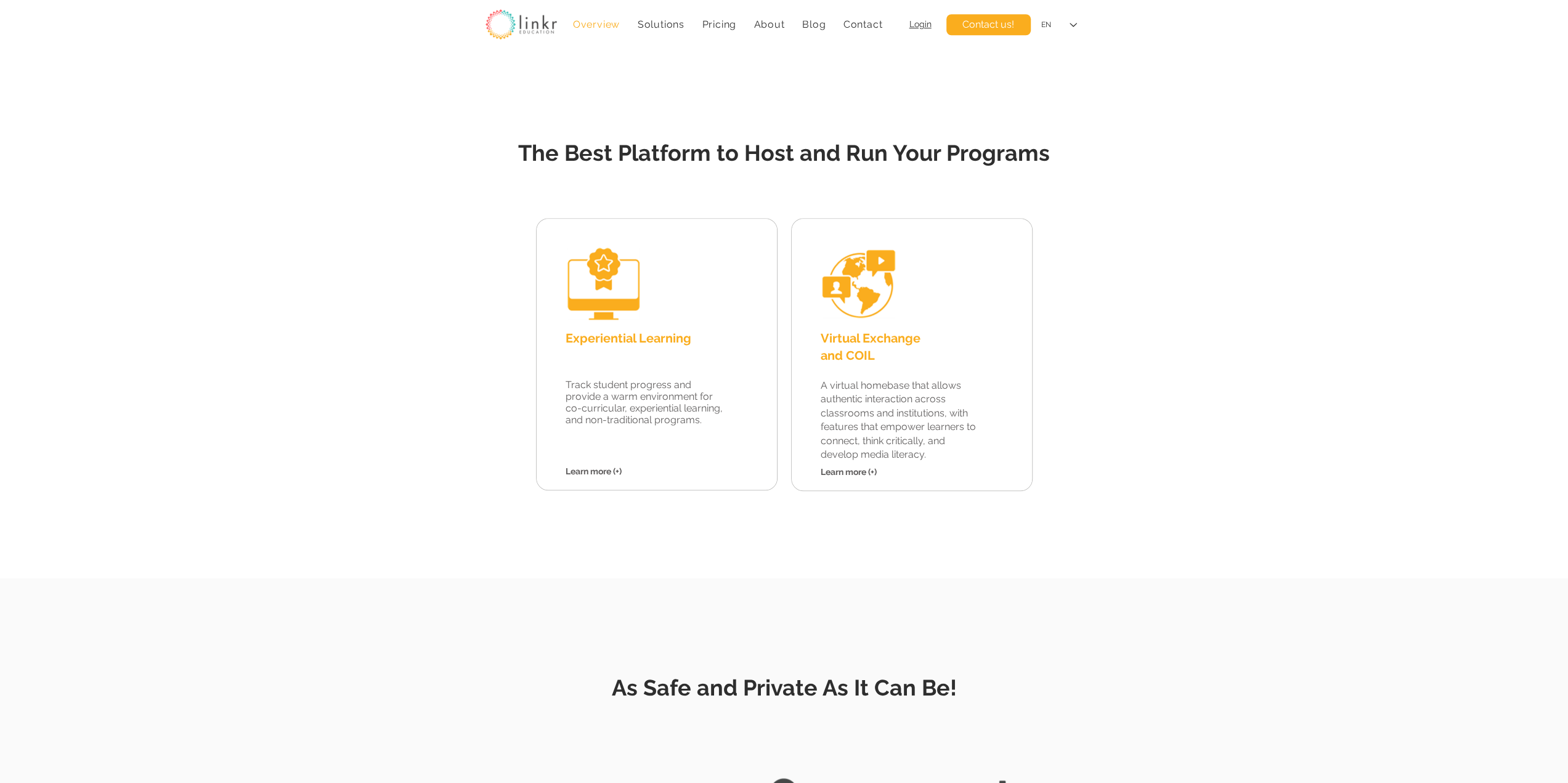
scroll to position [1026, 0]
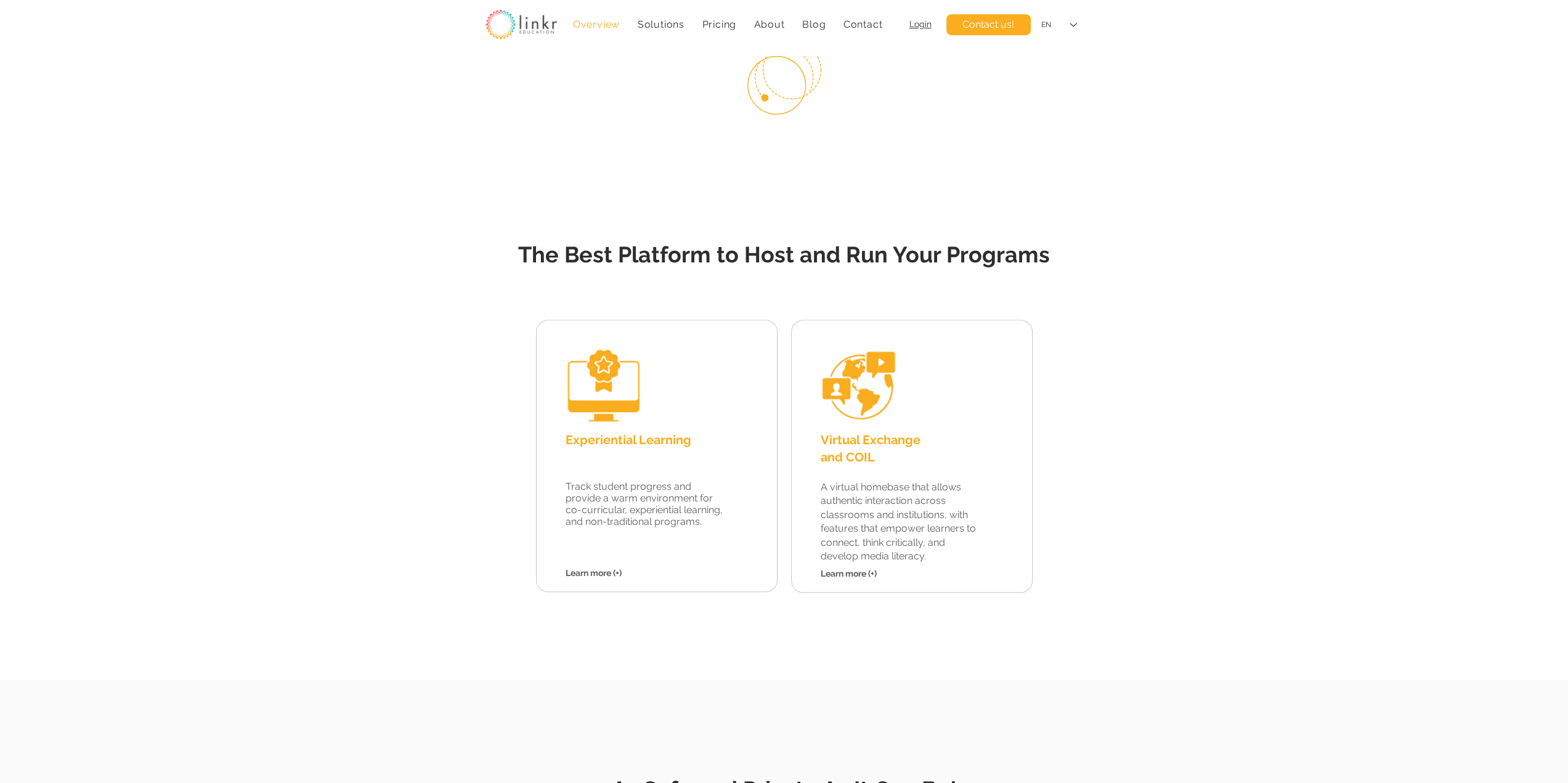
scroll to position [1129, 0]
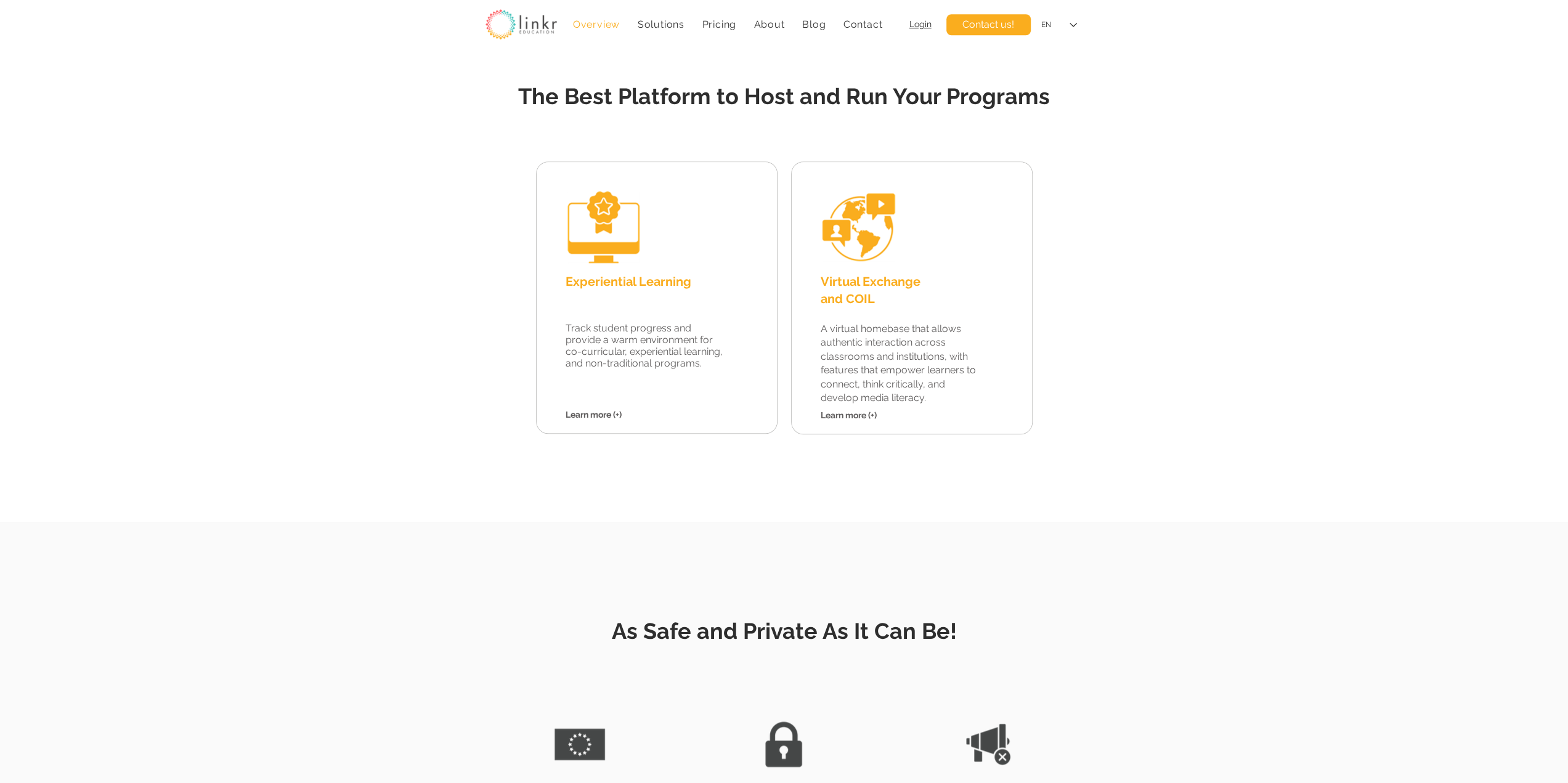
scroll to position [1129, 0]
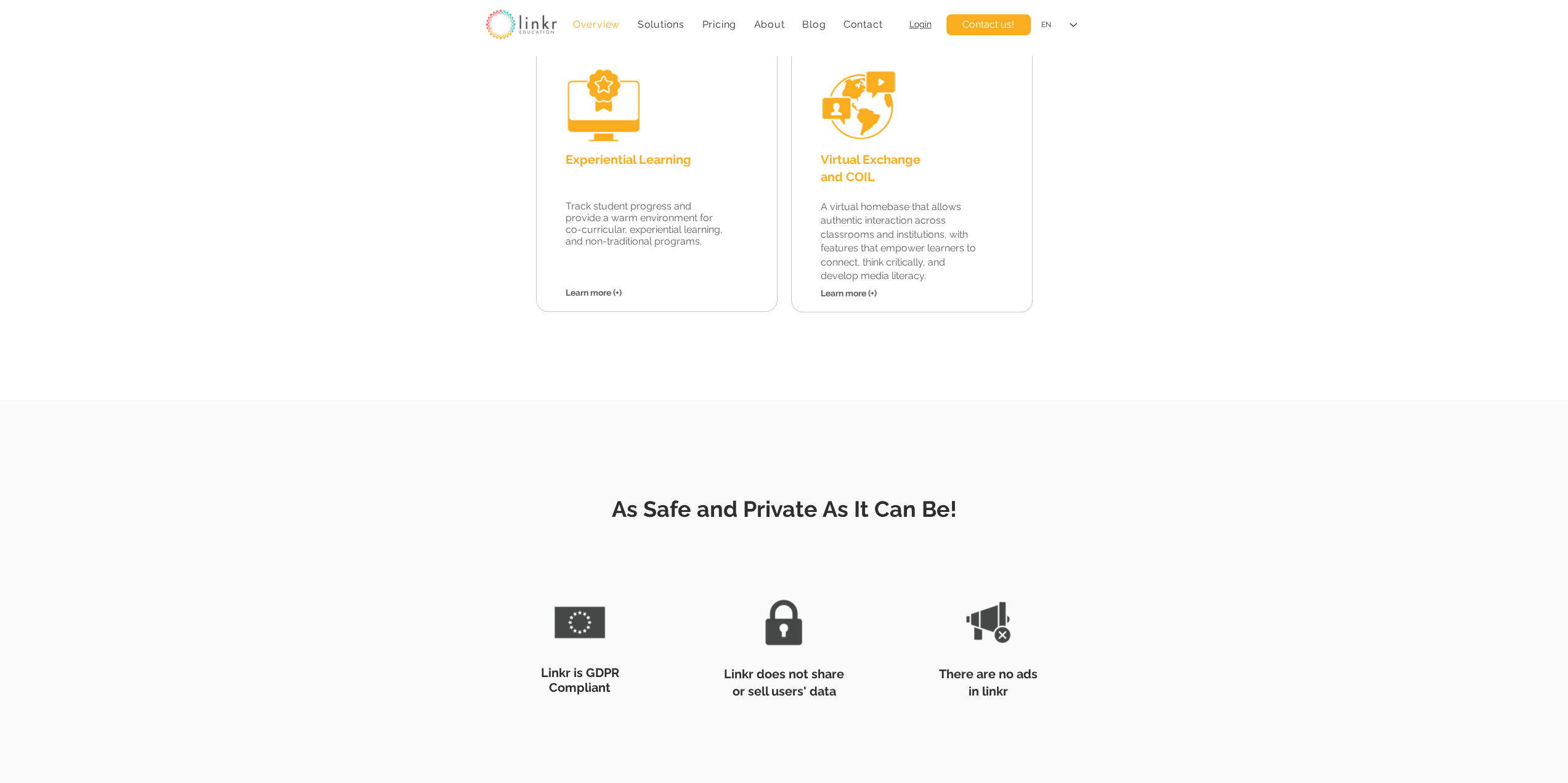
scroll to position [1232, 0]
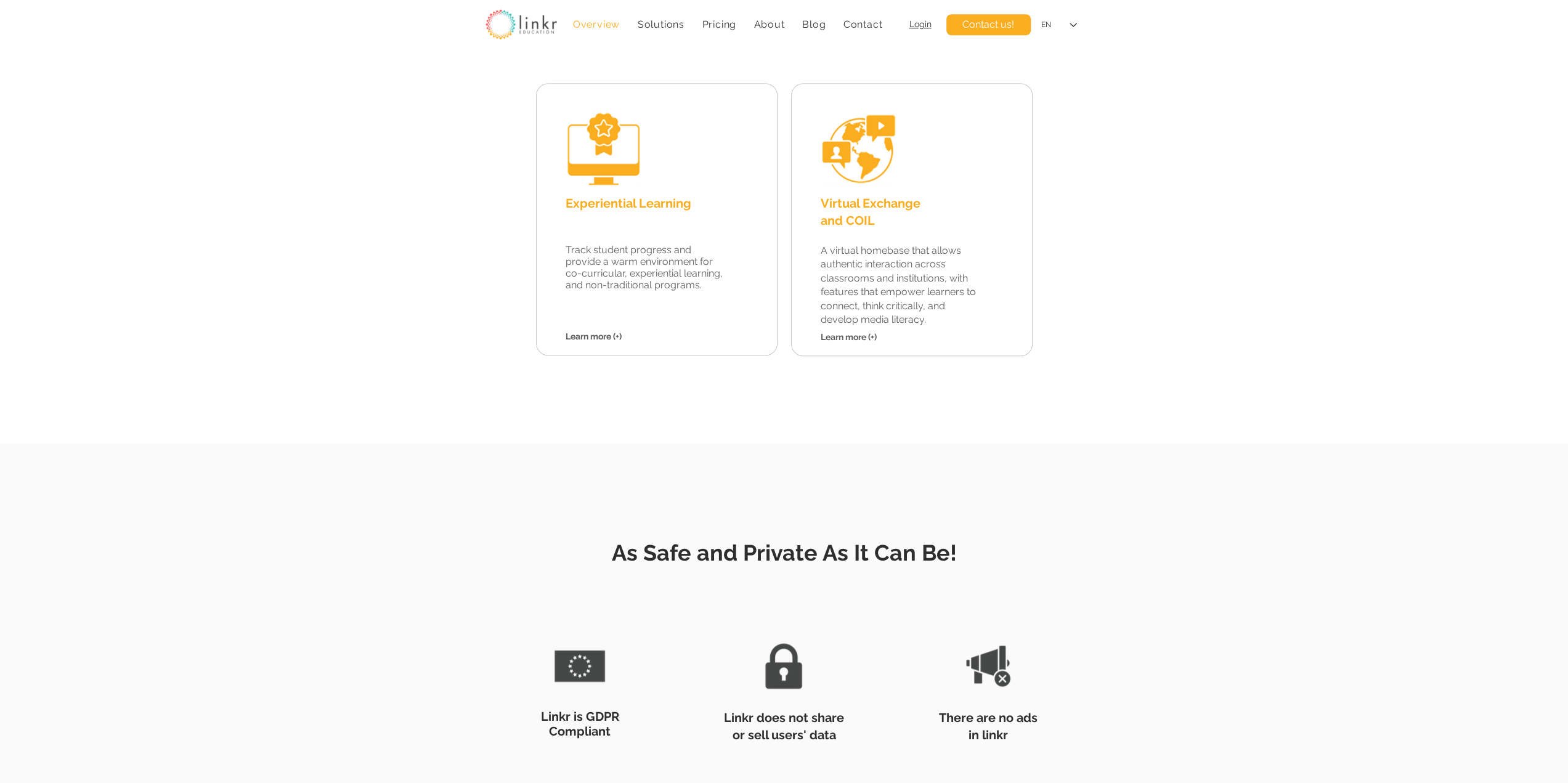
scroll to position [1232, 0]
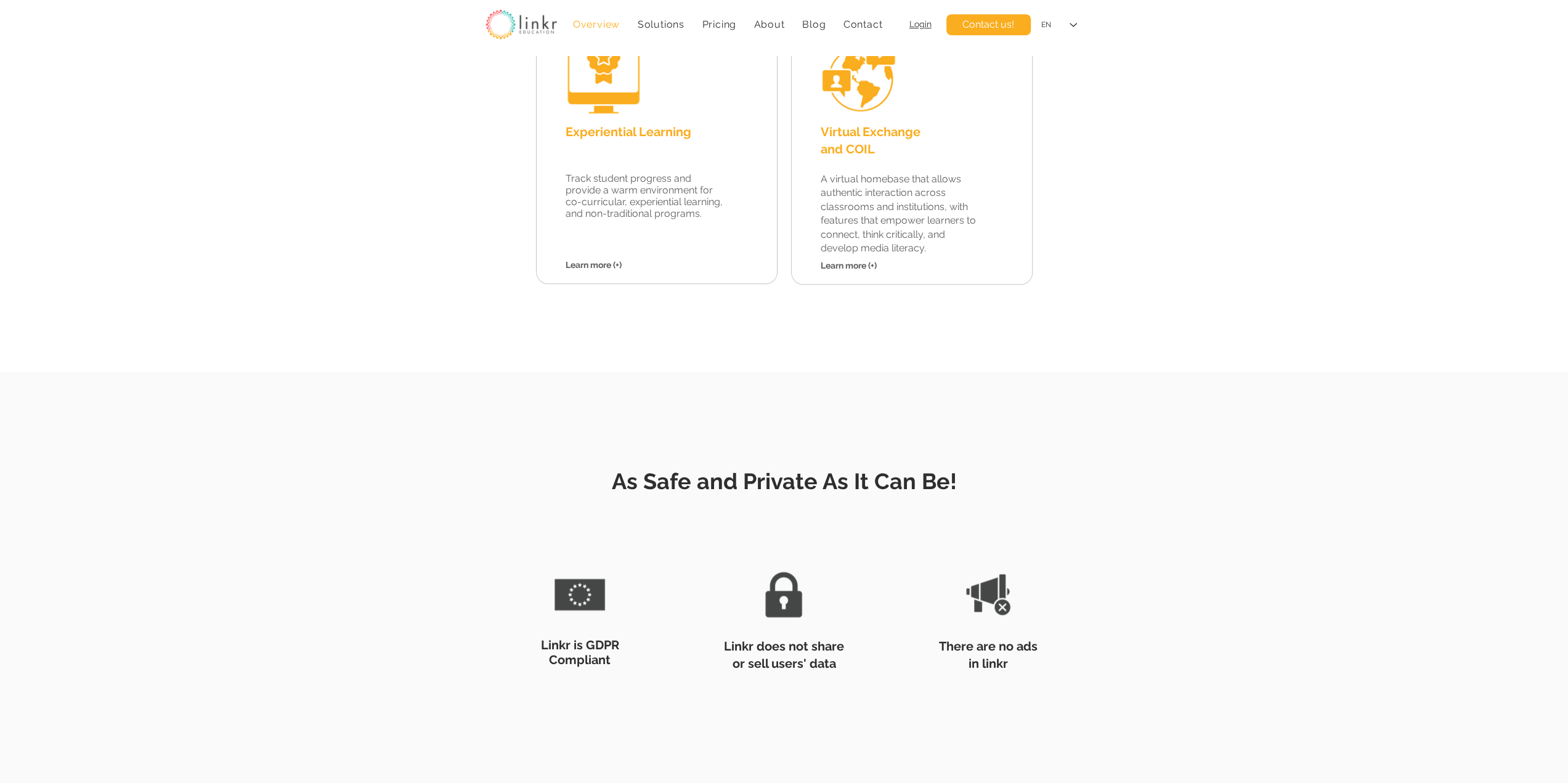
click at [1290, 384] on div at bounding box center [784, 582] width 1568 height 422
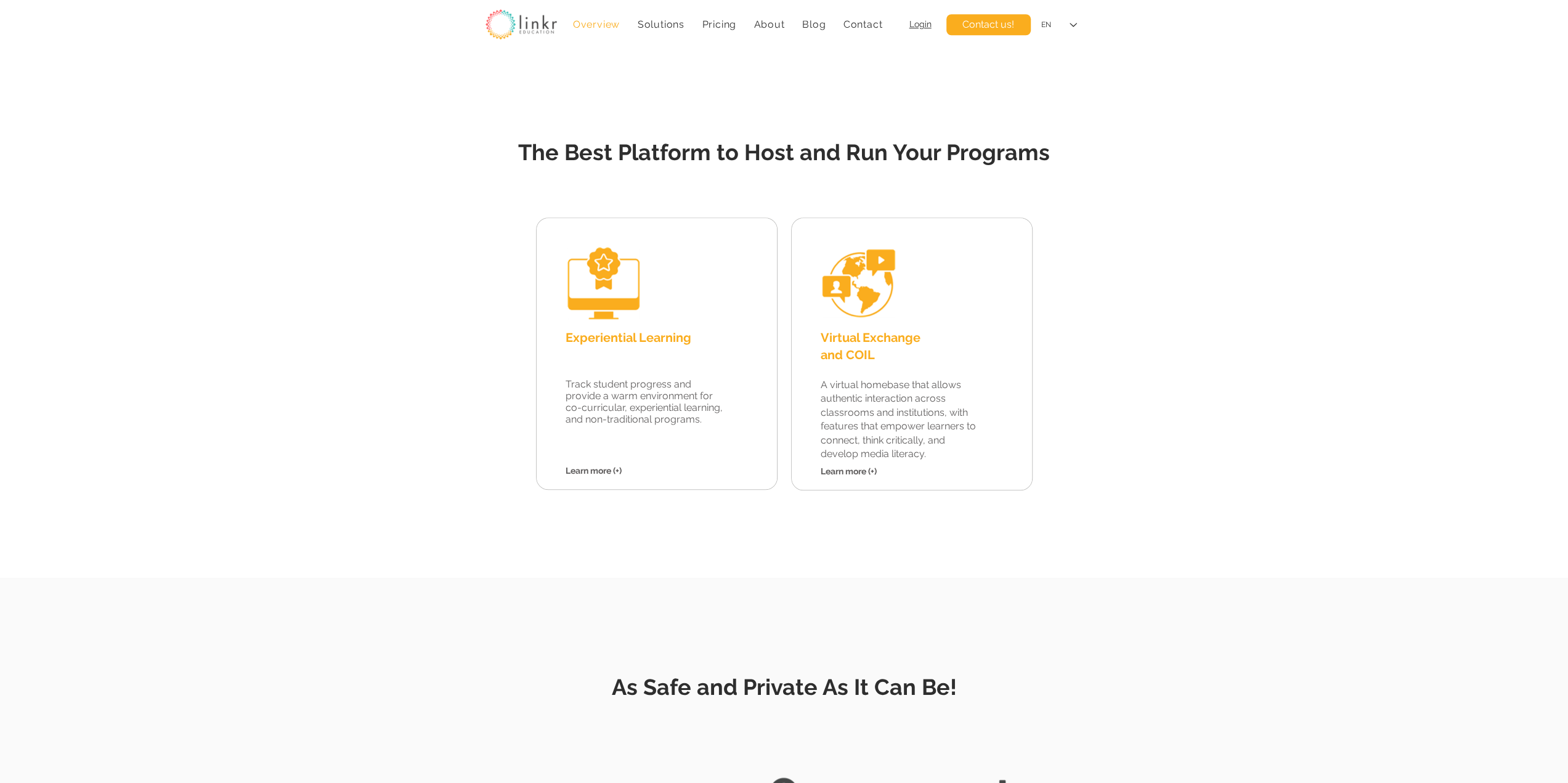
scroll to position [1301, 0]
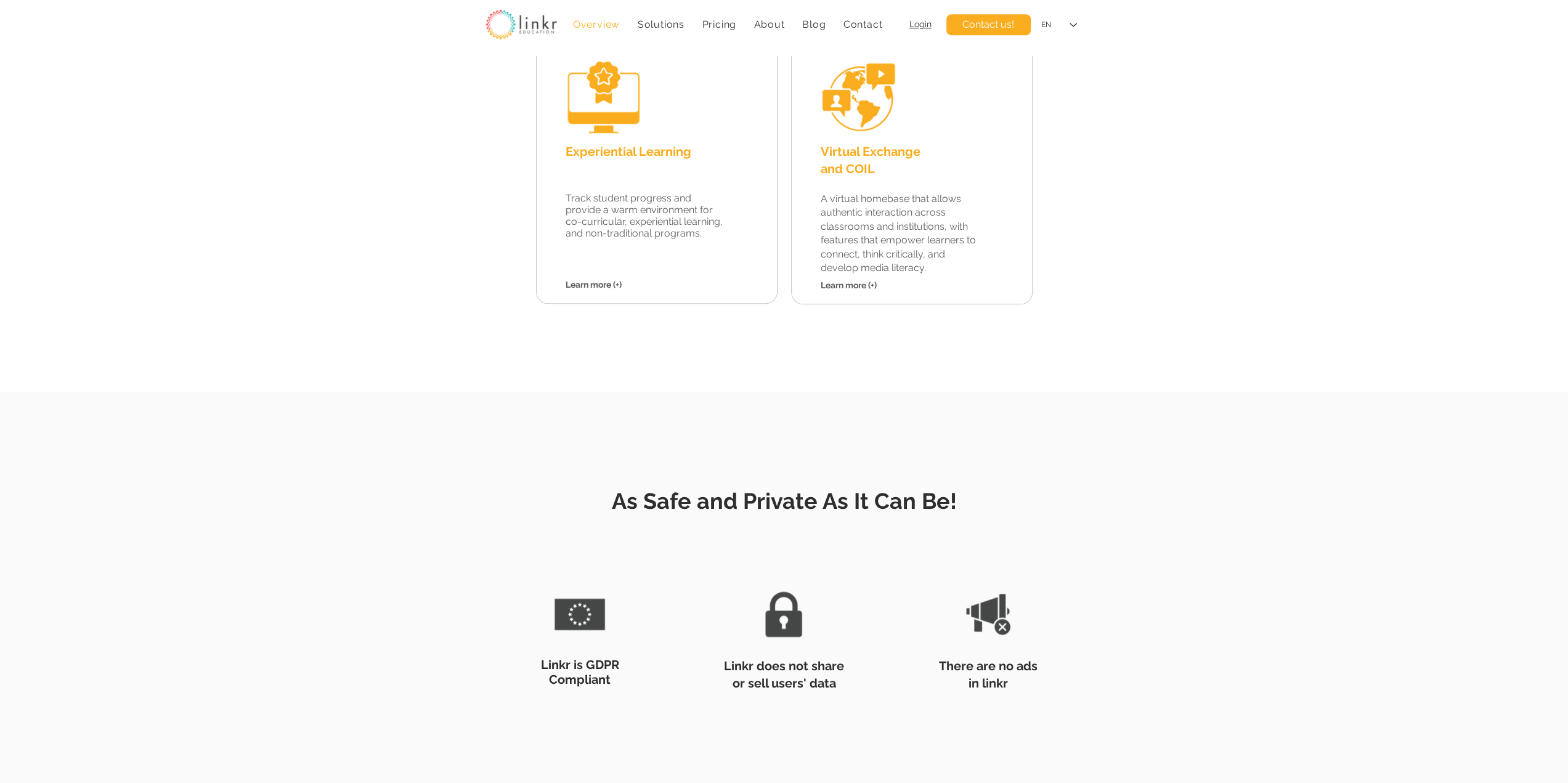
scroll to position [1232, 0]
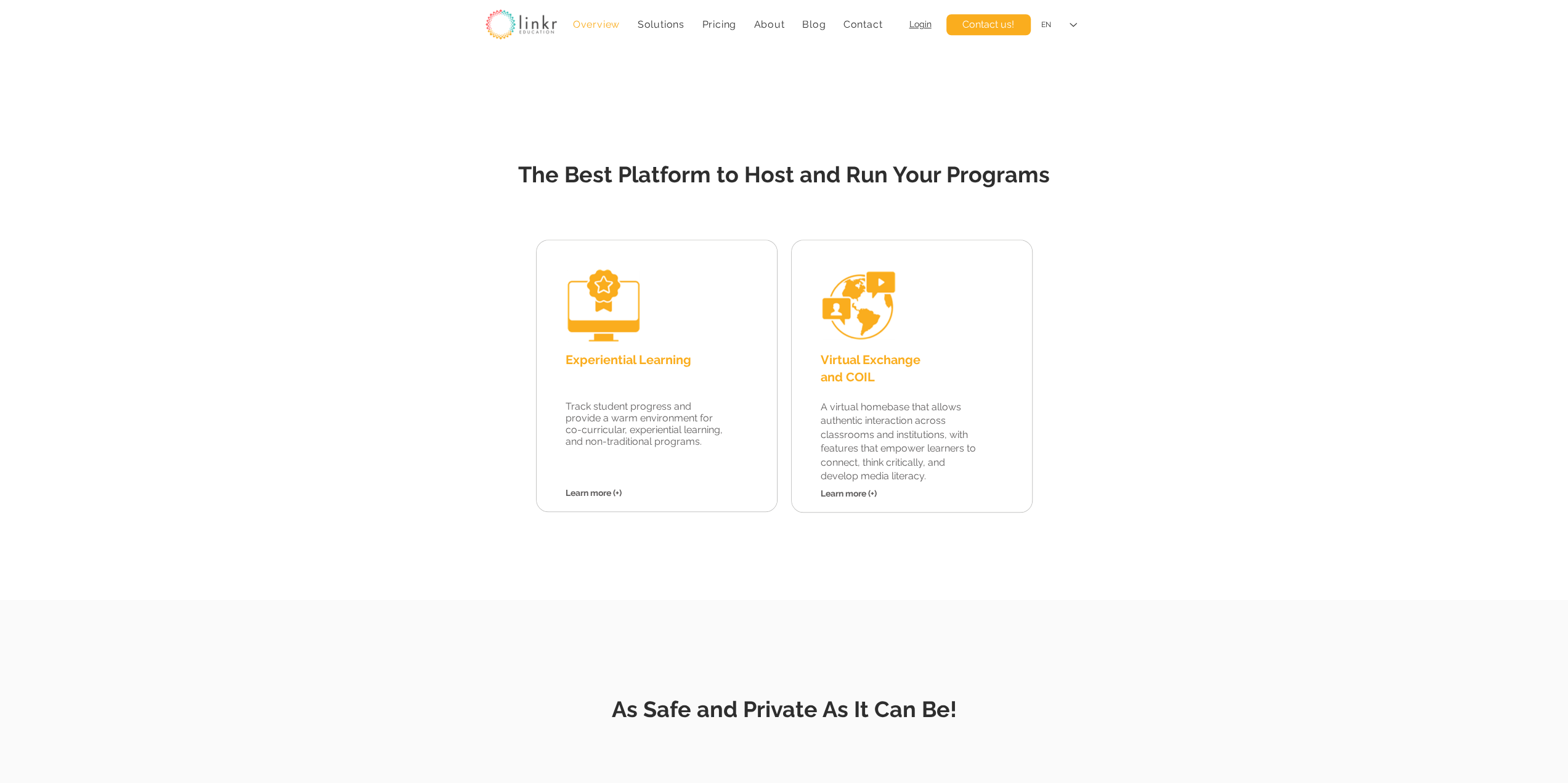
scroll to position [1232, 0]
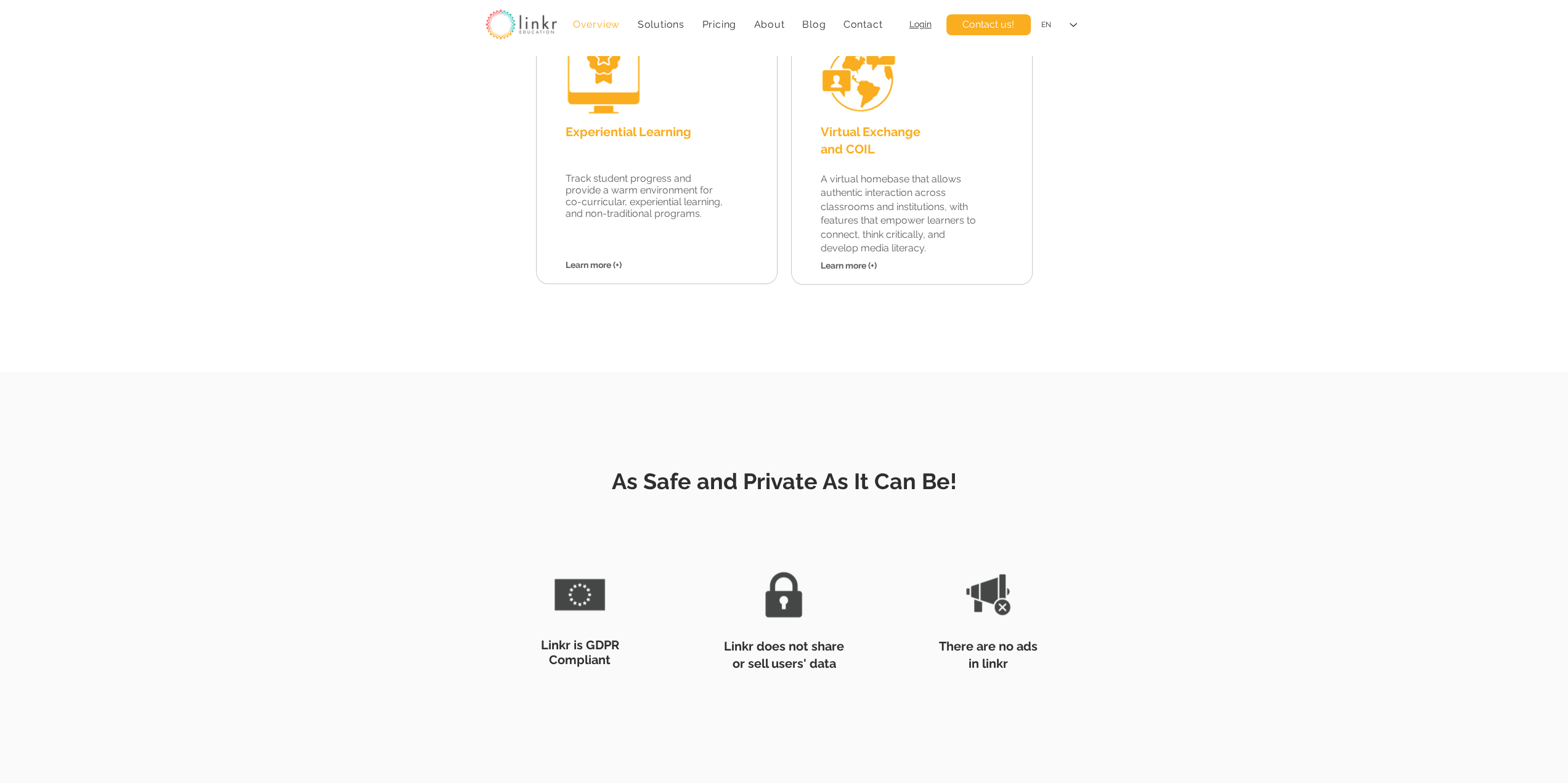
click at [1195, 305] on div at bounding box center [784, 106] width 1568 height 532
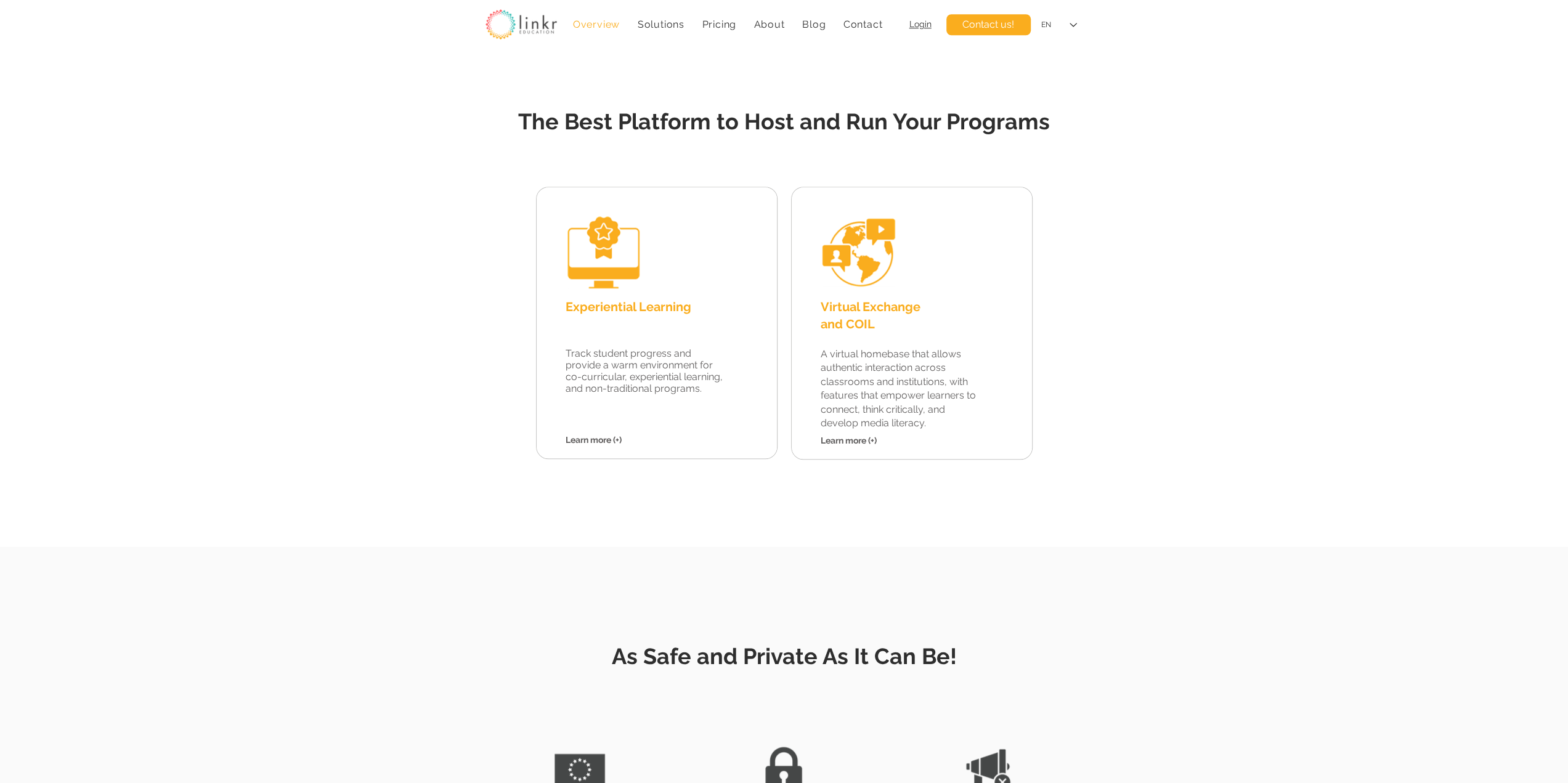
scroll to position [1129, 0]
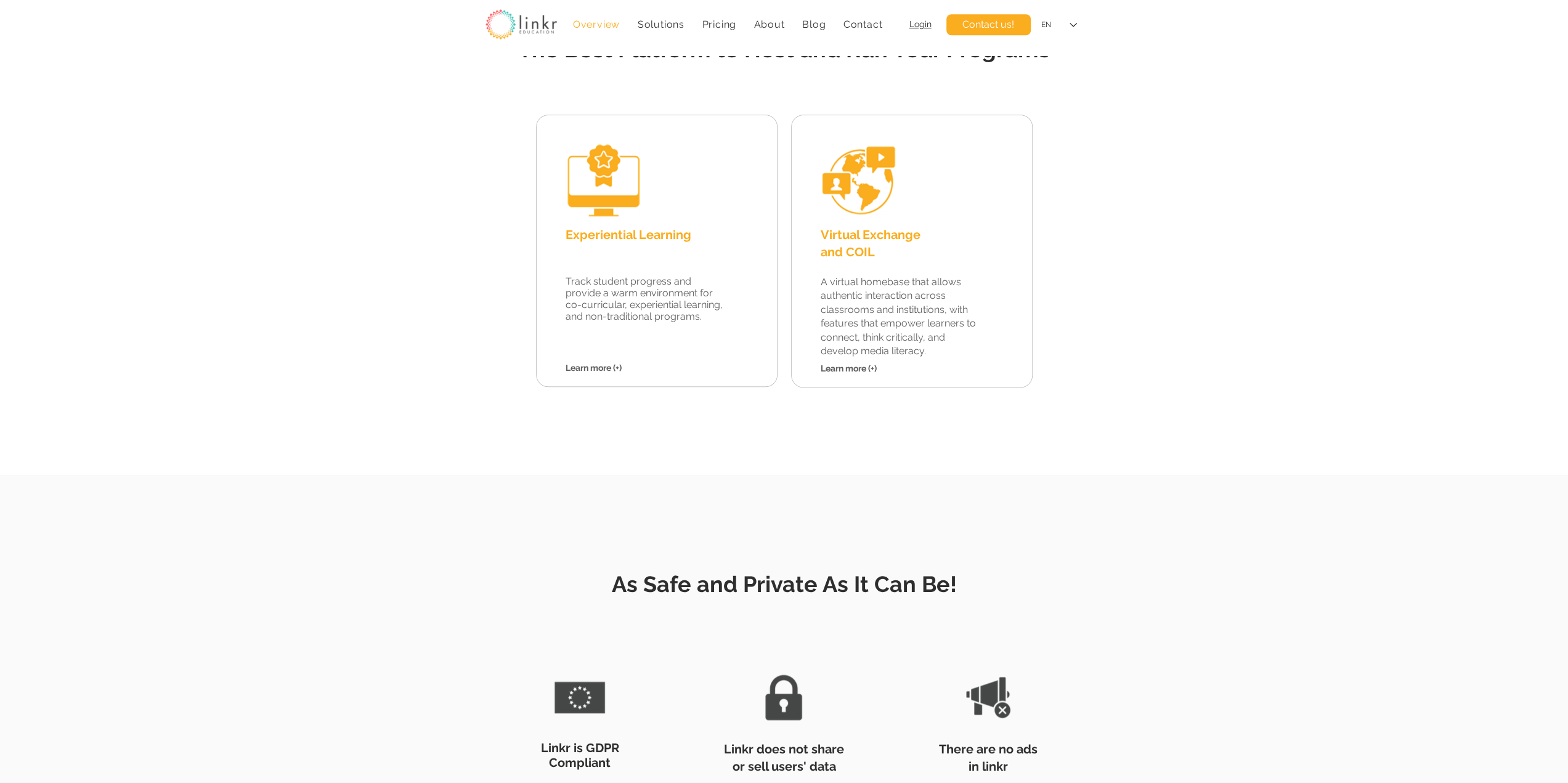
click at [1363, 344] on div at bounding box center [784, 209] width 1568 height 532
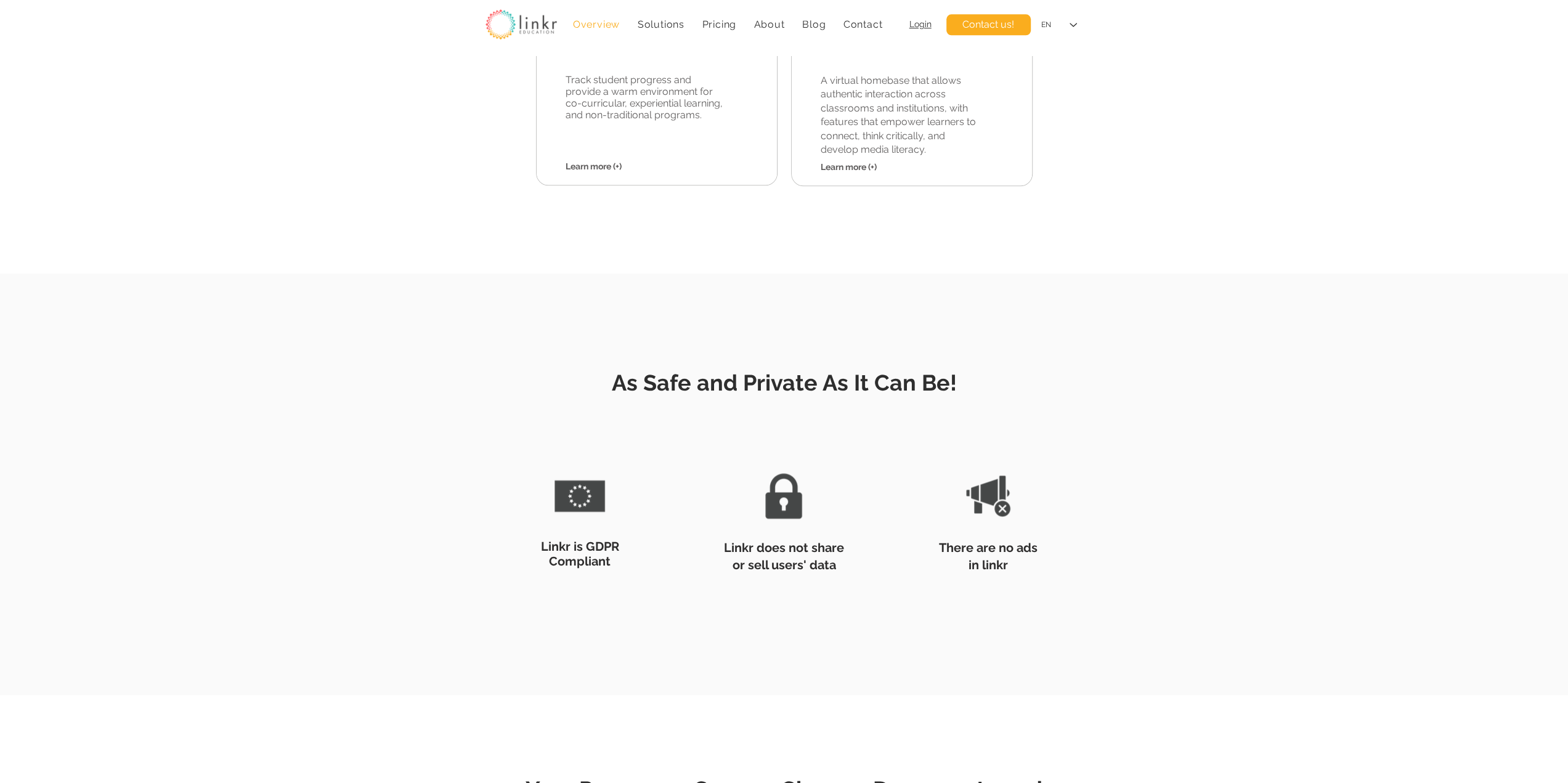
scroll to position [1335, 0]
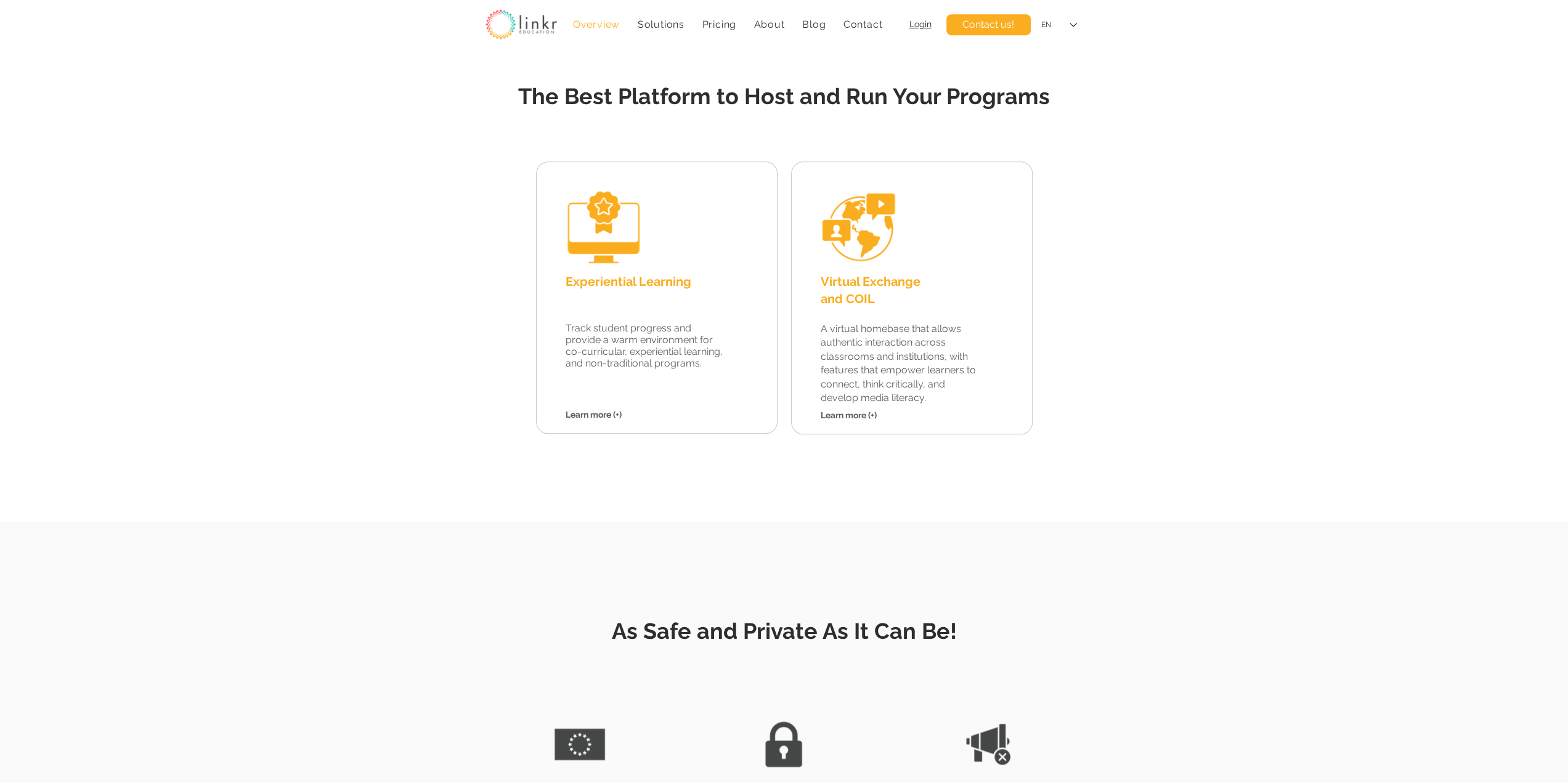
scroll to position [1129, 0]
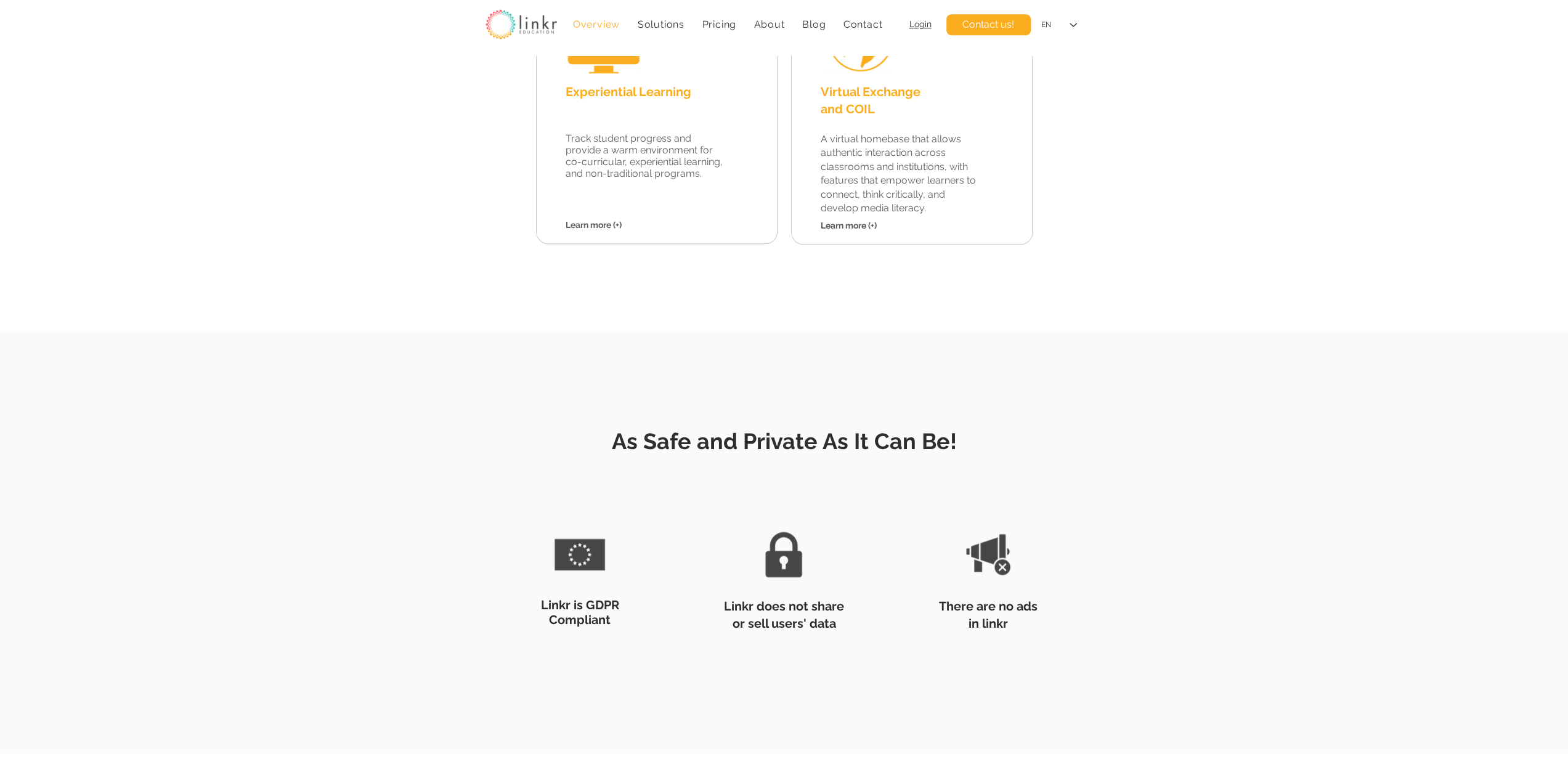
scroll to position [1335, 0]
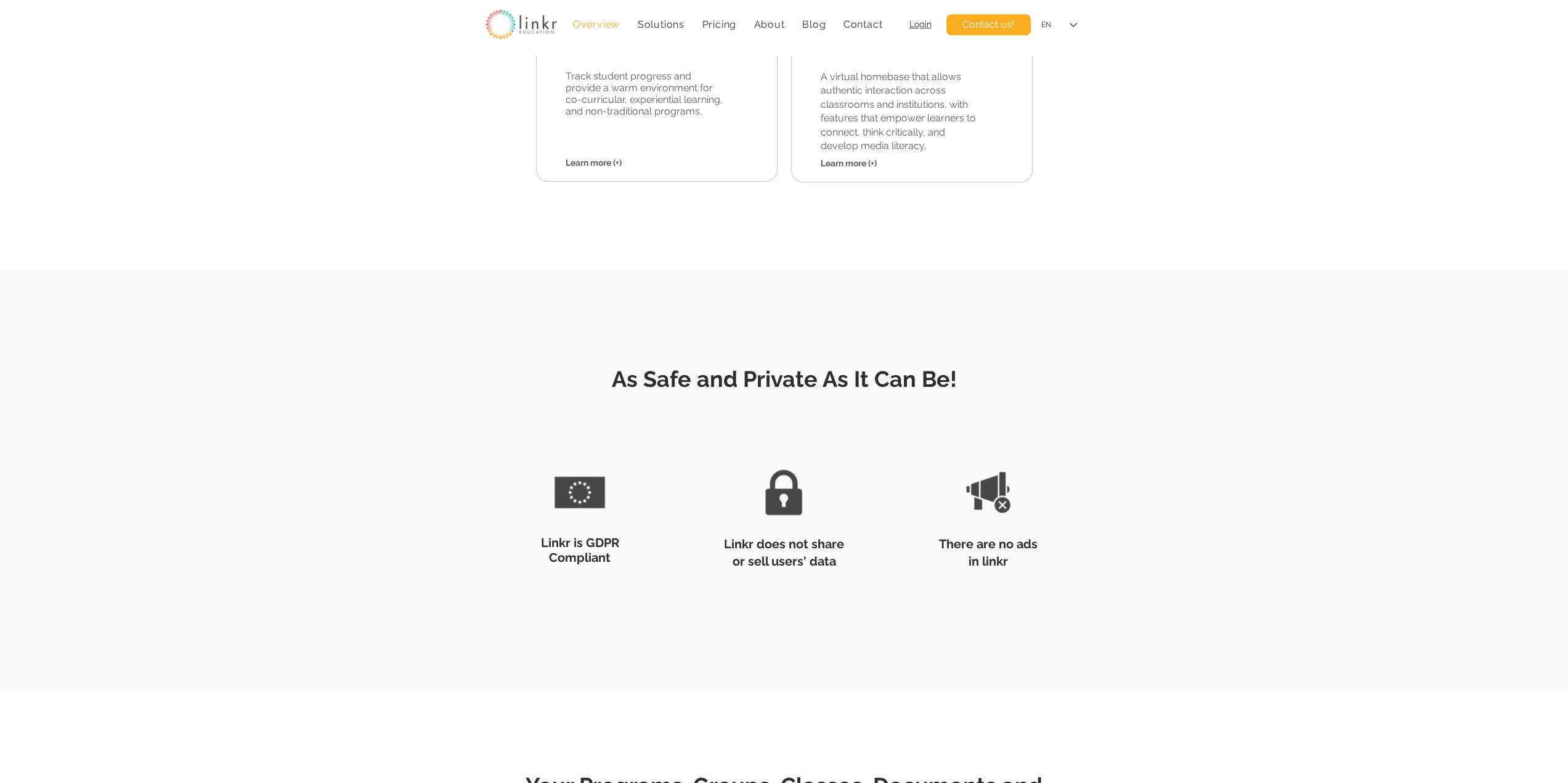
click at [1214, 459] on div at bounding box center [784, 474] width 1568 height 299
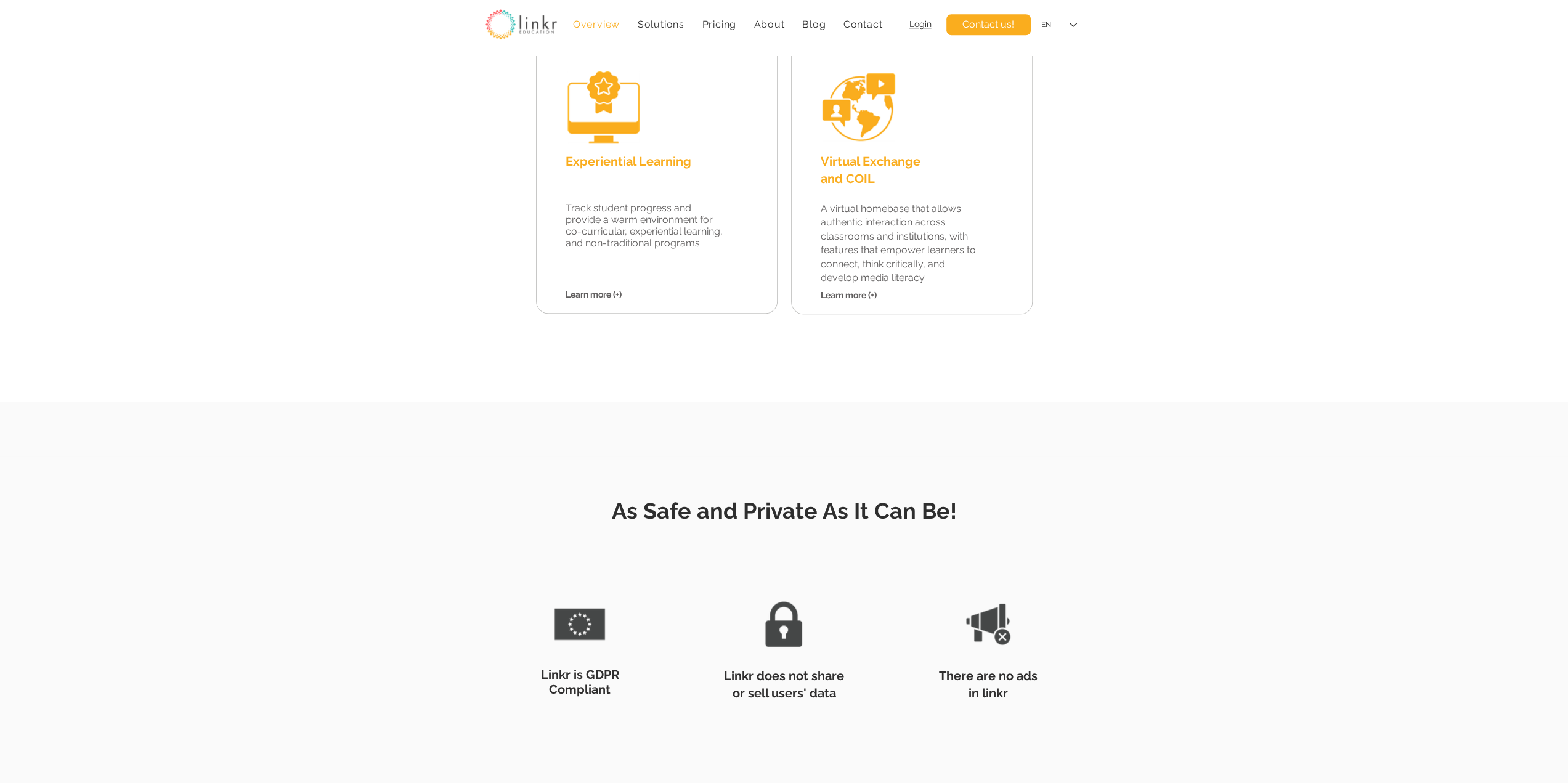
scroll to position [1232, 0]
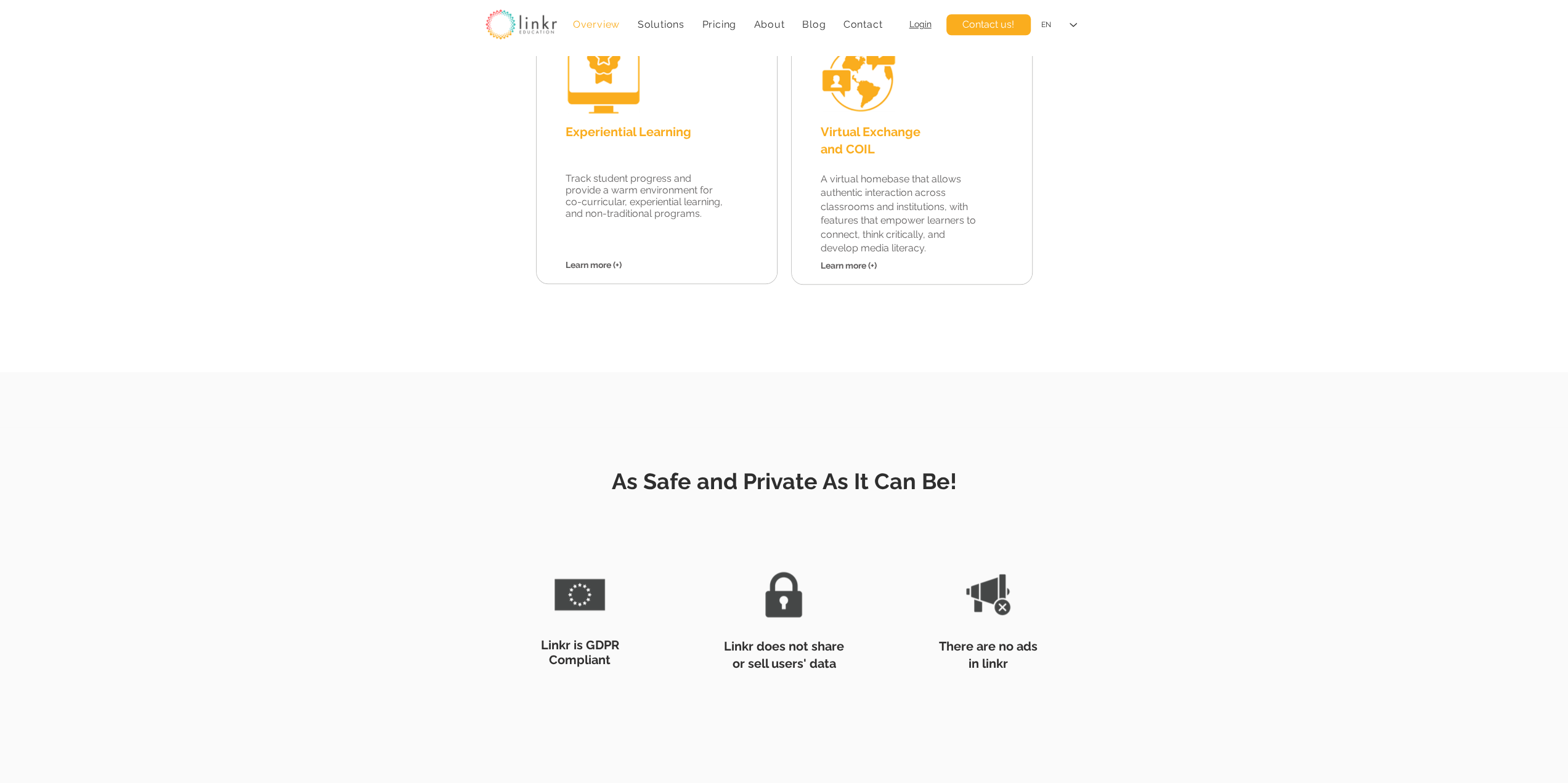
scroll to position [1026, 0]
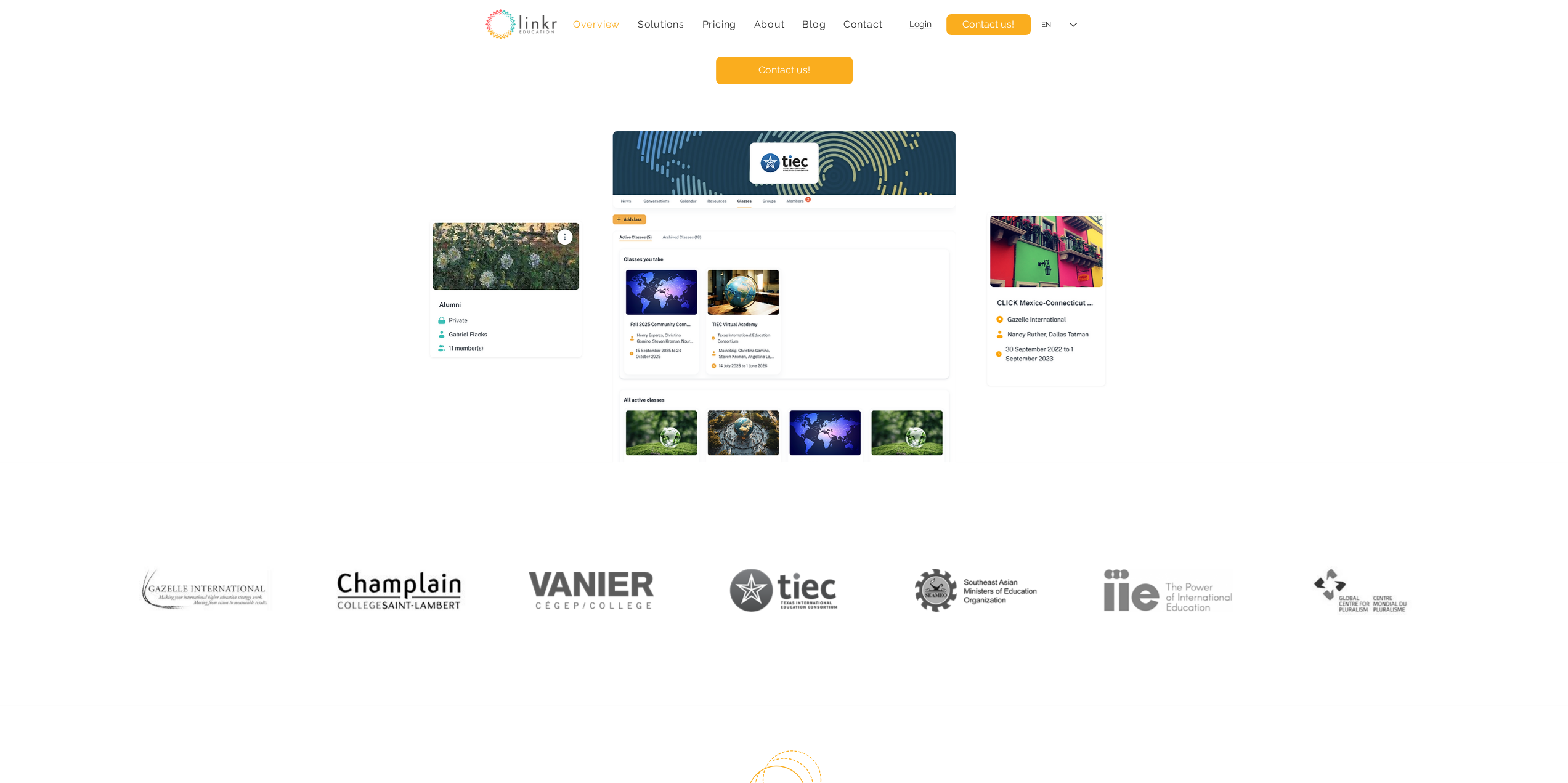
scroll to position [308, 0]
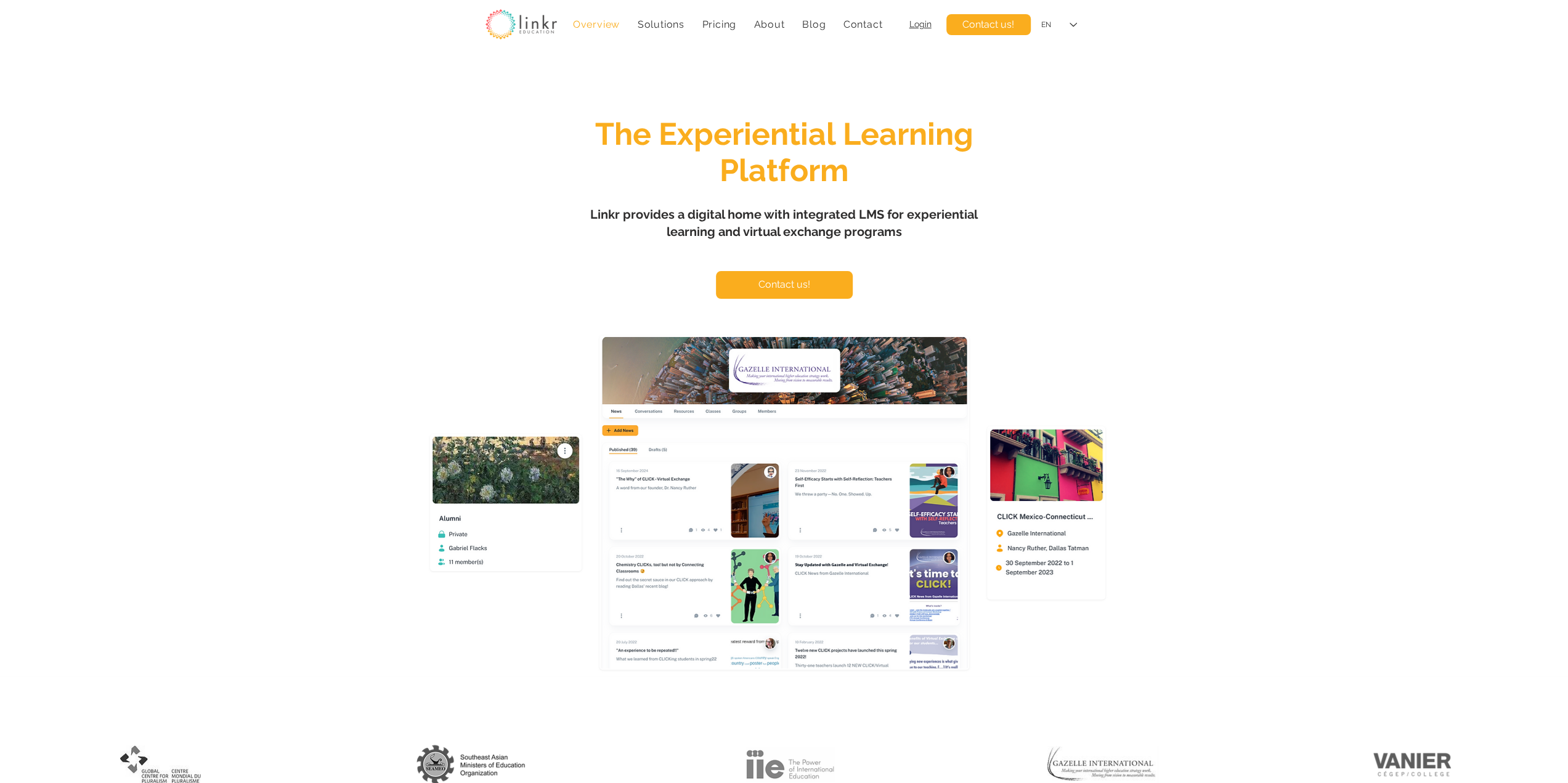
click at [438, 142] on div "main content" at bounding box center [784, 366] width 1568 height 620
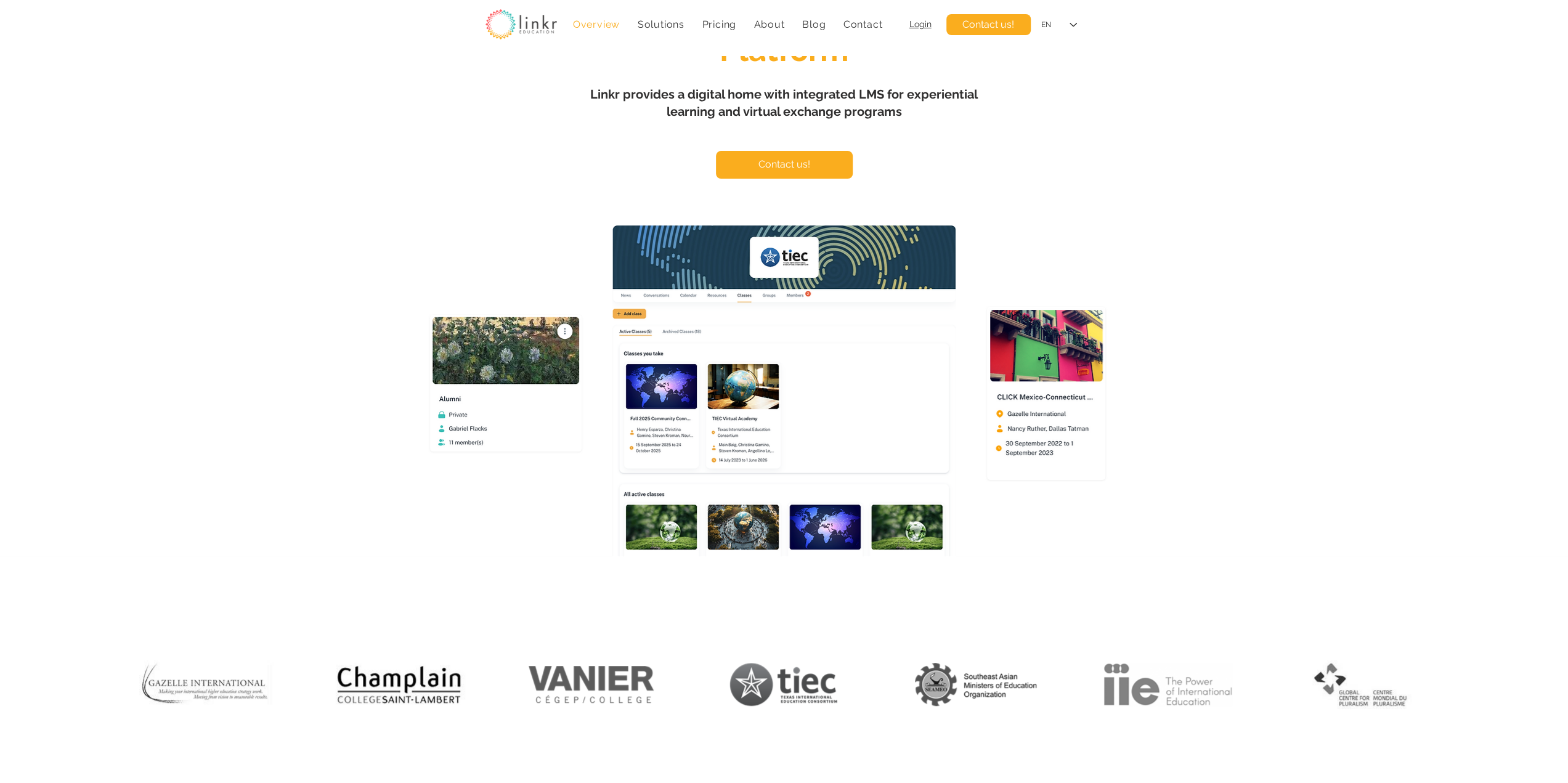
scroll to position [205, 0]
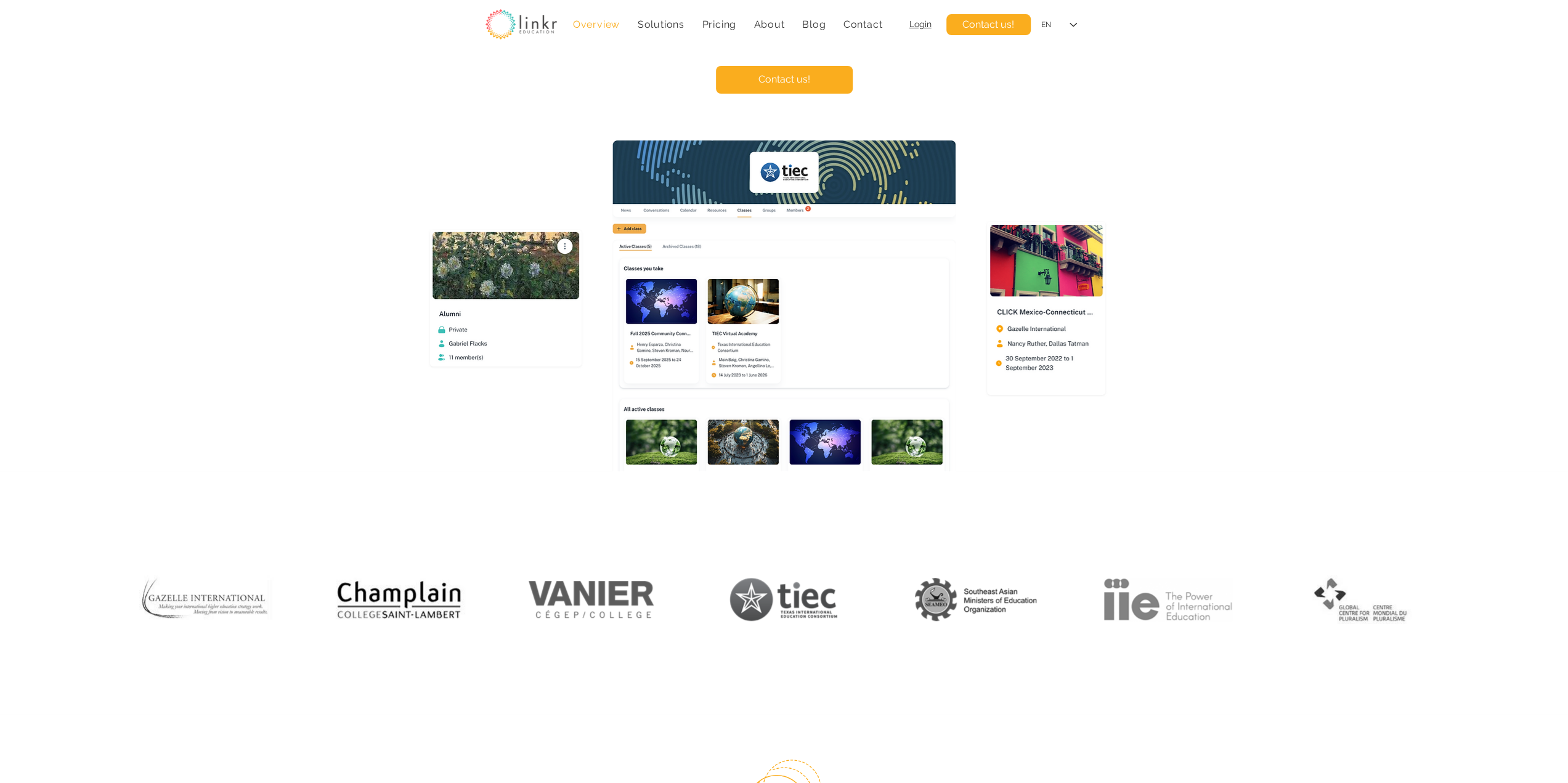
click at [298, 104] on div "main content" at bounding box center [784, 161] width 1568 height 621
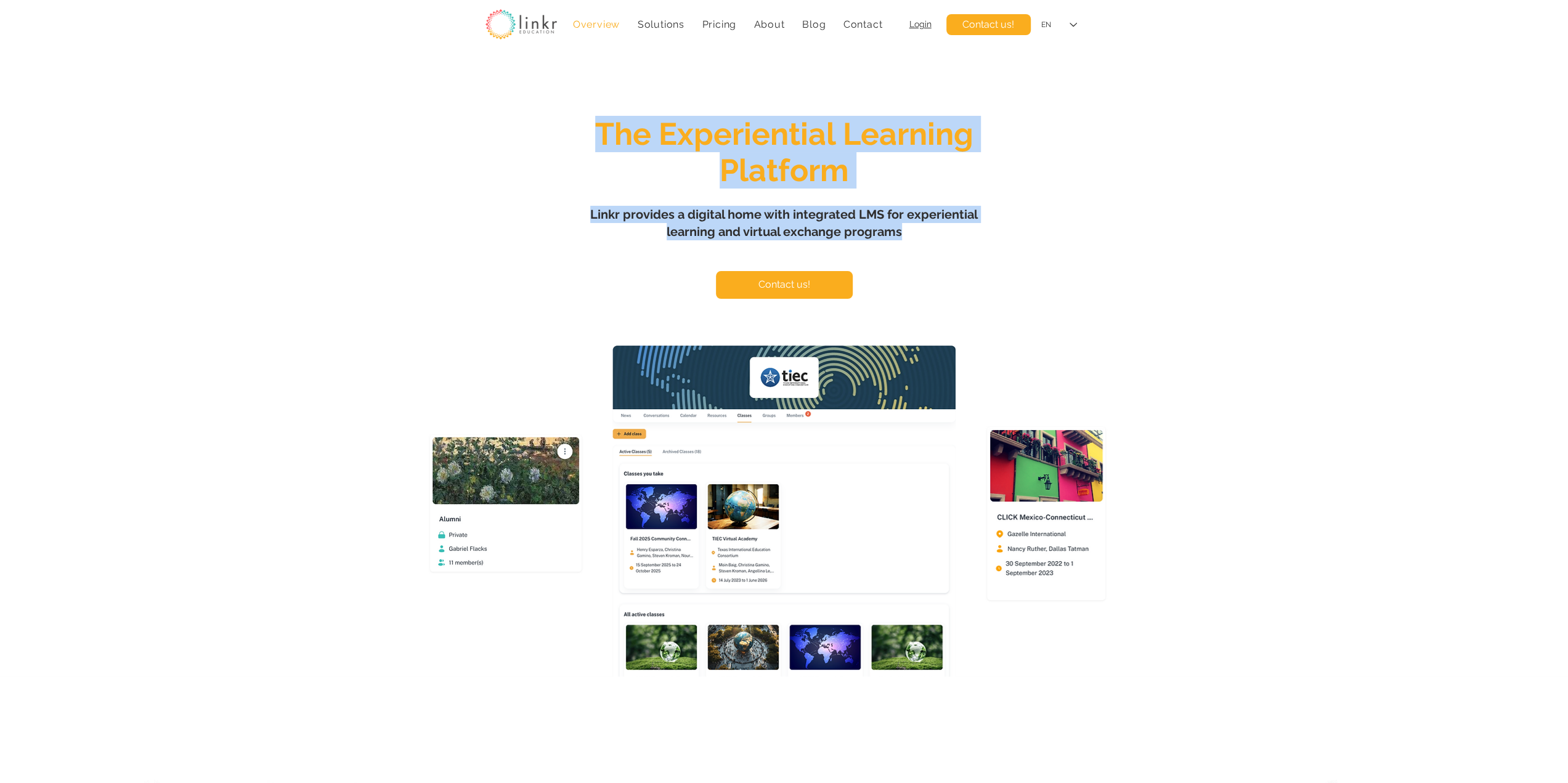
drag, startPoint x: 590, startPoint y: 143, endPoint x: 925, endPoint y: 228, distance: 345.6
click at [925, 228] on div "The Experiential Learning Platform Linkr provides a digital home with integrate…" at bounding box center [784, 386] width 1568 height 660
click at [925, 228] on h1 "Linkr provides a digital home with integrated LMS for experiential learning and…" at bounding box center [784, 223] width 432 height 35
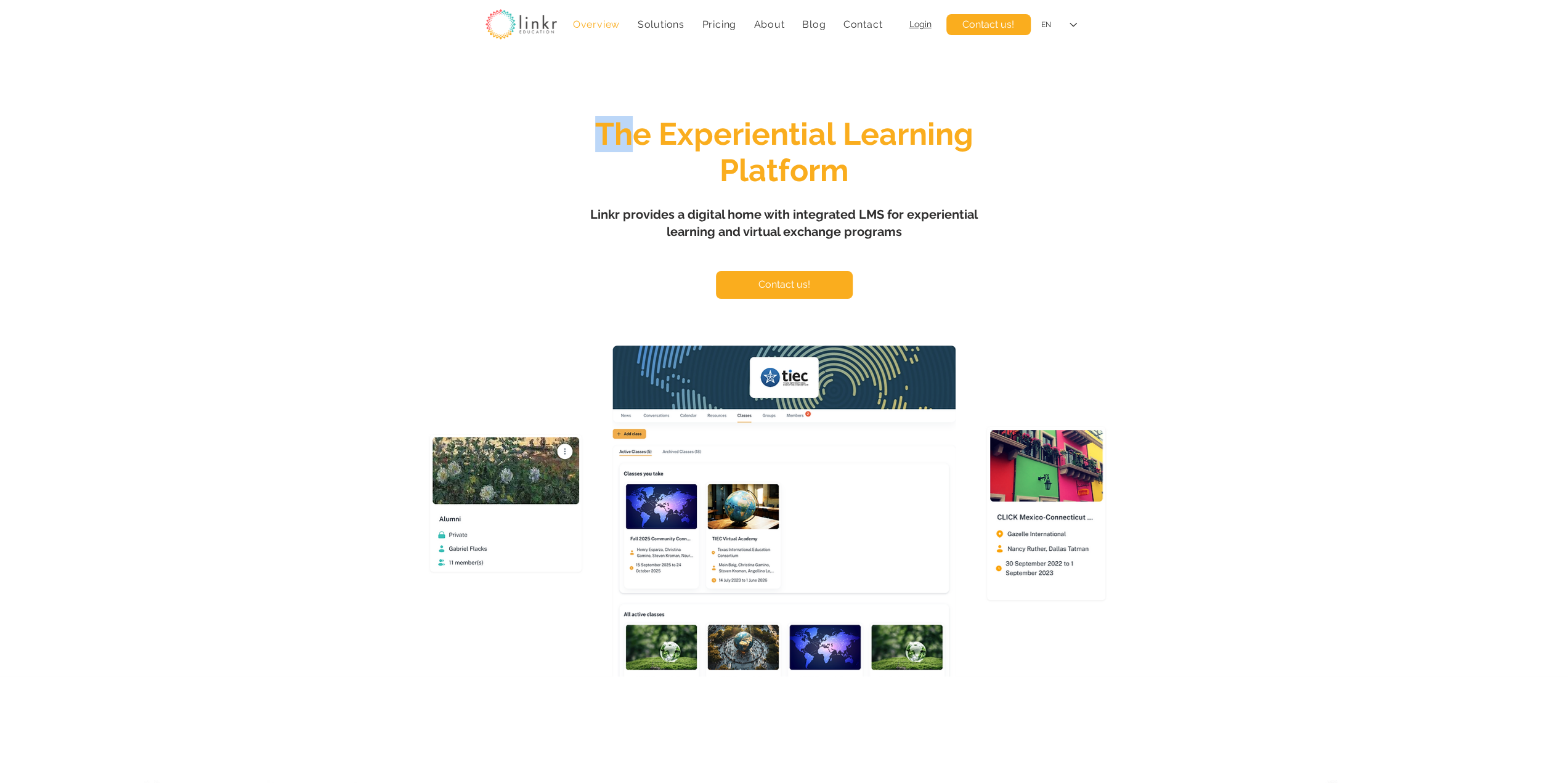
drag, startPoint x: 633, startPoint y: 134, endPoint x: 921, endPoint y: 203, distance: 296.2
click at [921, 203] on section "The Experiential Learning Platform Linkr provides a digital home with integrate…" at bounding box center [784, 366] width 1568 height 621
click at [917, 222] on h1 "Linkr provides a digital home with integrated LMS for experiential learning and…" at bounding box center [784, 223] width 432 height 35
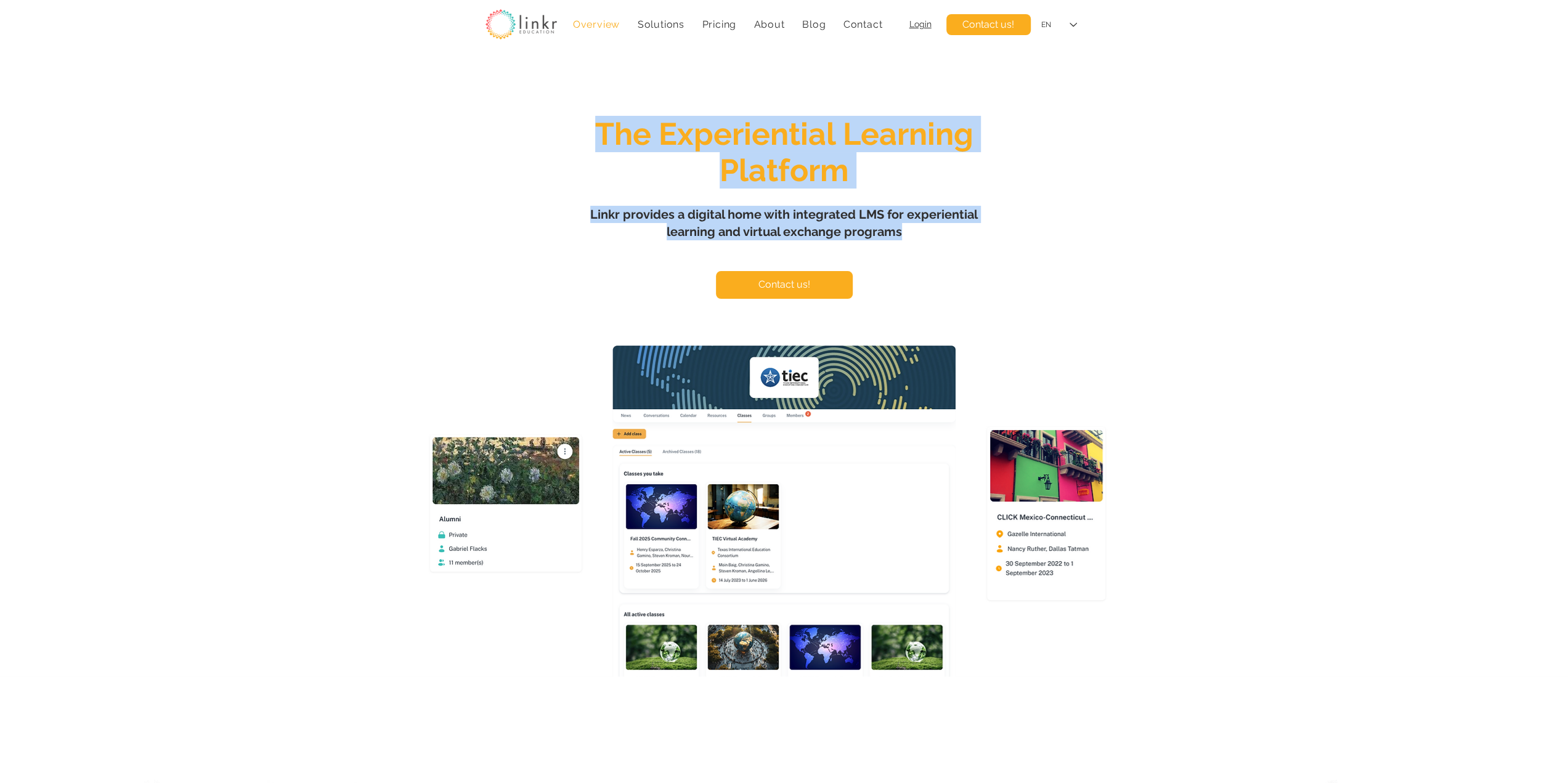
drag, startPoint x: 921, startPoint y: 235, endPoint x: 600, endPoint y: 137, distance: 335.6
click at [600, 137] on div "The Experiential Learning Platform Linkr provides a digital home with integrate…" at bounding box center [784, 386] width 1568 height 660
click at [601, 147] on span "The Experiential Learning Platform" at bounding box center [784, 152] width 378 height 73
drag, startPoint x: 599, startPoint y: 134, endPoint x: 908, endPoint y: 228, distance: 323.0
click at [908, 228] on div "The Experiential Learning Platform Linkr provides a digital home with integrate…" at bounding box center [784, 386] width 1568 height 660
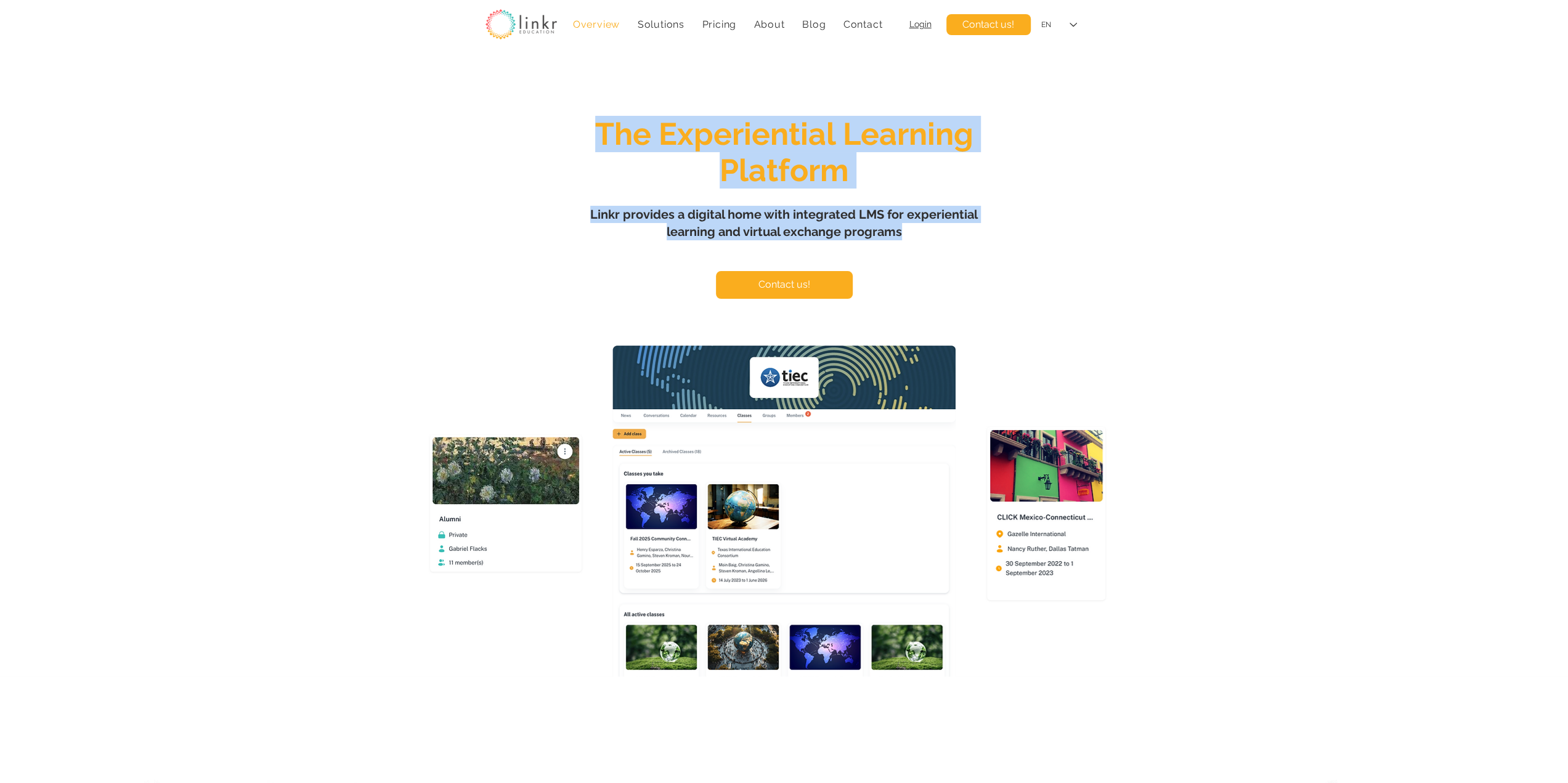
click at [917, 237] on h1 "Linkr provides a digital home with integrated LMS for experiential learning and…" at bounding box center [784, 223] width 432 height 35
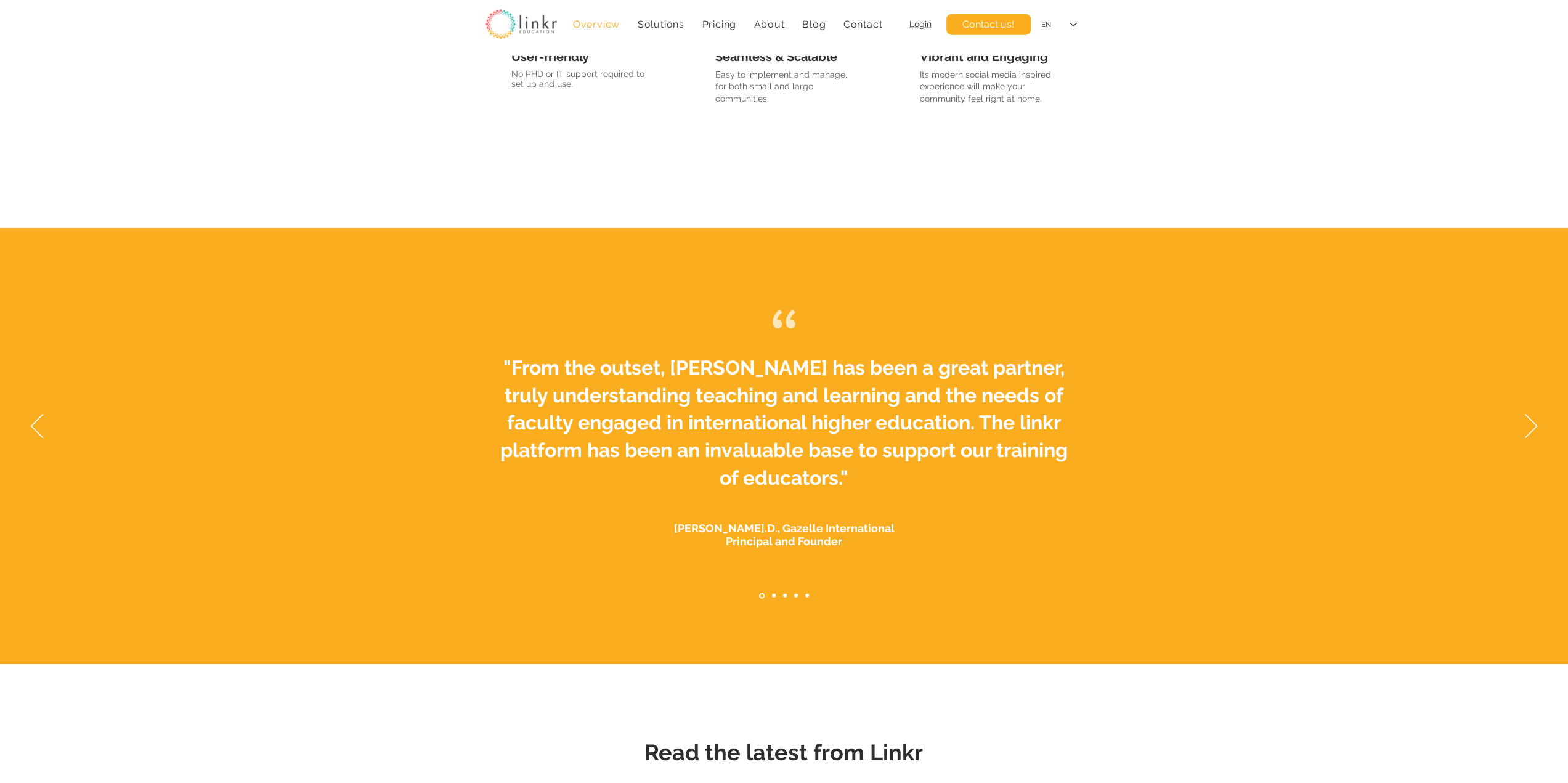
scroll to position [3182, 0]
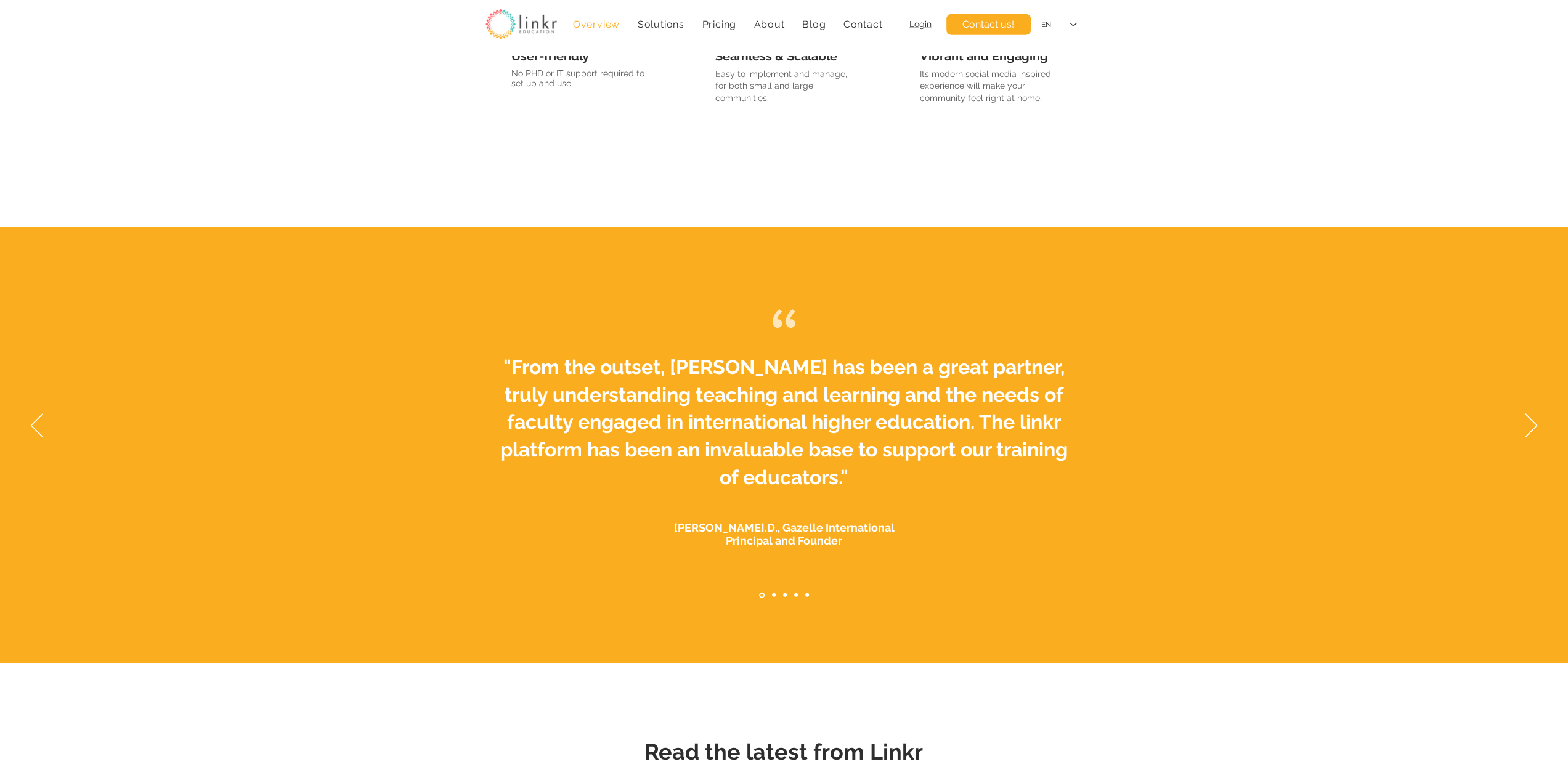
click at [771, 595] on nav "Slides" at bounding box center [784, 595] width 57 height 5
click at [773, 595] on link "Testimonial GCP" at bounding box center [774, 595] width 4 height 4
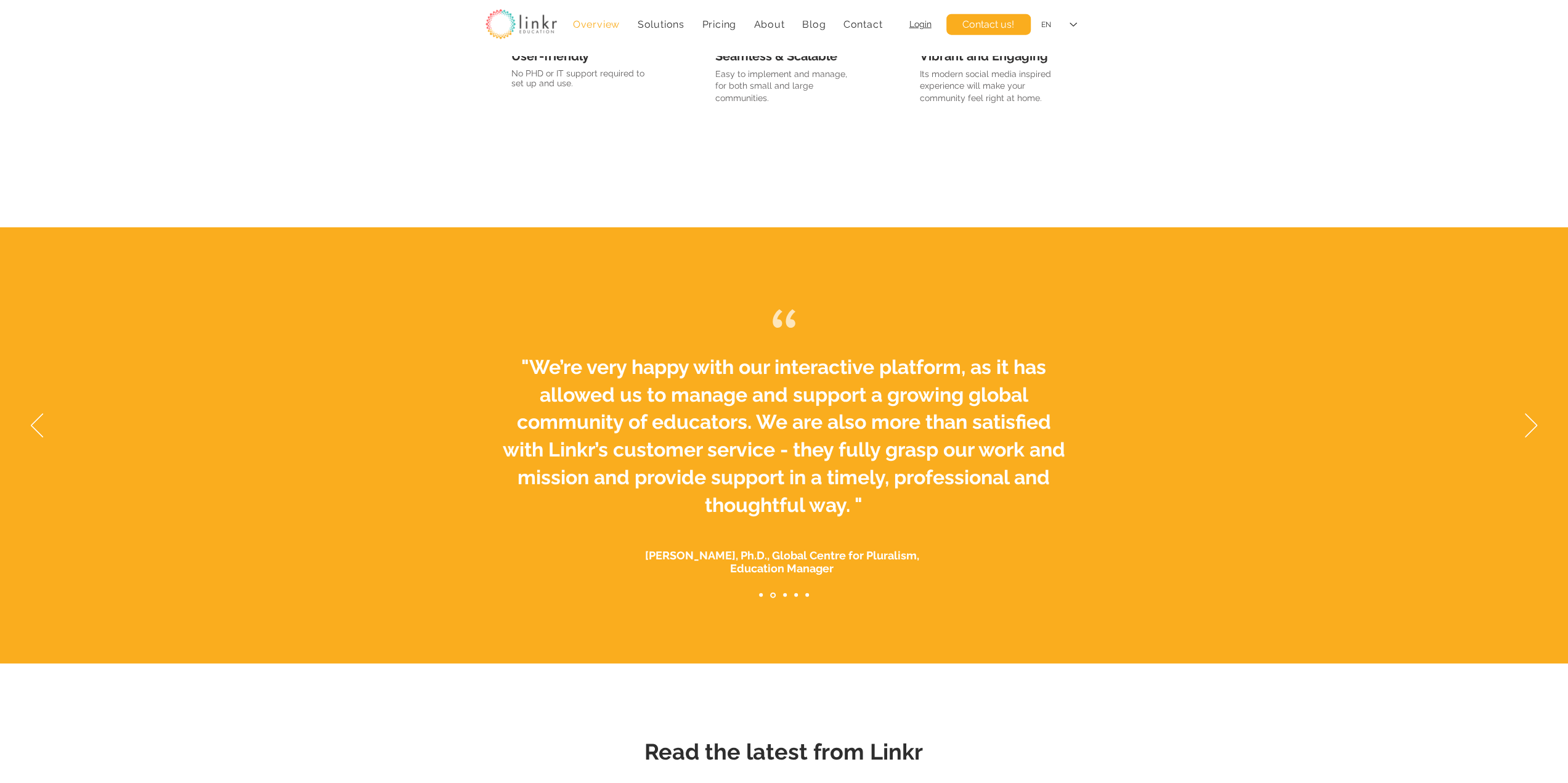
click at [786, 595] on link "Testimonial Vanier" at bounding box center [785, 595] width 4 height 4
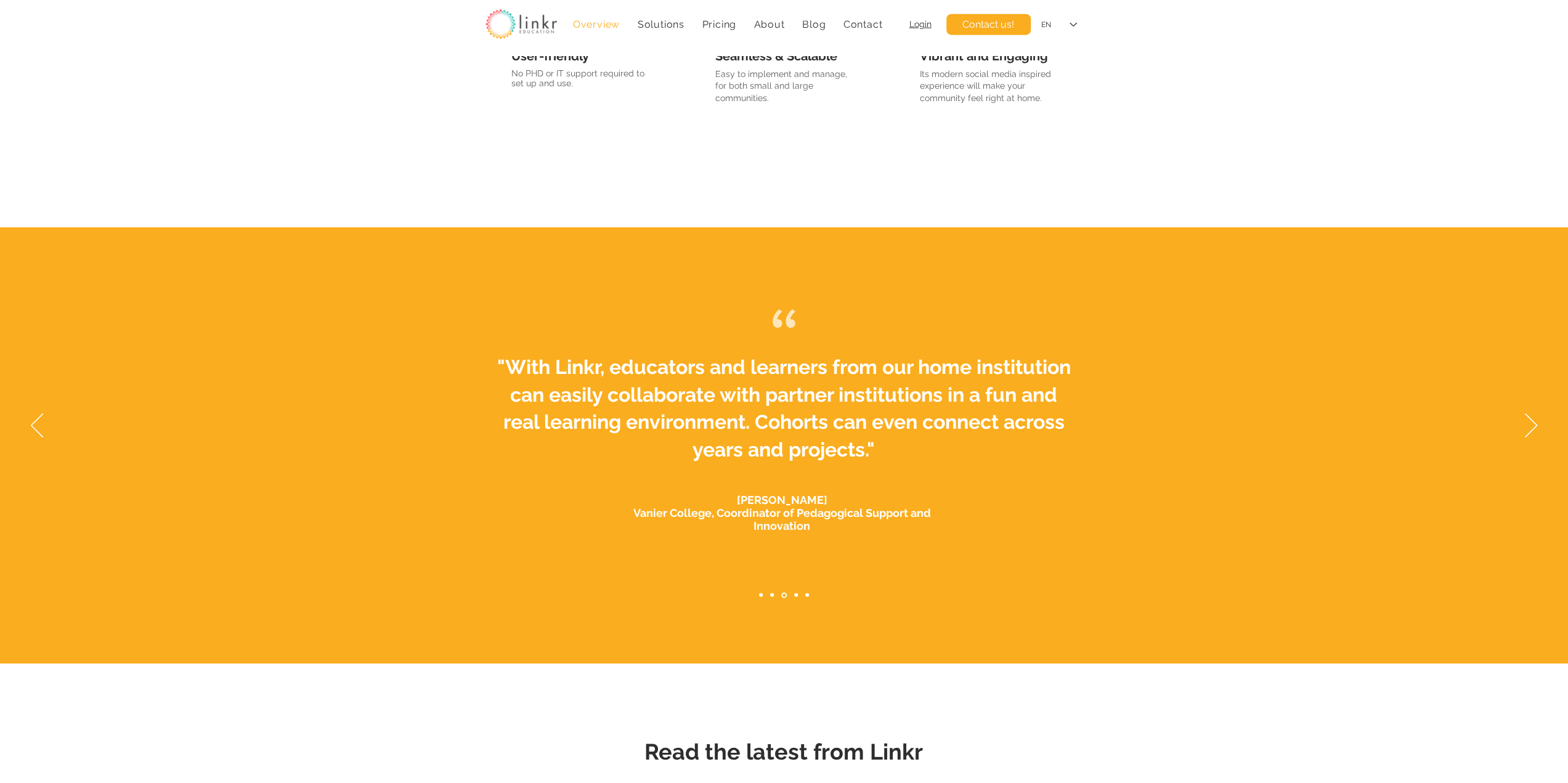
click at [803, 593] on nav "Slides" at bounding box center [784, 595] width 57 height 5
click at [806, 593] on link "Testimonial Seameo" at bounding box center [807, 595] width 4 height 4
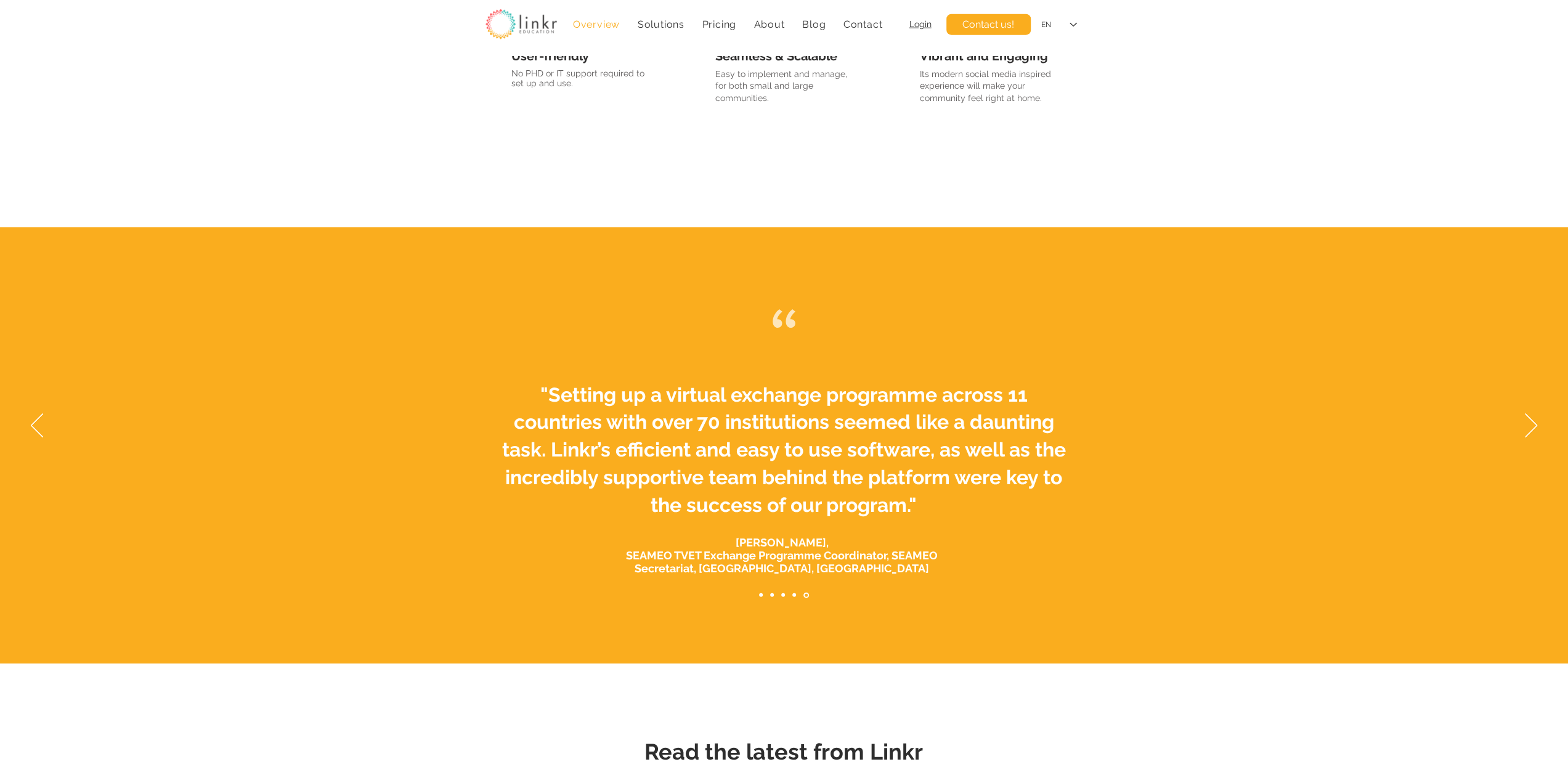
click at [795, 595] on link "Testimonial Champlain" at bounding box center [794, 595] width 4 height 4
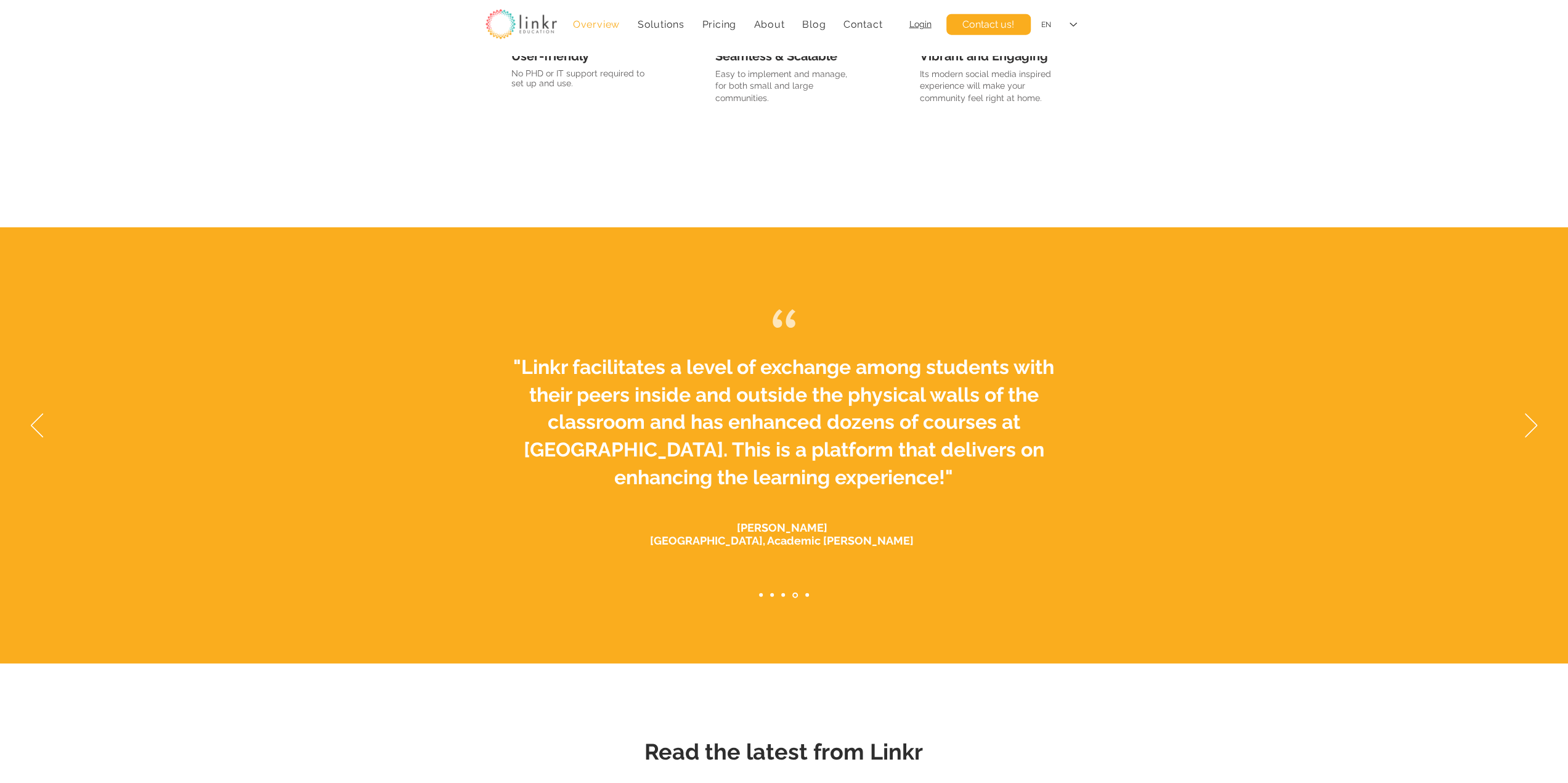
drag, startPoint x: 778, startPoint y: 321, endPoint x: 817, endPoint y: 341, distance: 43.8
click at [817, 341] on div "#comp-m8ll3xpx svg [data-color="1"] {fill: #FFFFFF;} "Linkr facilitates a level…" at bounding box center [784, 427] width 1568 height 399
click at [1529, 426] on icon "Next" at bounding box center [1531, 425] width 12 height 24
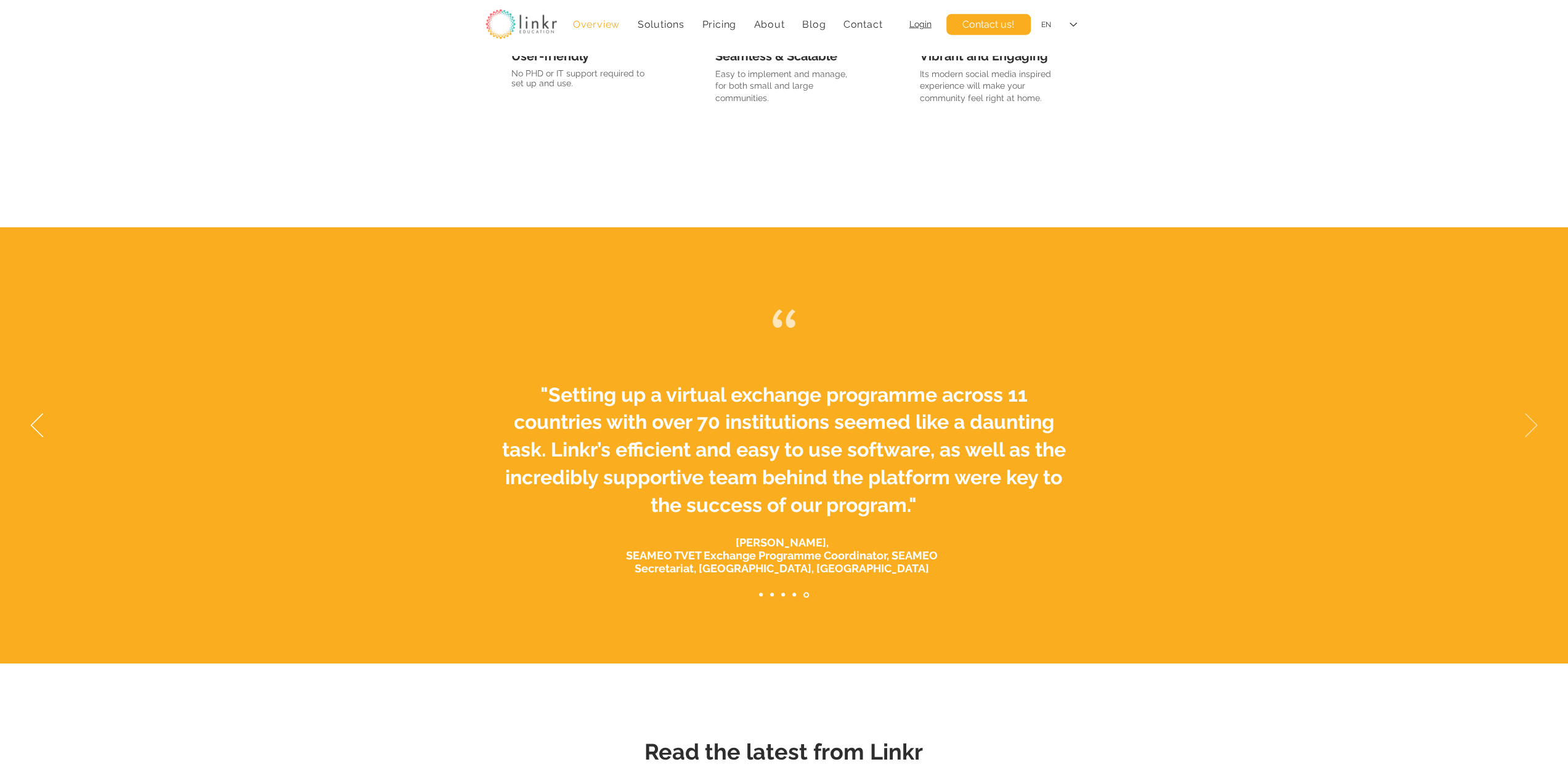
click at [1529, 426] on icon "Next" at bounding box center [1531, 425] width 12 height 24
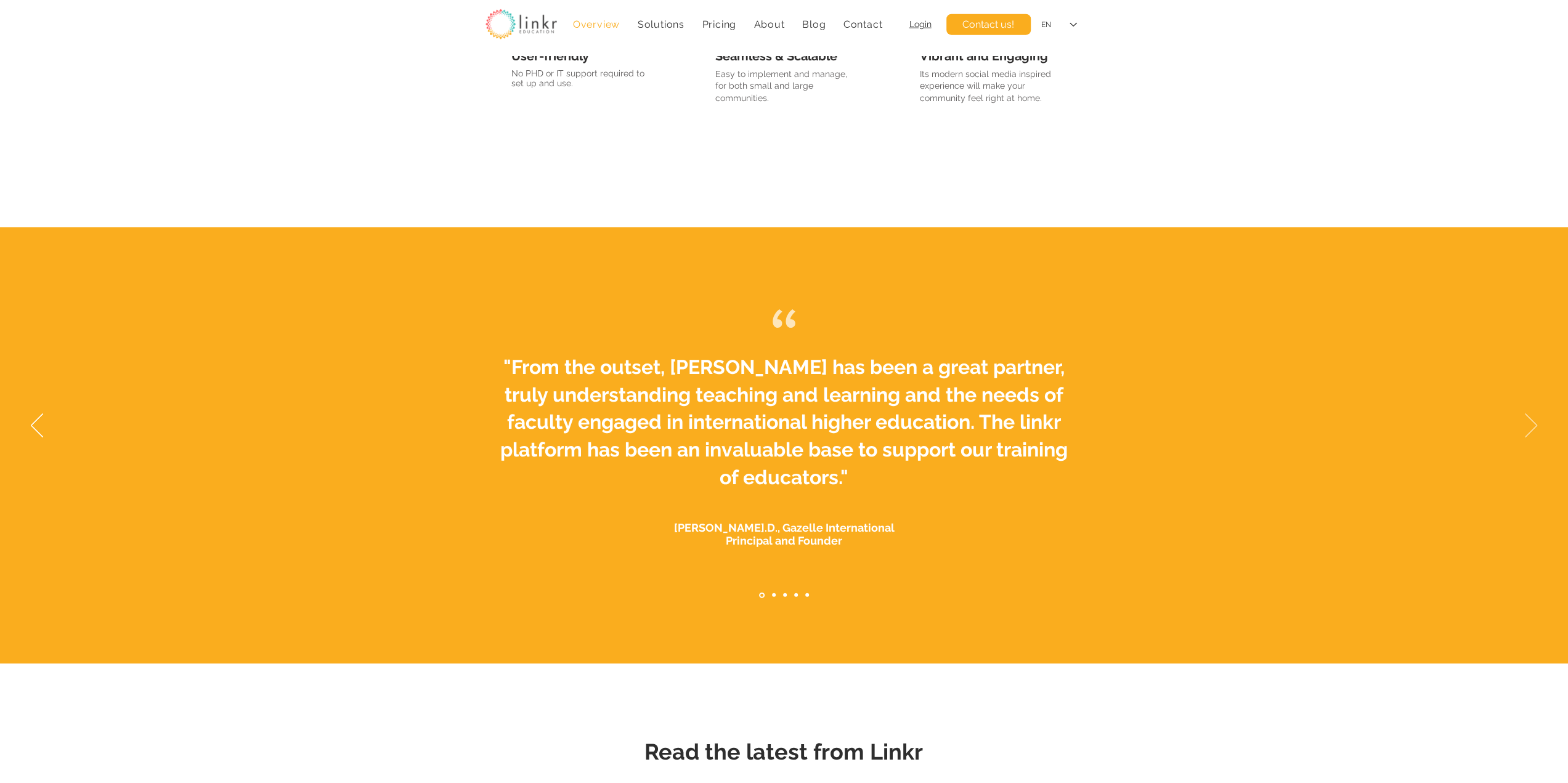
click at [1534, 422] on icon "Next" at bounding box center [1531, 425] width 12 height 24
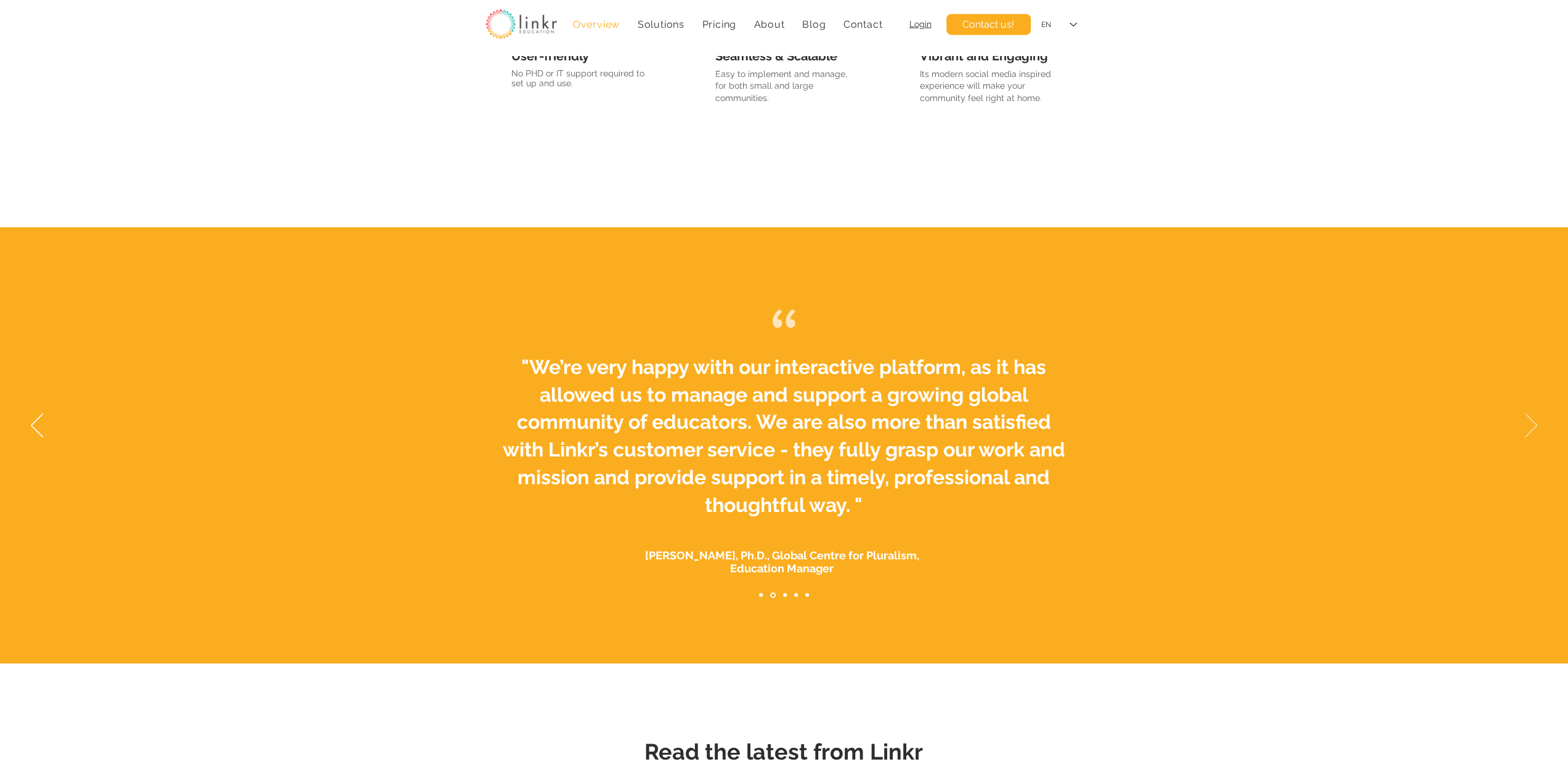
click at [1532, 424] on icon "Next" at bounding box center [1531, 425] width 12 height 24
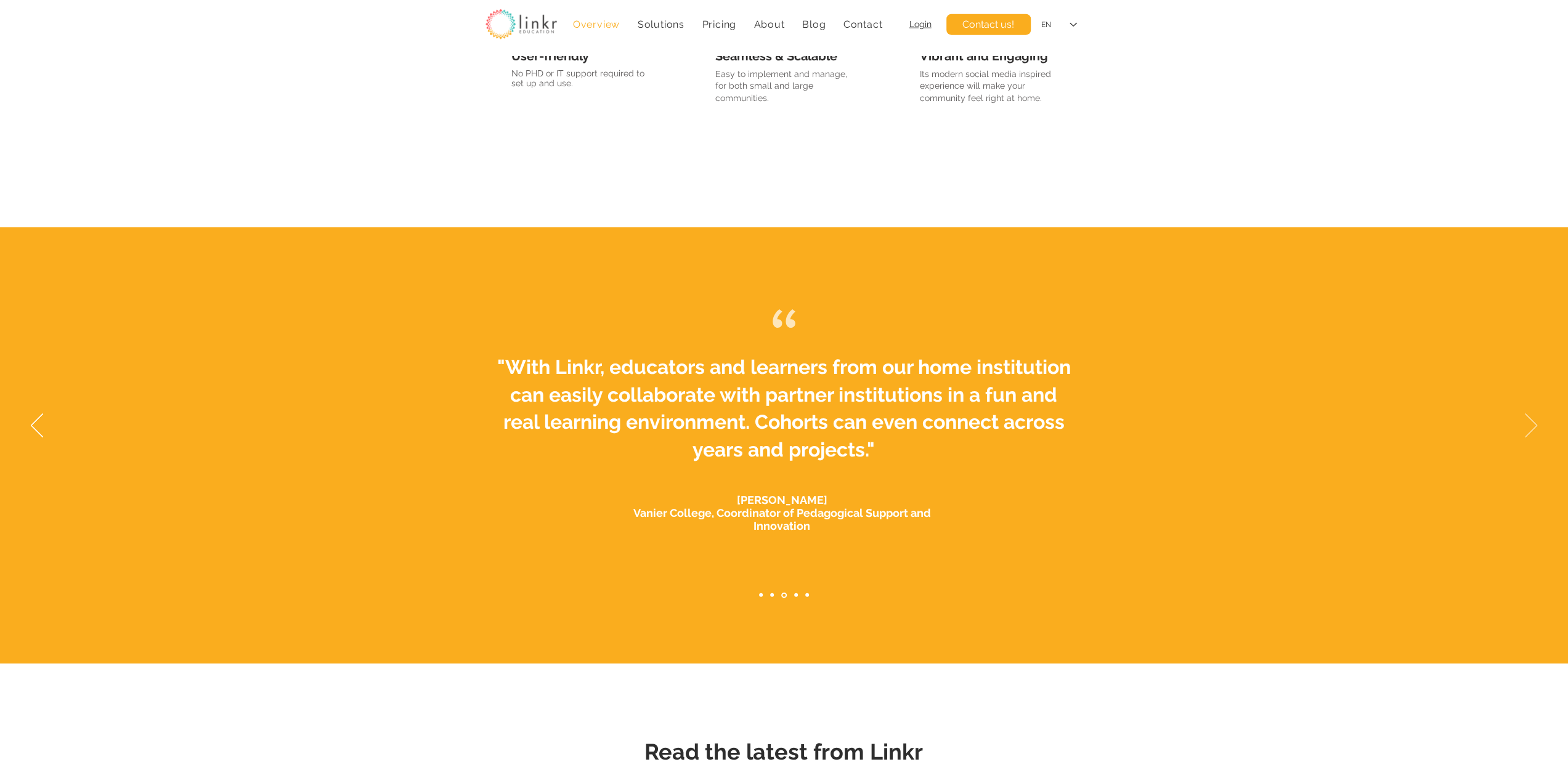
click at [1532, 424] on icon "Next" at bounding box center [1531, 425] width 12 height 24
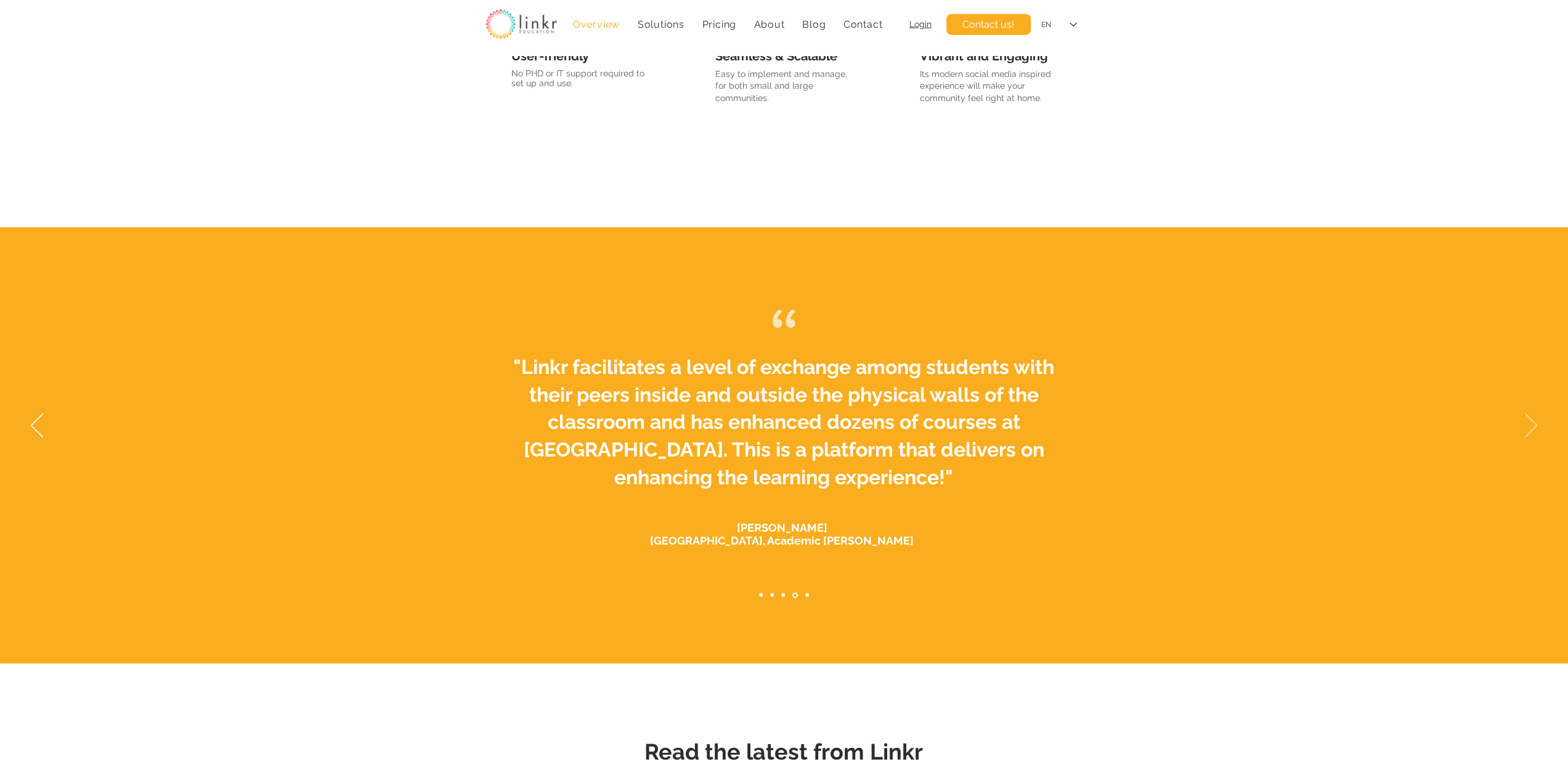
click at [1532, 424] on icon "Next" at bounding box center [1531, 425] width 12 height 24
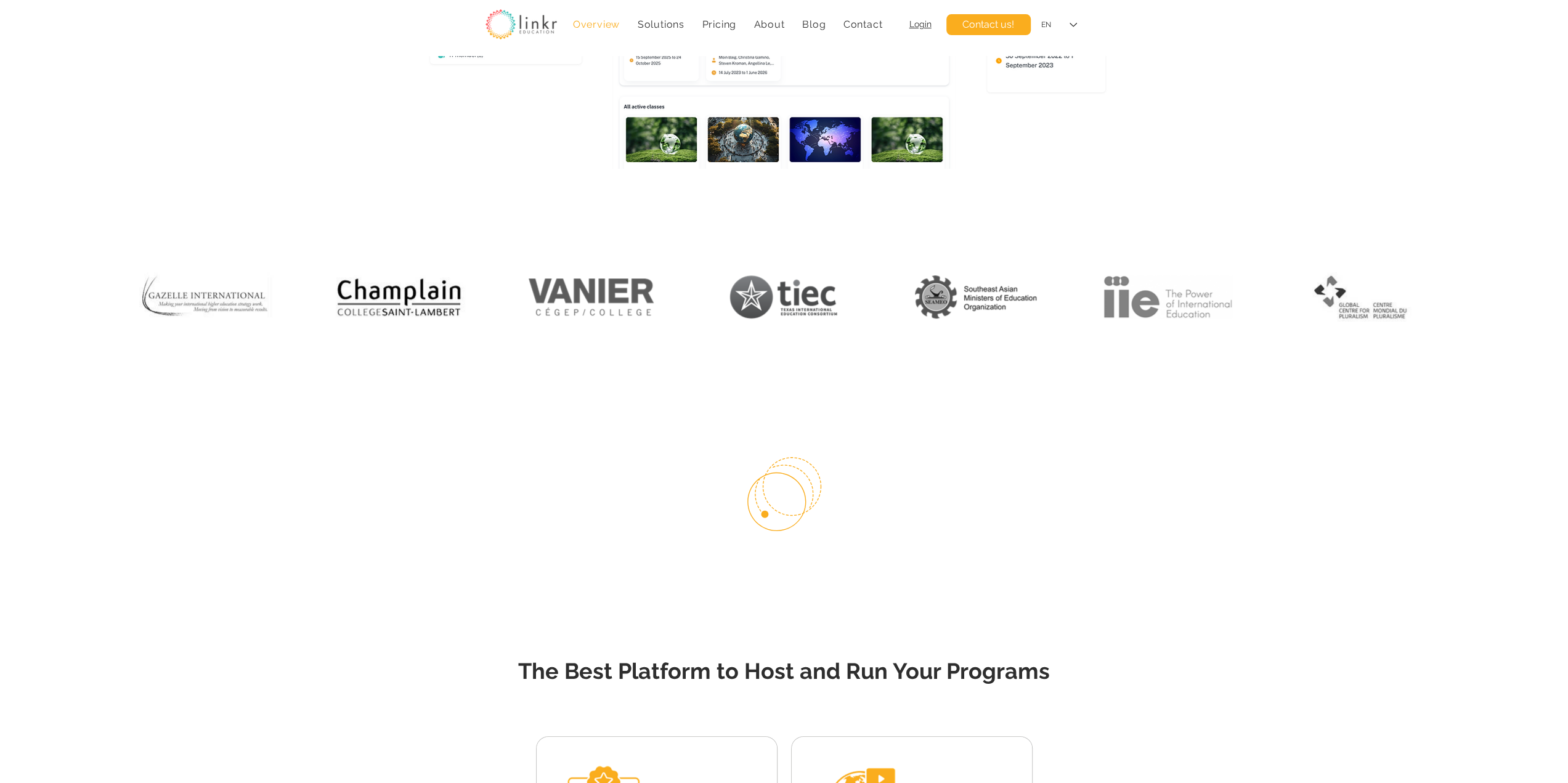
scroll to position [513, 0]
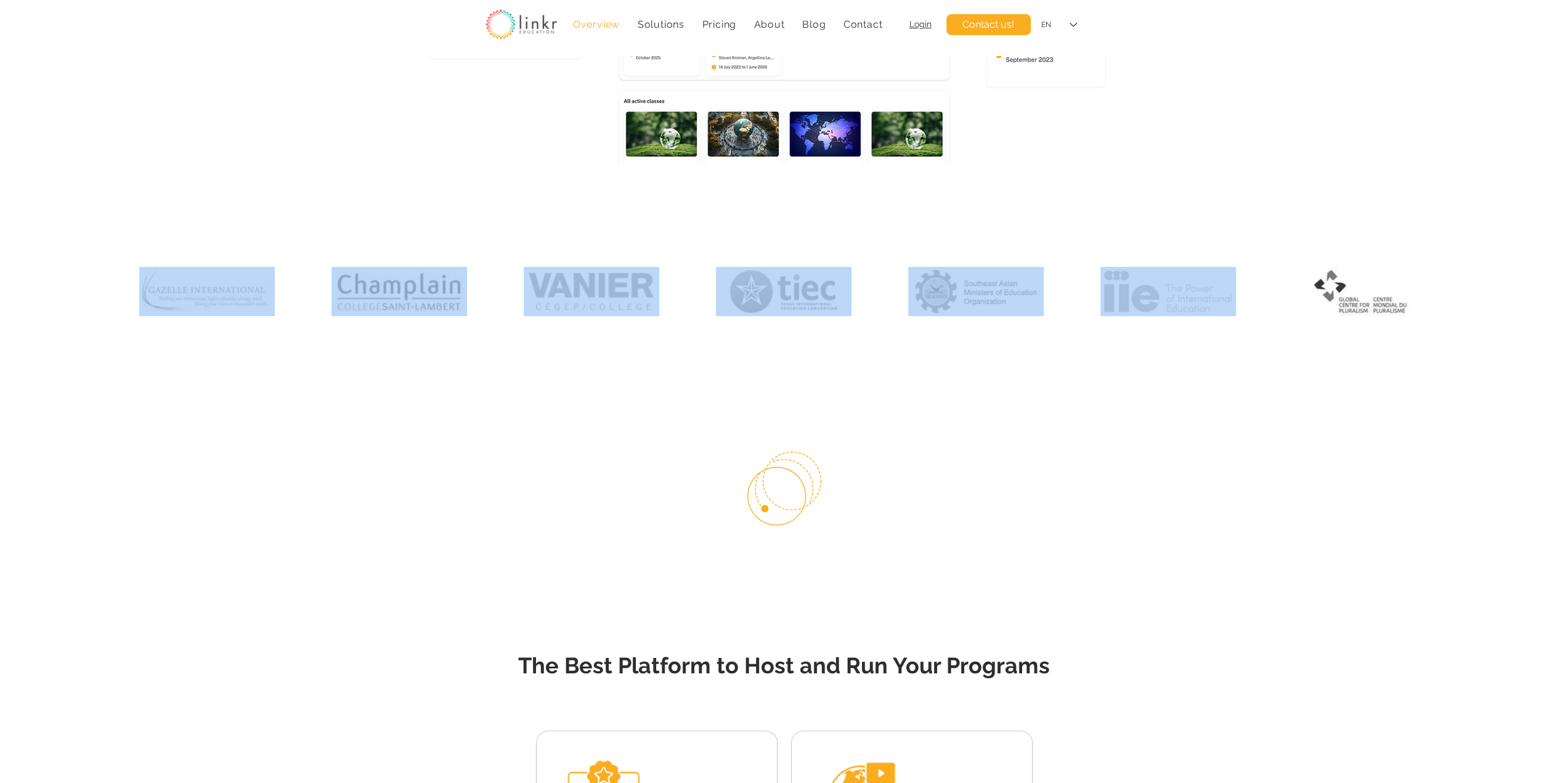
drag, startPoint x: 1475, startPoint y: 380, endPoint x: 1436, endPoint y: 343, distance: 53.8
click at [1436, 343] on section at bounding box center [784, 285] width 1568 height 243
click at [1436, 343] on div at bounding box center [1360, 291] width 161 height 158
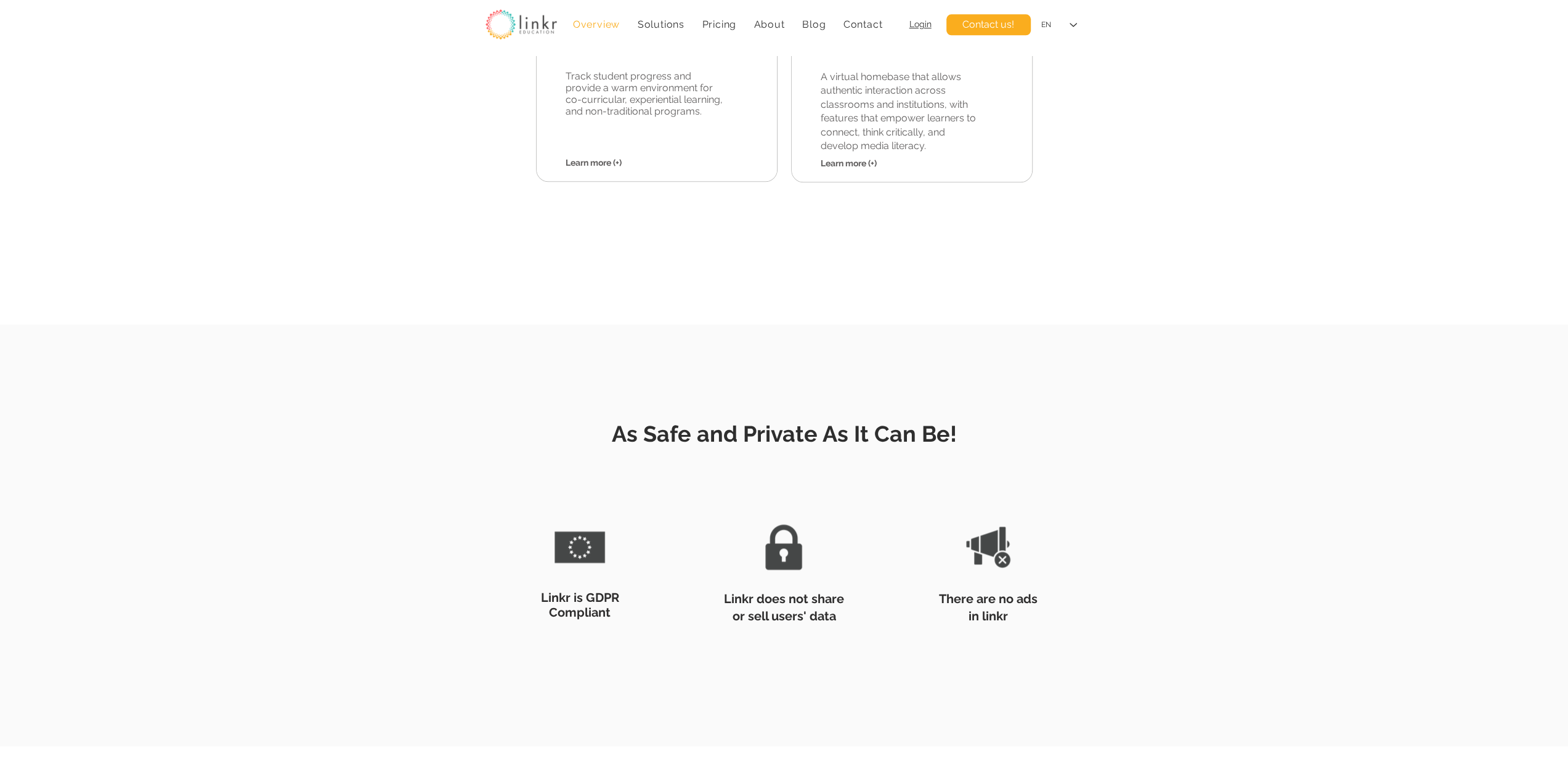
scroll to position [1540, 0]
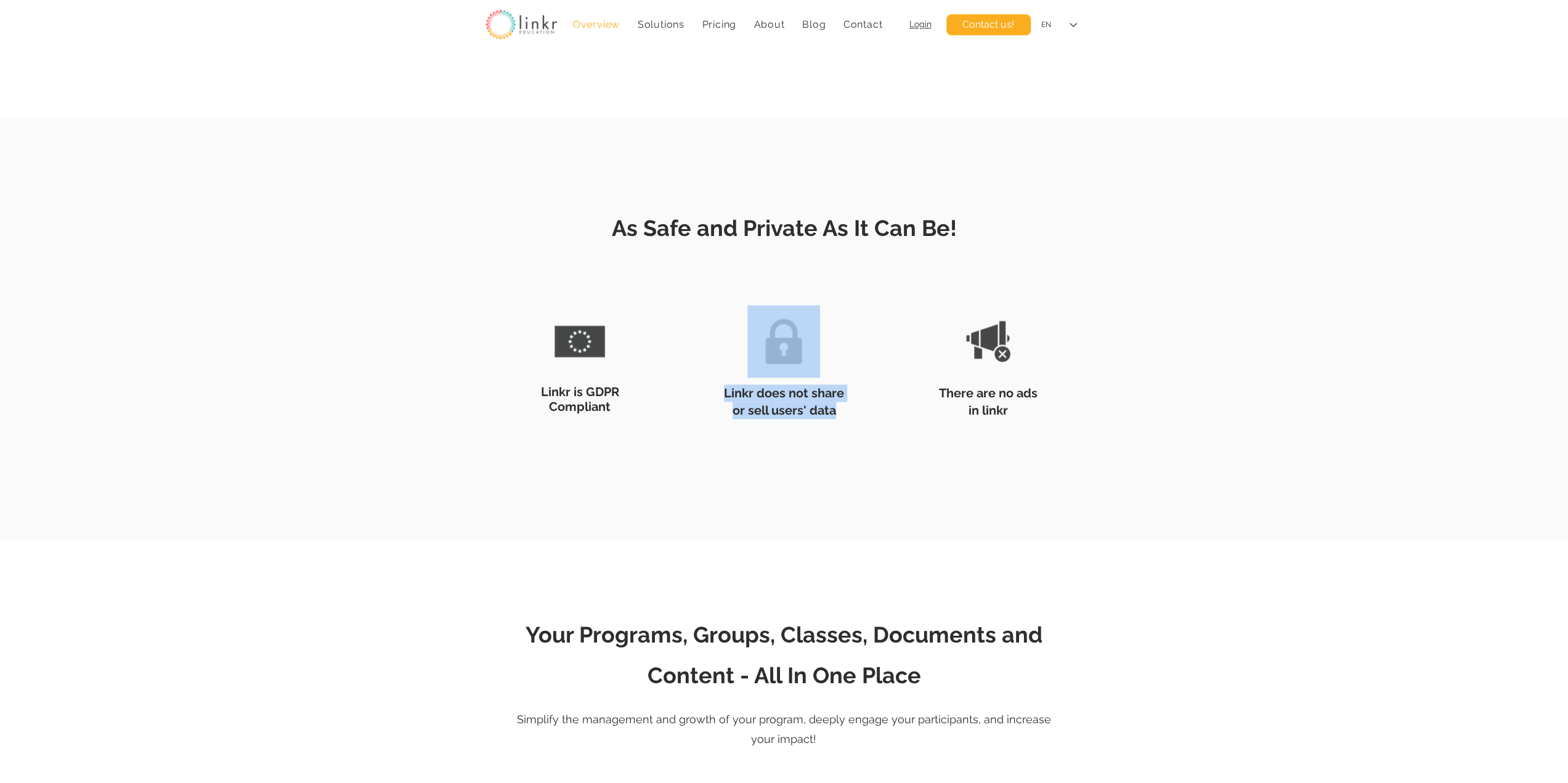
drag, startPoint x: 1054, startPoint y: 404, endPoint x: 881, endPoint y: 405, distance: 173.0
click at [881, 405] on div "Linkr is GDPR Compliant Linkr does not share or sell users' data There are no a…" at bounding box center [784, 357] width 604 height 176
click at [797, 350] on img at bounding box center [784, 341] width 73 height 73
click at [965, 364] on img at bounding box center [988, 341] width 73 height 73
click at [973, 409] on span "There are no ads in linkr" at bounding box center [988, 401] width 98 height 32
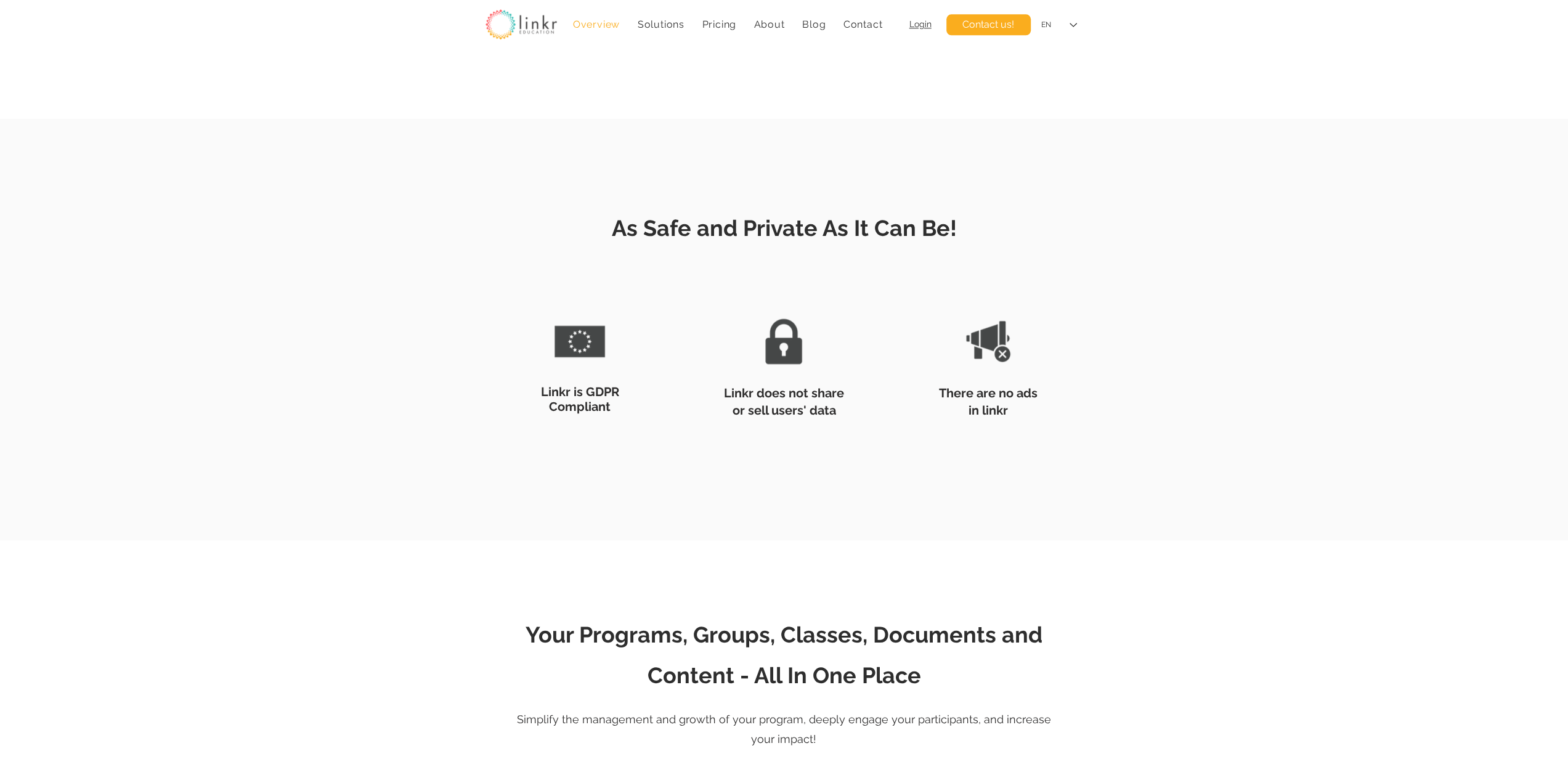
click at [985, 338] on img at bounding box center [988, 341] width 73 height 73
click at [807, 390] on span "Linkr does not share or sell users' data" at bounding box center [784, 401] width 120 height 32
click at [803, 396] on span "Linkr does not share or sell users' data" at bounding box center [784, 401] width 120 height 32
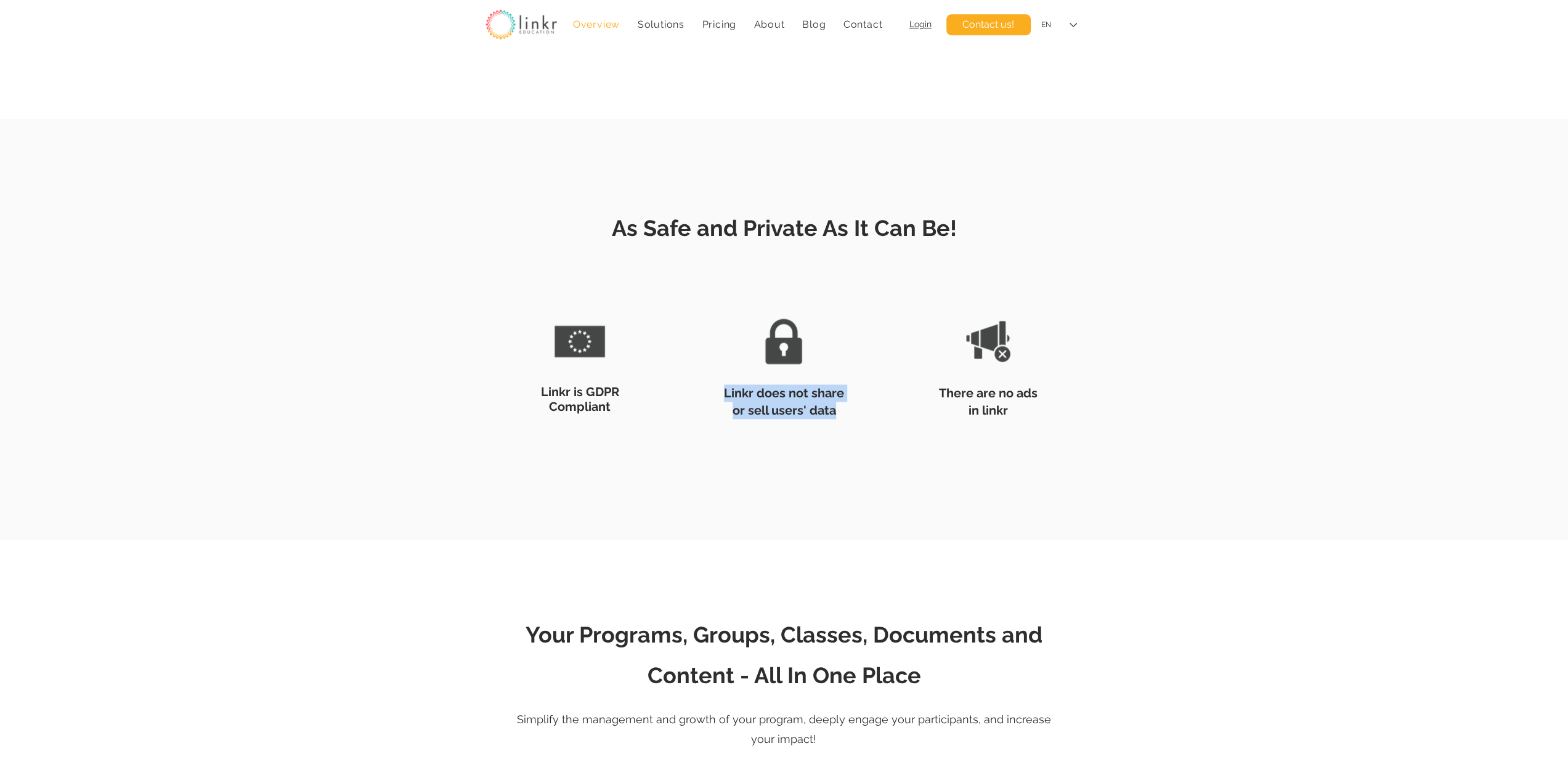
click at [791, 343] on img at bounding box center [784, 341] width 73 height 73
click at [790, 396] on span "Linkr does not share or sell users' data" at bounding box center [784, 401] width 120 height 32
click at [792, 350] on img at bounding box center [784, 341] width 73 height 73
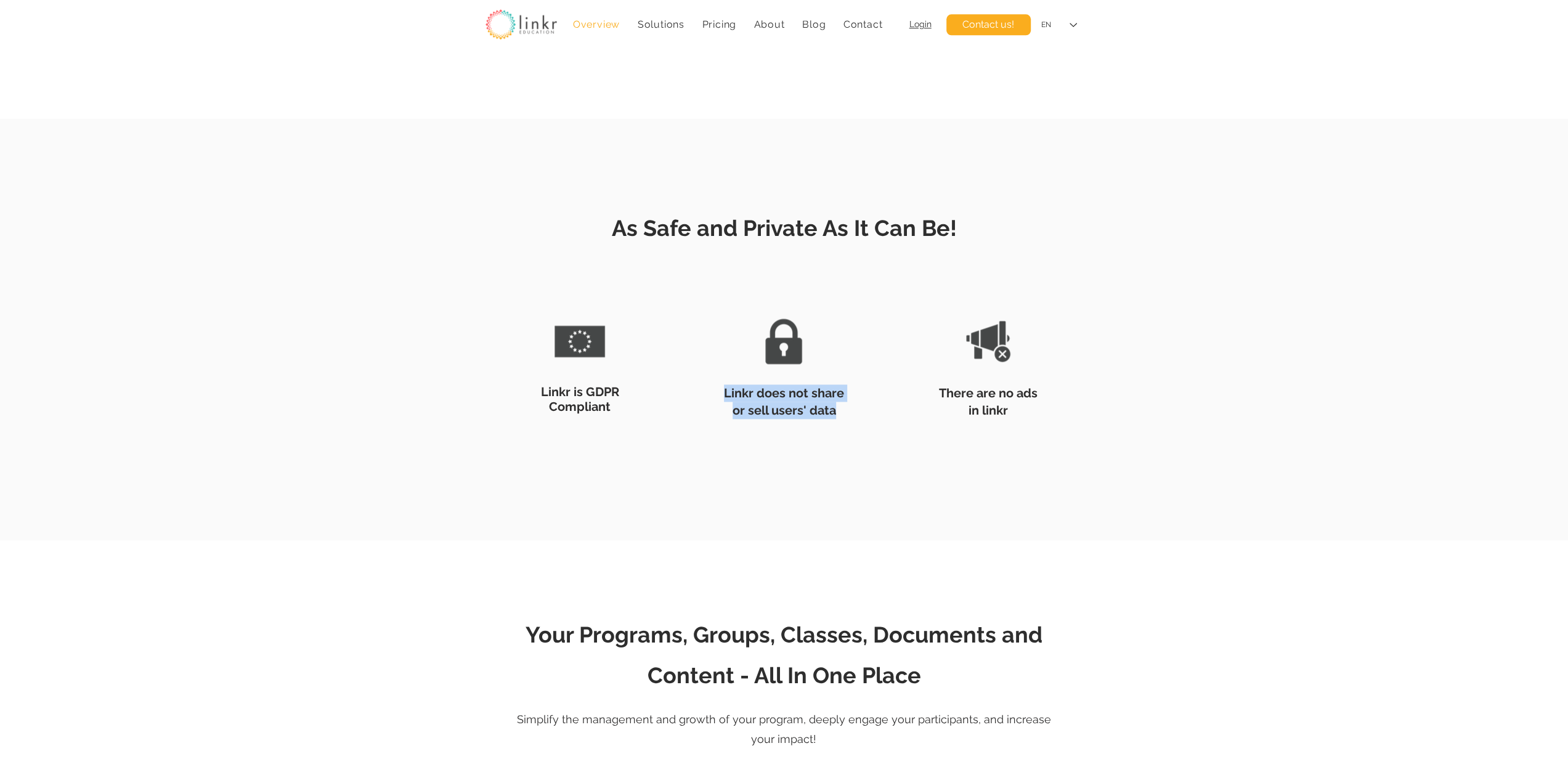
click at [811, 401] on h2 "Linkr does not share or sell users' data" at bounding box center [784, 401] width 129 height 35
click at [794, 354] on img at bounding box center [784, 341] width 73 height 73
click at [822, 401] on h2 "Linkr does not share or sell users' data" at bounding box center [784, 401] width 129 height 35
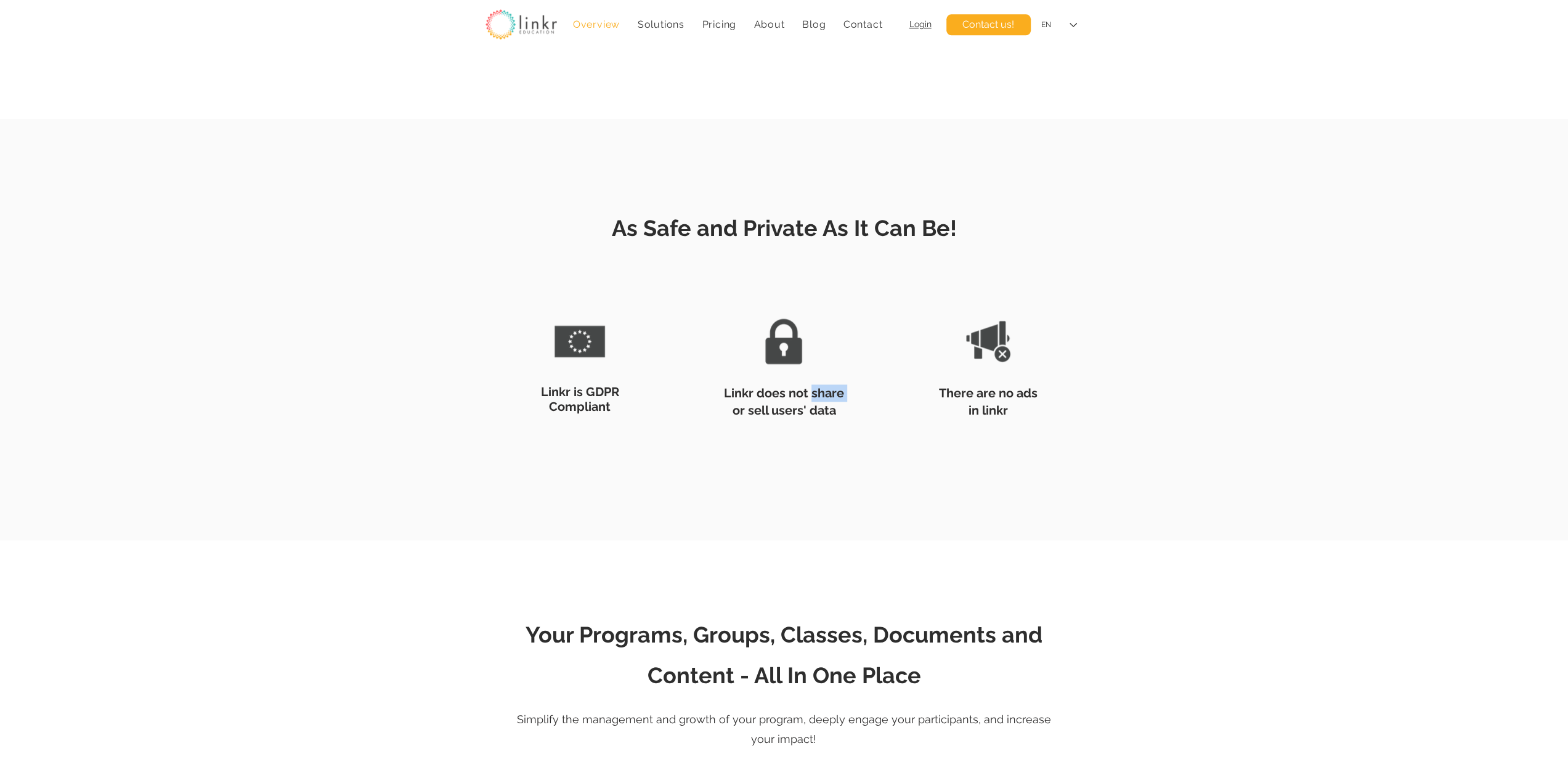
click at [822, 401] on h2 "Linkr does not share or sell users' data" at bounding box center [784, 401] width 129 height 35
click at [840, 421] on div at bounding box center [784, 357] width 195 height 167
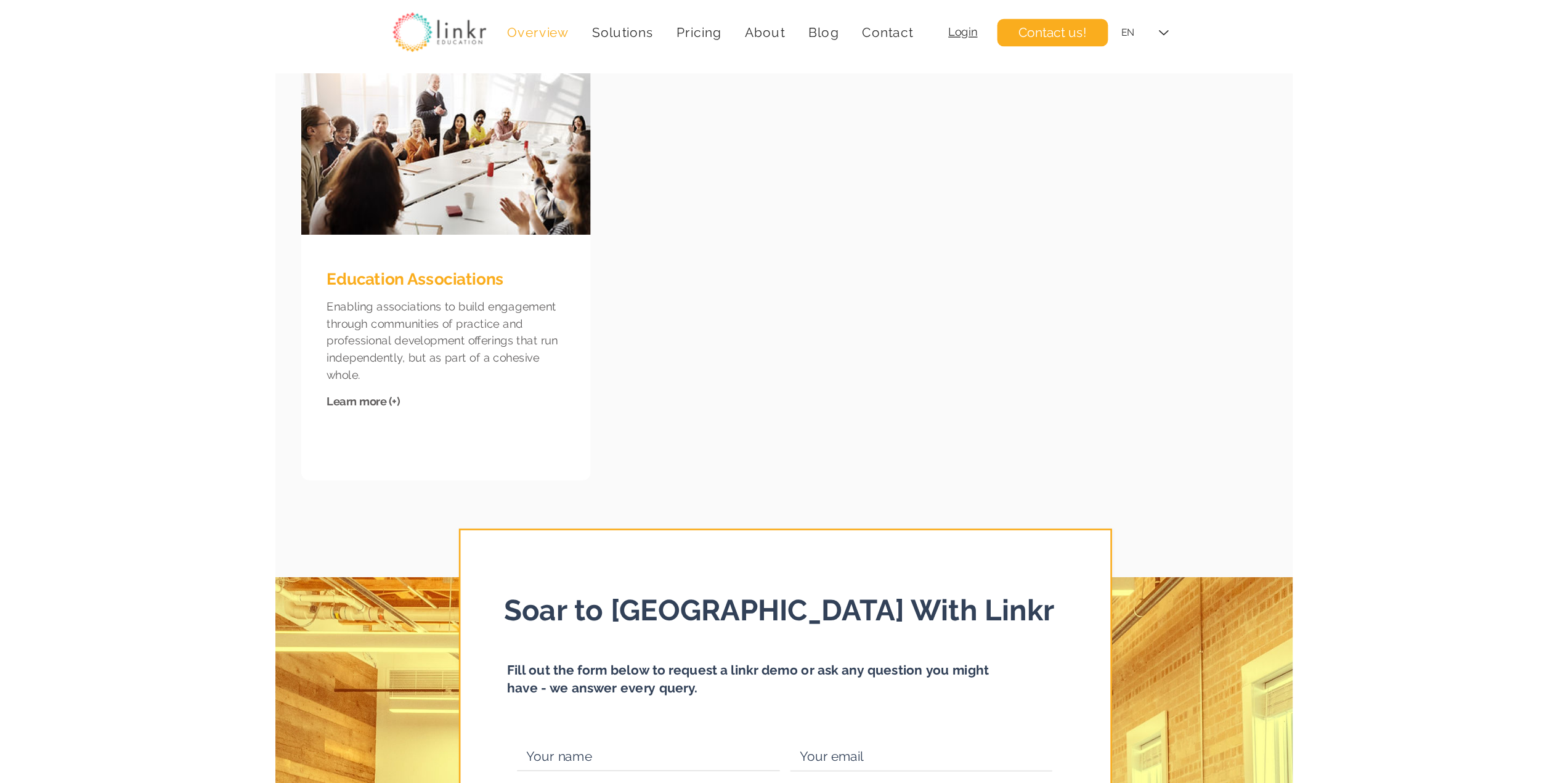
scroll to position [5031, 0]
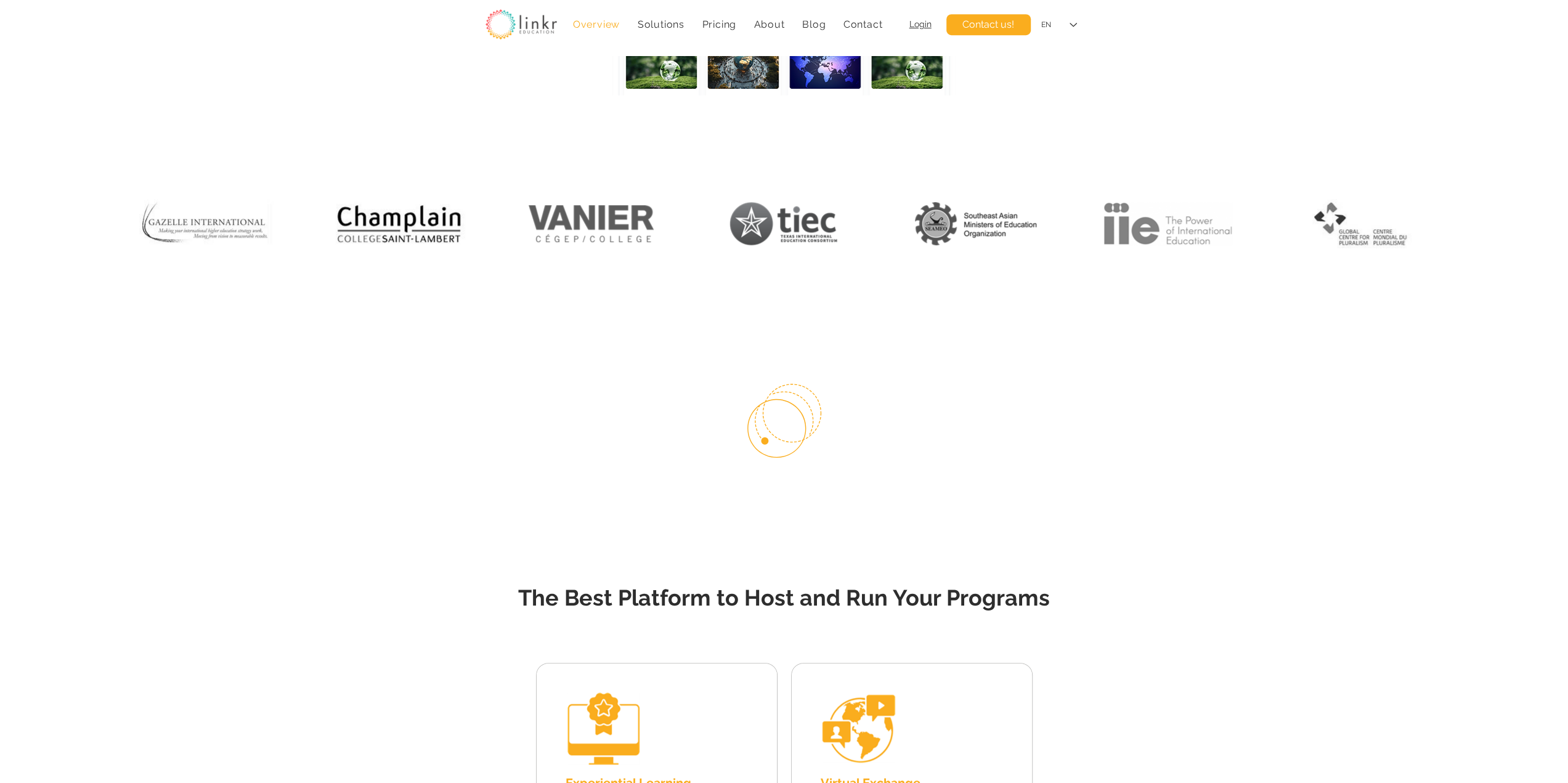
scroll to position [616, 0]
